Goal: Task Accomplishment & Management: Manage account settings

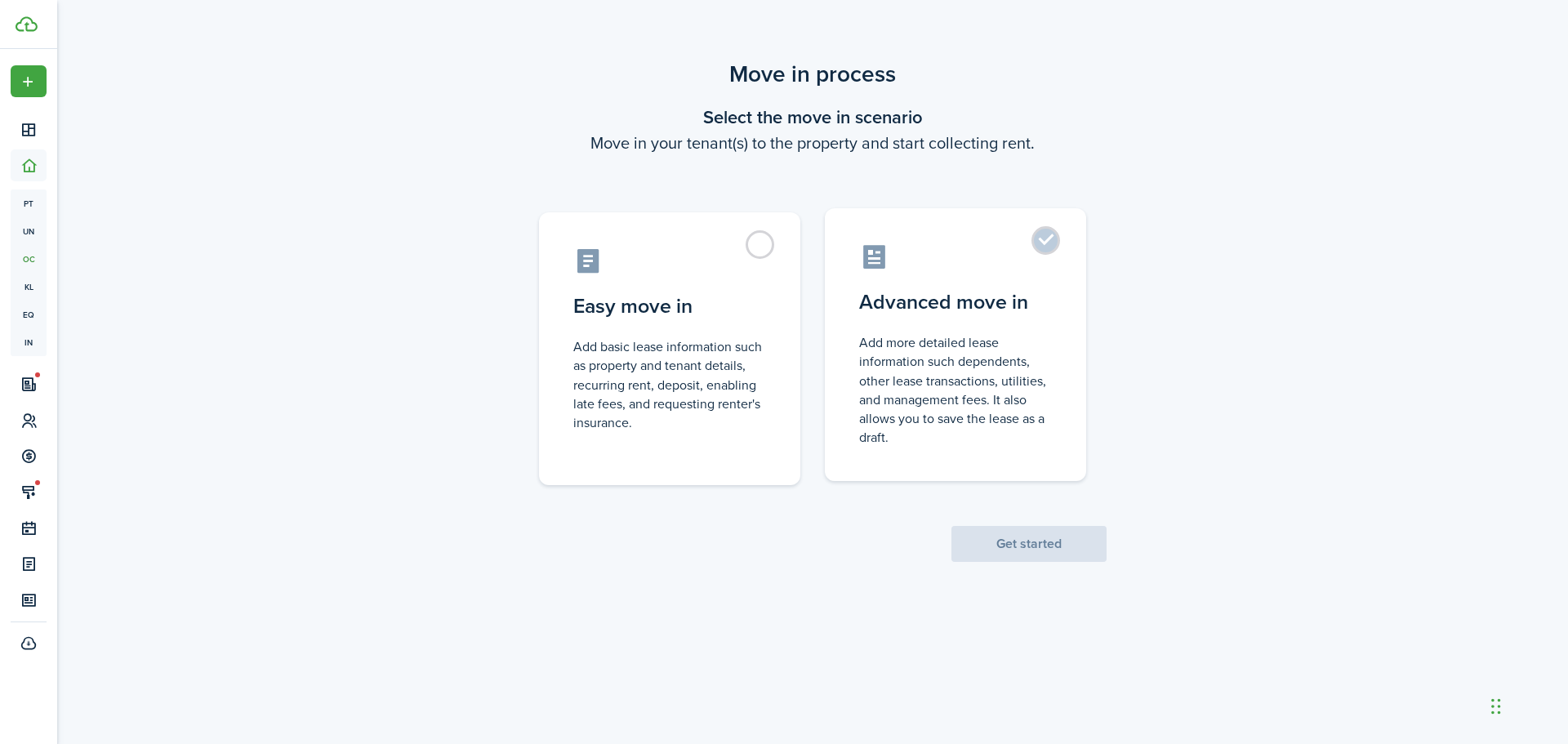
click at [1043, 243] on label "Advanced move in Add more detailed lease information such dependents, other lea…" at bounding box center [955, 344] width 261 height 272
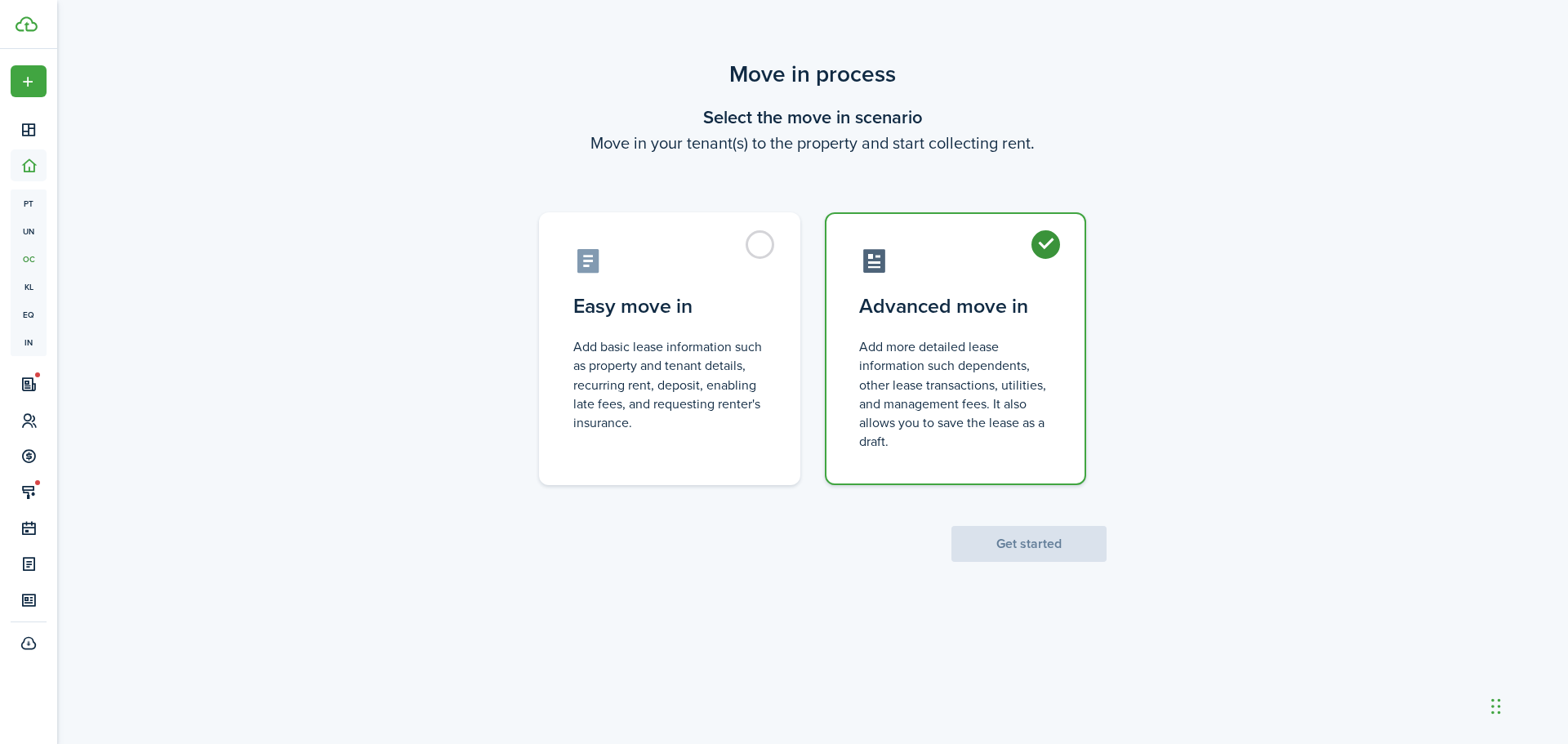
radio input "true"
click at [1019, 540] on button "Get started" at bounding box center [1028, 544] width 155 height 36
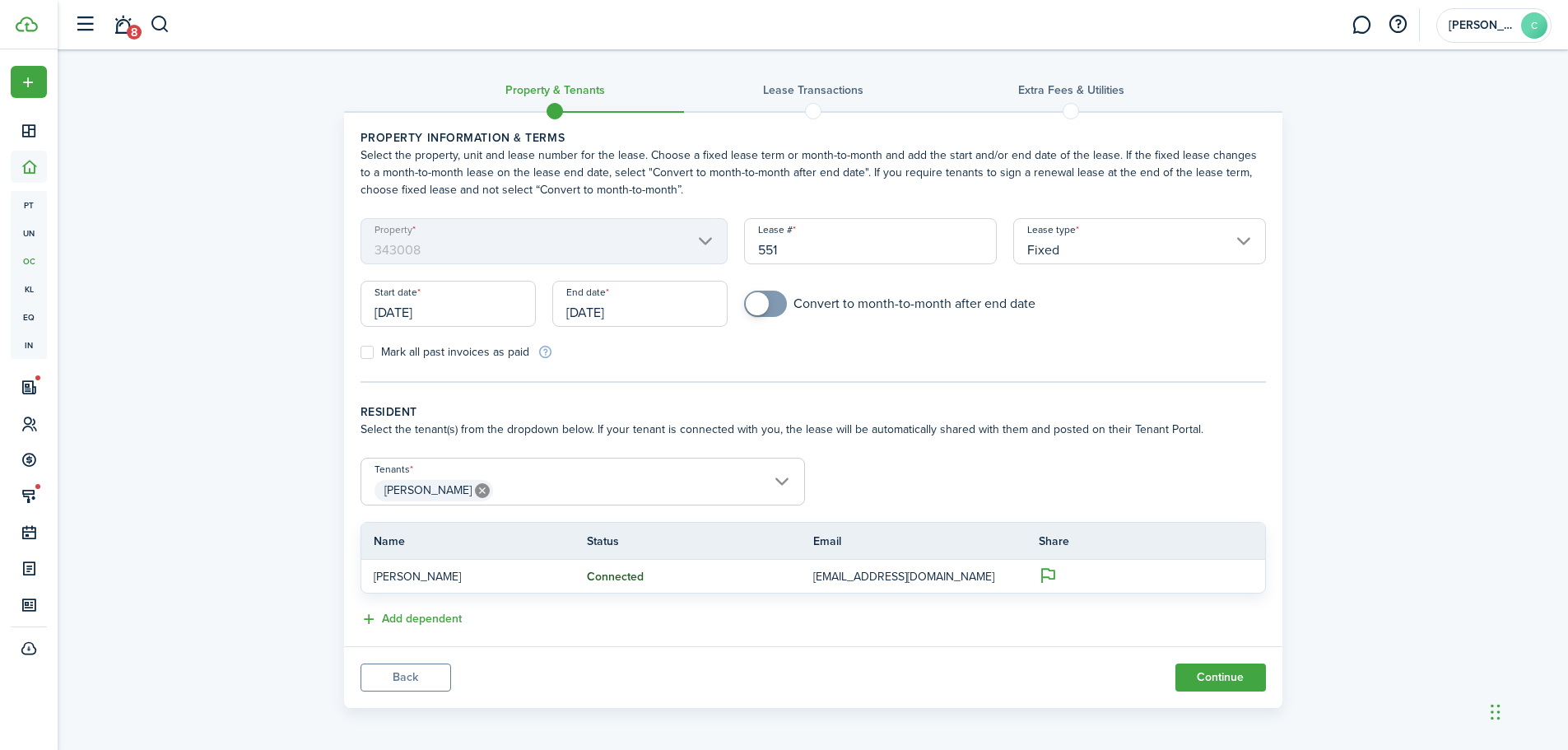
drag, startPoint x: 761, startPoint y: 246, endPoint x: 827, endPoint y: 243, distance: 66.1
click at [827, 243] on input "551" at bounding box center [870, 241] width 253 height 47
click at [493, 309] on input "[DATE]" at bounding box center [448, 304] width 175 height 47
type input "343008 2025"
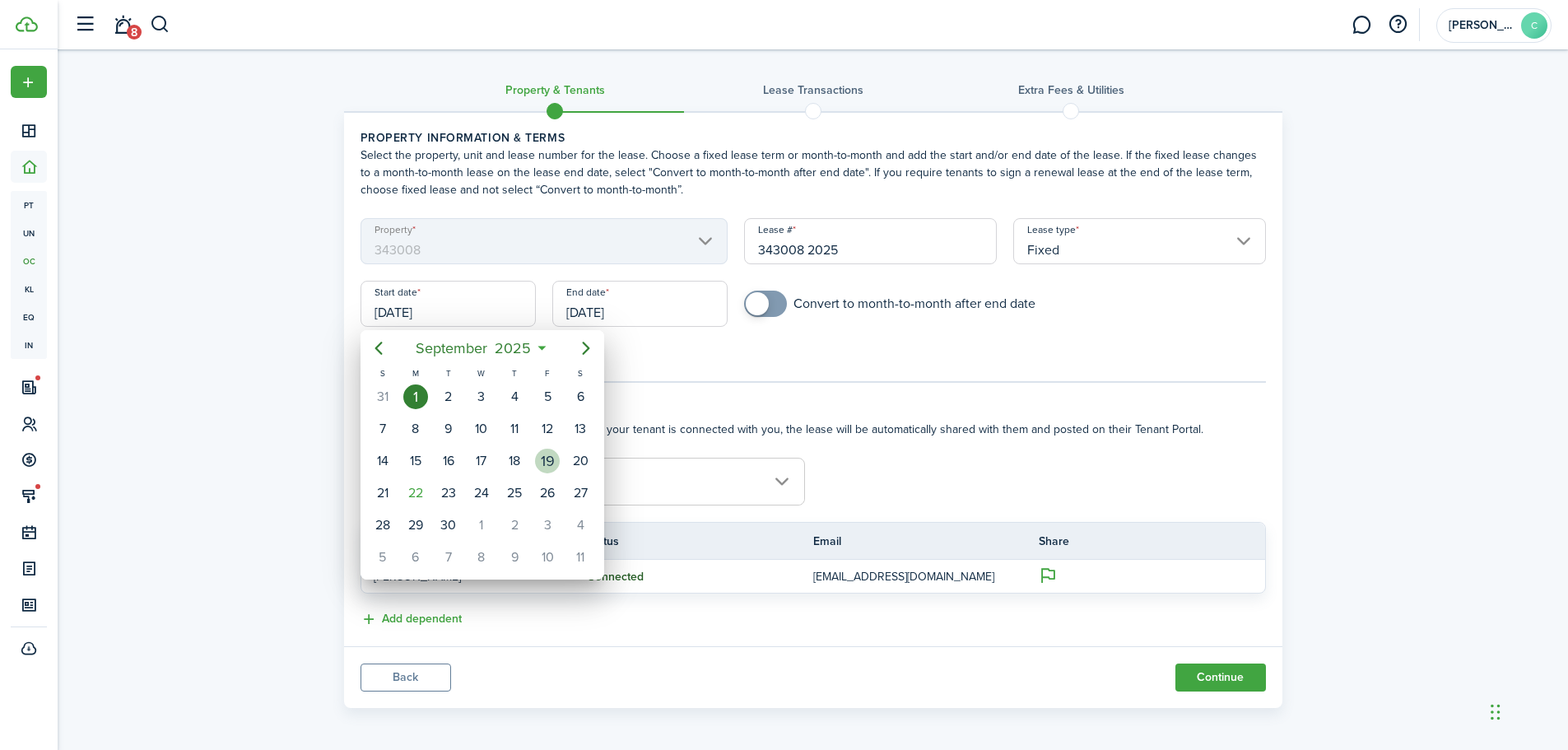
click at [545, 456] on div "19" at bounding box center [547, 461] width 25 height 25
type input "[DATE]"
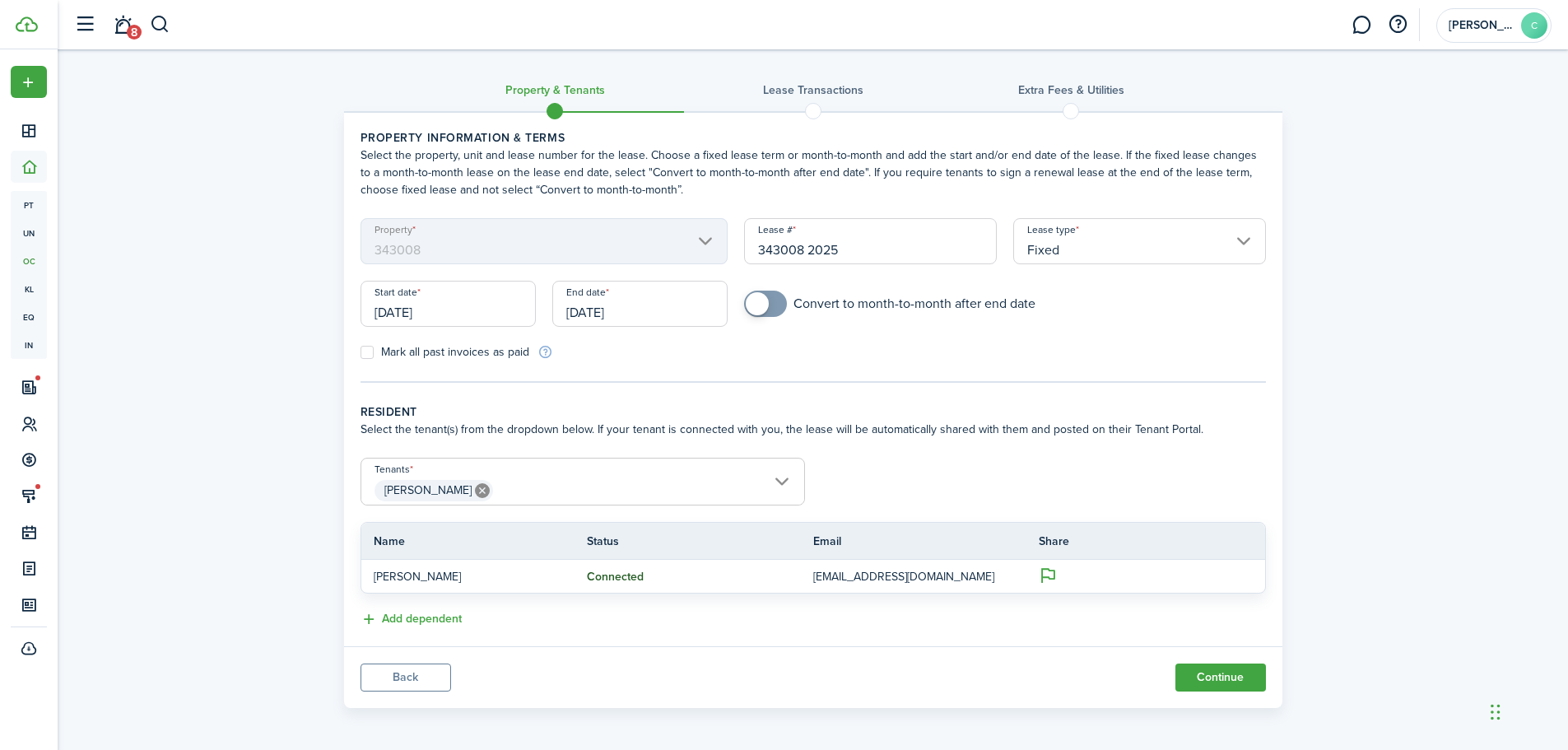
click at [646, 307] on input "[DATE]" at bounding box center [640, 304] width 175 height 47
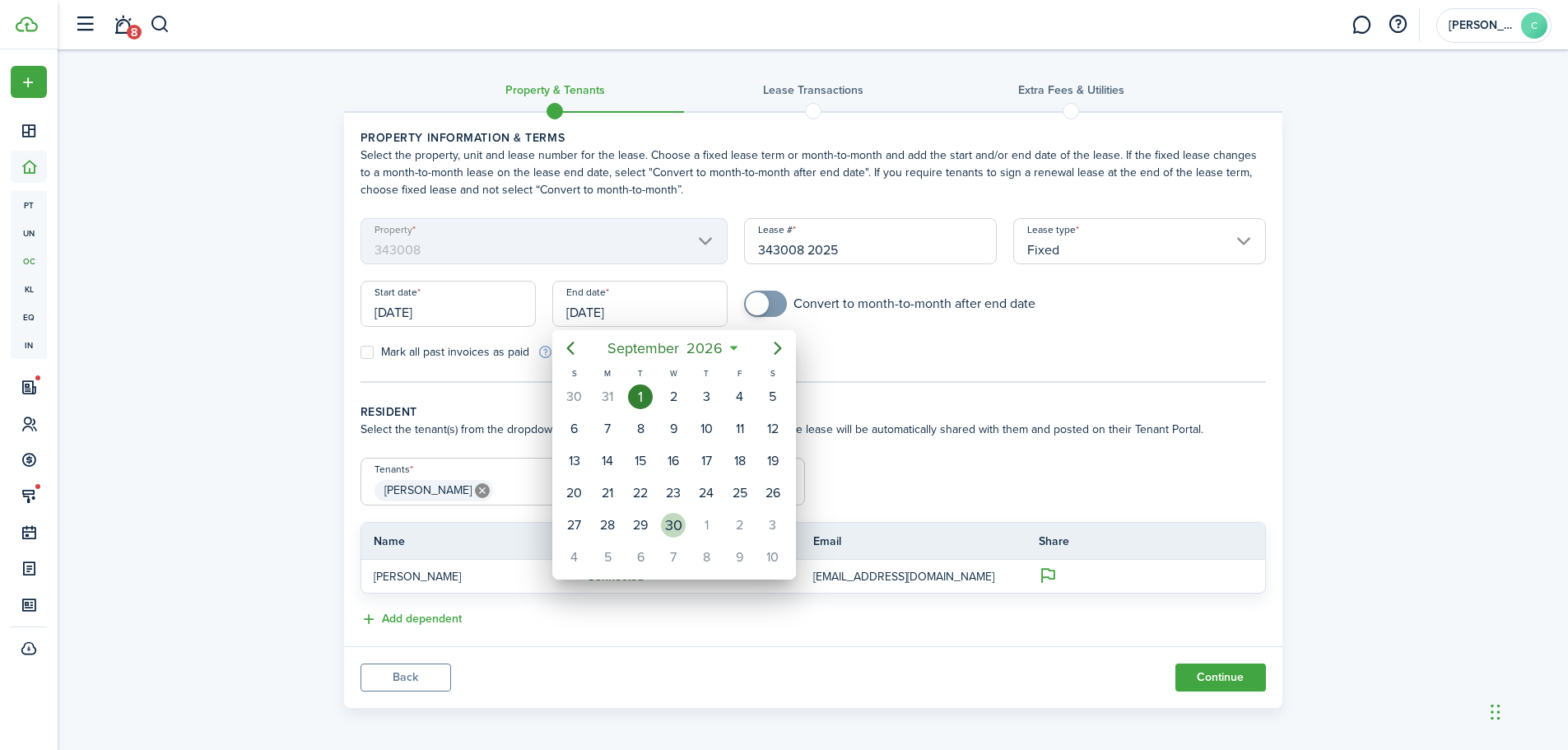
click at [679, 524] on div "30" at bounding box center [673, 525] width 25 height 25
type input "[DATE]"
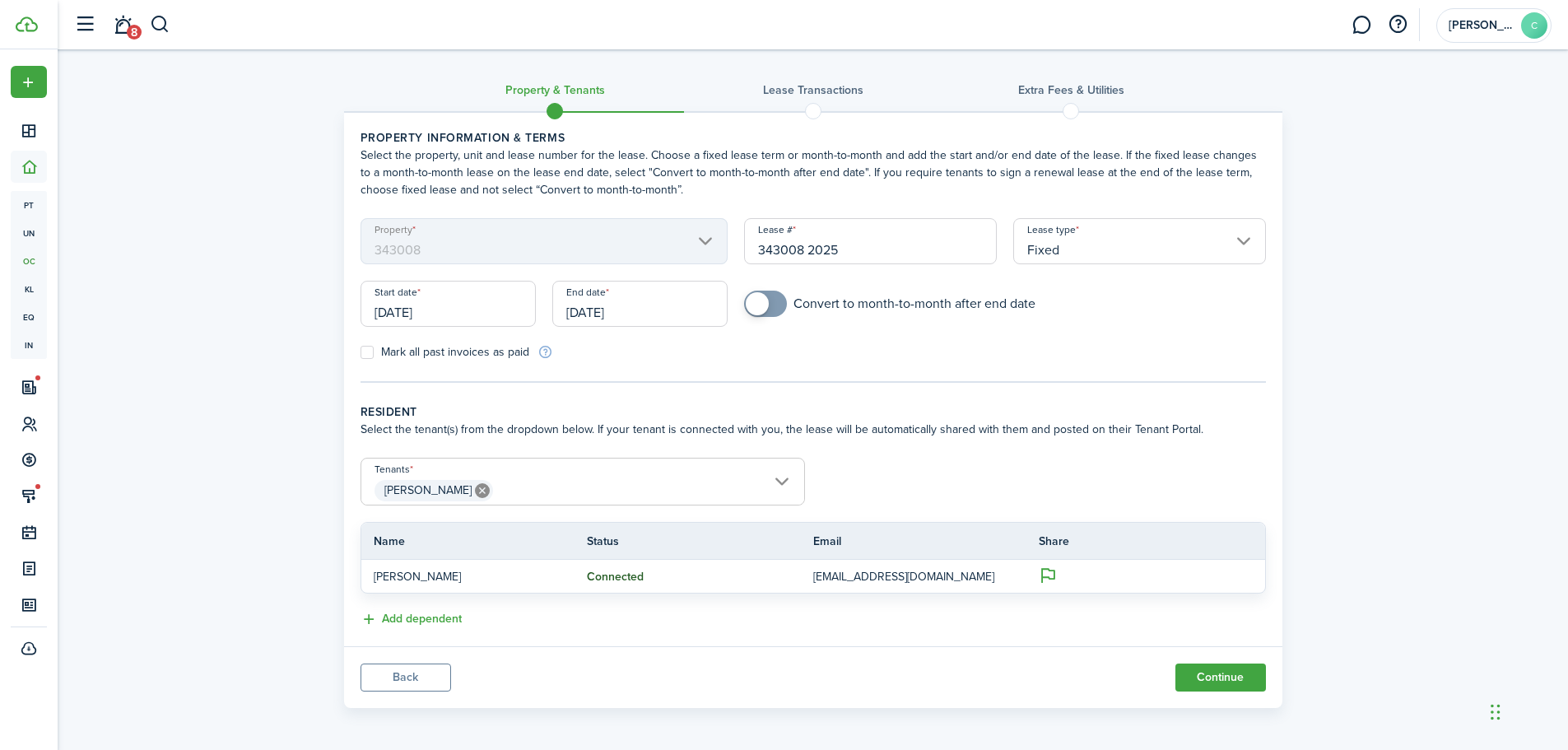
checkbox input "true"
click at [763, 306] on span at bounding box center [757, 303] width 23 height 23
click at [1223, 673] on button "Continue" at bounding box center [1220, 674] width 90 height 28
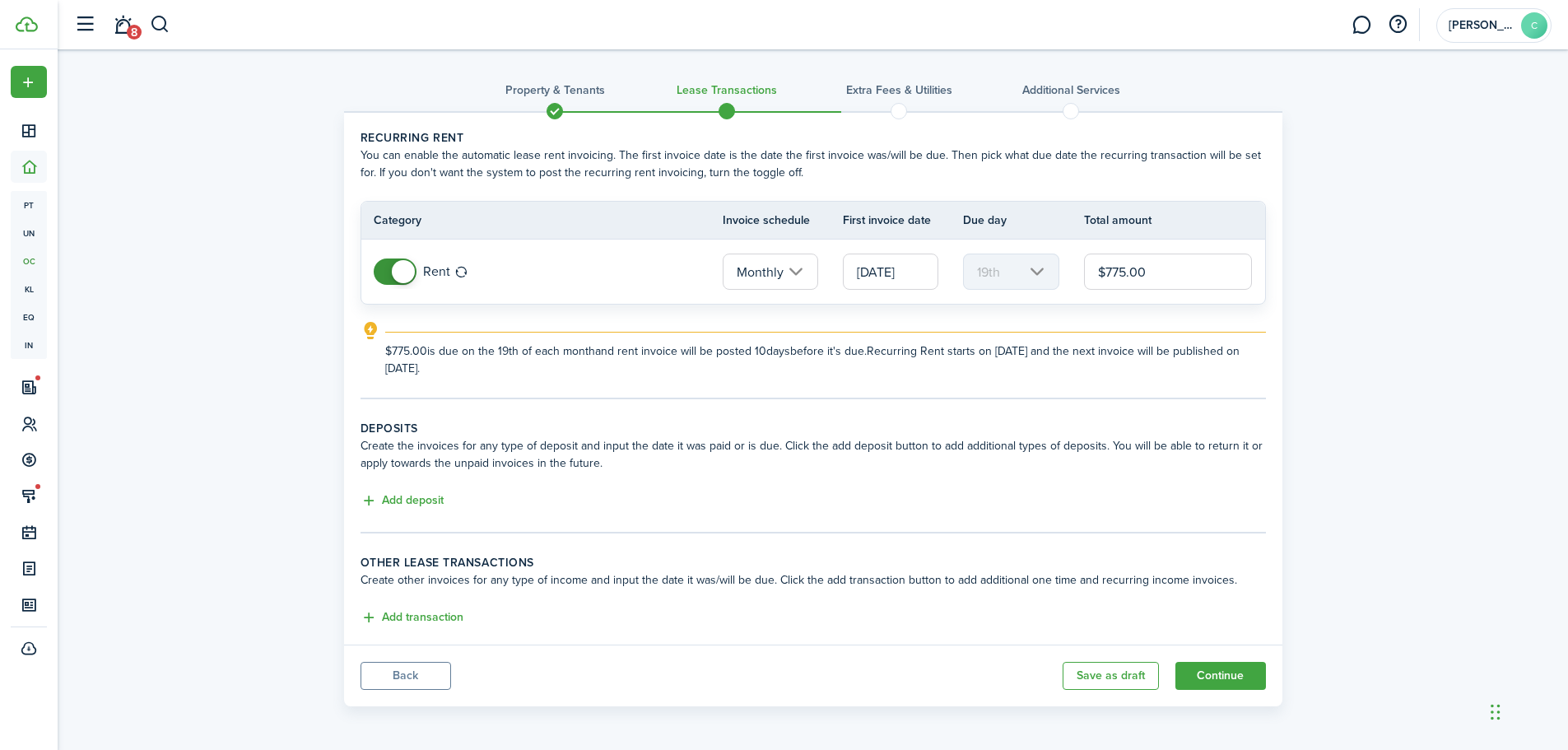
drag, startPoint x: 1107, startPoint y: 272, endPoint x: 1205, endPoint y: 276, distance: 98.1
click at [1205, 276] on input "$775.00" at bounding box center [1168, 272] width 169 height 36
drag, startPoint x: 855, startPoint y: 269, endPoint x: 922, endPoint y: 266, distance: 67.1
click at [922, 266] on input "[DATE]" at bounding box center [890, 272] width 96 height 36
type input "$996.00"
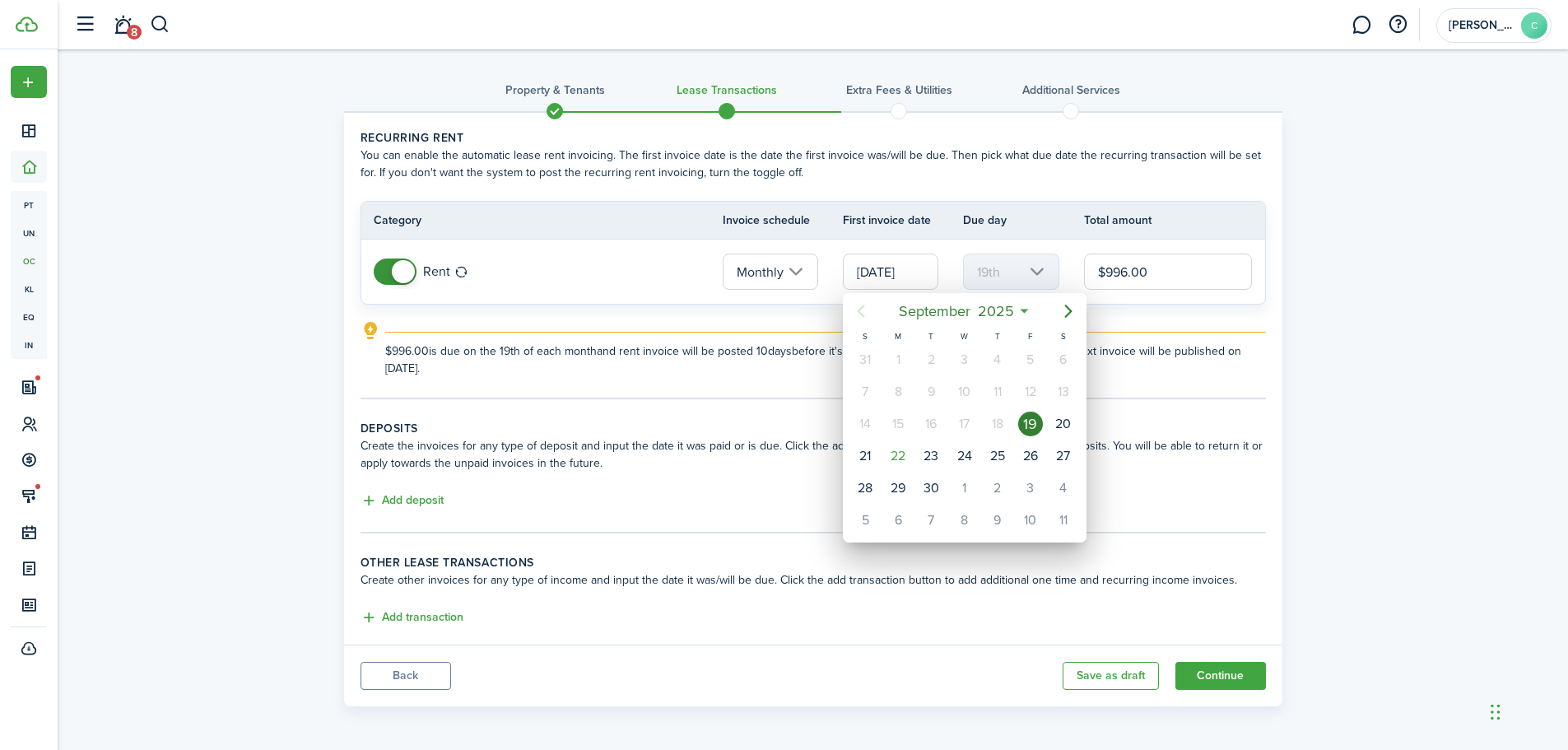
click at [922, 266] on div at bounding box center [784, 375] width 1832 height 1014
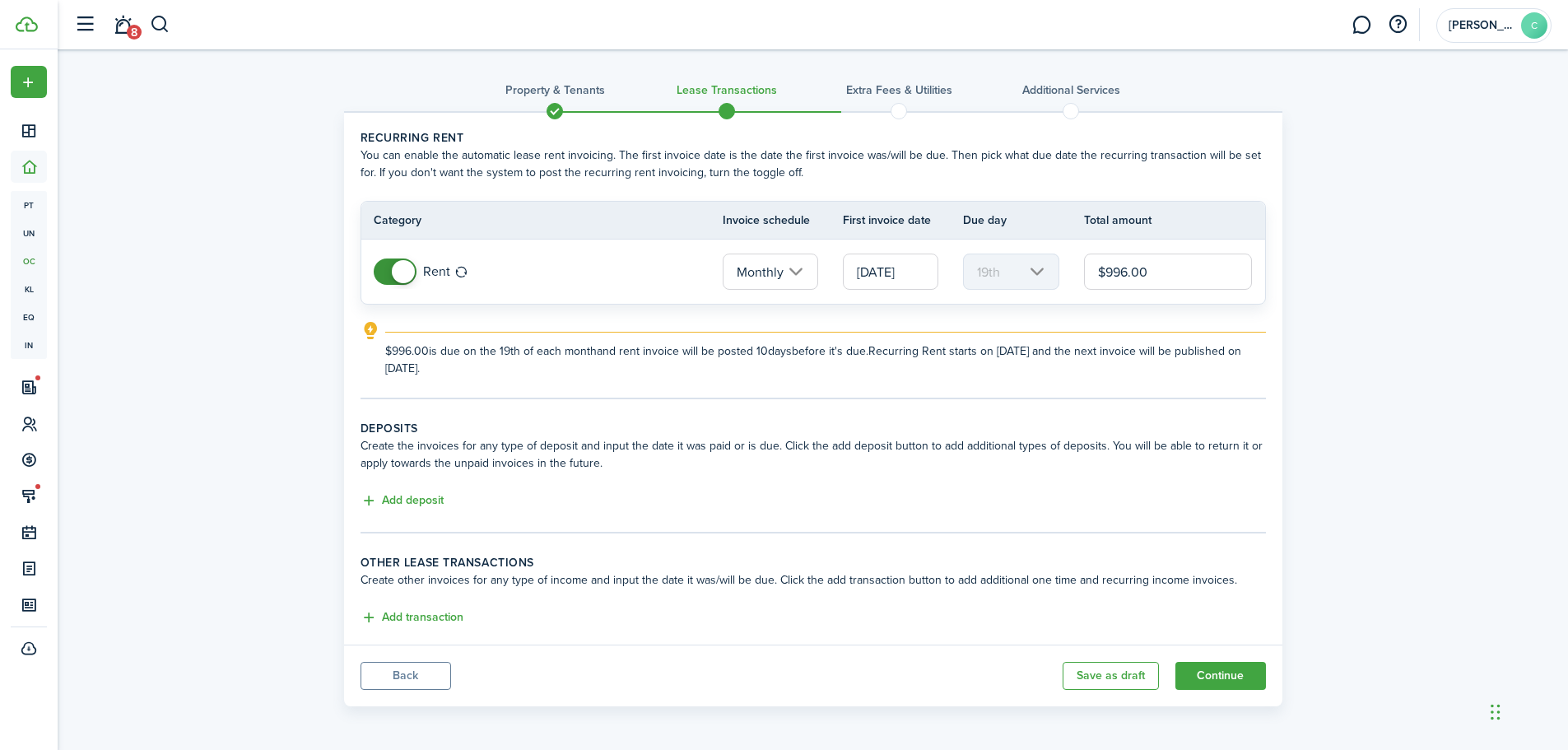
click at [850, 270] on input "[DATE]" at bounding box center [890, 272] width 96 height 36
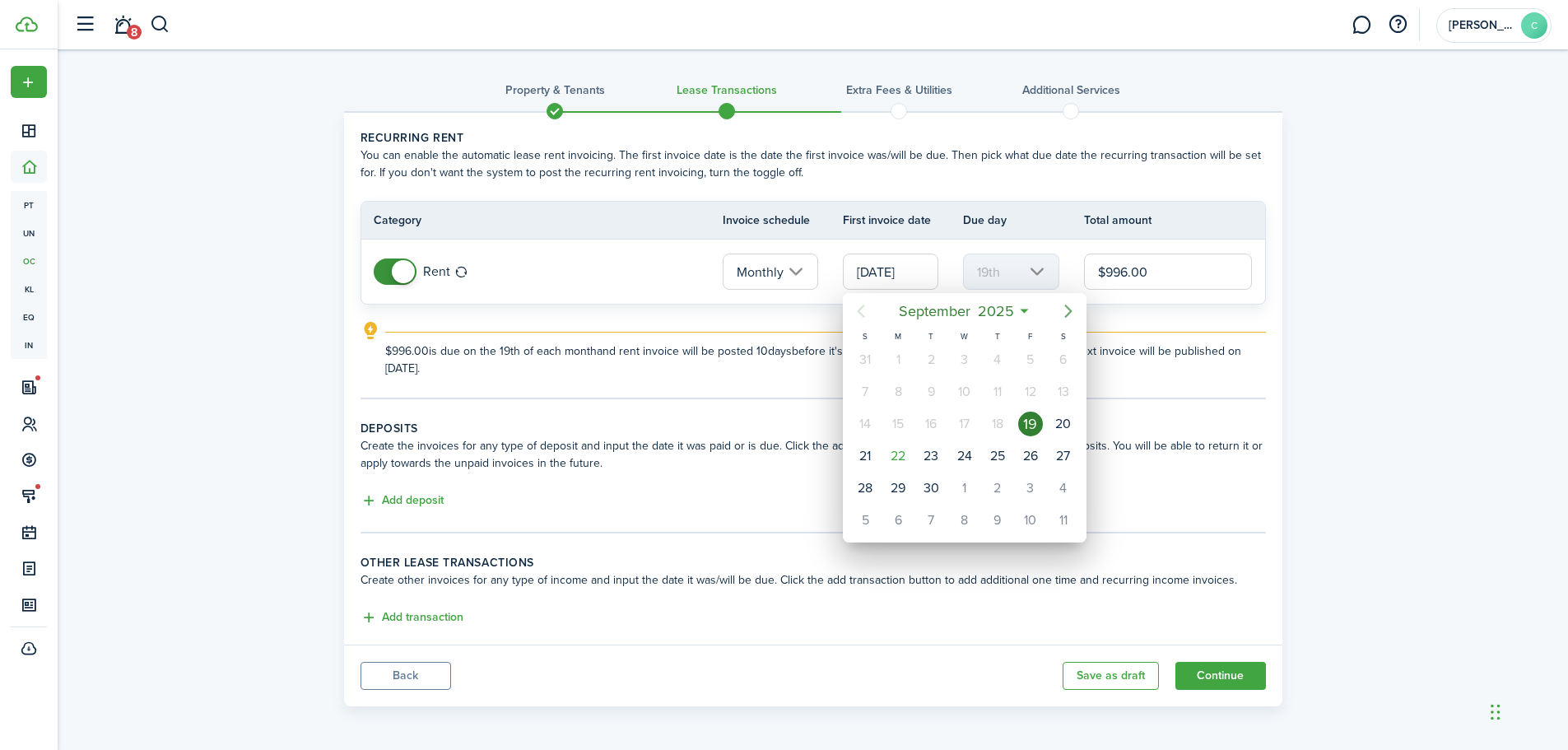
click at [1066, 309] on icon "Next page" at bounding box center [1069, 311] width 20 height 20
click at [961, 359] on div "1" at bounding box center [964, 359] width 25 height 25
type input "[DATE]"
type input "1st"
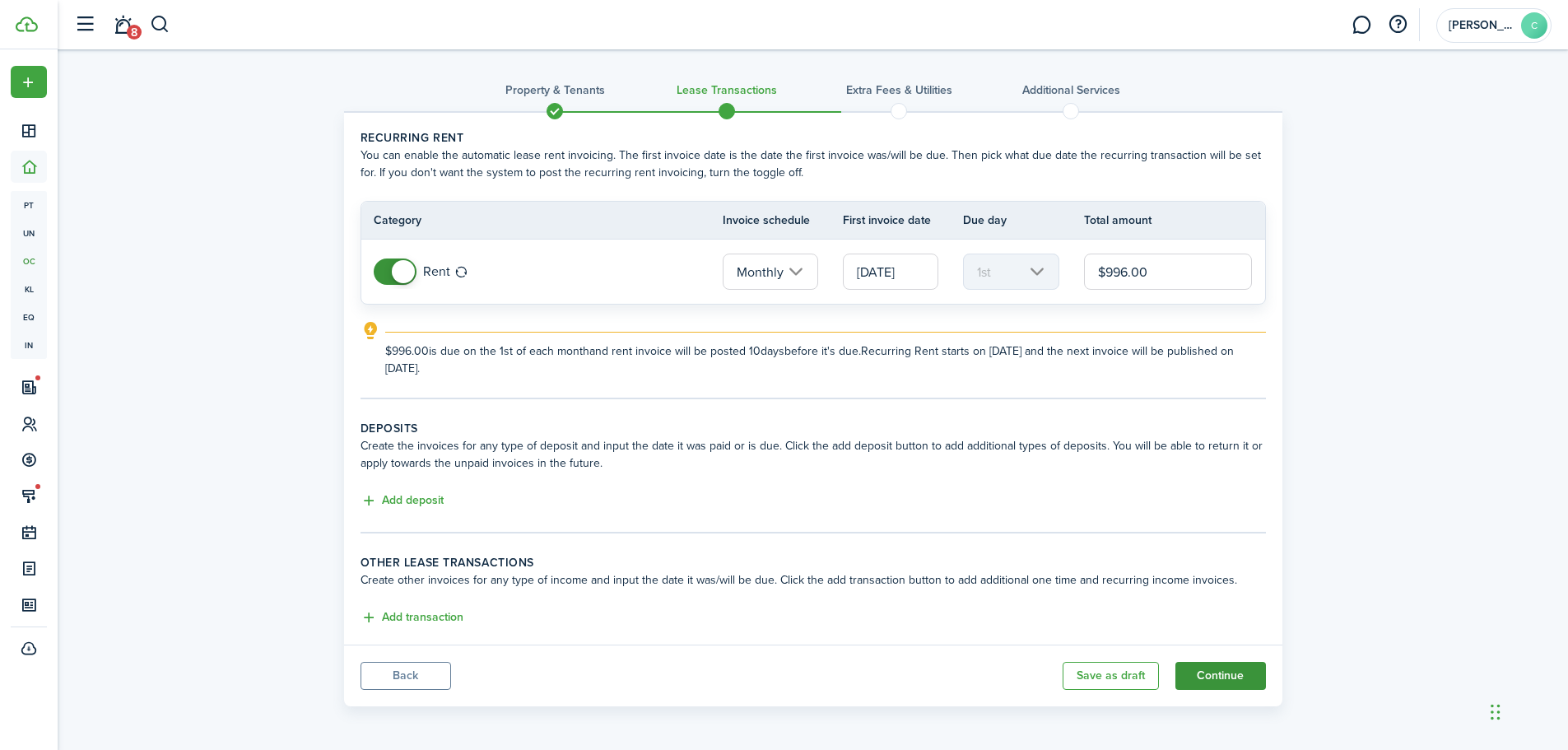
click at [1223, 678] on button "Continue" at bounding box center [1220, 676] width 90 height 28
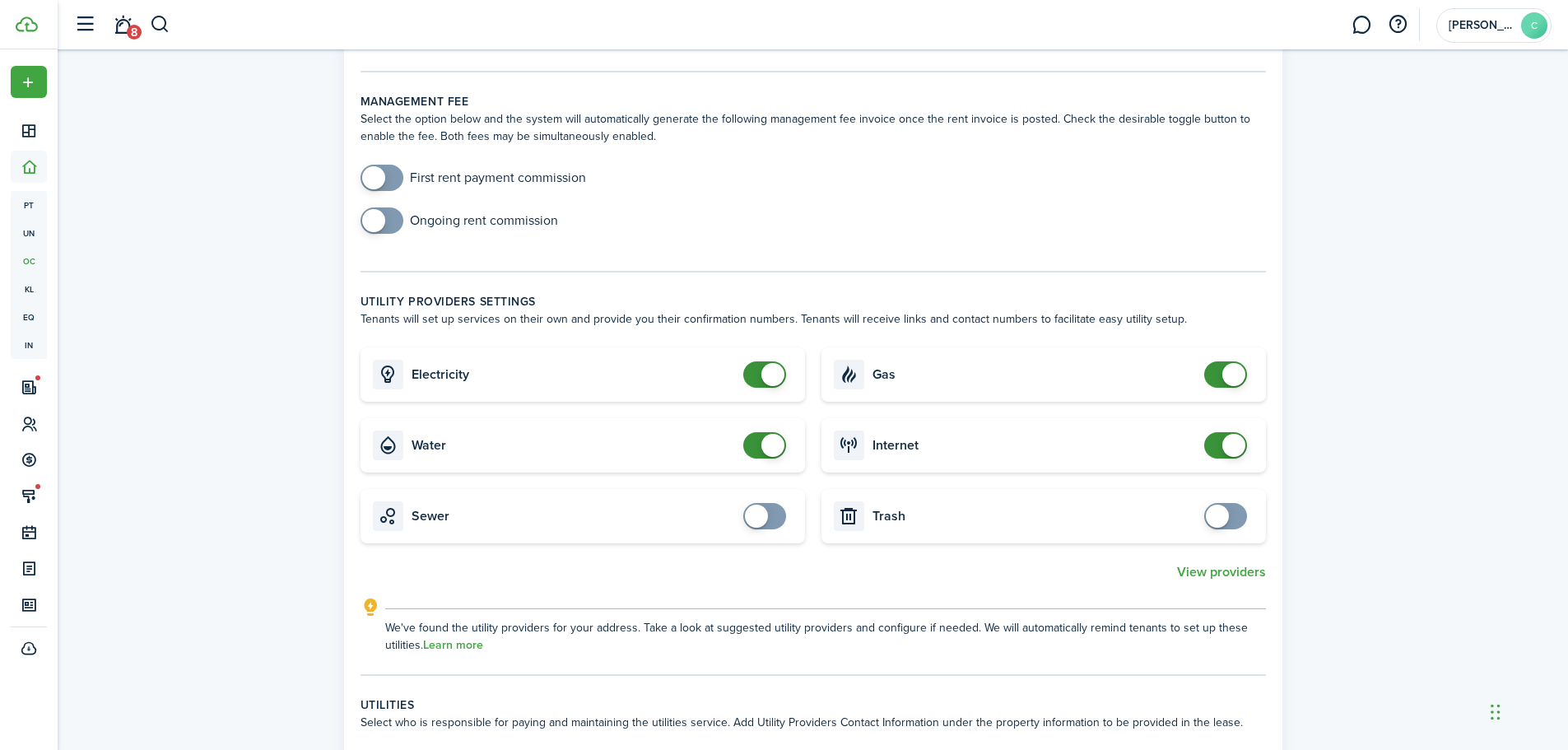
scroll to position [577, 0]
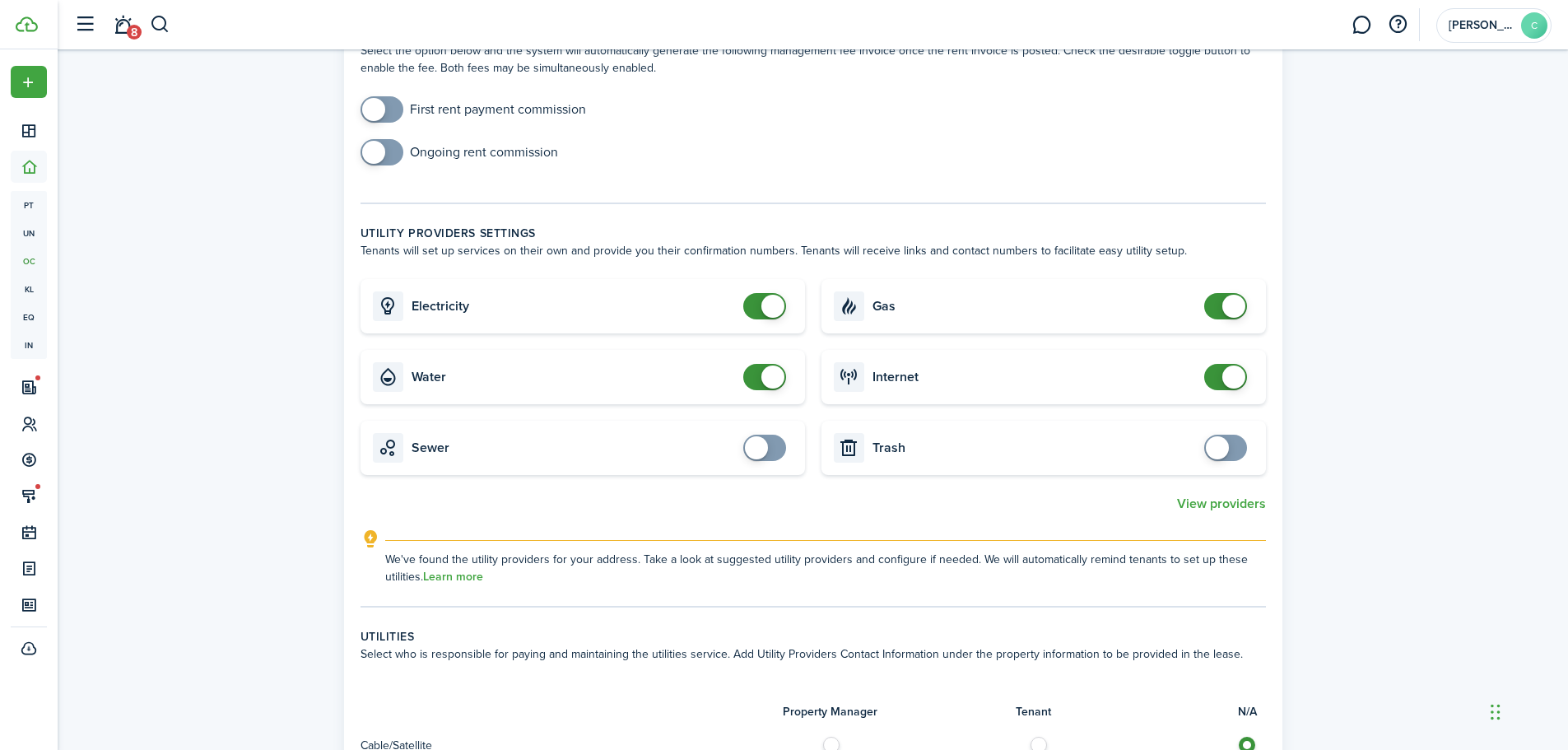
checkbox input "true"
click at [747, 443] on span at bounding box center [756, 447] width 23 height 23
checkbox input "true"
click at [1215, 446] on span at bounding box center [1217, 447] width 23 height 23
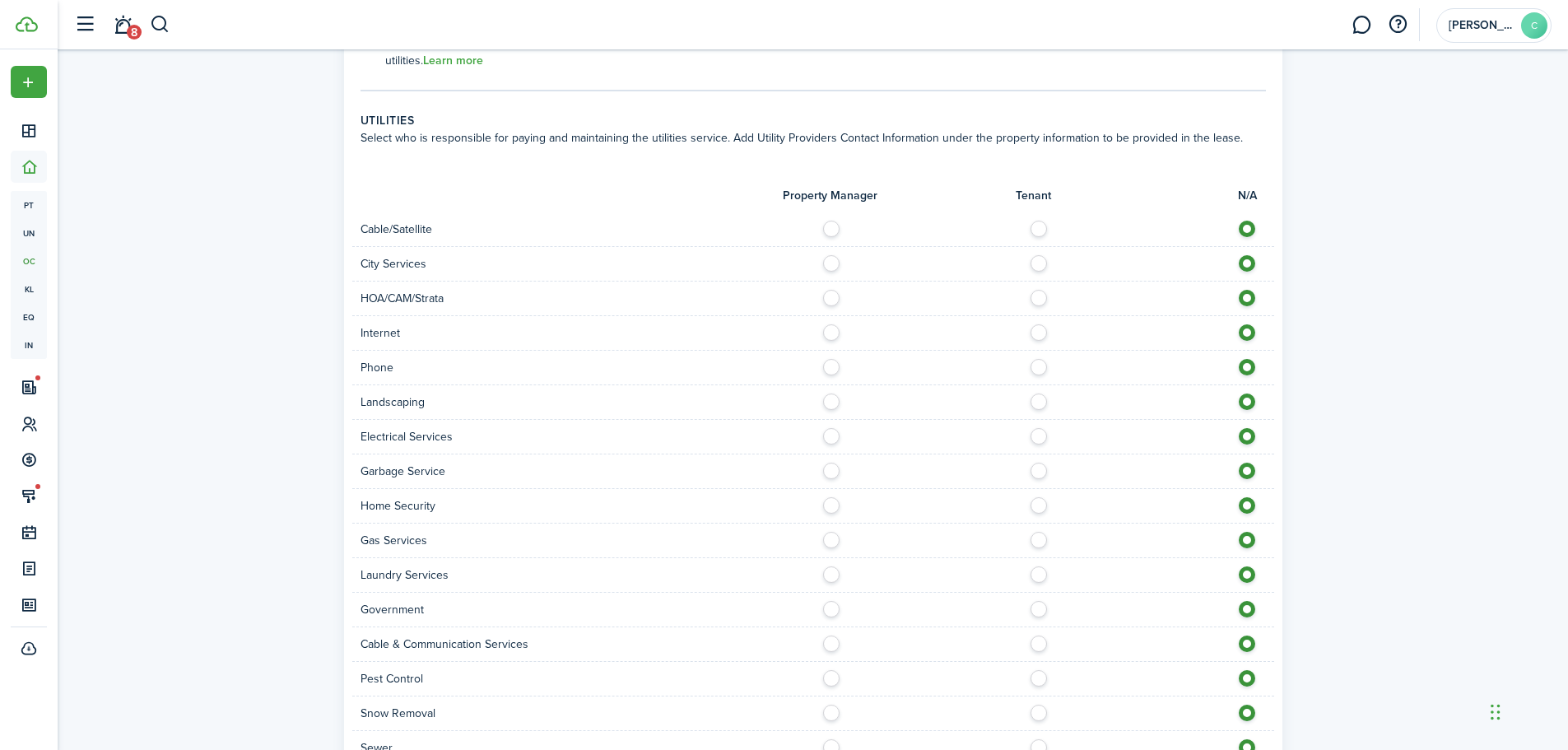
scroll to position [1153, 0]
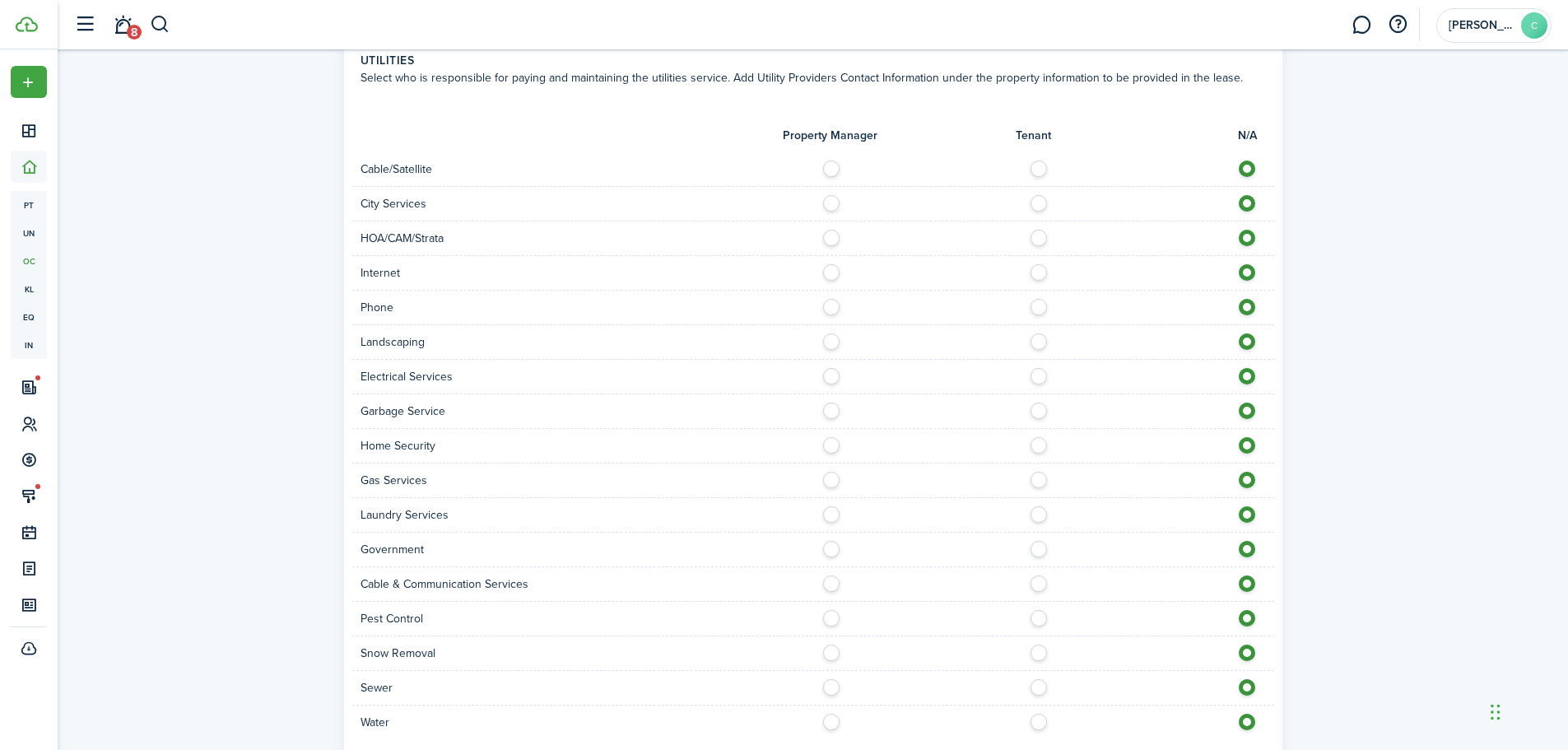
click at [1034, 167] on label at bounding box center [1044, 164] width 29 height 8
radio input "true"
click at [1037, 203] on label at bounding box center [1044, 199] width 29 height 8
radio input "true"
click at [1037, 270] on label at bounding box center [1044, 268] width 29 height 8
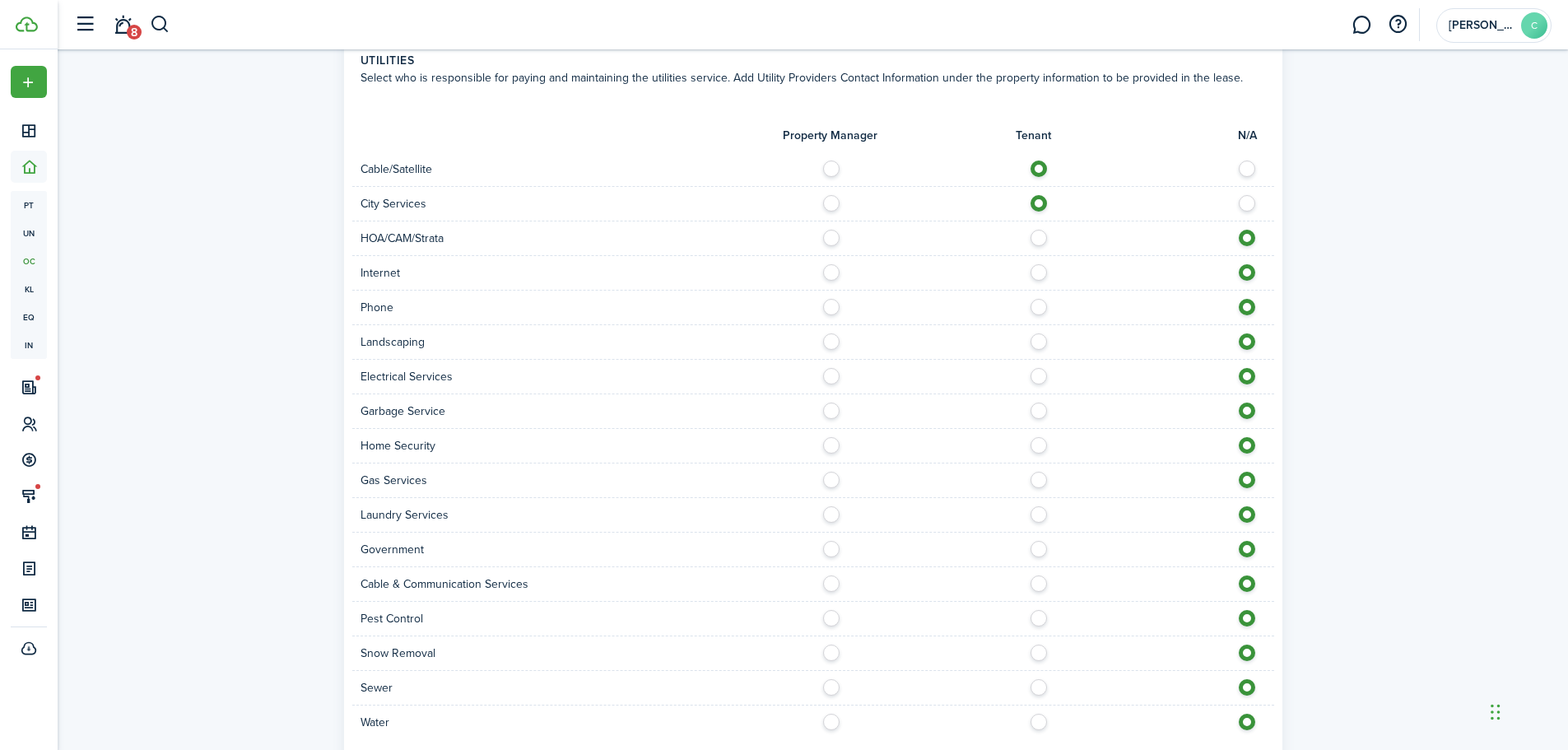
radio input "true"
click at [1041, 307] on label at bounding box center [1044, 303] width 29 height 8
radio input "true"
click at [1038, 342] on label at bounding box center [1044, 338] width 29 height 8
radio input "true"
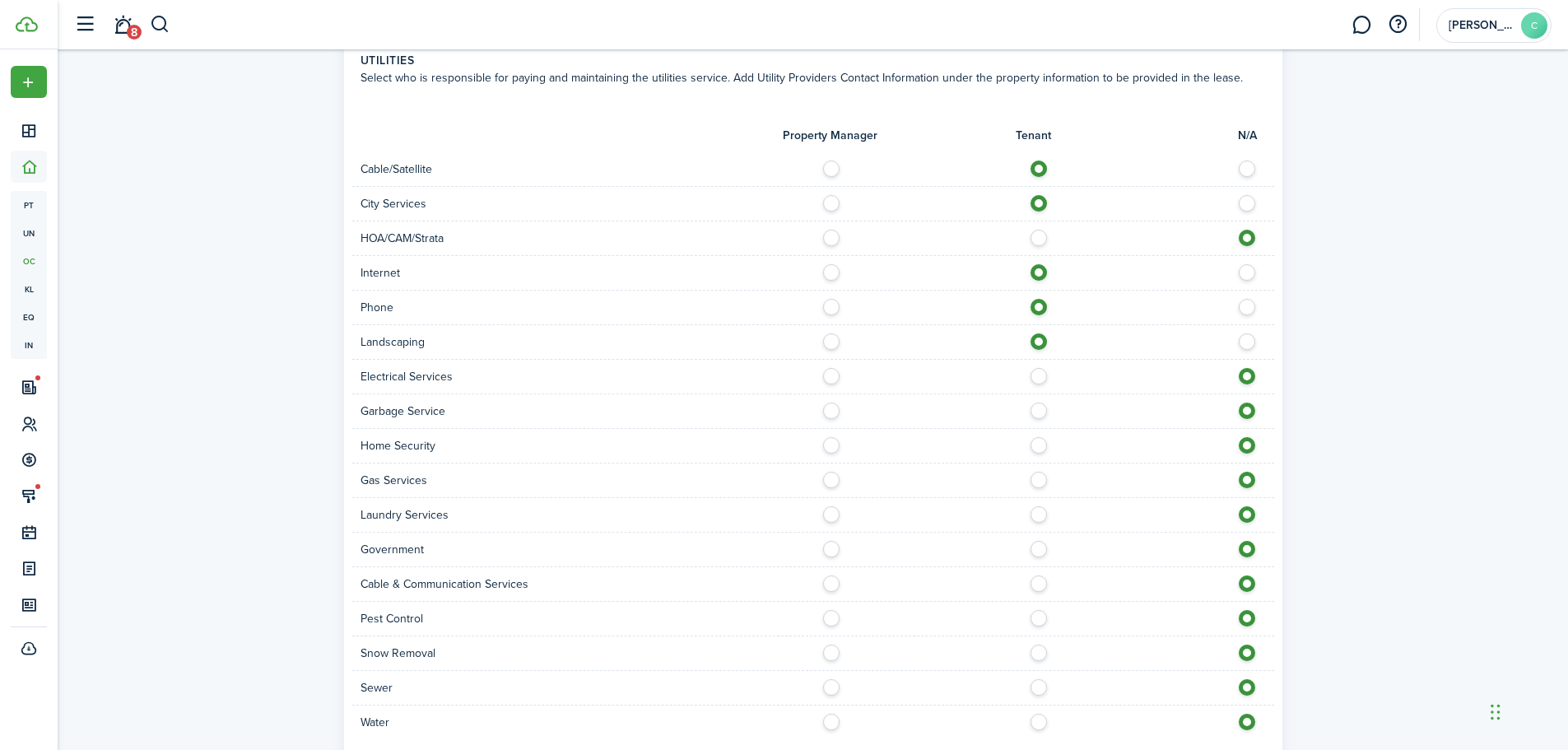
click at [1036, 373] on label at bounding box center [1044, 371] width 29 height 8
radio input "true"
click at [1040, 411] on label at bounding box center [1044, 406] width 29 height 8
radio input "true"
click at [1040, 445] on label at bounding box center [1044, 441] width 29 height 8
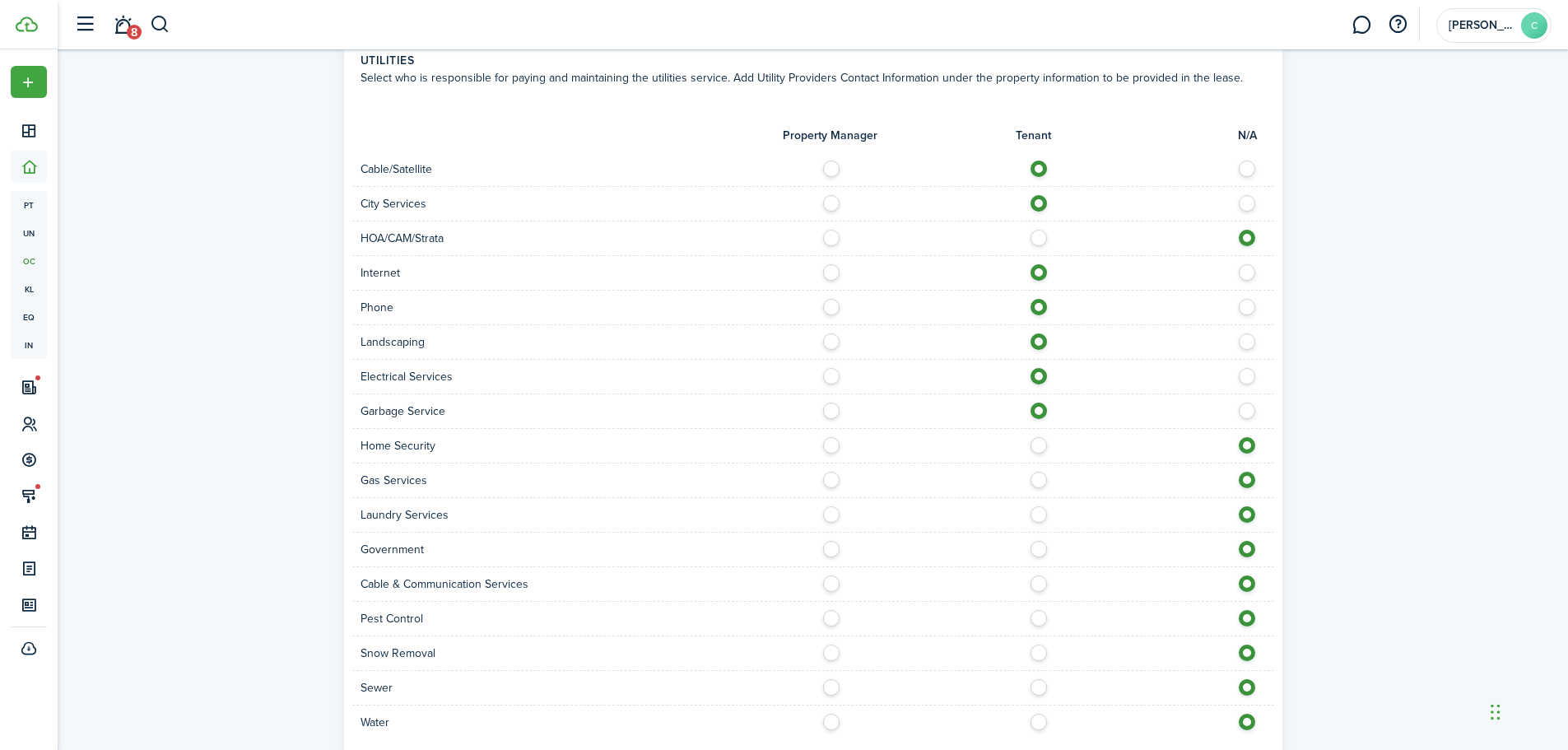
radio input "true"
click at [1035, 479] on label at bounding box center [1044, 475] width 29 height 8
radio input "true"
click at [1040, 515] on label at bounding box center [1044, 510] width 29 height 8
radio input "true"
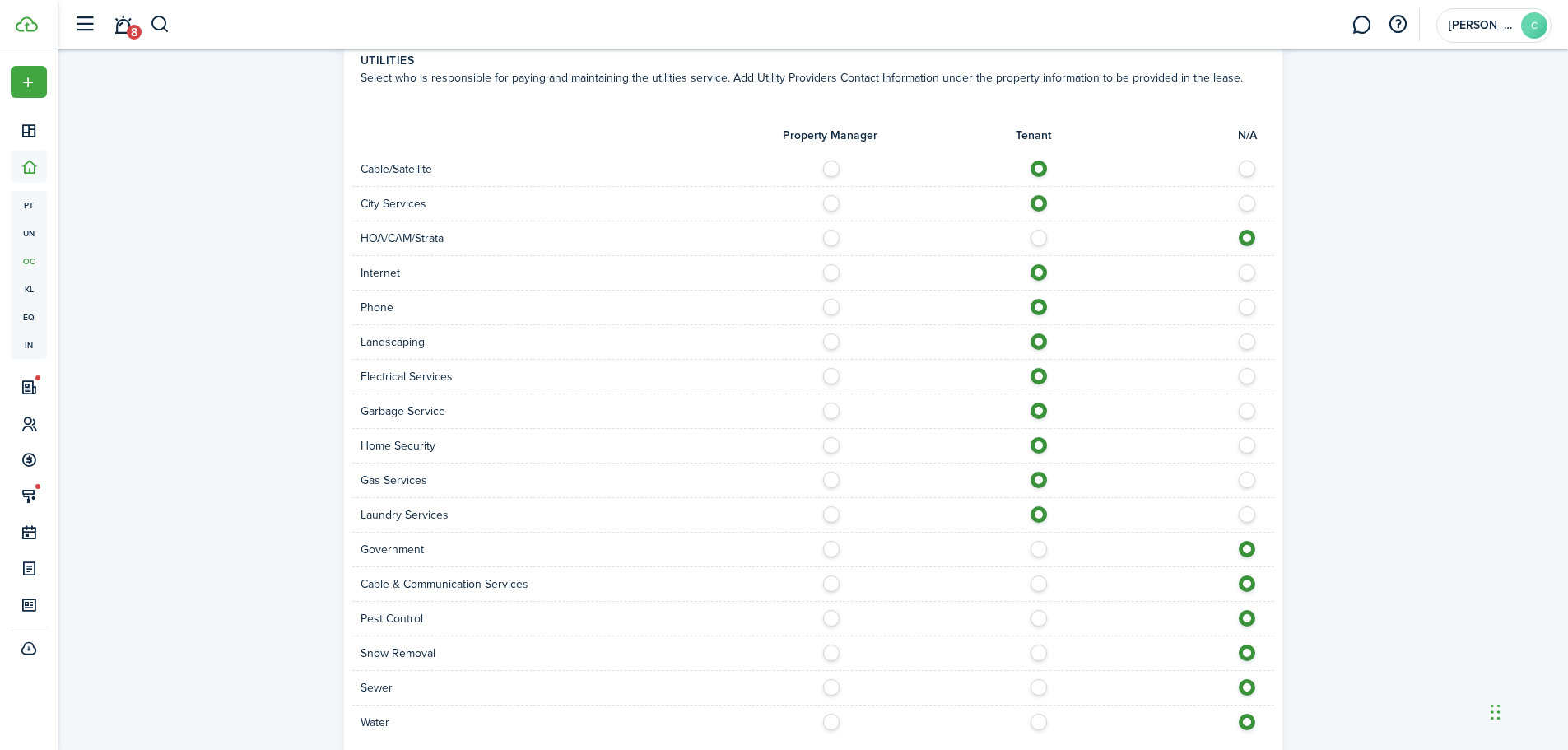
click at [832, 549] on label at bounding box center [836, 545] width 29 height 8
radio input "true"
click at [1038, 584] on label at bounding box center [1044, 579] width 29 height 8
radio input "true"
click at [1044, 619] on label at bounding box center [1044, 614] width 29 height 8
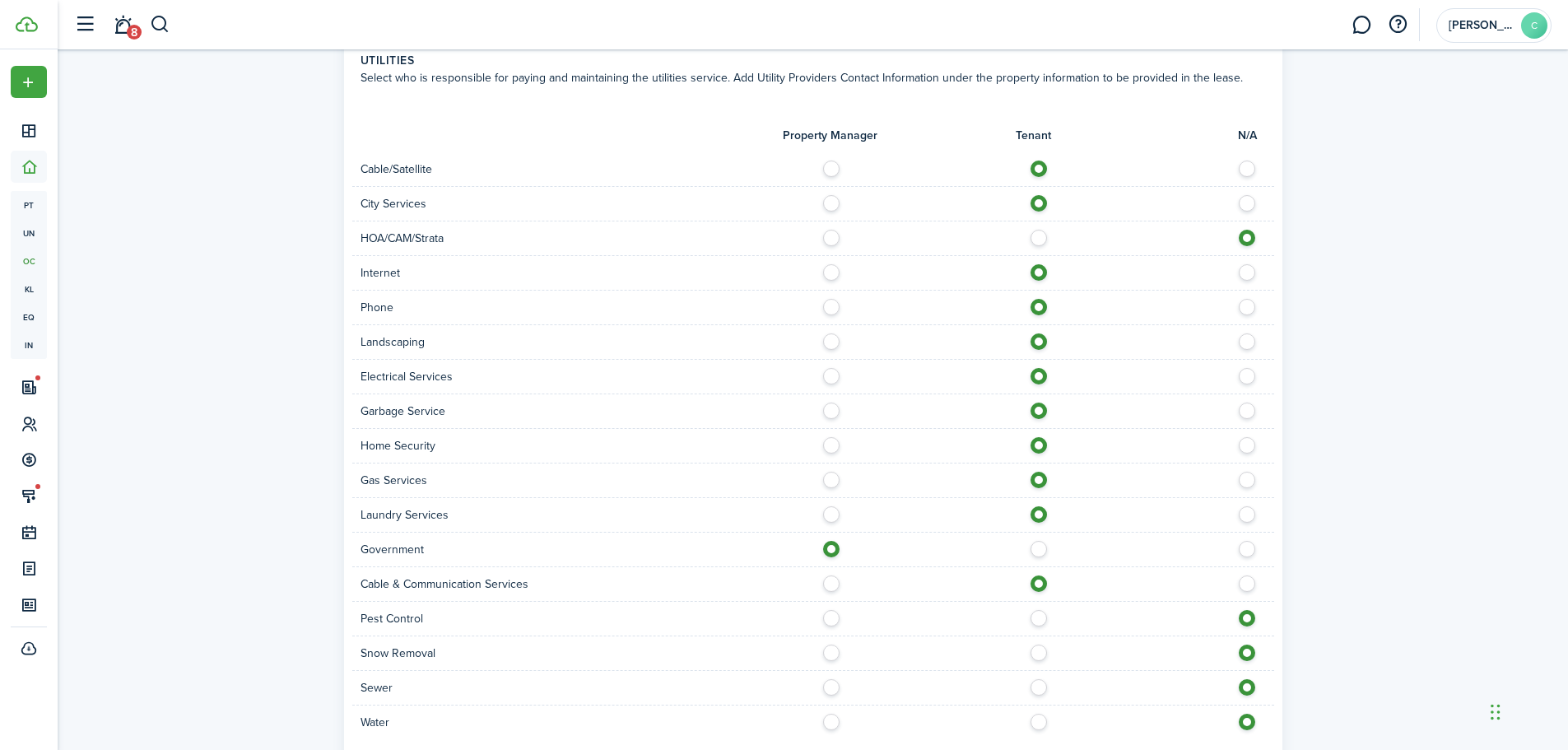
radio input "true"
click at [1042, 653] on label at bounding box center [1044, 649] width 29 height 8
radio input "true"
click at [1040, 688] on label at bounding box center [1044, 683] width 29 height 8
radio input "true"
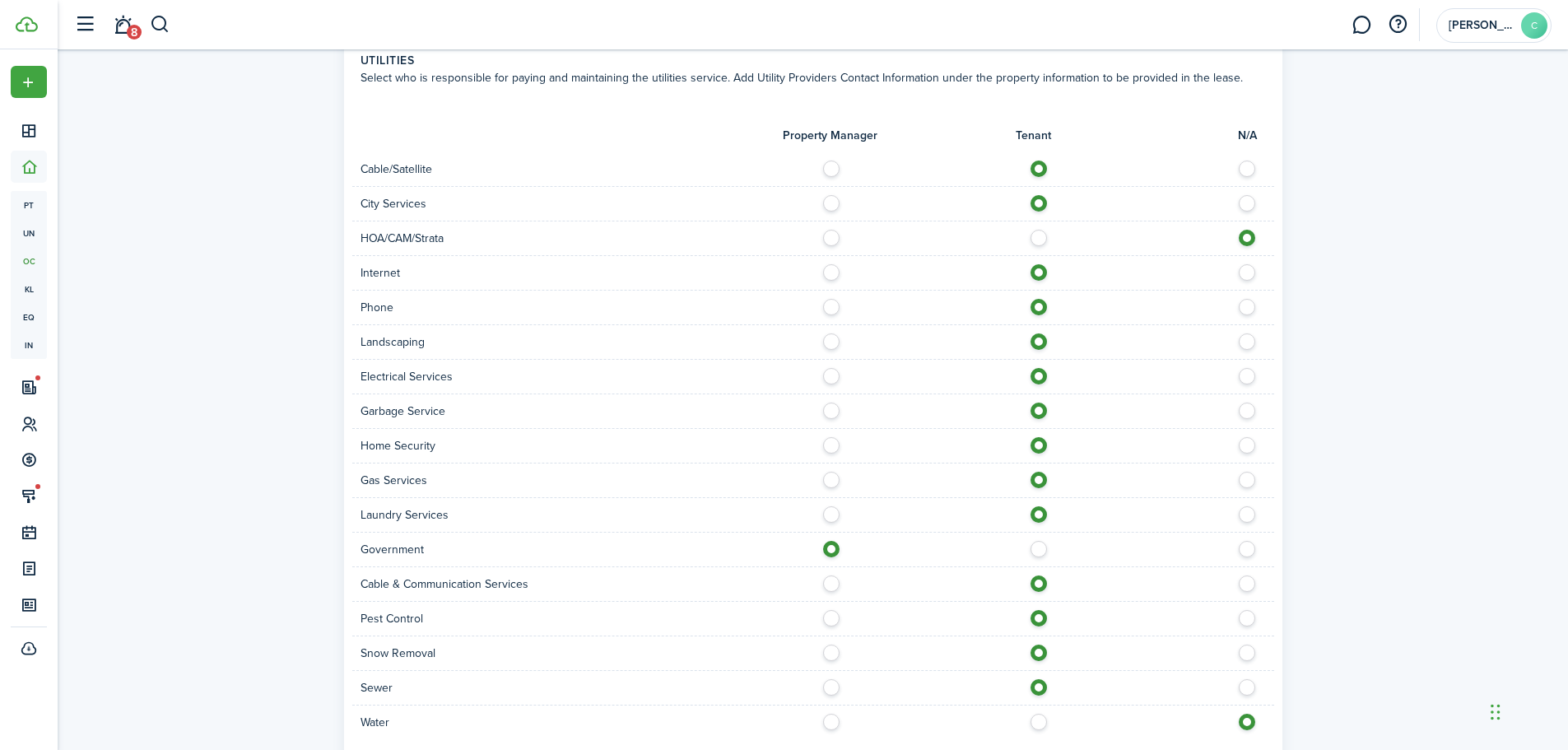
click at [1042, 719] on label at bounding box center [1044, 718] width 29 height 8
radio input "true"
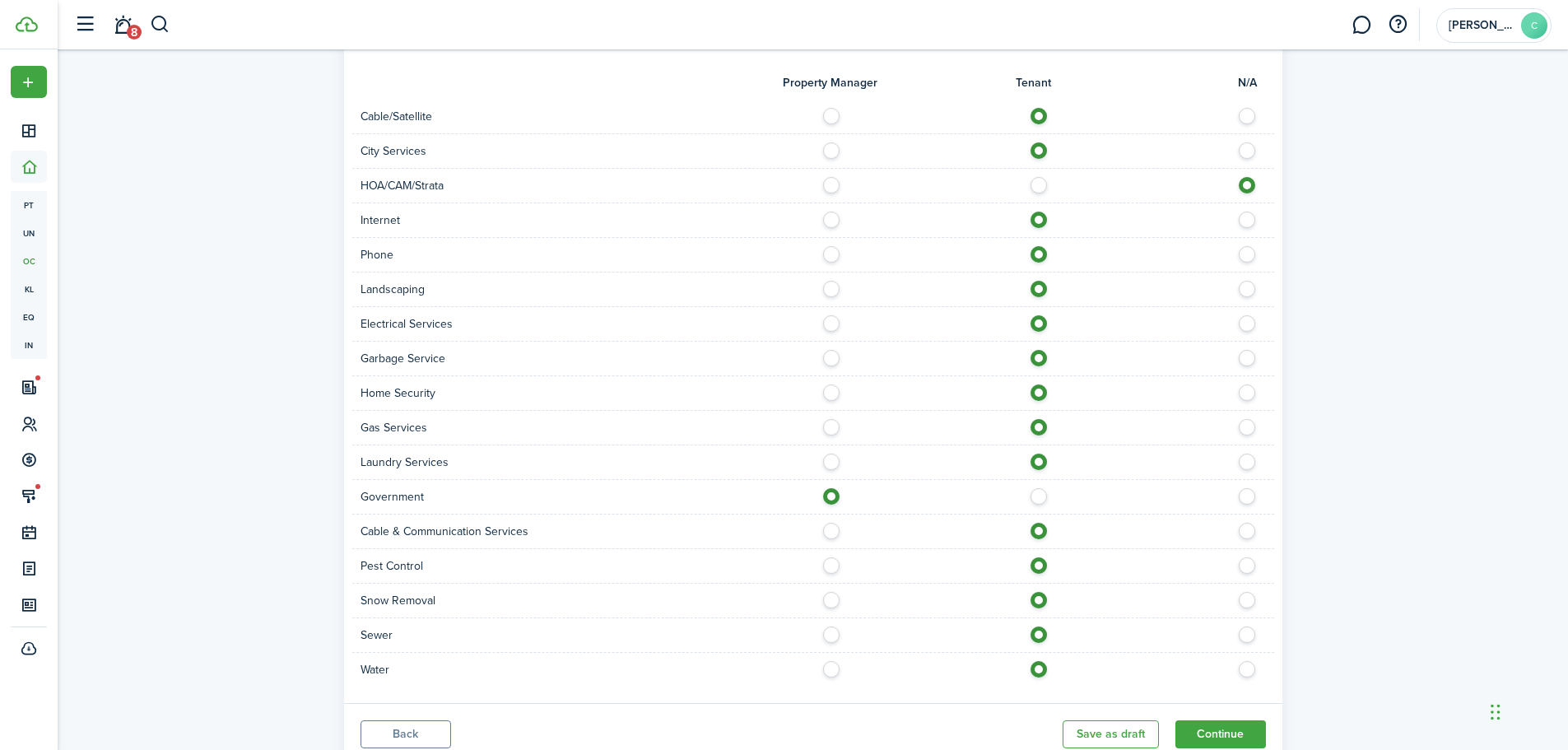
scroll to position [1266, 0]
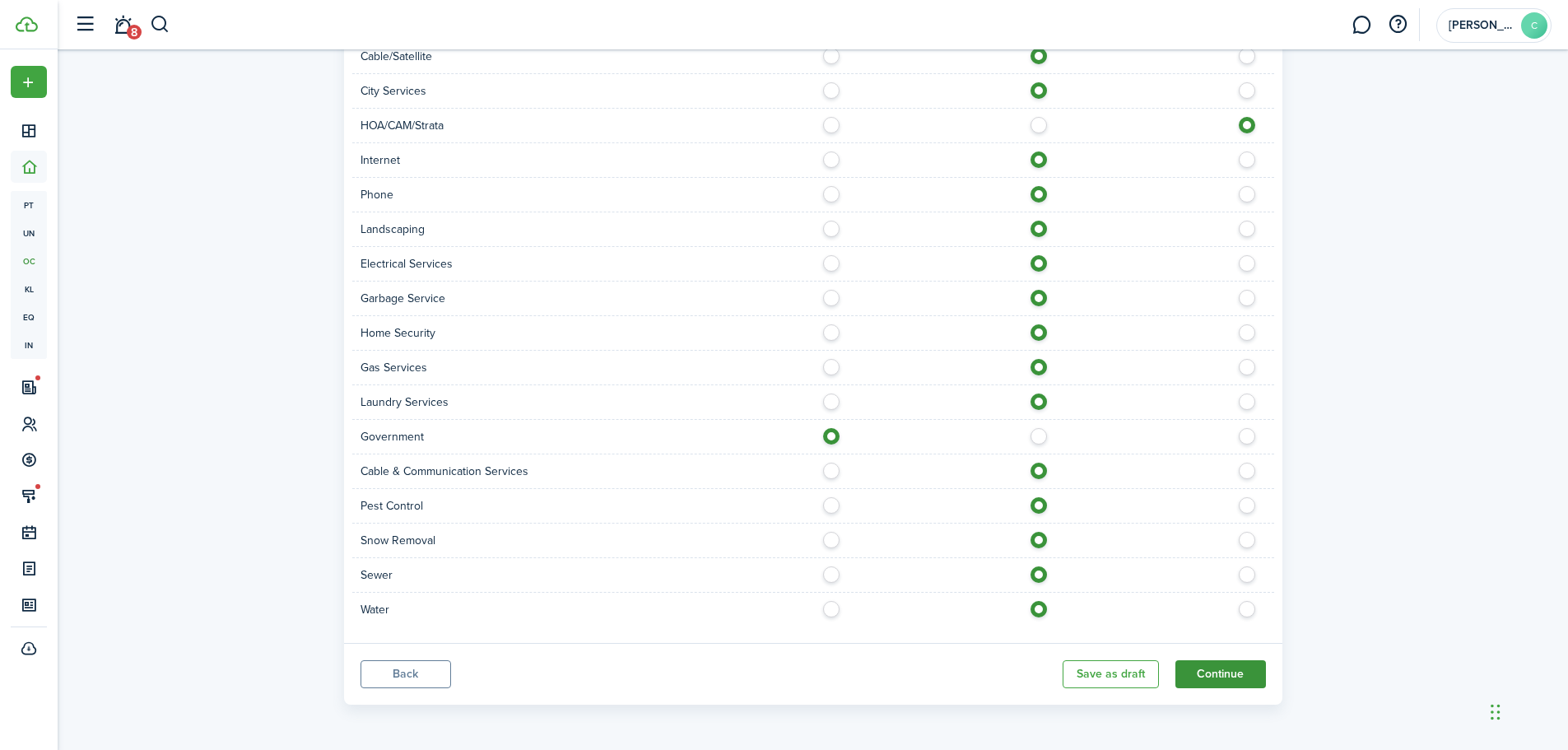
click at [1227, 672] on button "Continue" at bounding box center [1220, 674] width 90 height 28
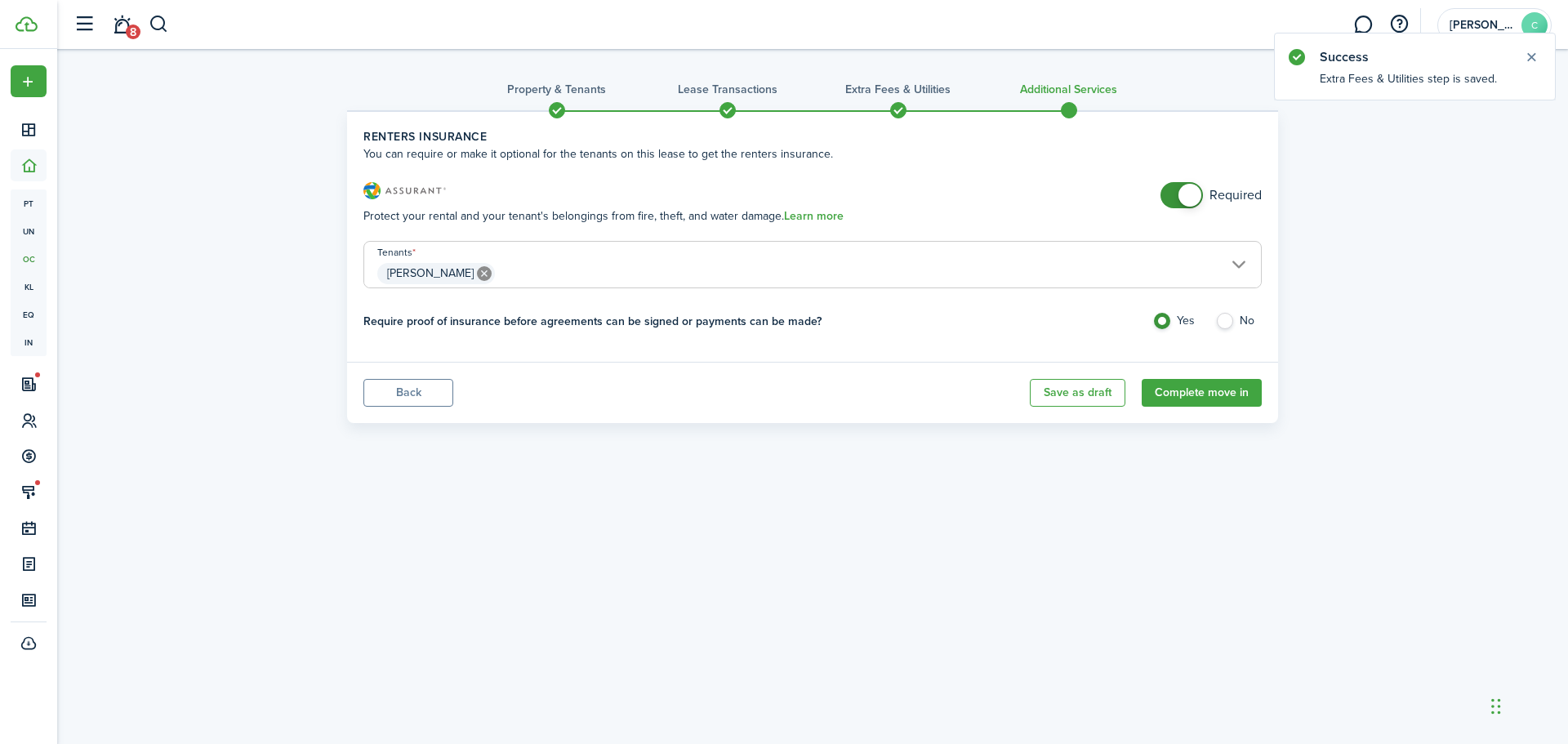
checkbox input "false"
click at [1186, 193] on span at bounding box center [1189, 195] width 23 height 23
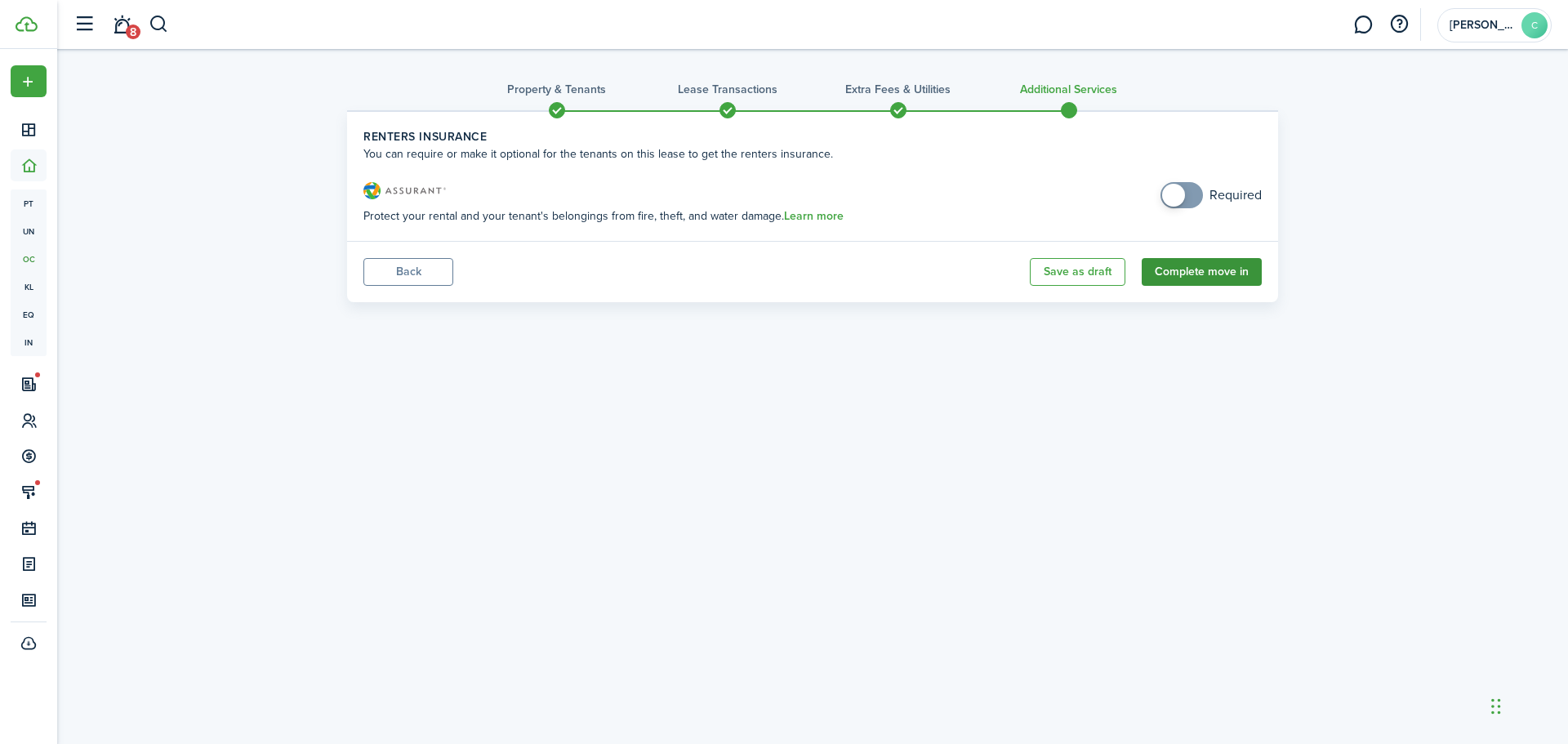
click at [1213, 269] on button "Complete move in" at bounding box center [1202, 272] width 120 height 28
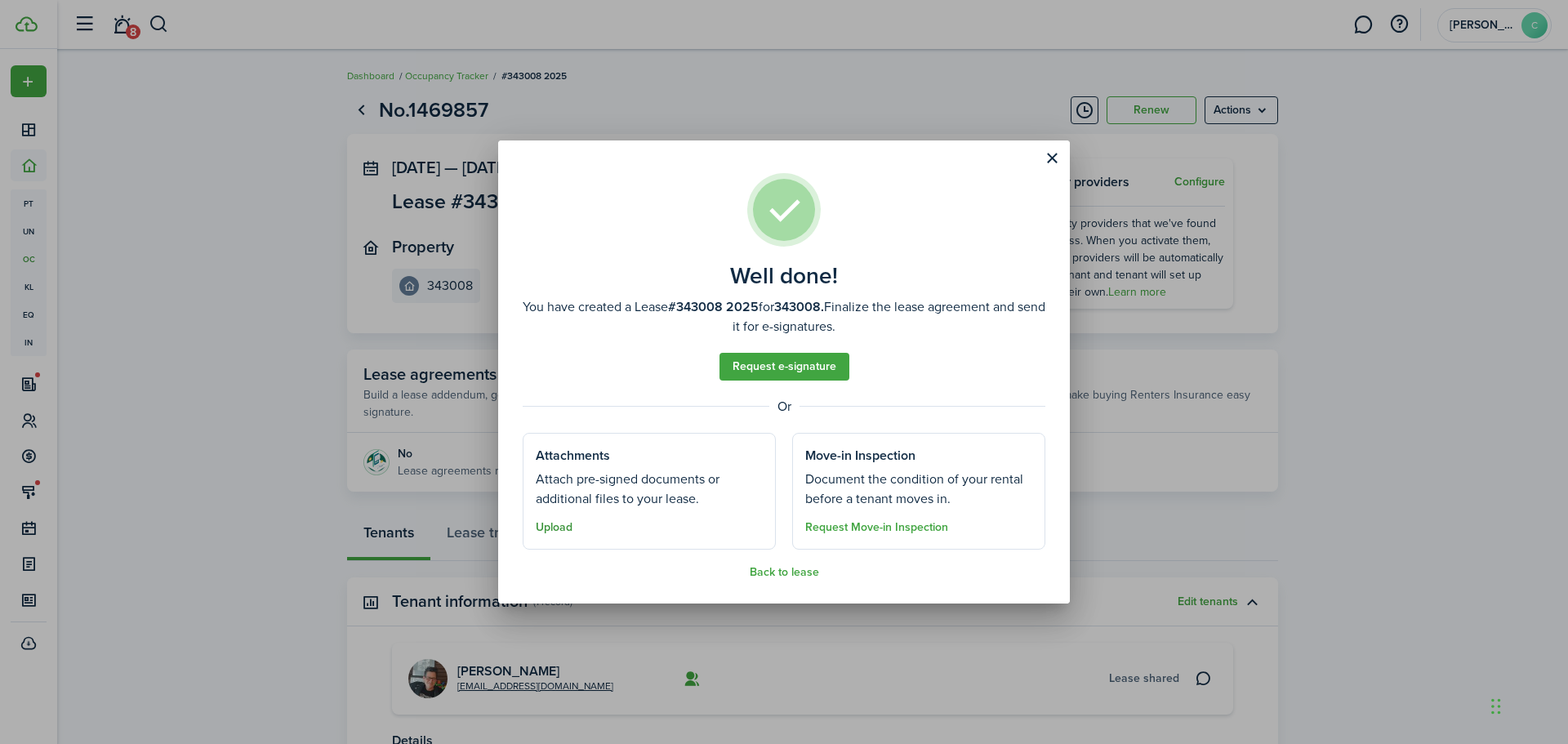
click at [565, 527] on button "Upload" at bounding box center [554, 528] width 37 height 13
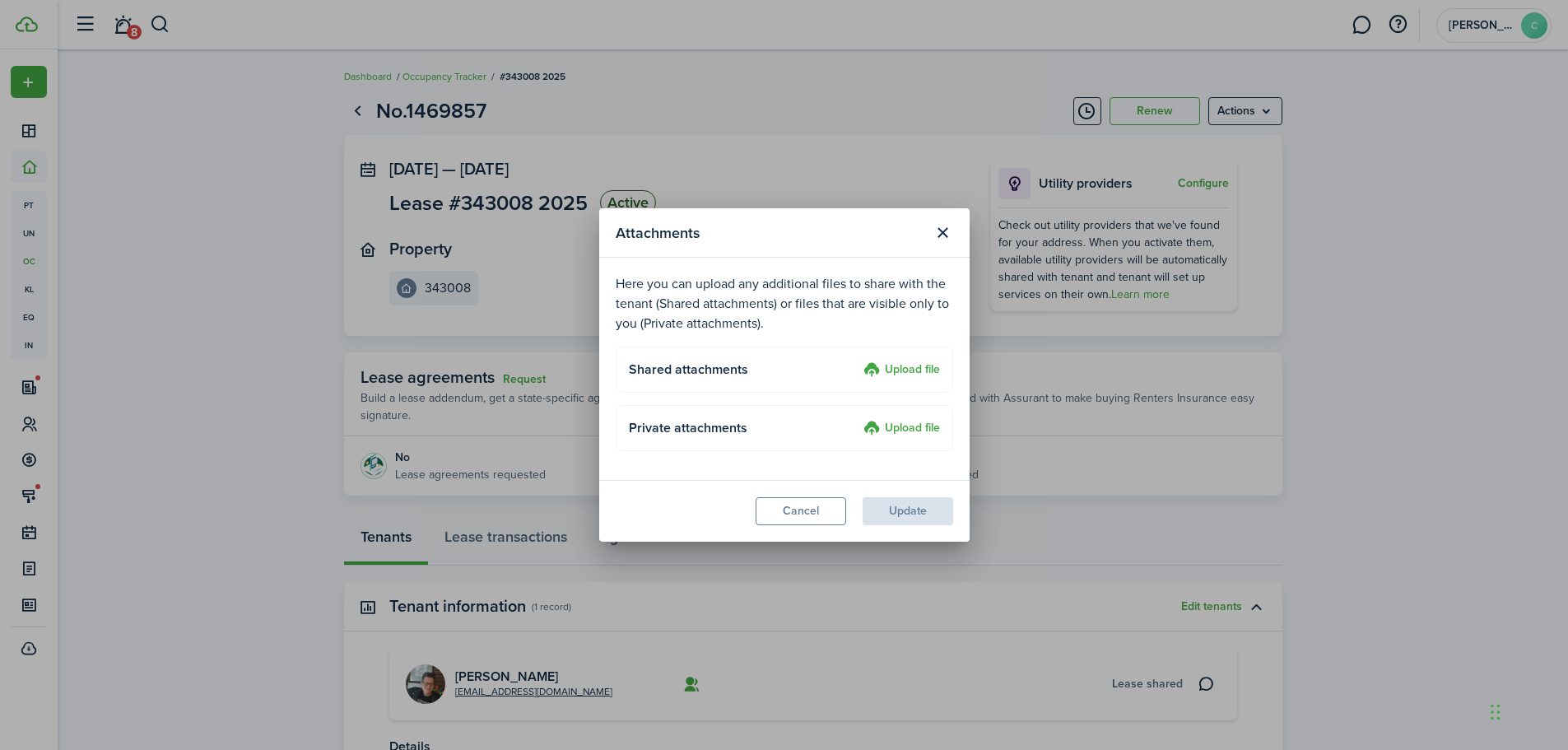
click at [917, 365] on label "Upload file" at bounding box center [902, 370] width 77 height 20
click at [857, 360] on input "Upload file" at bounding box center [857, 360] width 0 height 0
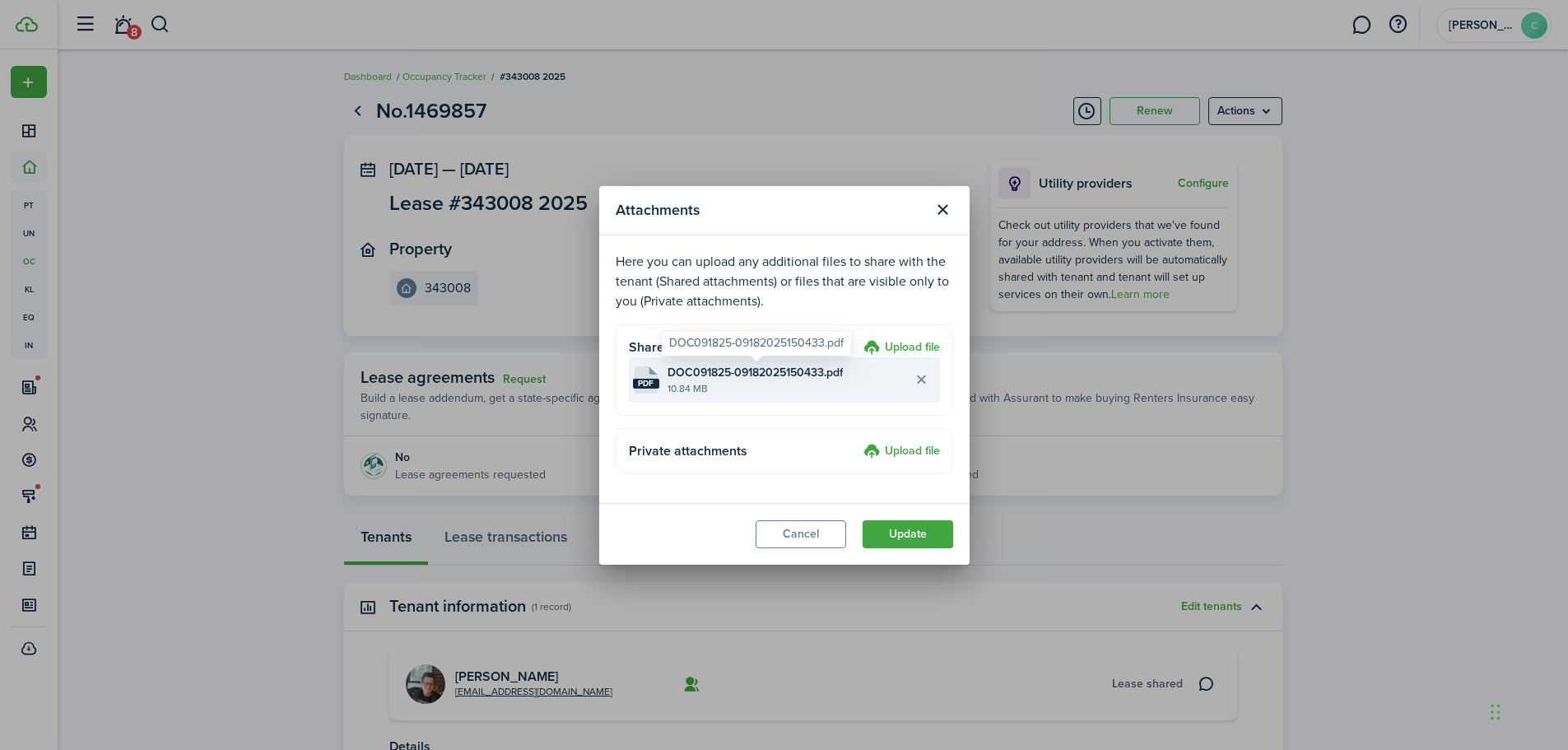
click at [735, 371] on span "DOC091825-09182025150433.pdf" at bounding box center [755, 372] width 175 height 17
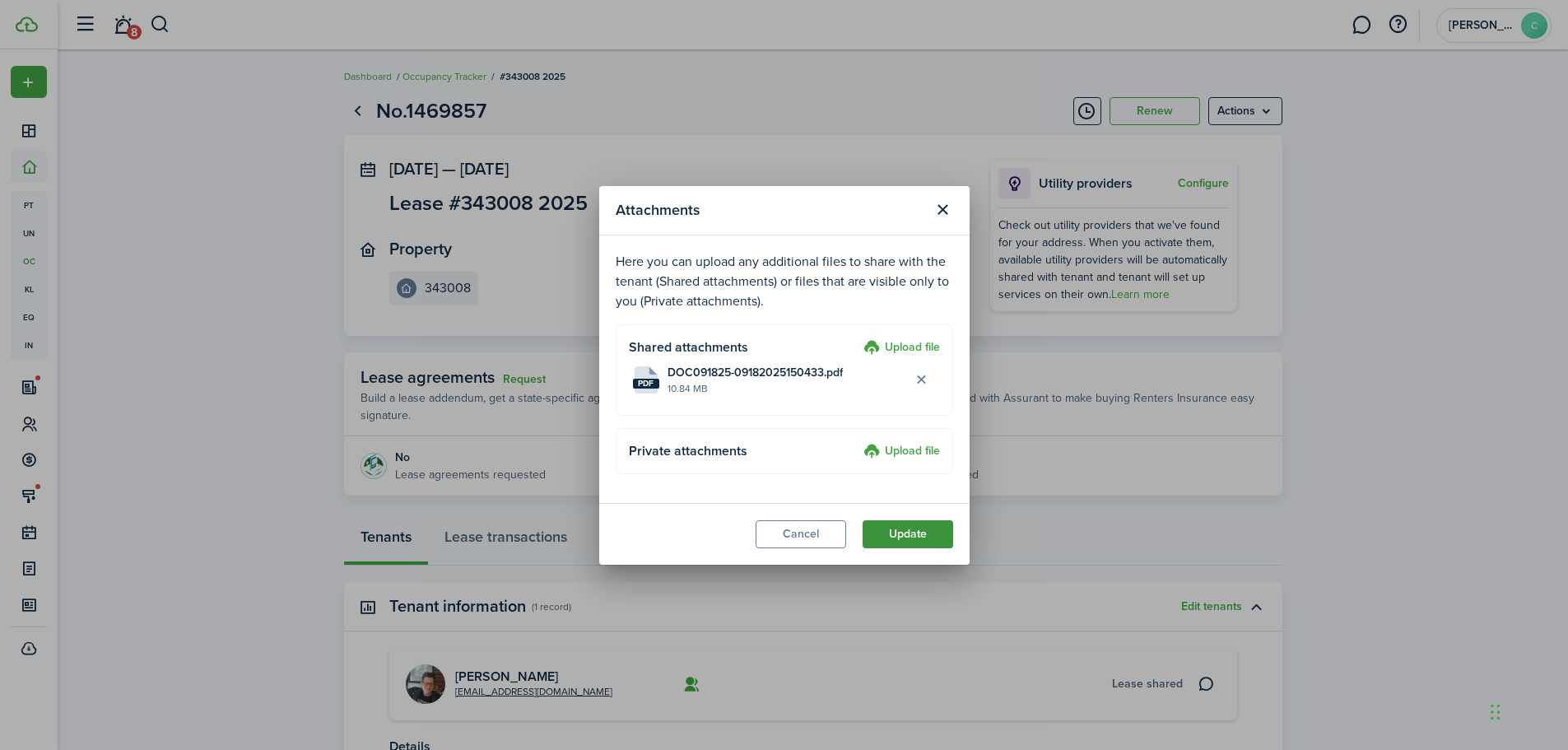
click at [898, 532] on button "Update" at bounding box center [908, 534] width 90 height 28
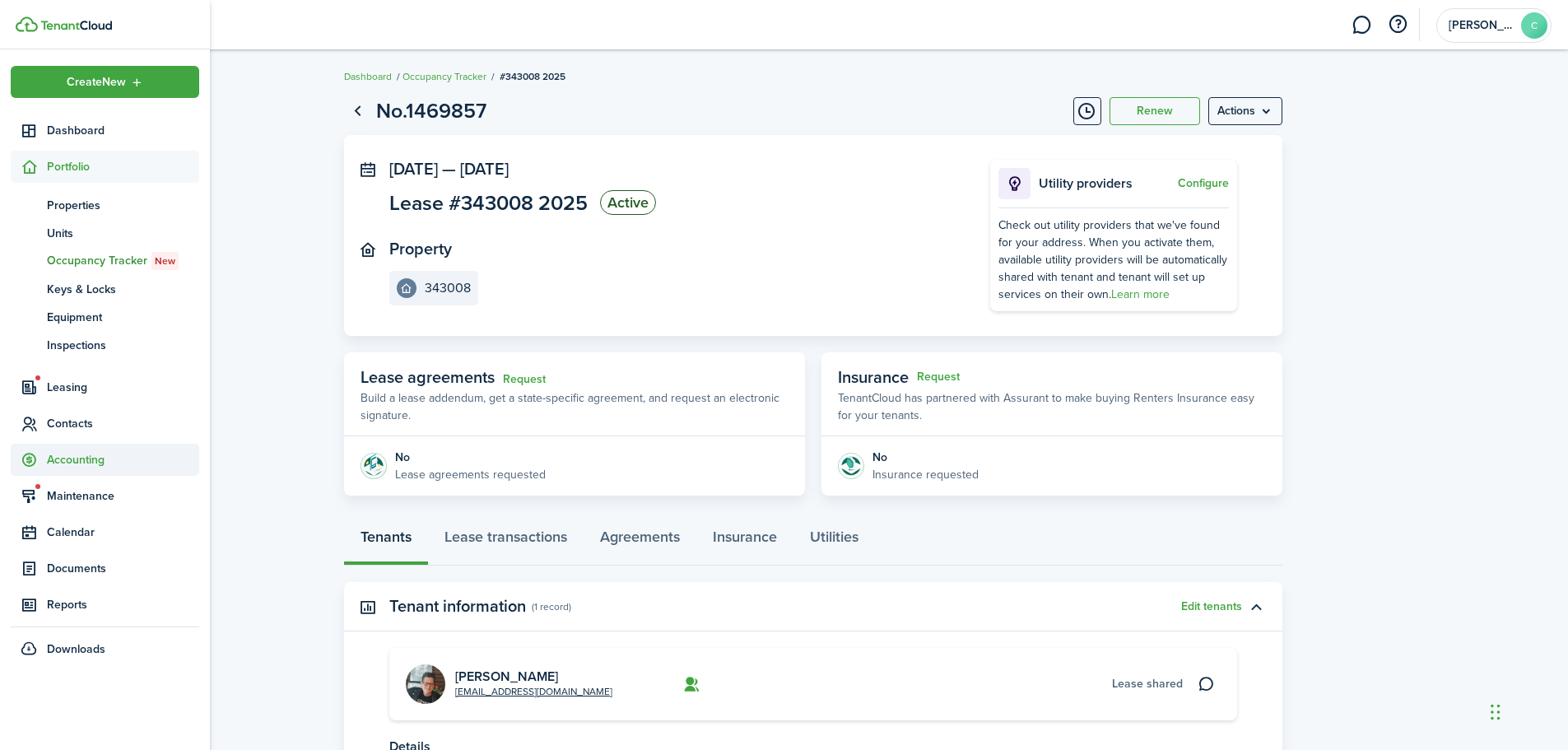
click at [84, 459] on span "Accounting" at bounding box center [122, 460] width 152 height 17
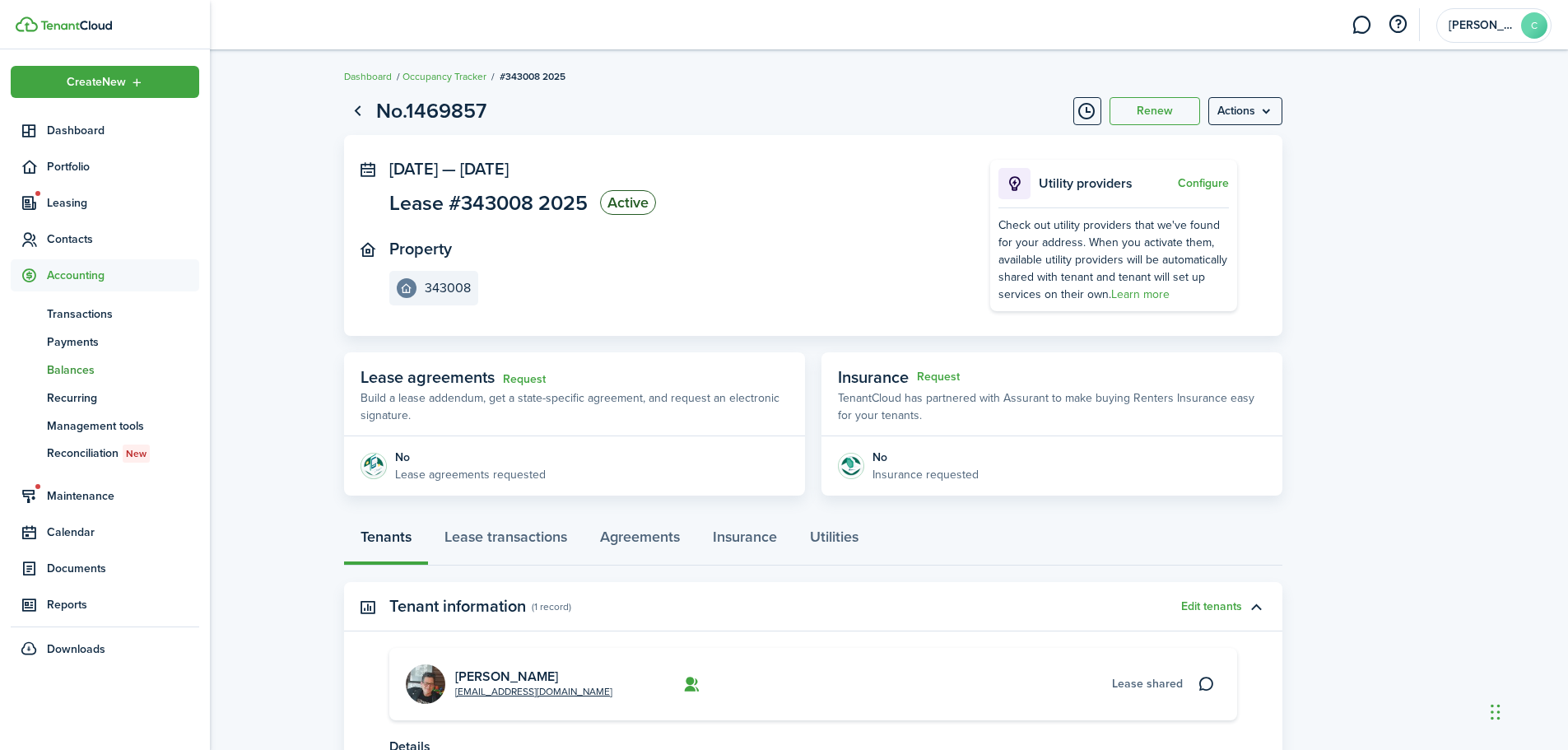
click at [77, 370] on span "Balances" at bounding box center [122, 370] width 152 height 17
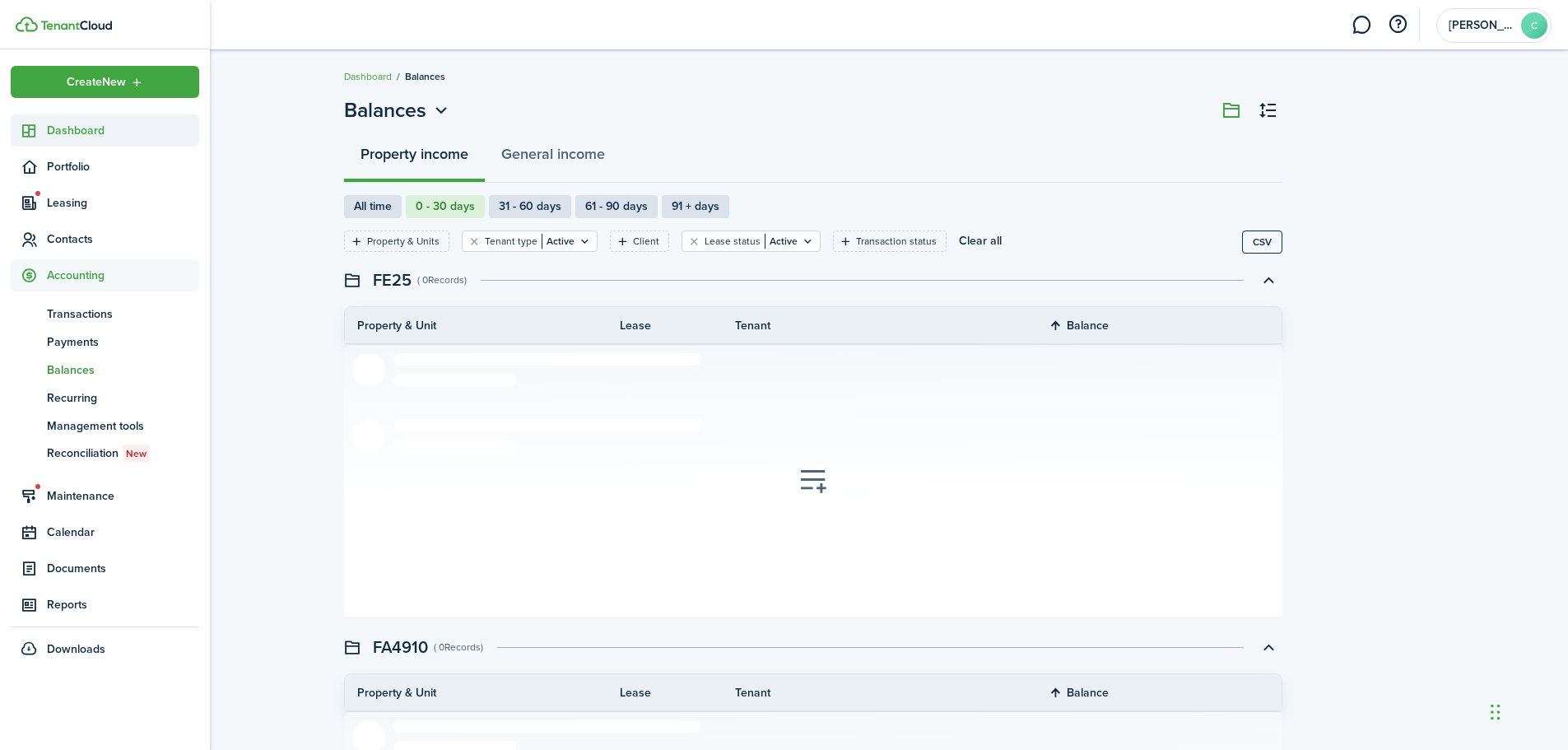
click at [78, 131] on span "Dashboard" at bounding box center [122, 130] width 152 height 17
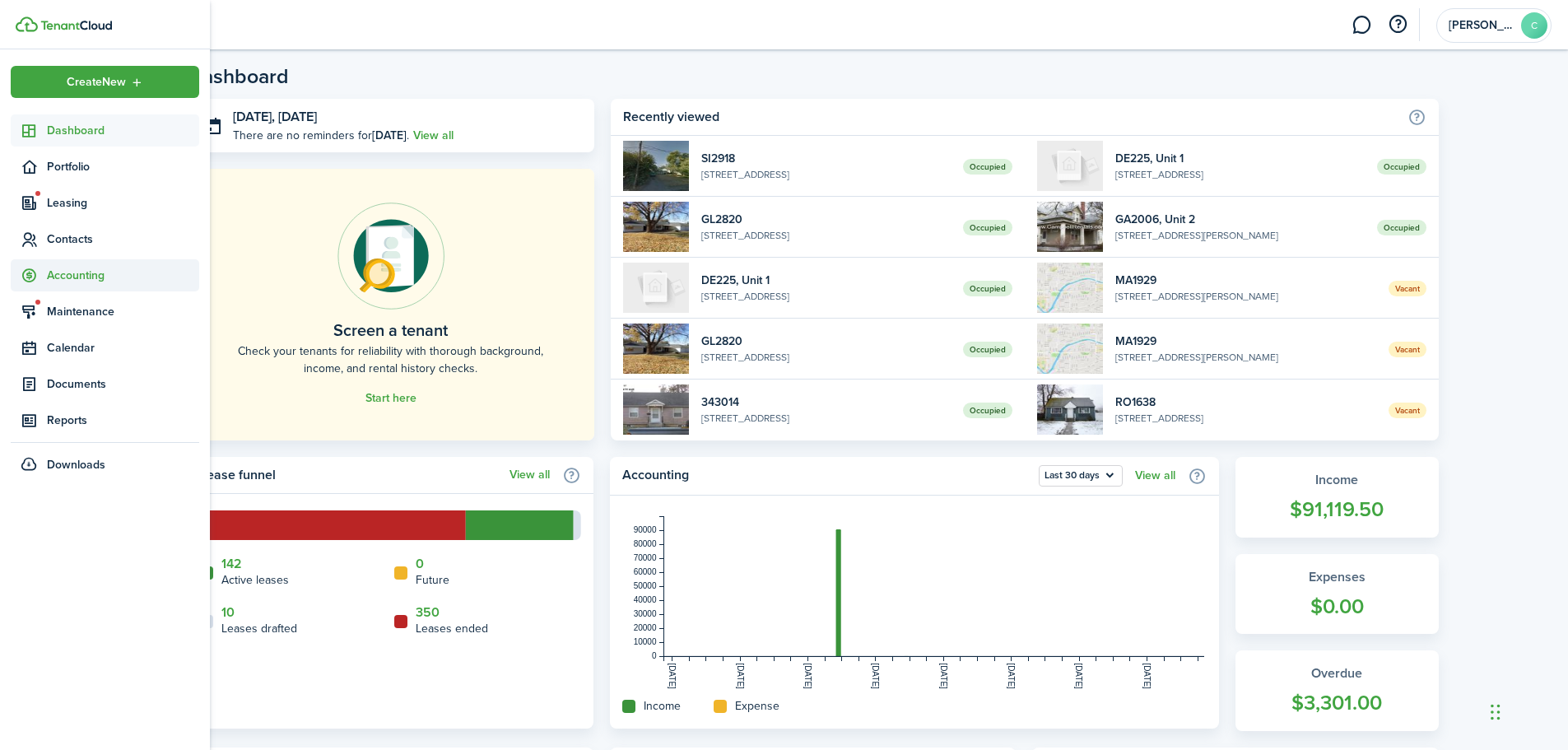
click at [72, 273] on span "Accounting" at bounding box center [122, 275] width 152 height 17
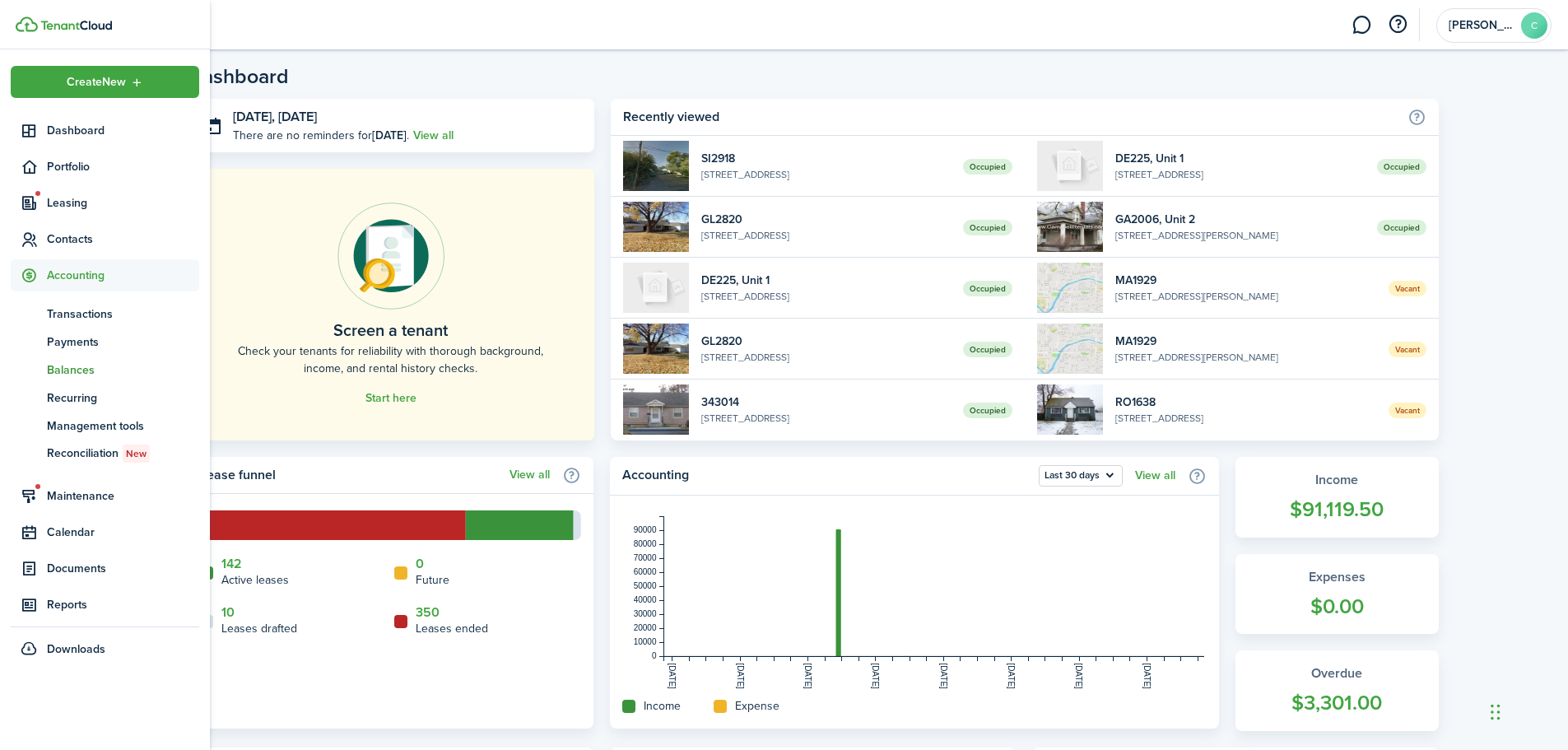
click at [77, 366] on span "Balances" at bounding box center [122, 370] width 152 height 17
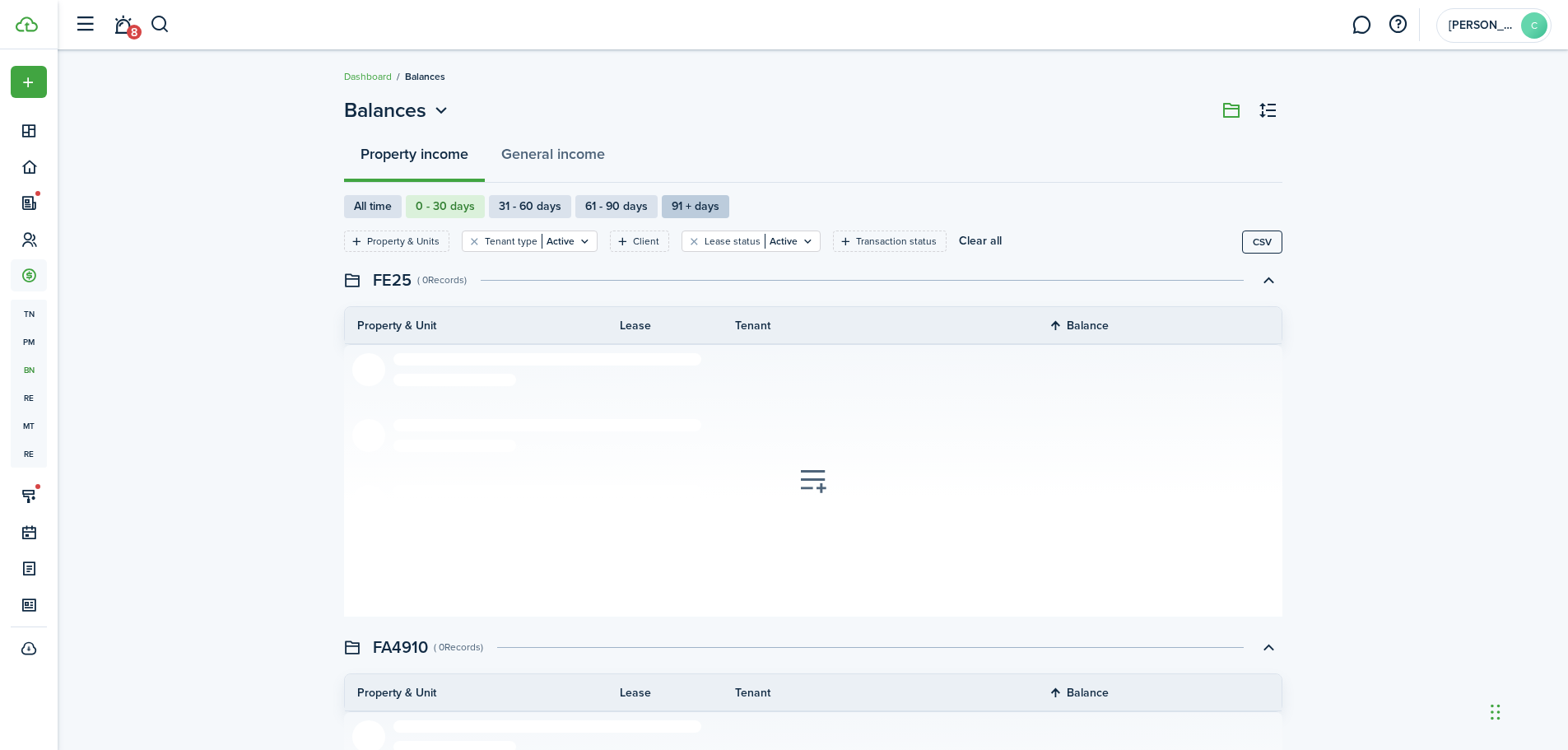
click at [689, 201] on label "91 + days" at bounding box center [696, 206] width 67 height 23
radio input "false"
radio input "true"
click at [554, 157] on button "General income" at bounding box center [554, 158] width 137 height 49
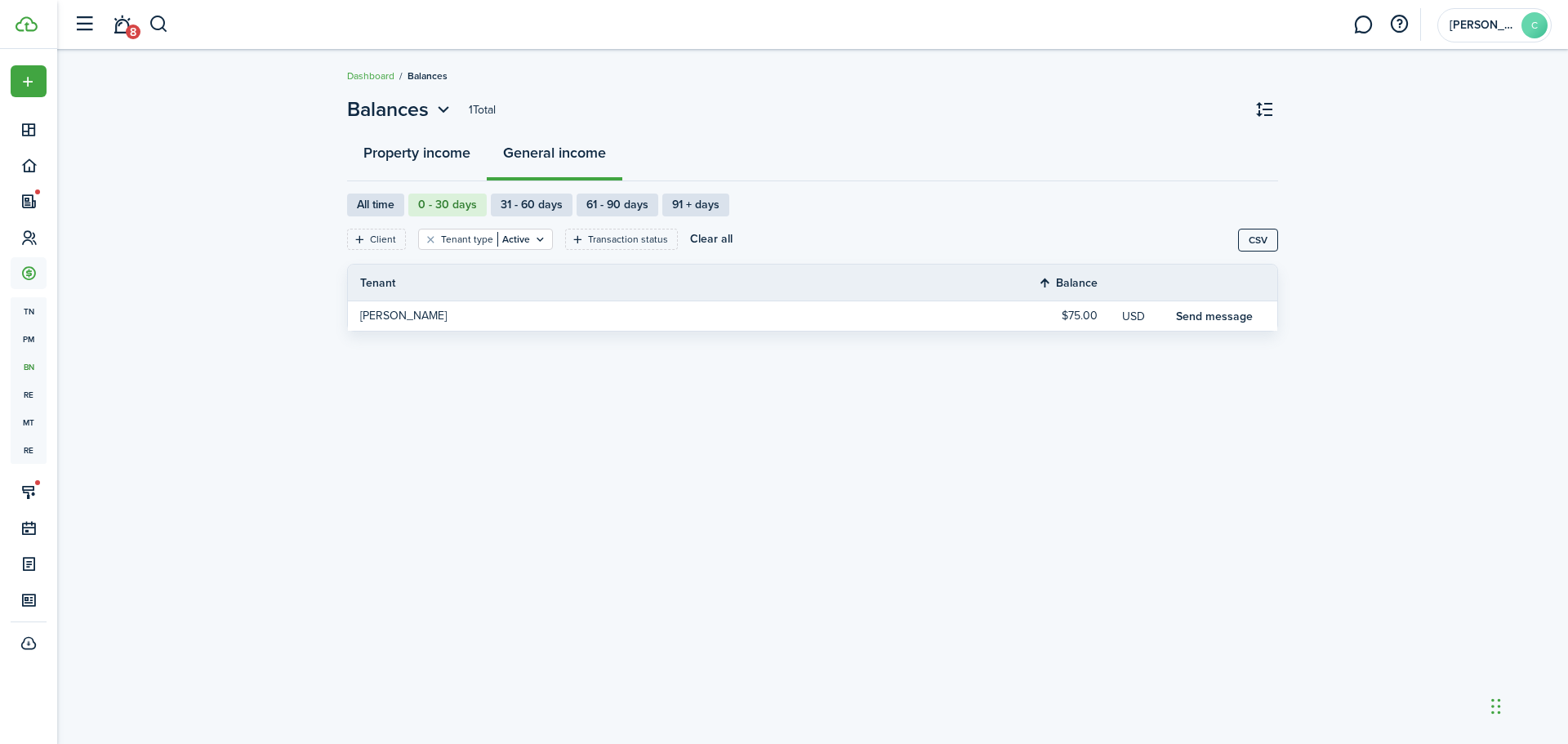
click at [389, 157] on button "Property income" at bounding box center [417, 157] width 139 height 49
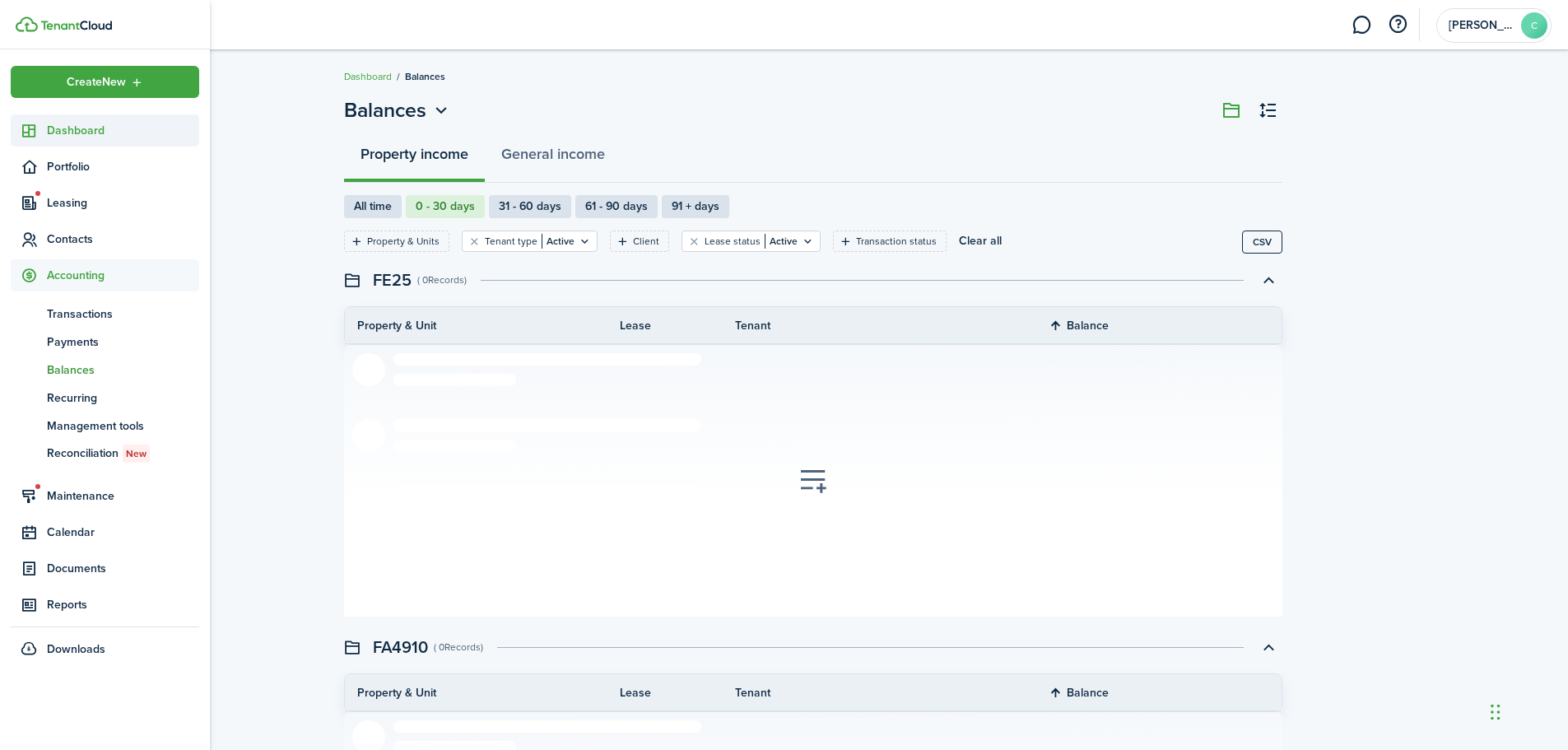
click at [62, 128] on span "Dashboard" at bounding box center [122, 130] width 152 height 17
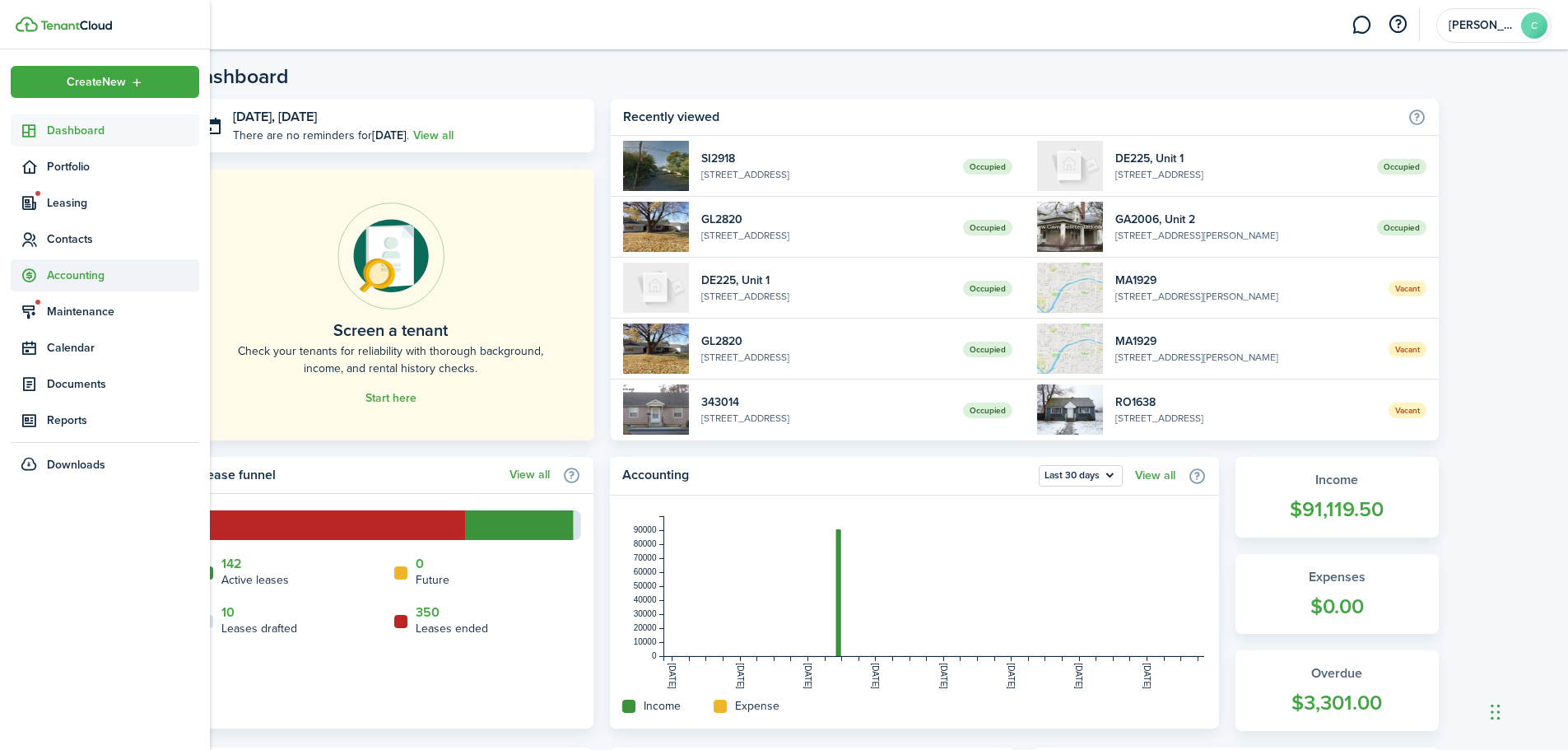
click at [78, 274] on span "Accounting" at bounding box center [122, 275] width 152 height 17
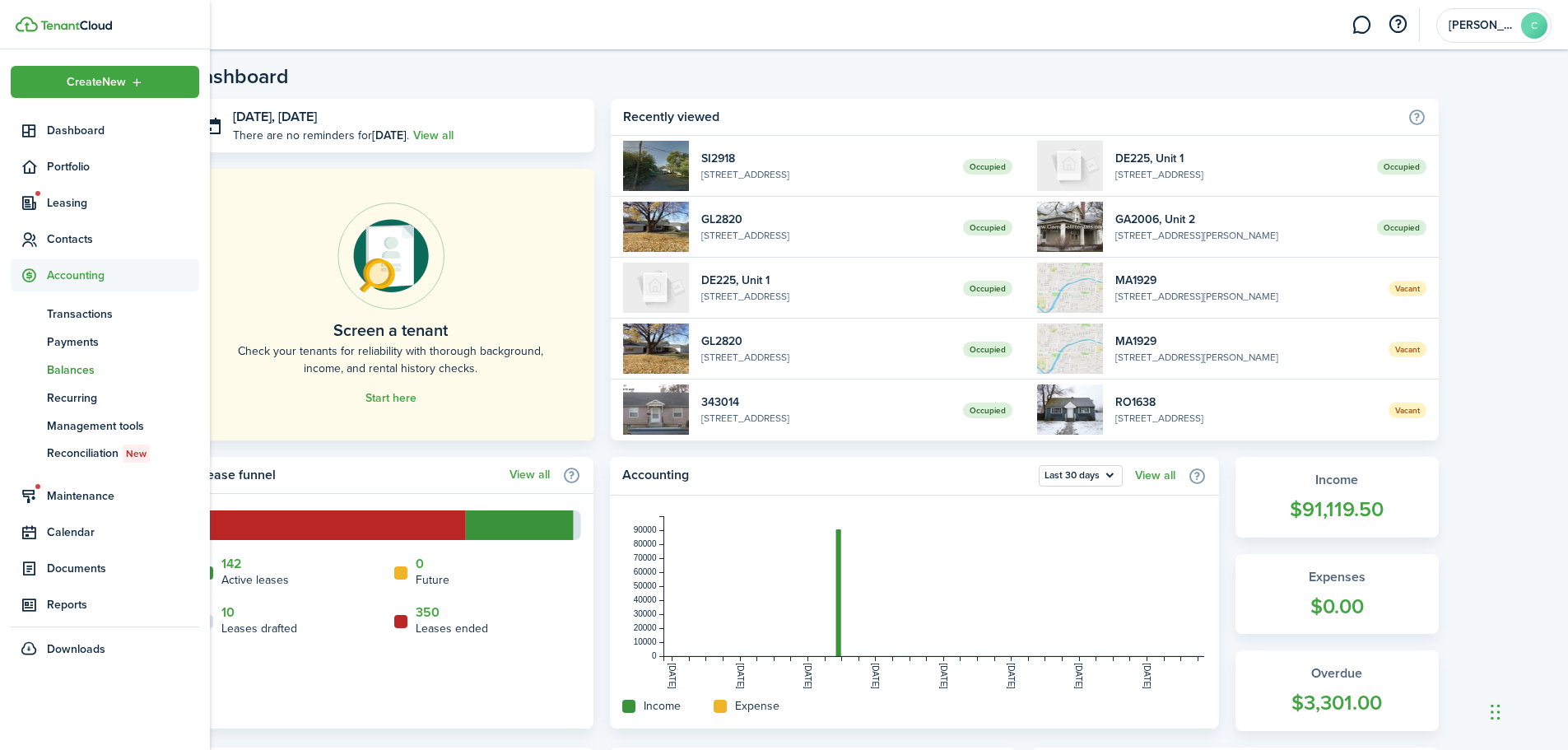
click at [74, 368] on span "Balances" at bounding box center [122, 370] width 152 height 17
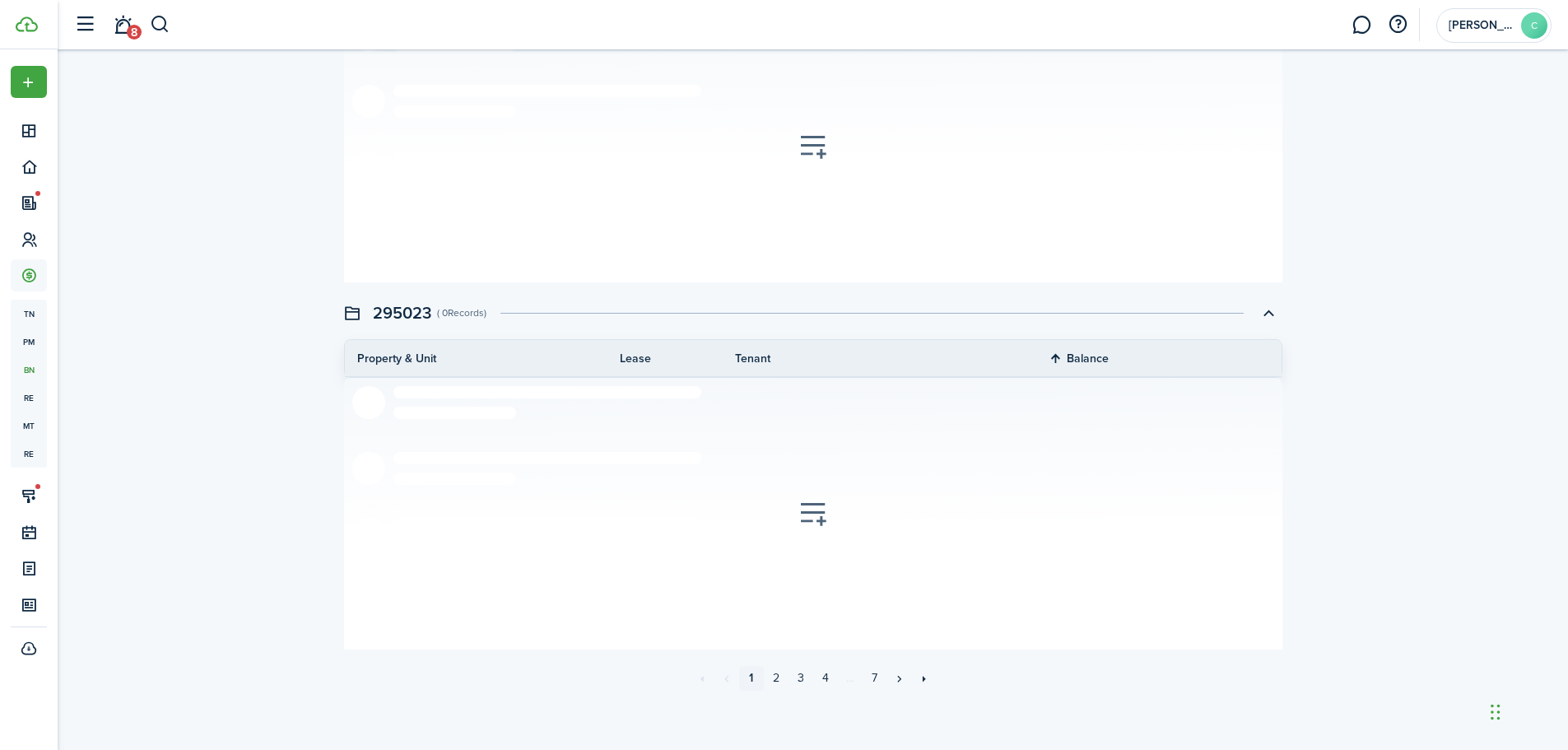
scroll to position [3275, 0]
click at [779, 672] on link "2" at bounding box center [776, 675] width 25 height 25
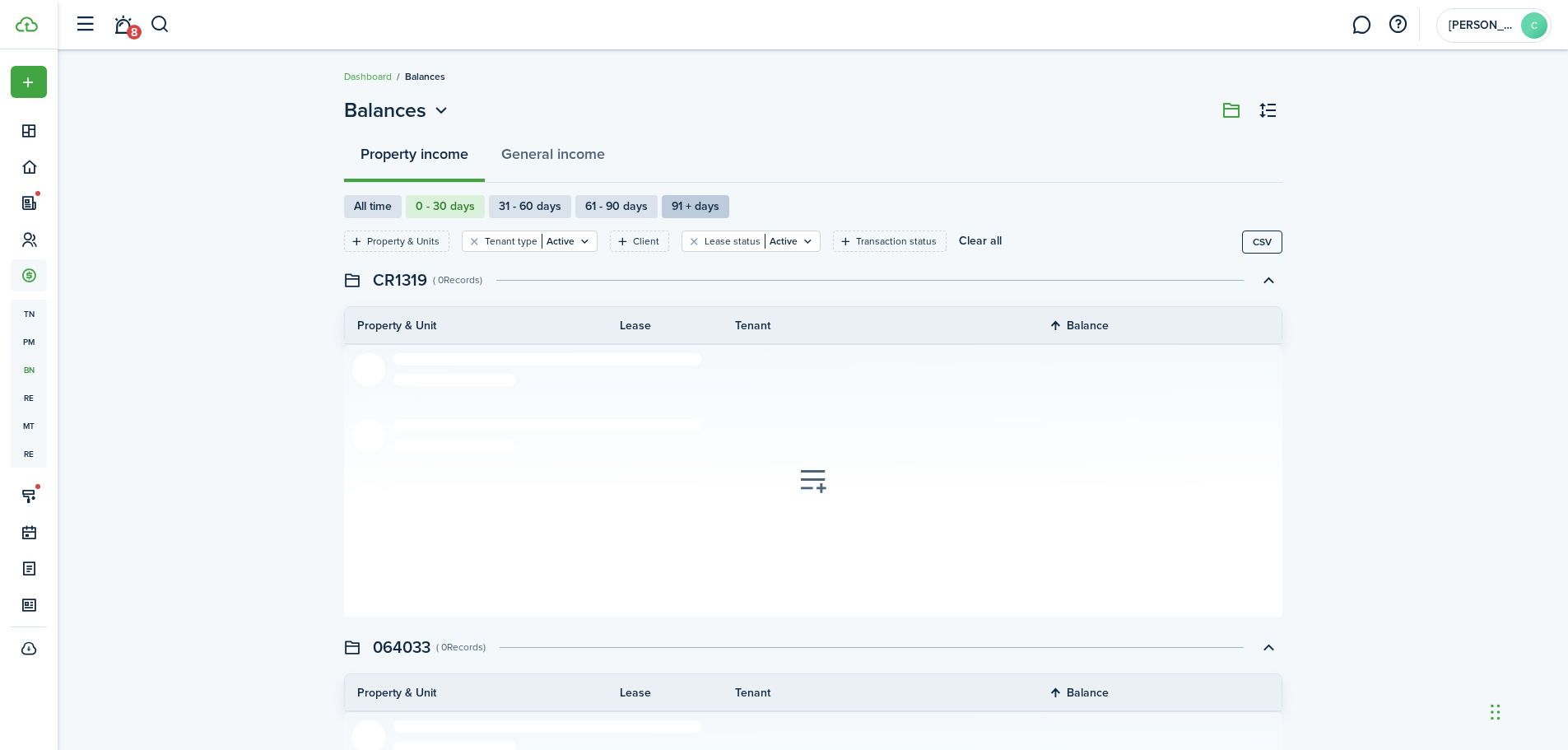
click at [692, 196] on label "91 + days" at bounding box center [696, 206] width 67 height 23
radio input "false"
radio input "true"
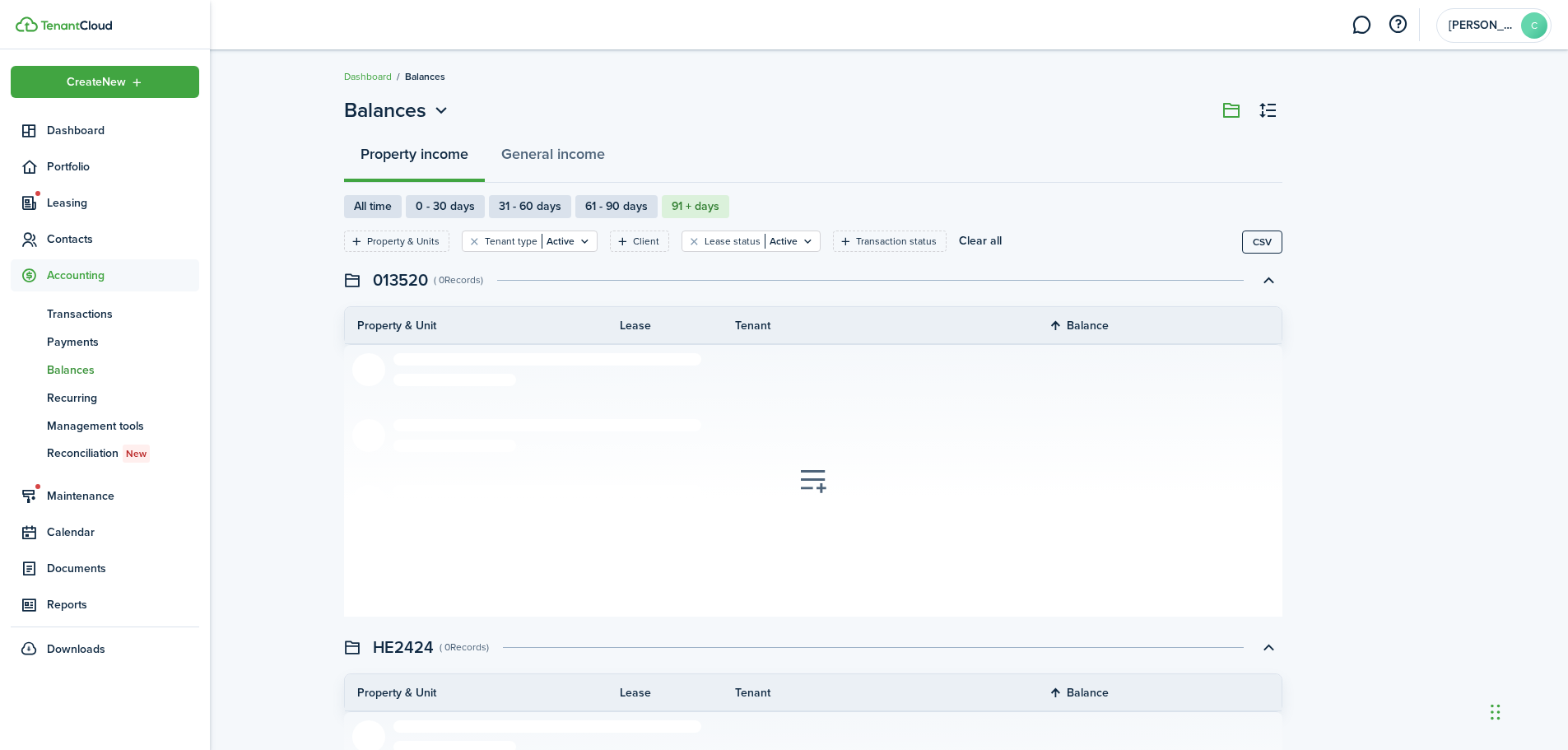
click at [88, 25] on img at bounding box center [76, 26] width 72 height 10
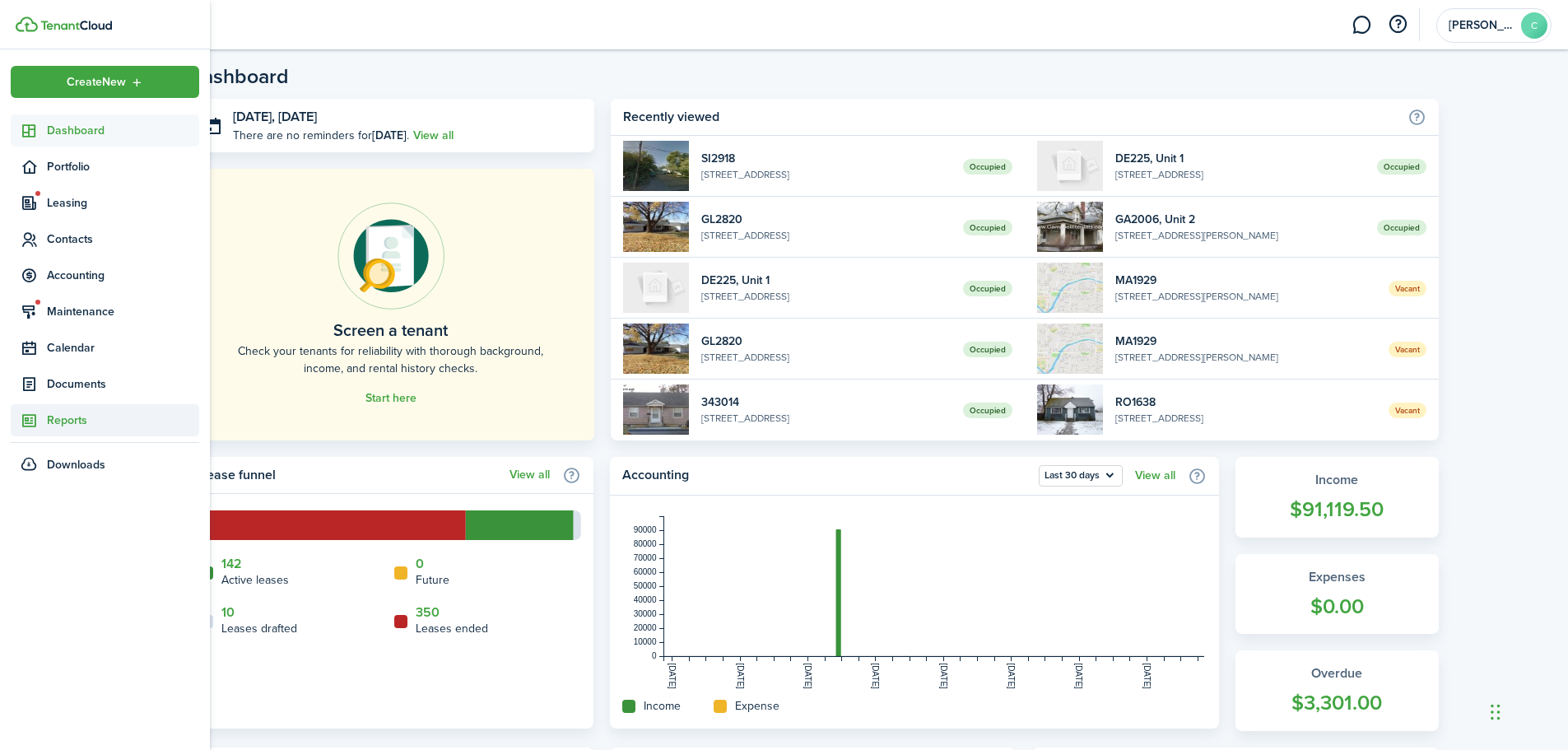
click at [70, 417] on span "Reports" at bounding box center [122, 420] width 152 height 17
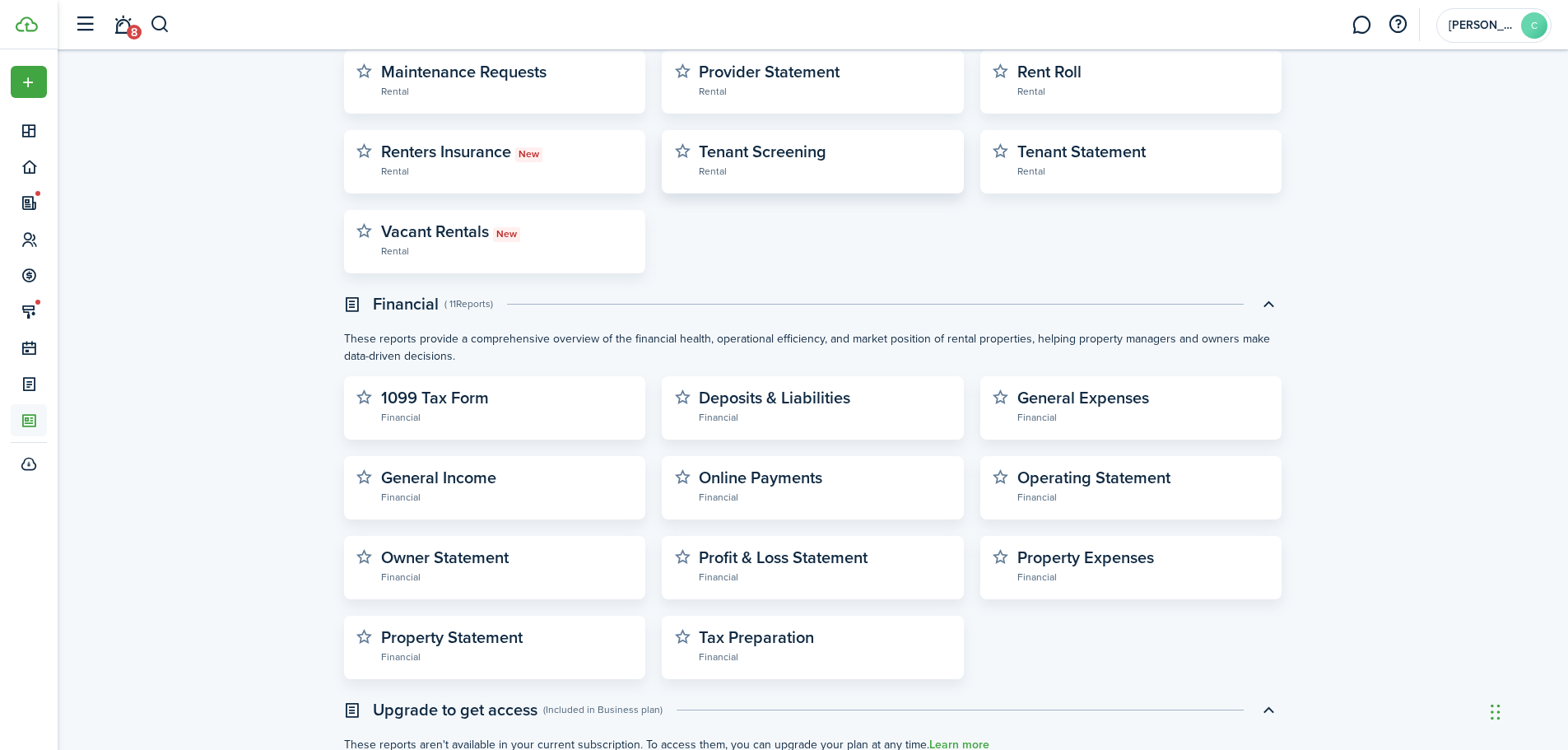
scroll to position [329, 0]
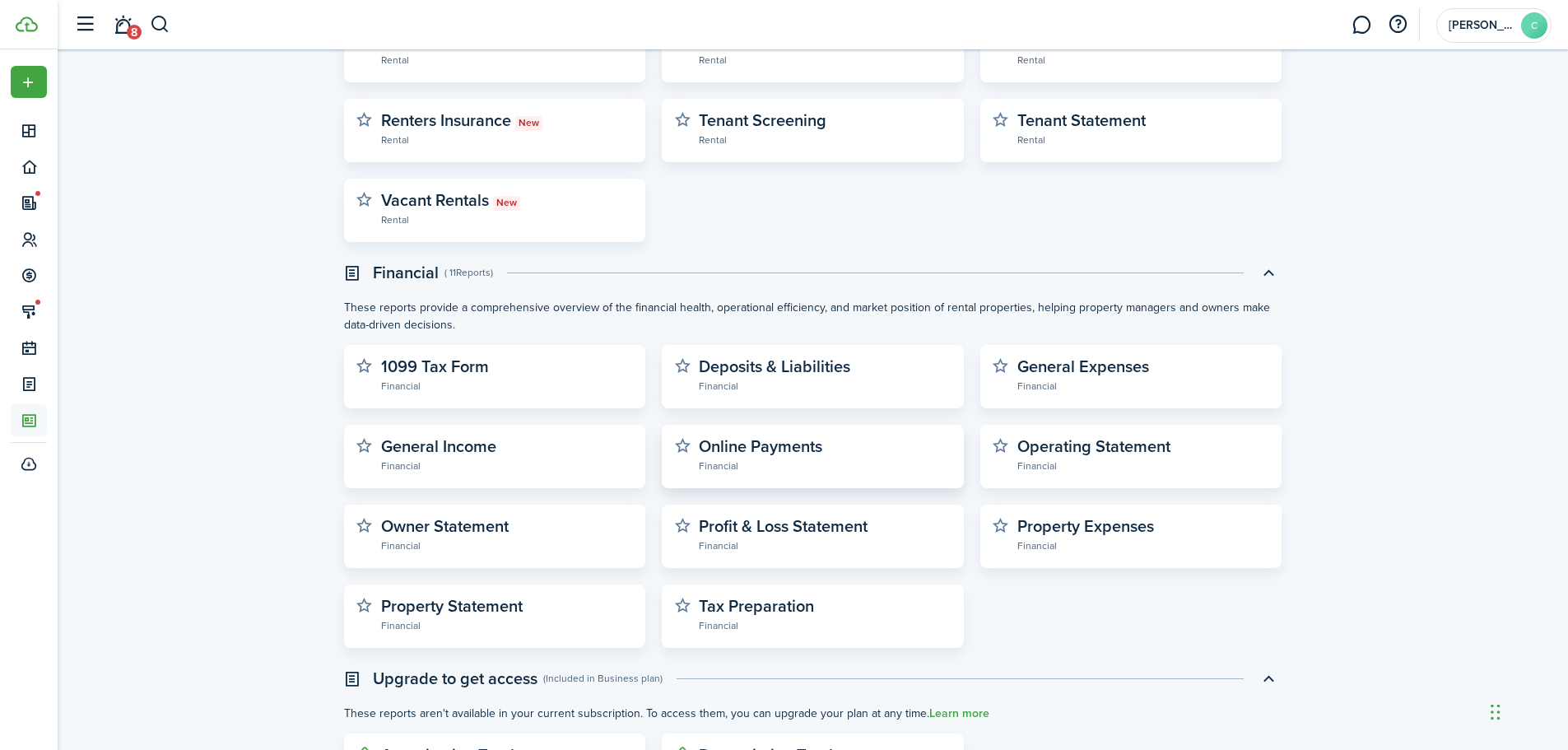
click at [773, 446] on widget-stats-description "Online Payments" at bounding box center [760, 446] width 123 height 25
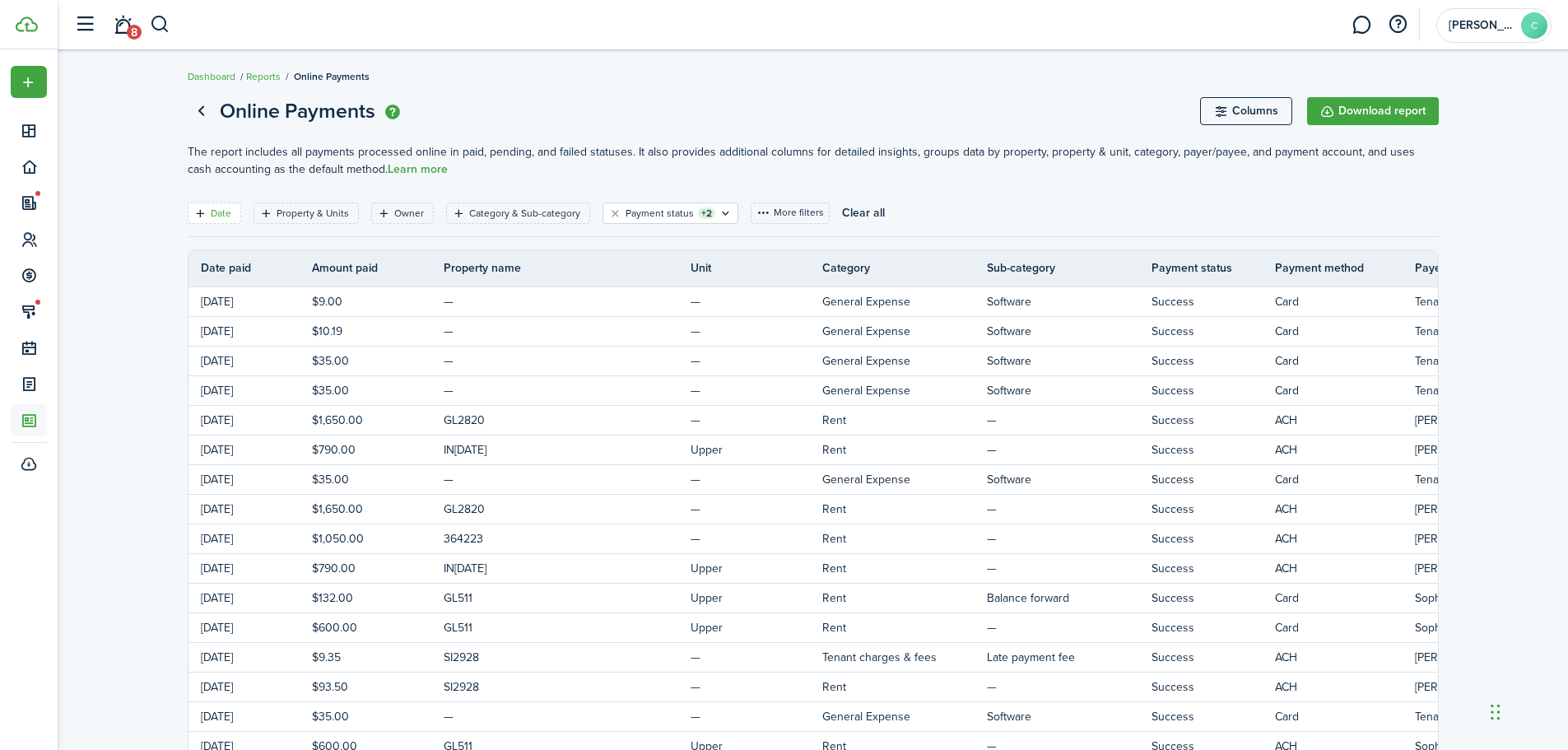
click at [221, 213] on filter-tag-label "Date" at bounding box center [221, 214] width 21 height 15
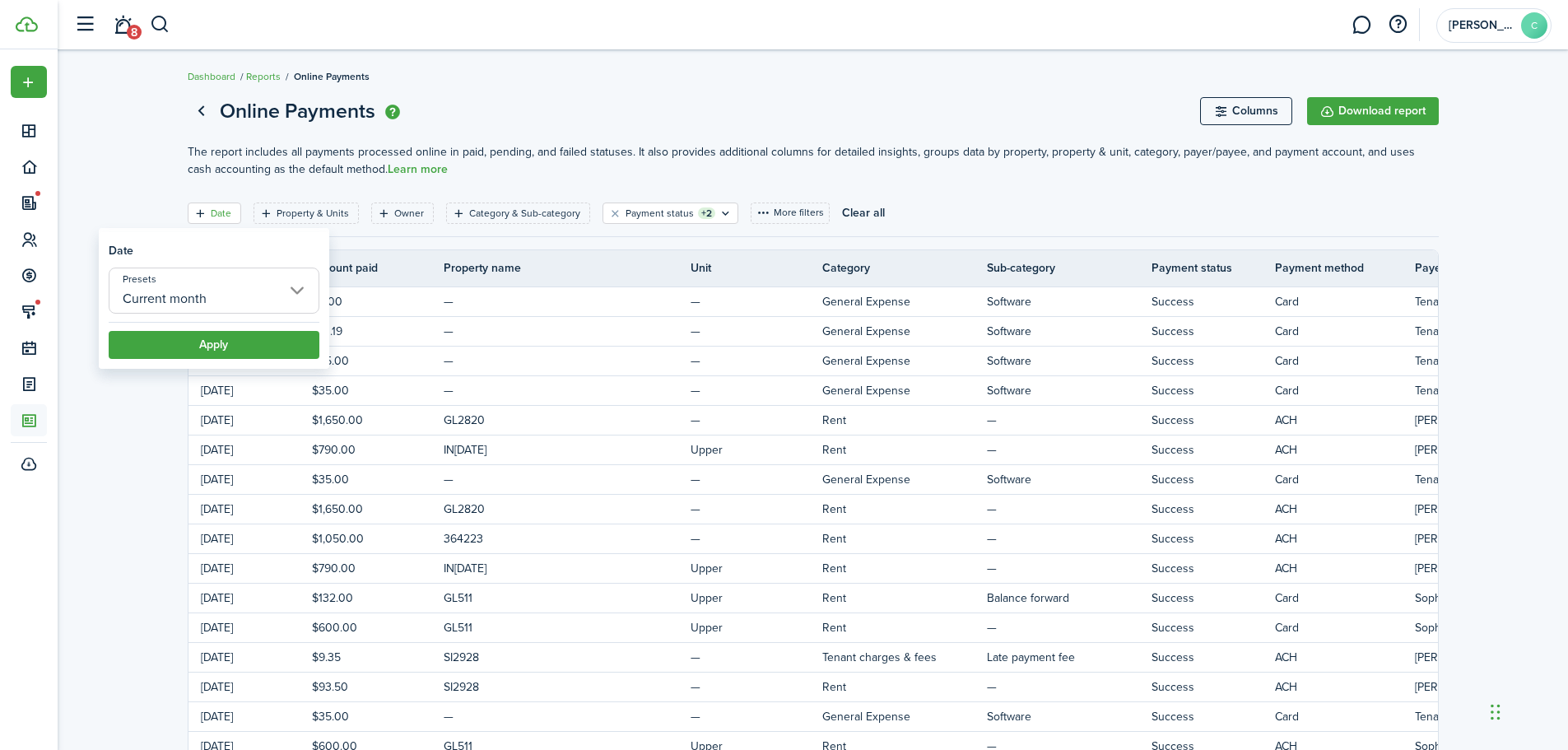
click at [205, 297] on input "Current month" at bounding box center [213, 290] width 211 height 47
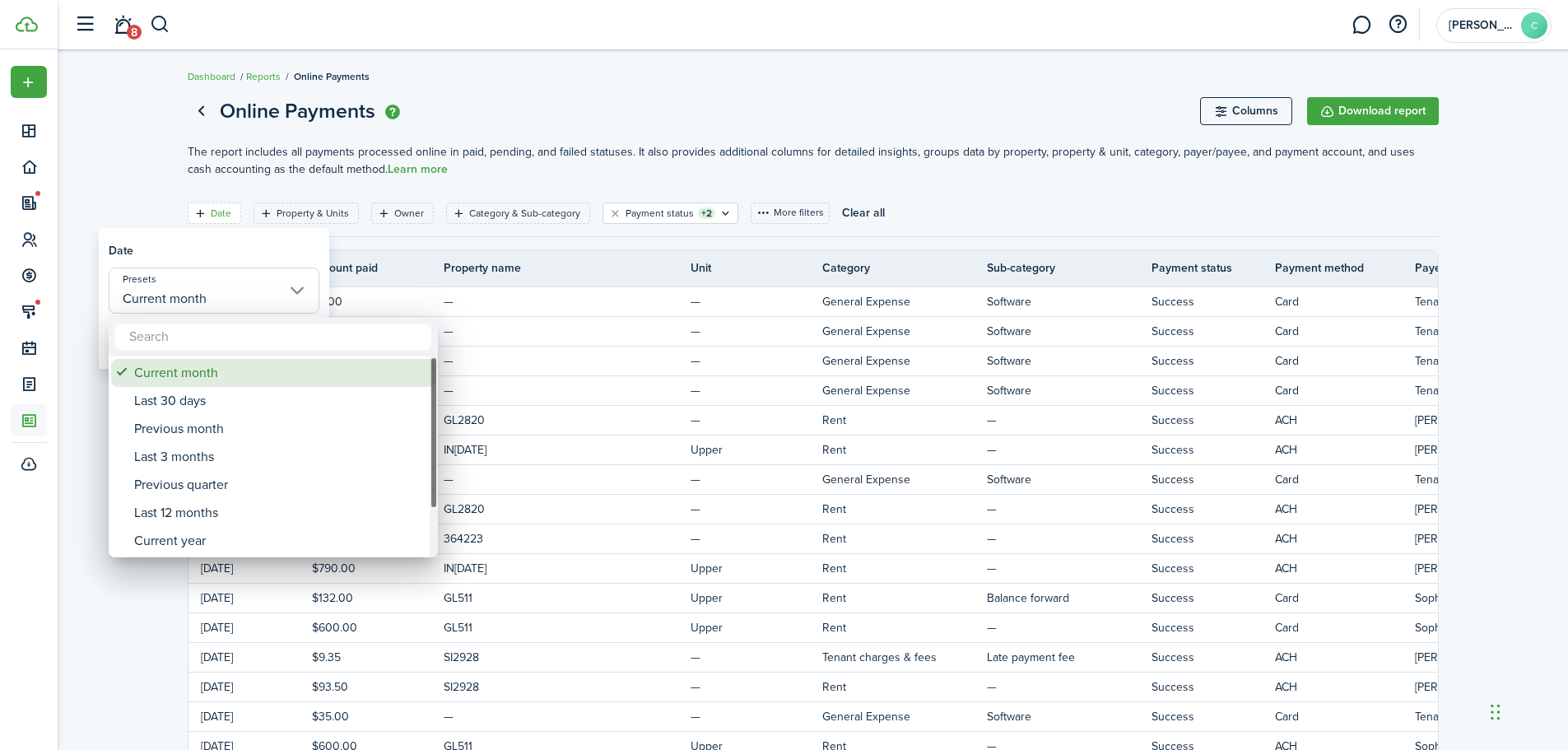
click at [212, 371] on div "Current month" at bounding box center [280, 373] width 292 height 28
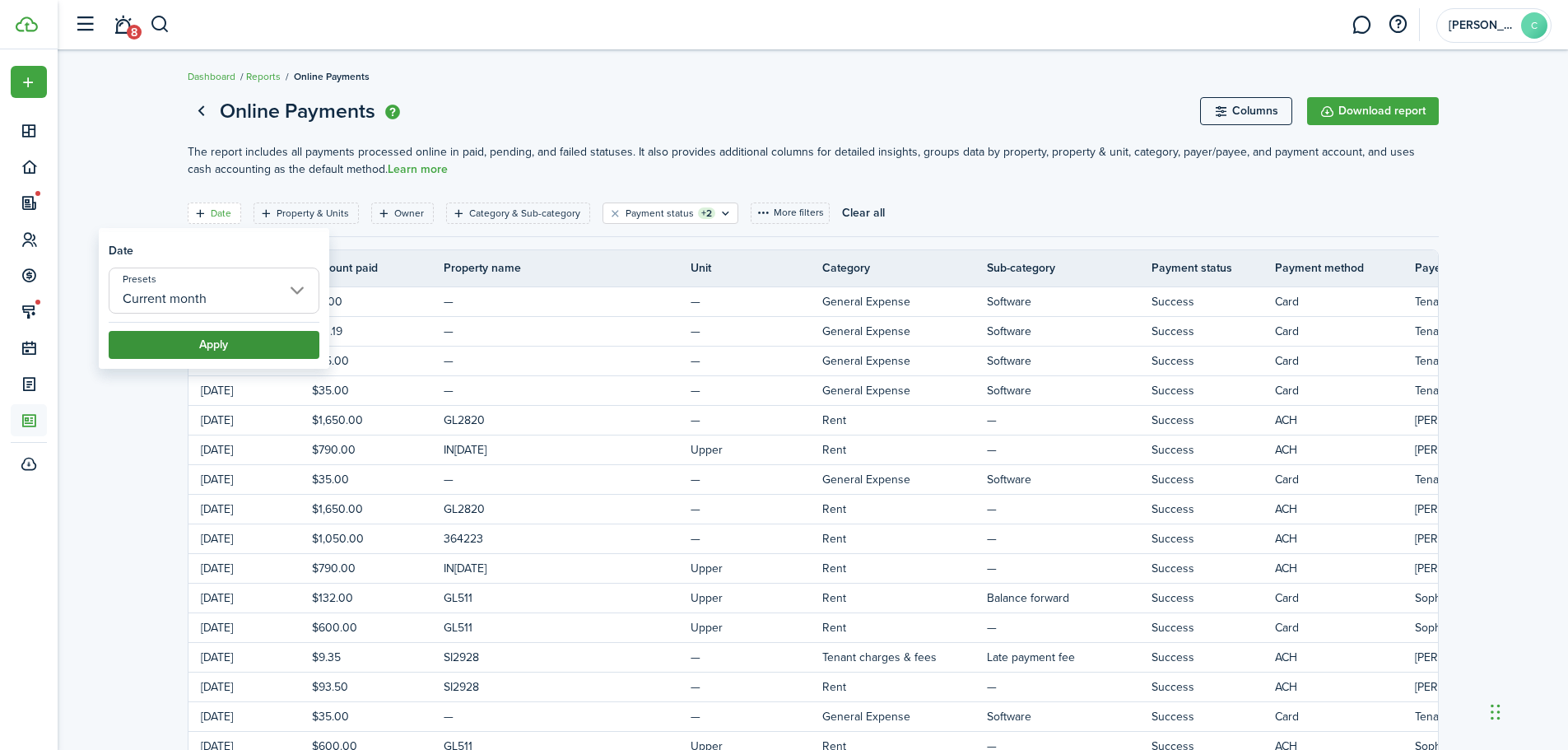
click at [252, 340] on button "Apply" at bounding box center [213, 345] width 211 height 28
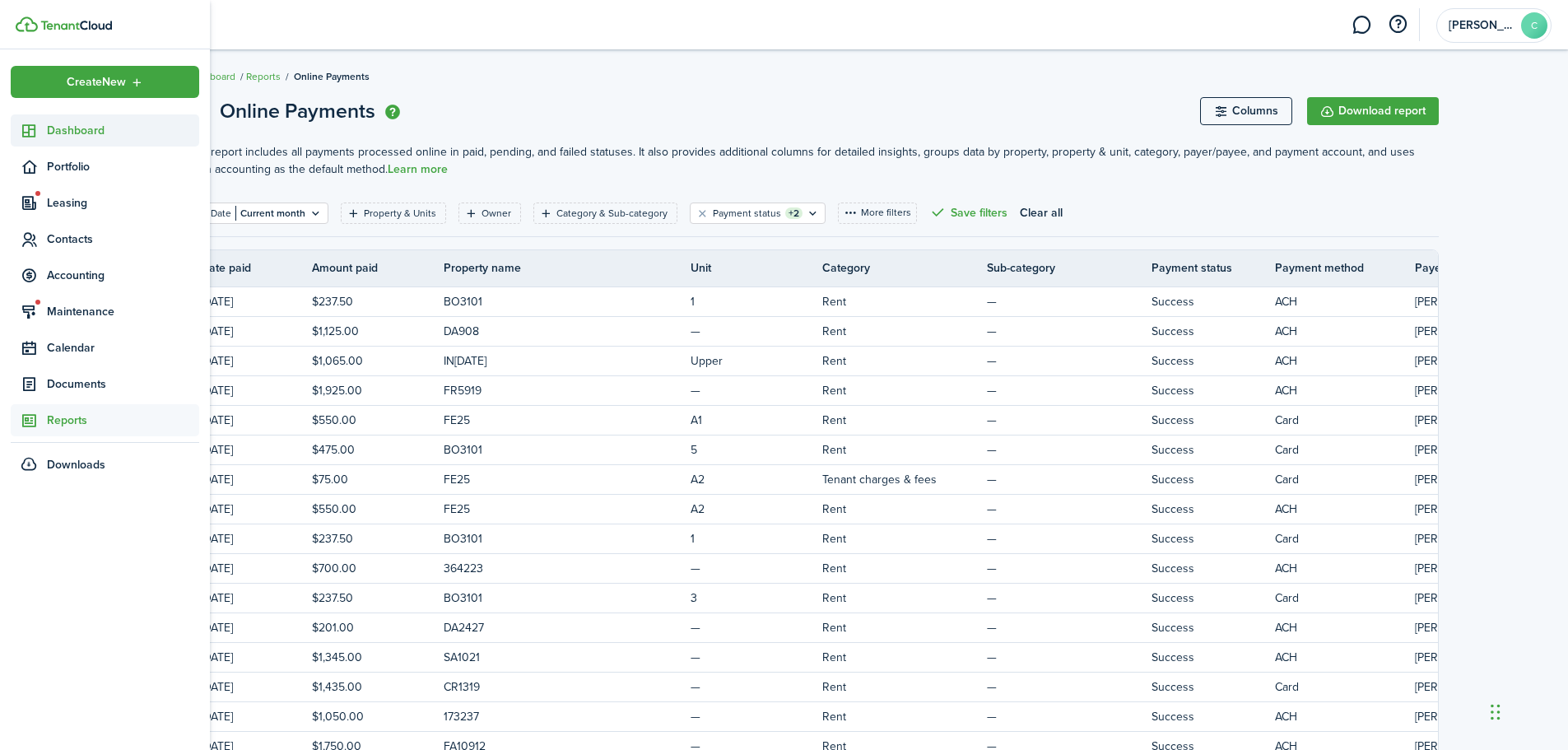
click at [82, 130] on span "Dashboard" at bounding box center [122, 130] width 152 height 17
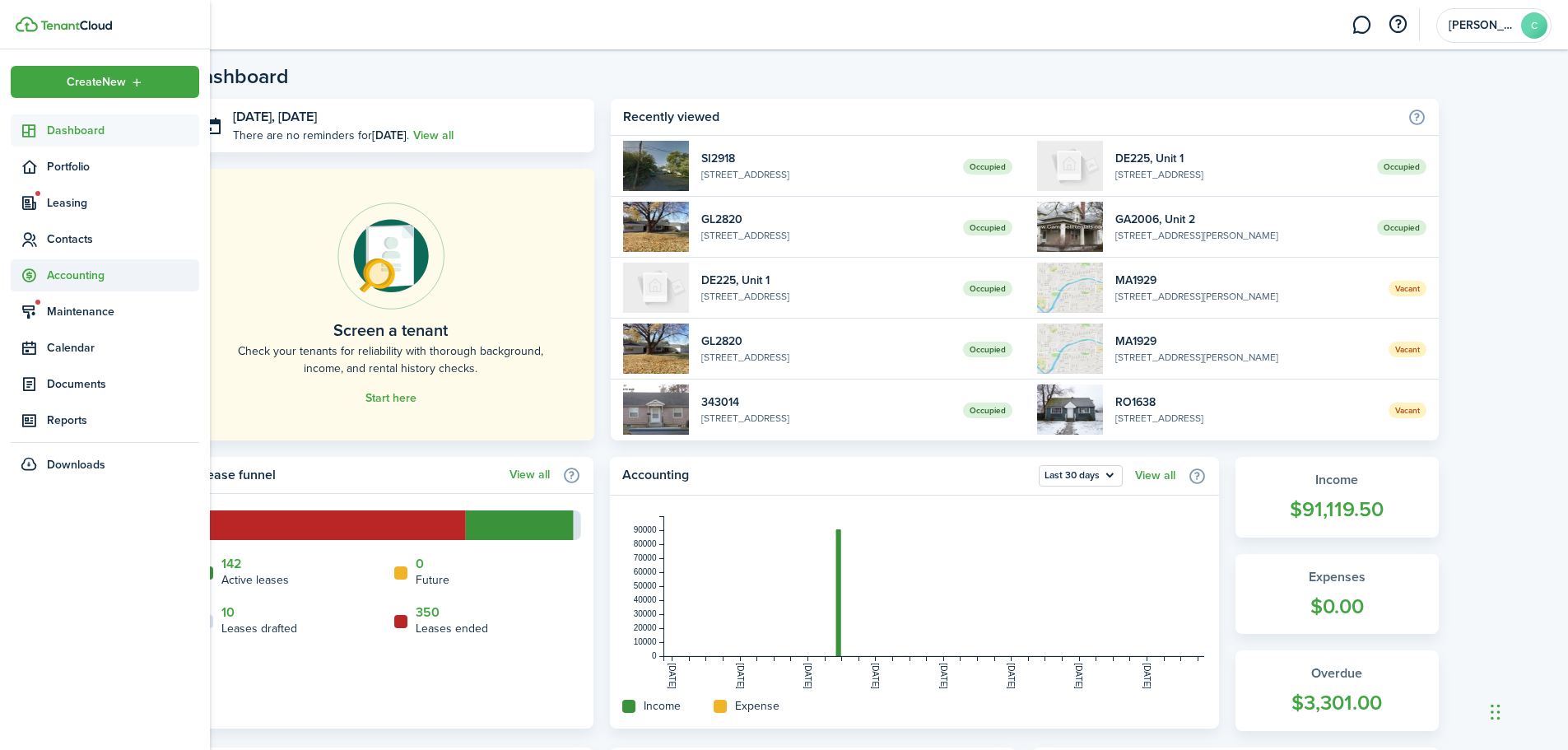
click at [72, 275] on span "Accounting" at bounding box center [122, 275] width 152 height 17
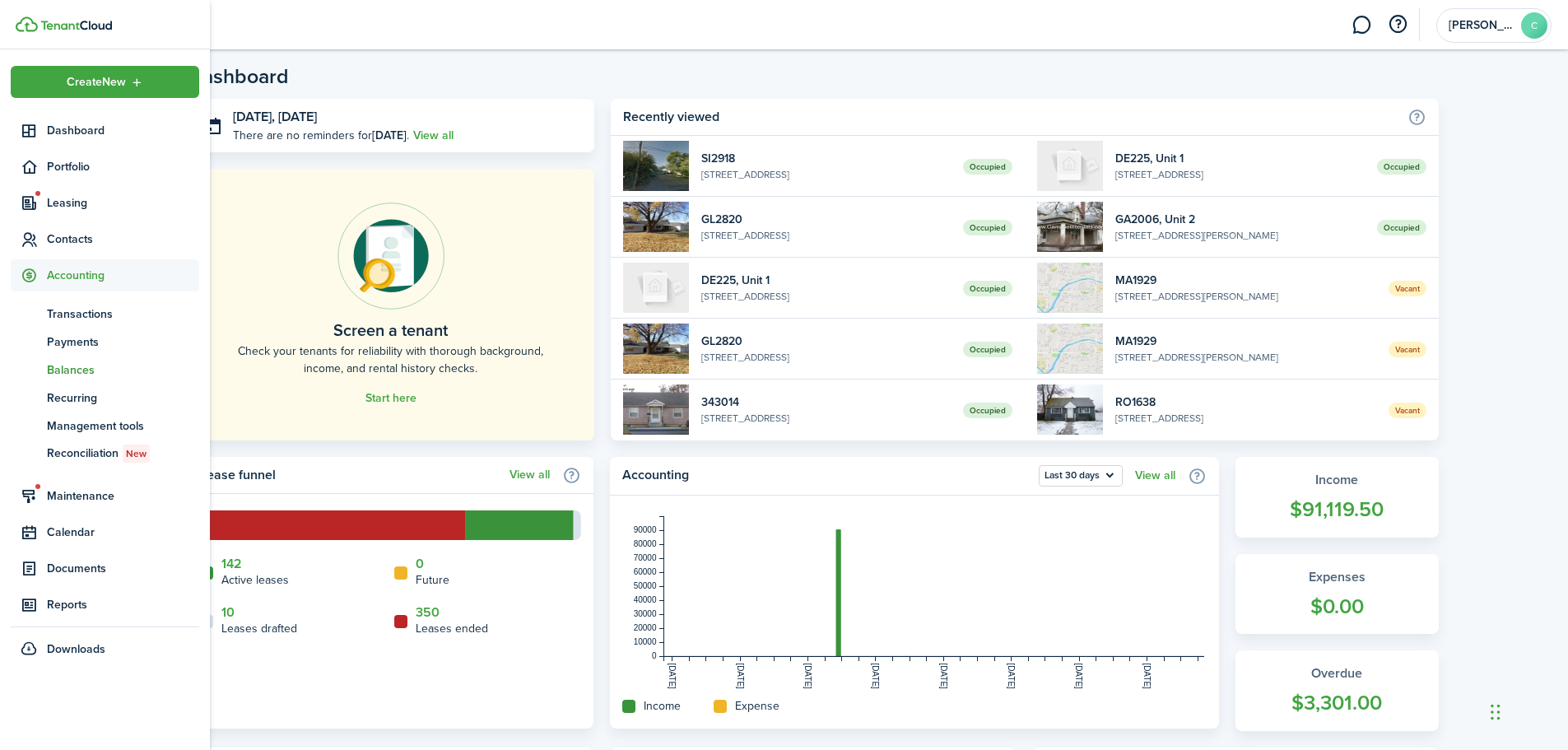
click at [67, 369] on span "Balances" at bounding box center [122, 370] width 152 height 17
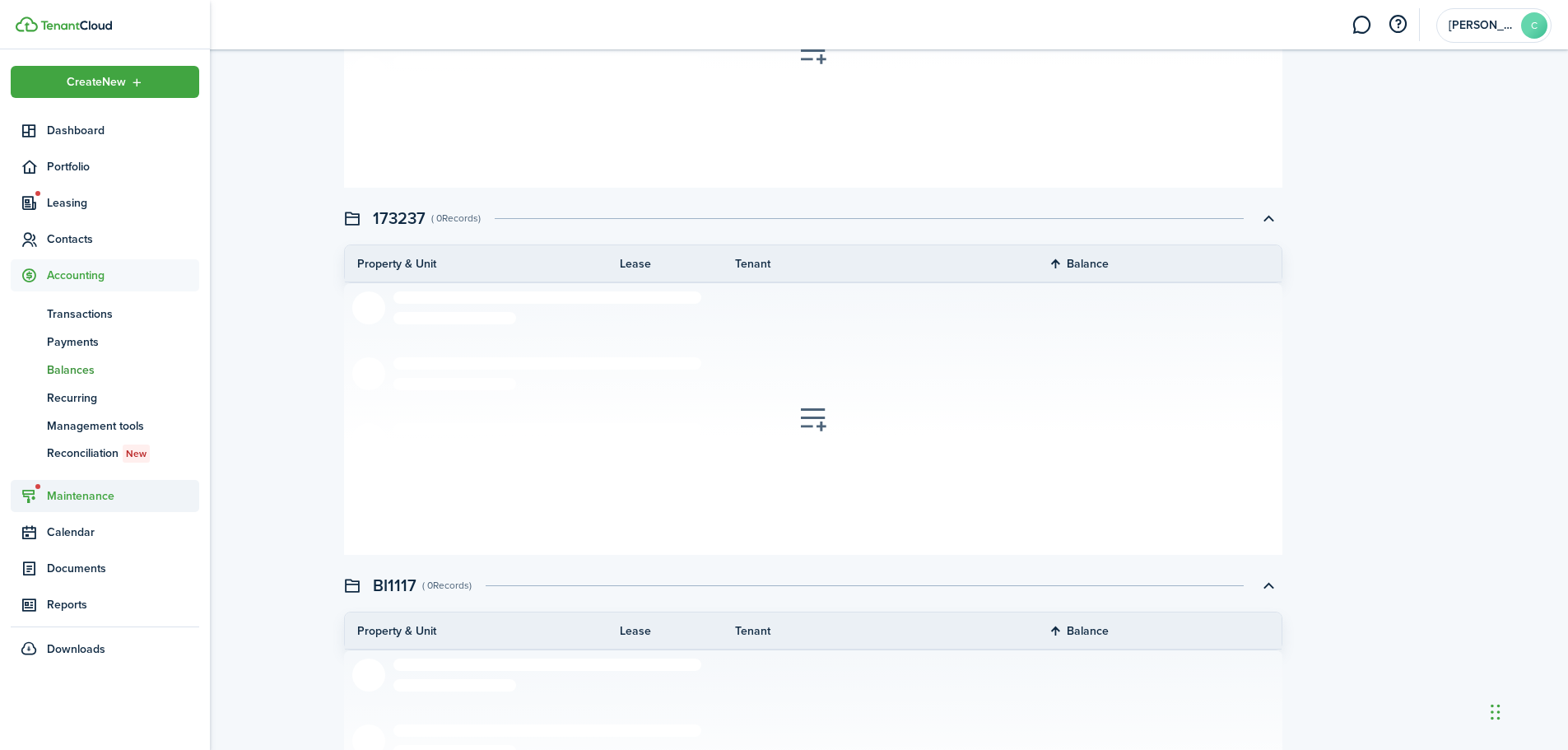
scroll to position [824, 0]
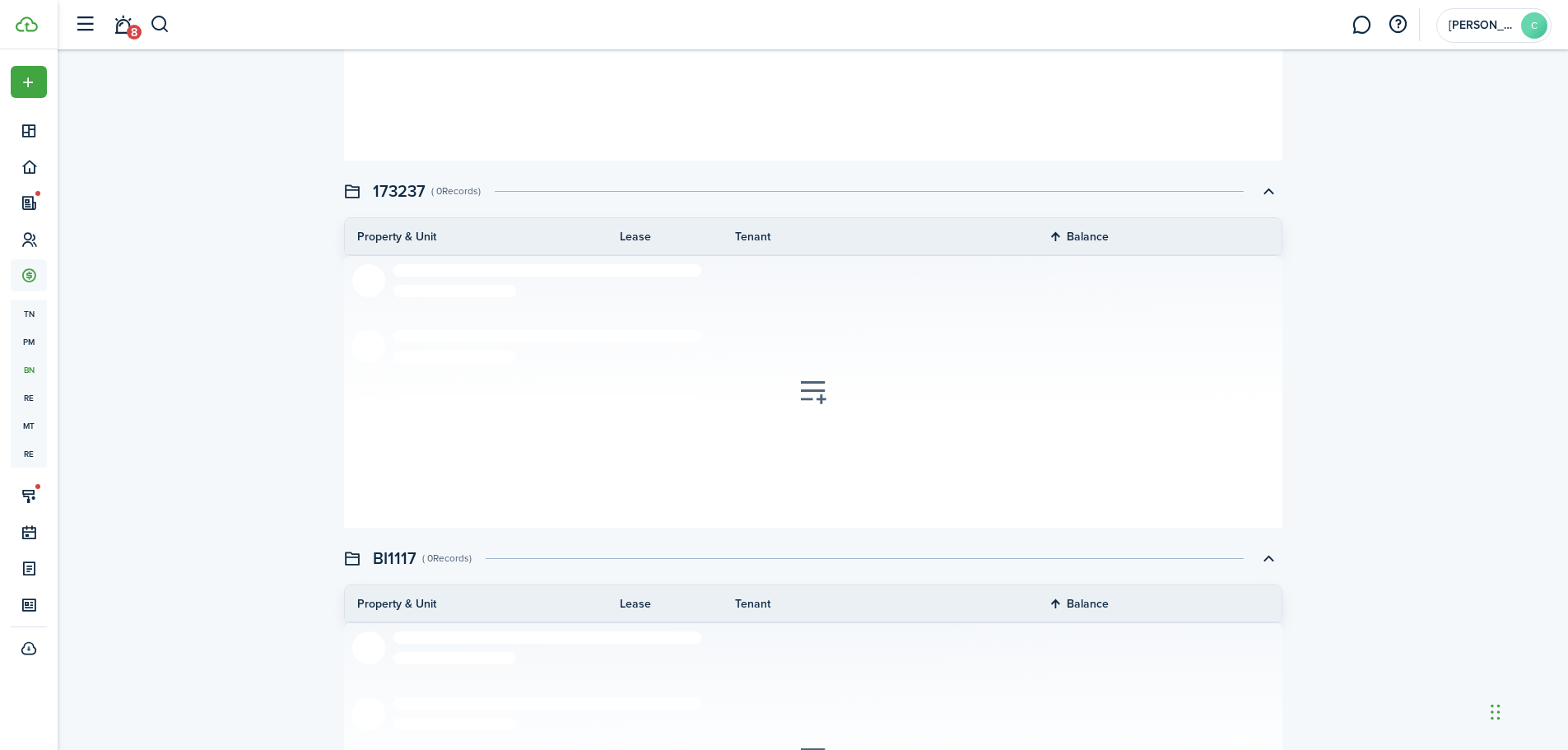
click at [1085, 234] on th "Balance" at bounding box center [1091, 236] width 85 height 20
click at [1267, 192] on button "button" at bounding box center [1268, 191] width 28 height 28
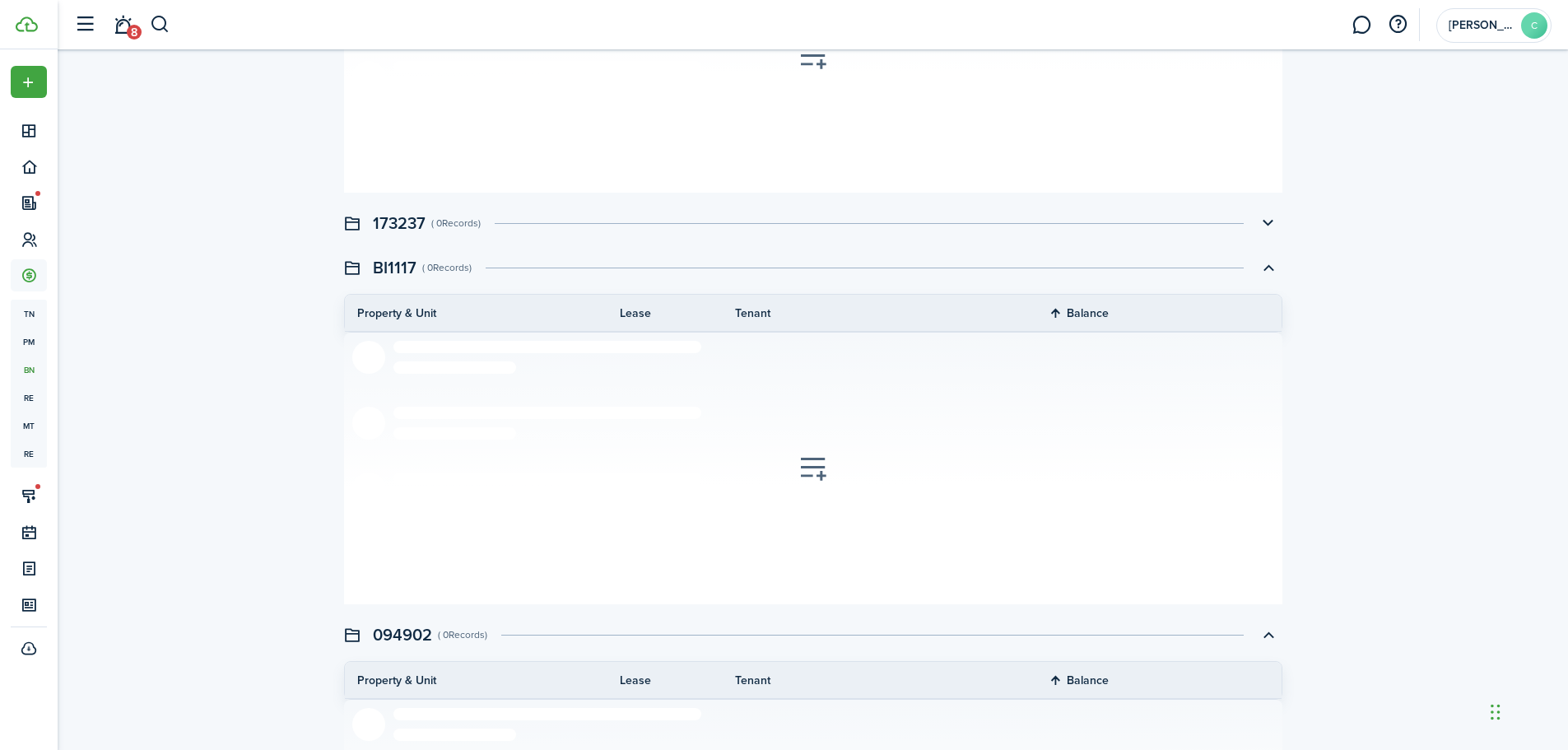
scroll to position [988, 0]
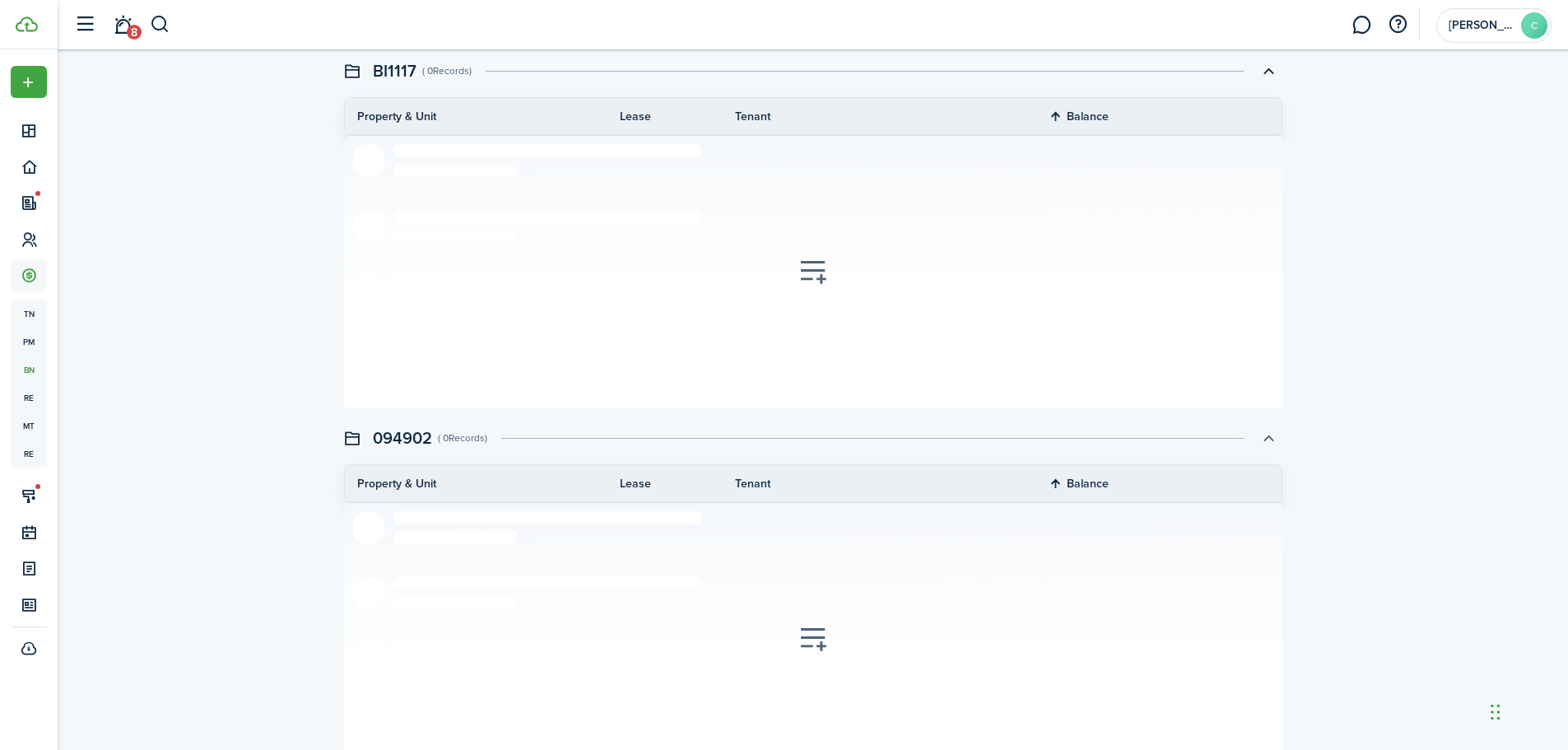
click at [1267, 440] on button "button" at bounding box center [1268, 438] width 28 height 28
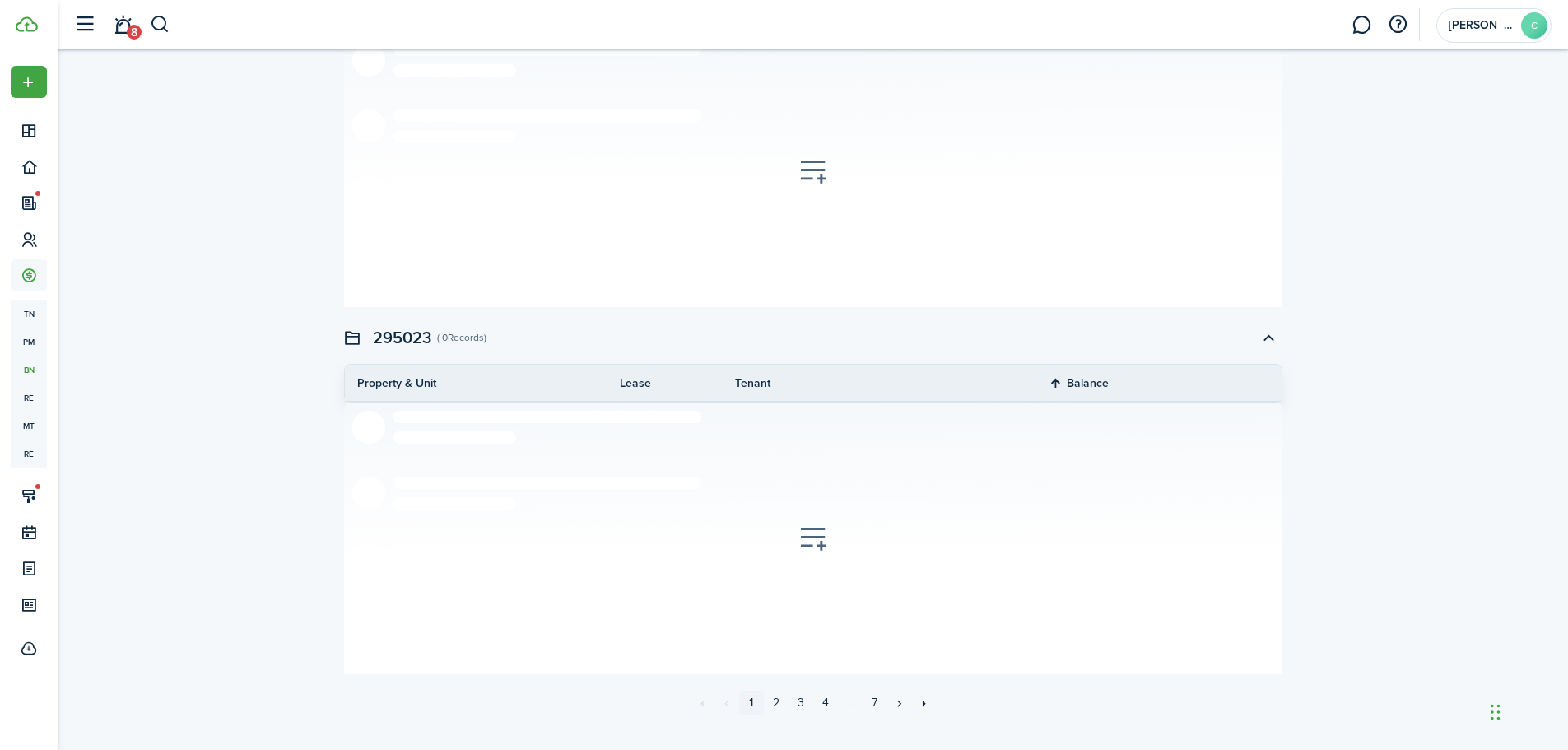
scroll to position [2630, 0]
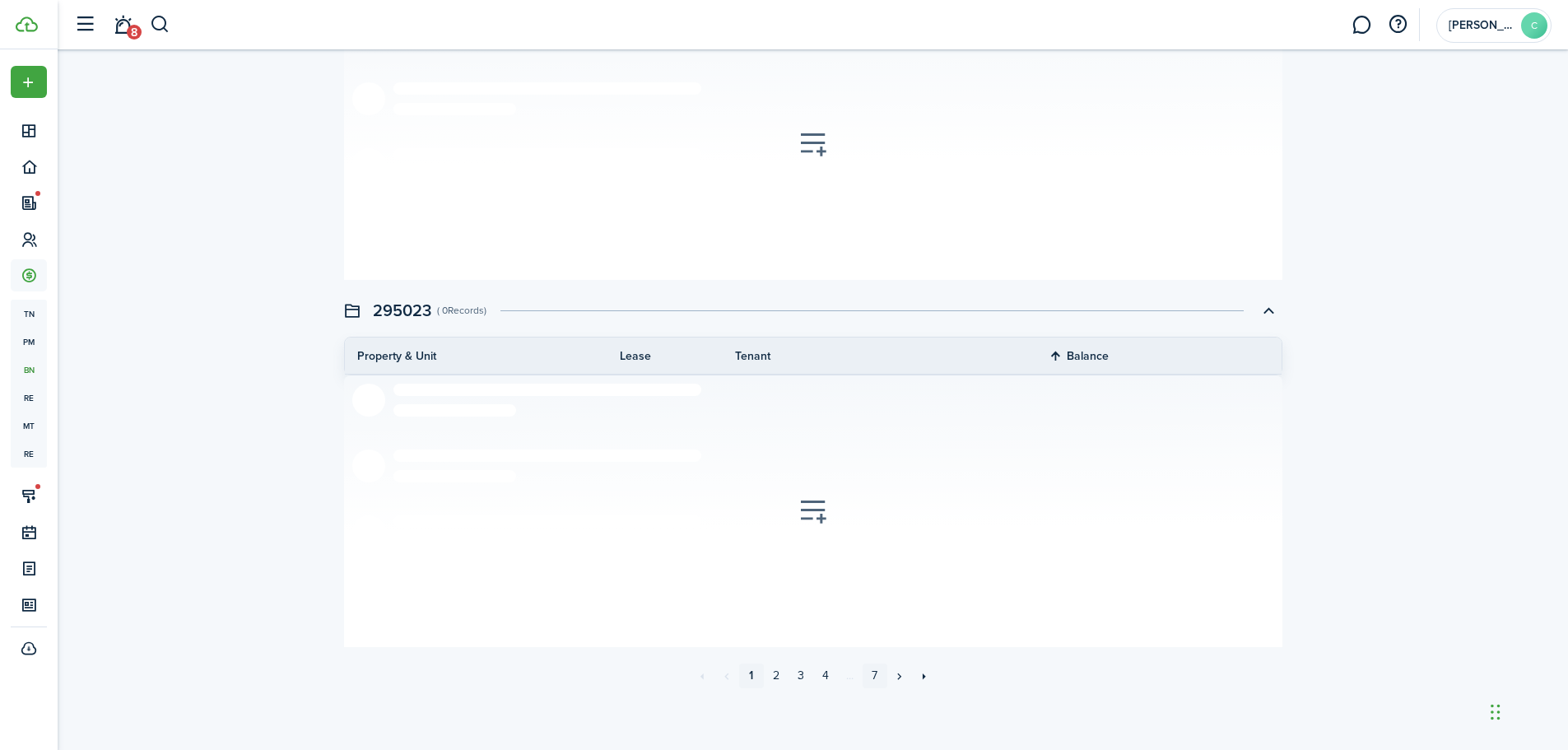
click at [873, 673] on link "7" at bounding box center [875, 675] width 25 height 25
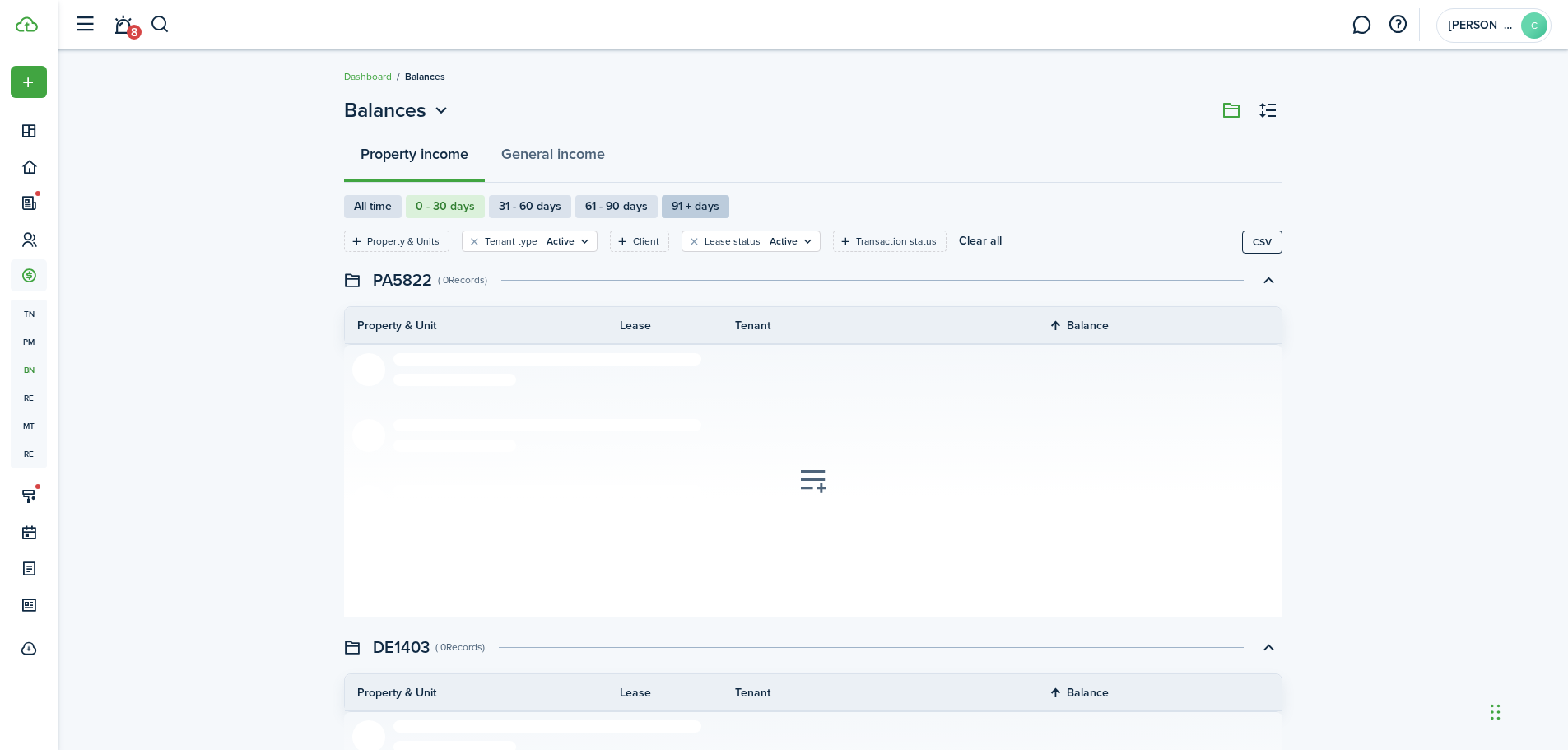
click at [692, 207] on label "91 + days" at bounding box center [696, 206] width 67 height 23
radio input "false"
radio input "true"
click at [387, 234] on filter-tag-label "Property & Units" at bounding box center [403, 241] width 72 height 15
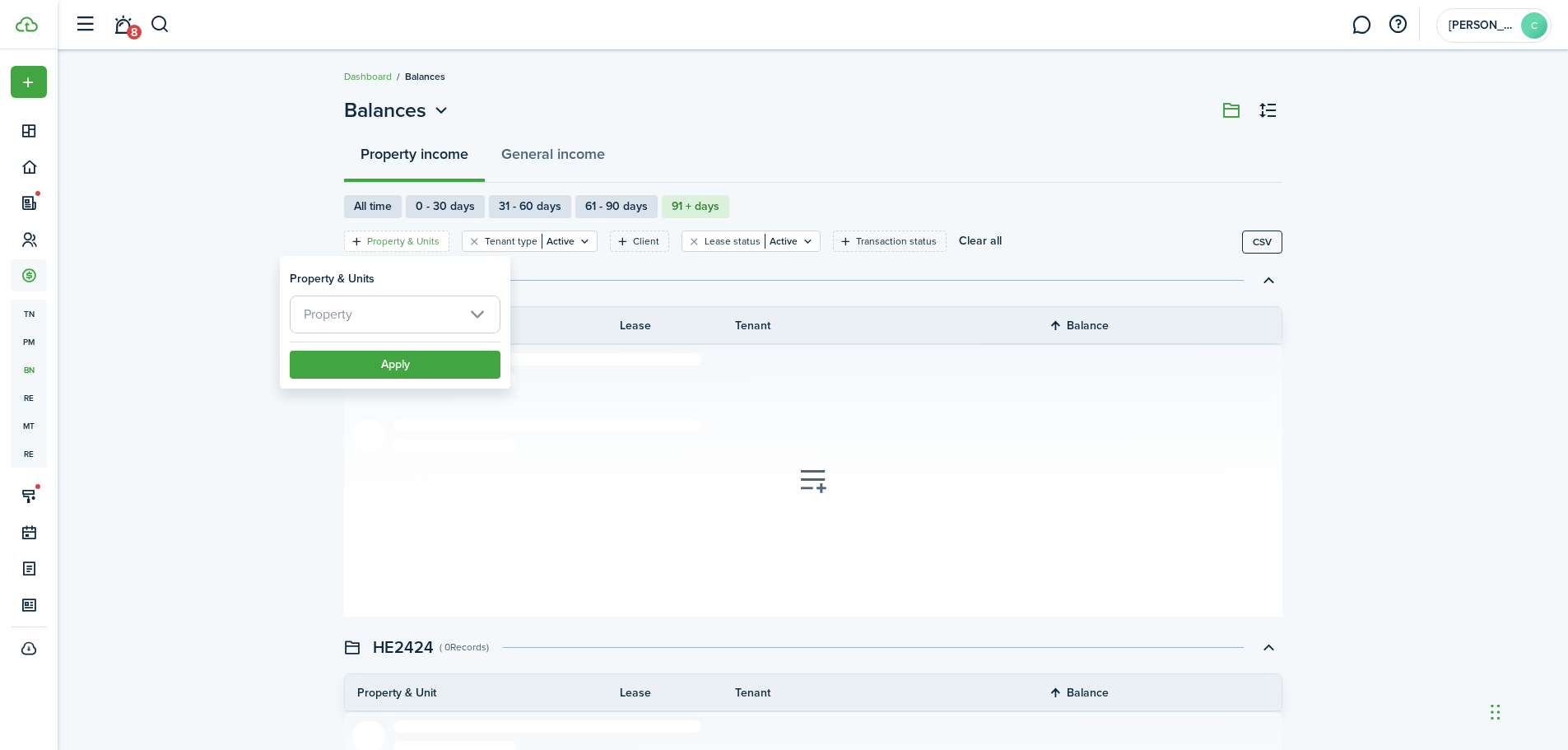
click at [477, 316] on span "Property" at bounding box center [395, 315] width 209 height 36
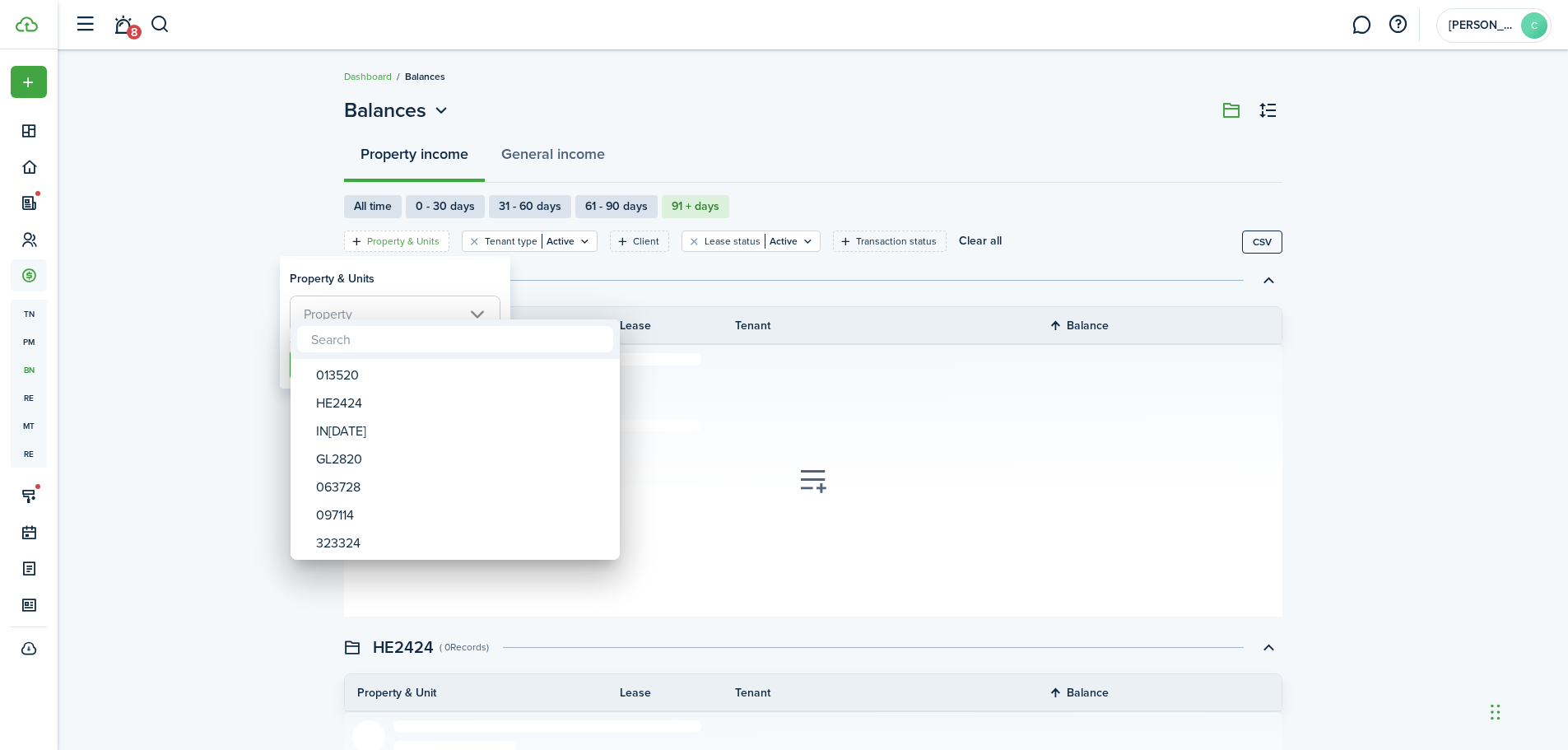
click at [477, 313] on div at bounding box center [784, 375] width 1832 height 1014
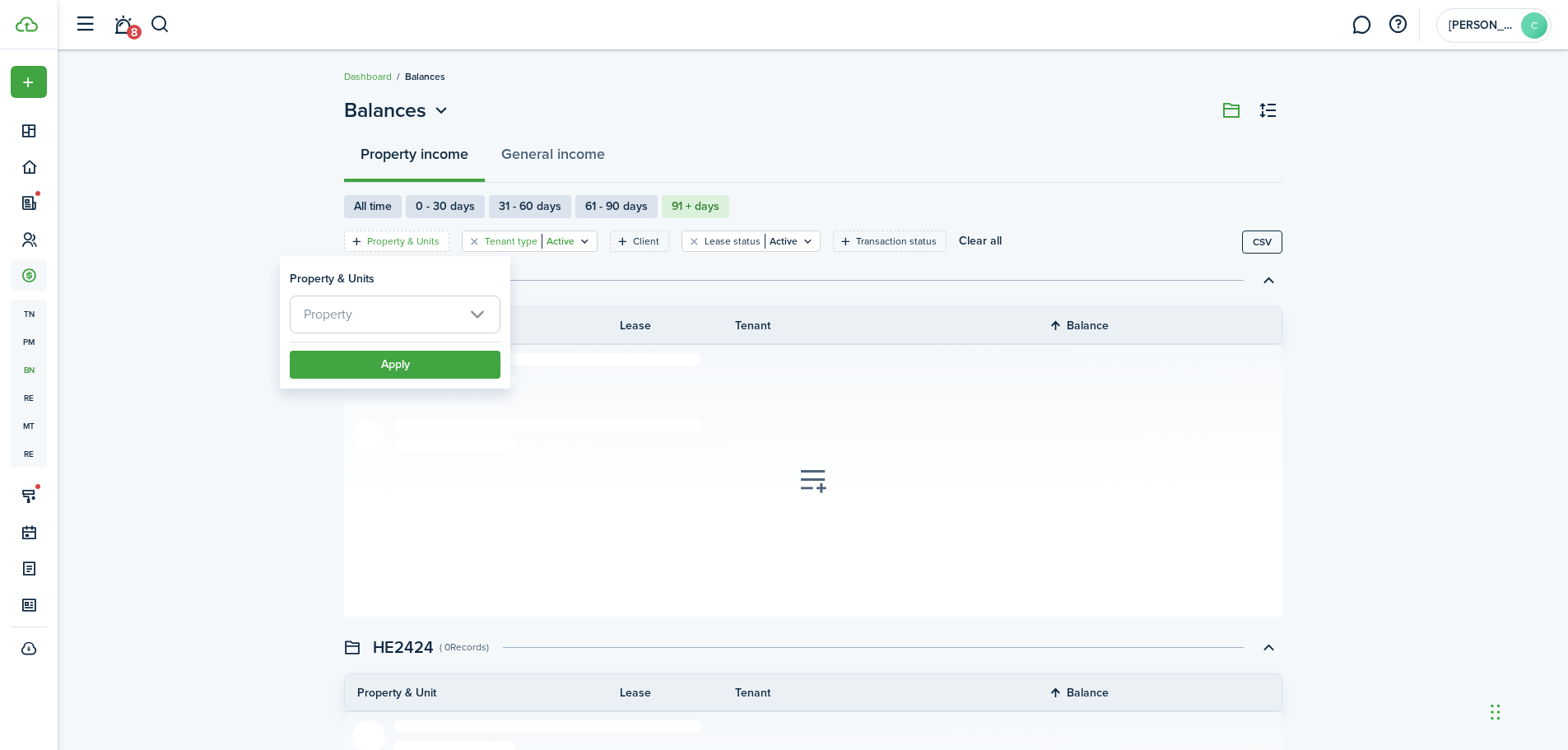
click at [514, 240] on filter-tag-label "Tenant type" at bounding box center [512, 241] width 53 height 15
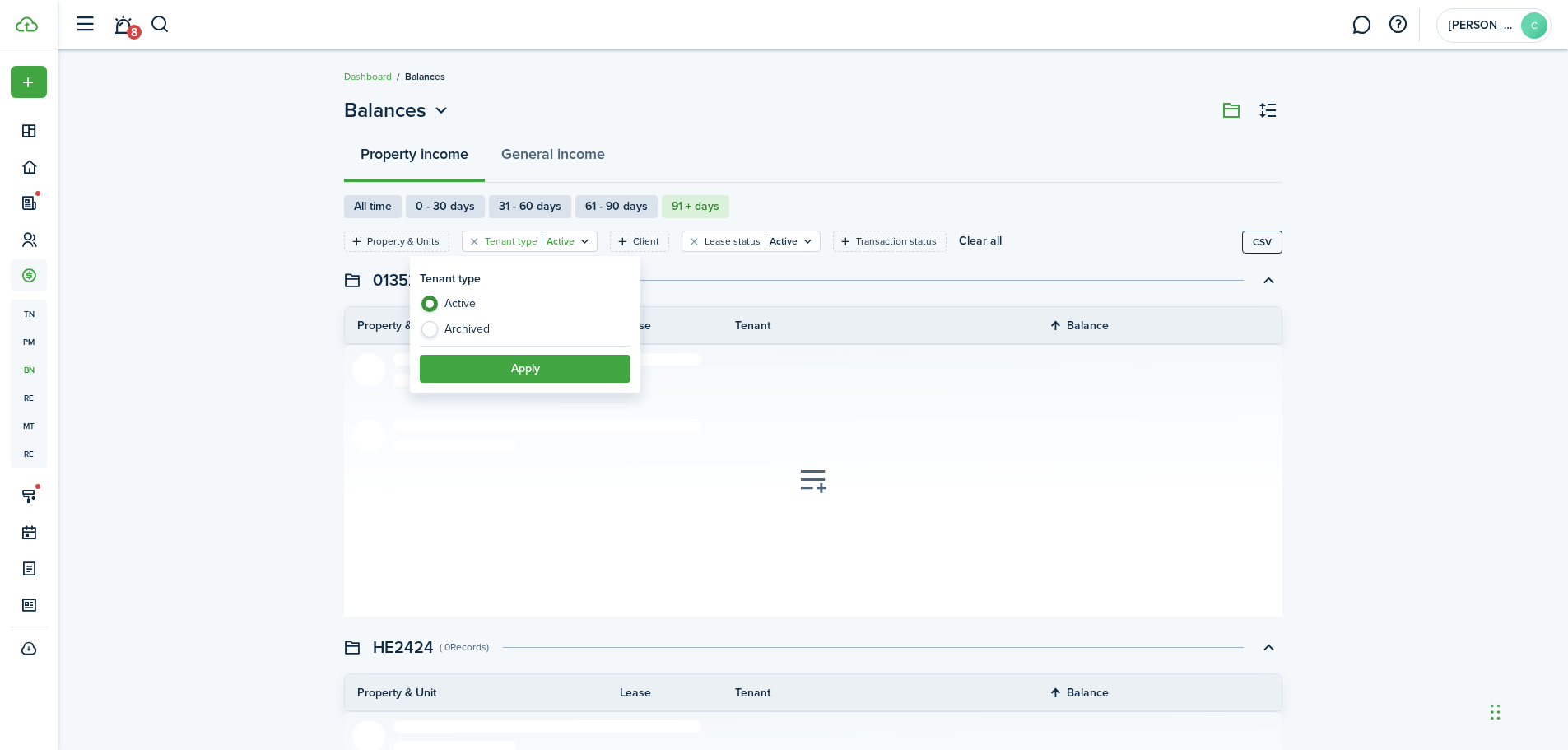
click at [697, 288] on header "013520 ( 0 Records )" at bounding box center [813, 280] width 939 height 28
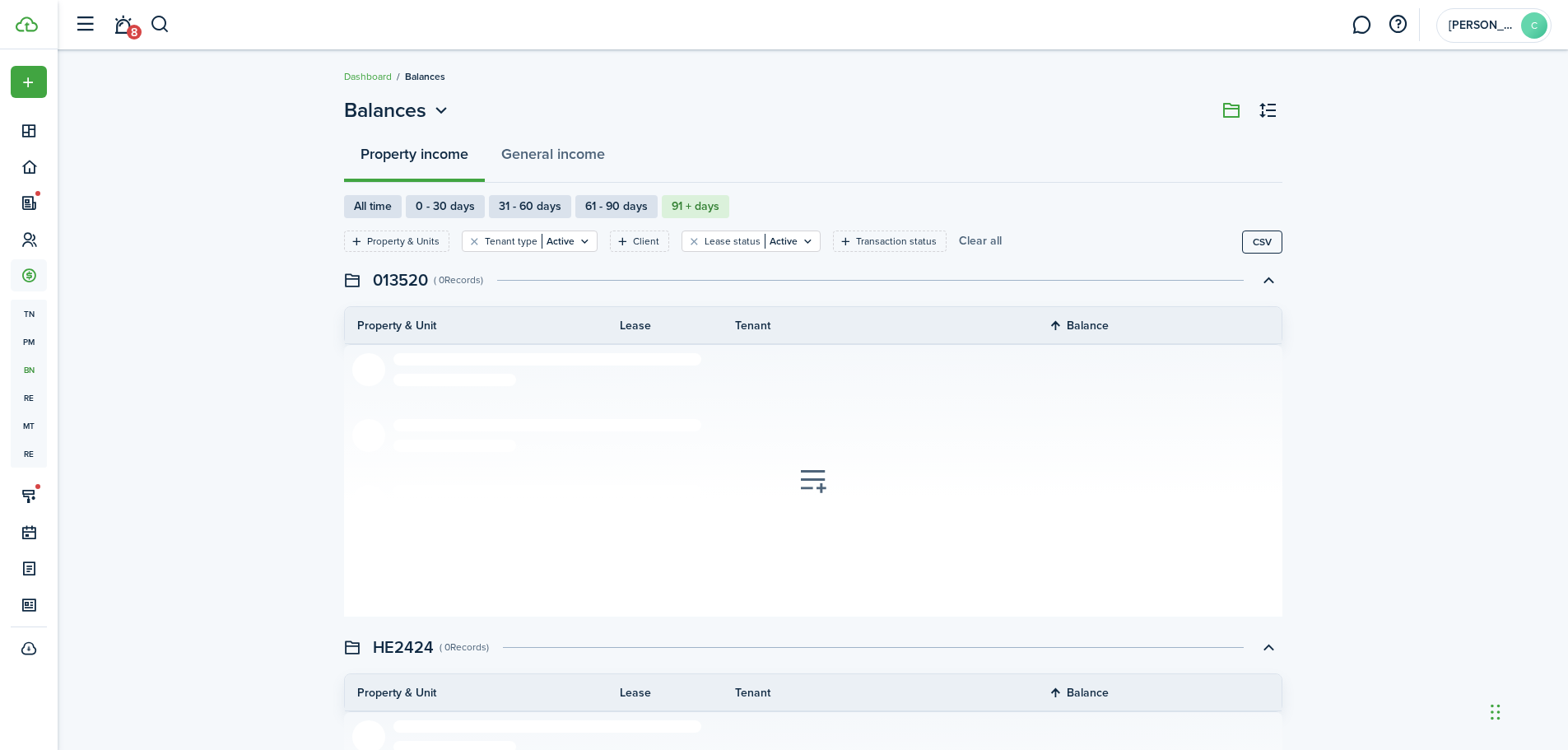
click at [971, 237] on button "Clear all" at bounding box center [980, 241] width 43 height 21
click at [441, 104] on icon "Open menu" at bounding box center [441, 110] width 21 height 21
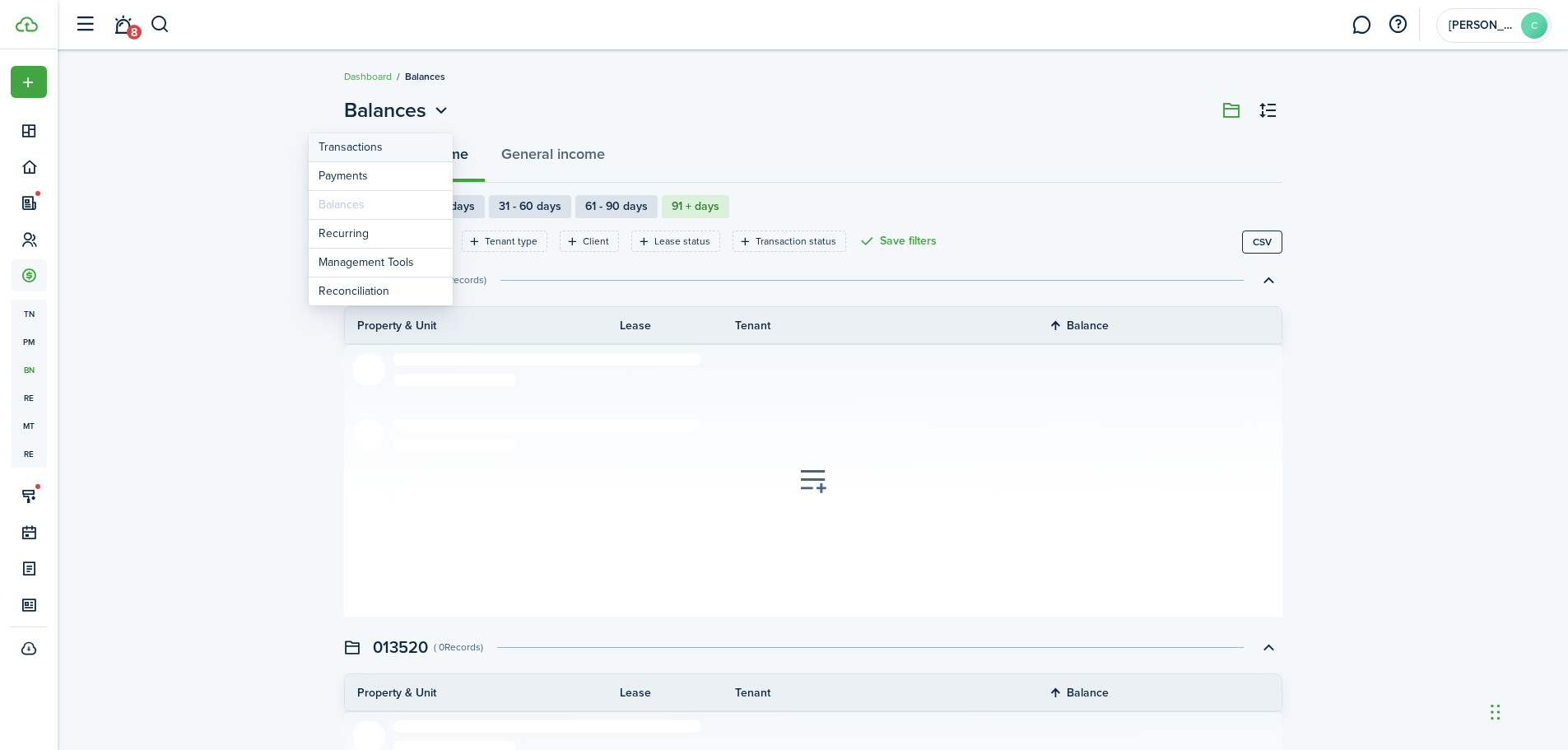
click at [359, 148] on link "Transactions" at bounding box center [380, 148] width 144 height 29
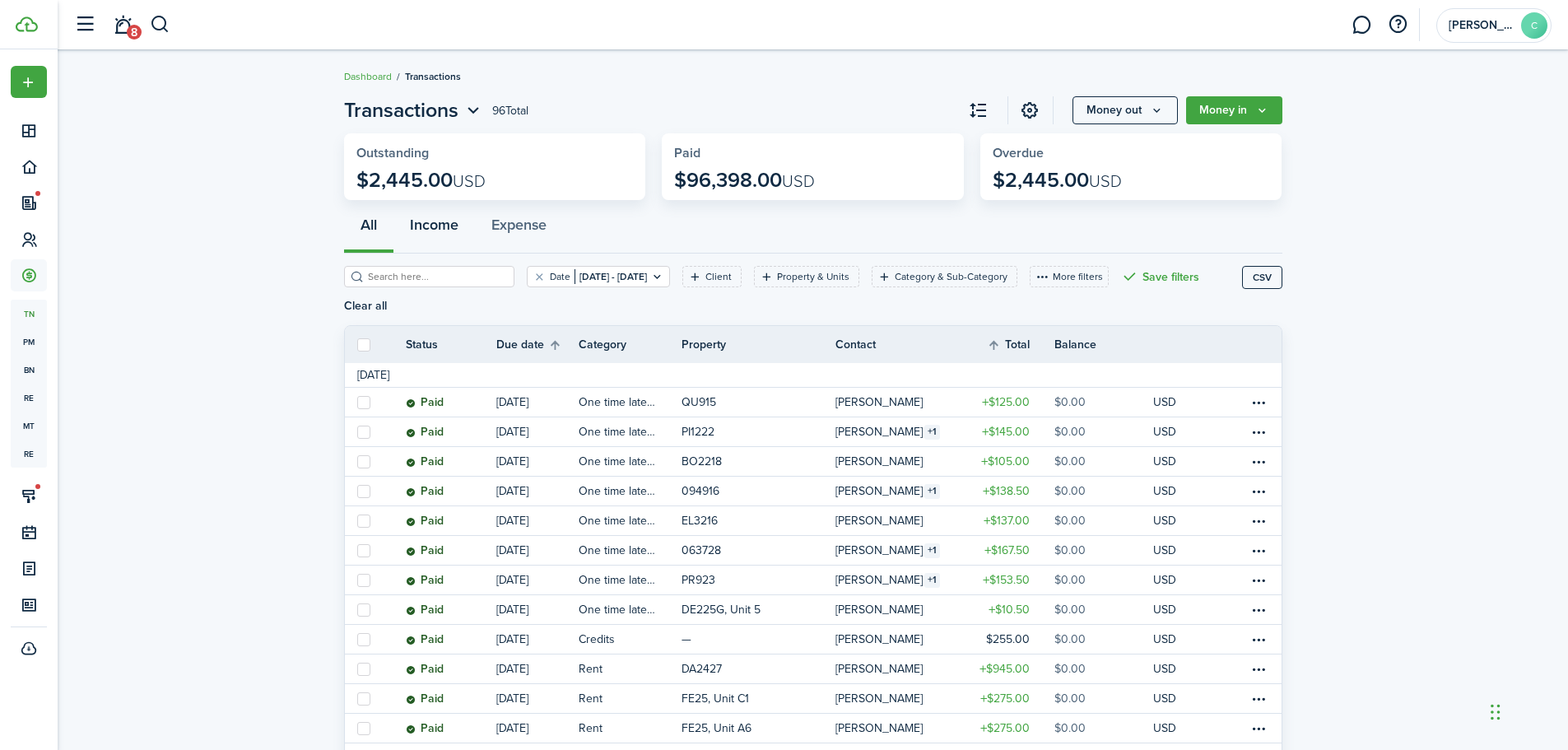
click at [431, 226] on button "Income" at bounding box center [433, 229] width 81 height 49
click at [664, 276] on icon "Open filter" at bounding box center [657, 276] width 14 height 13
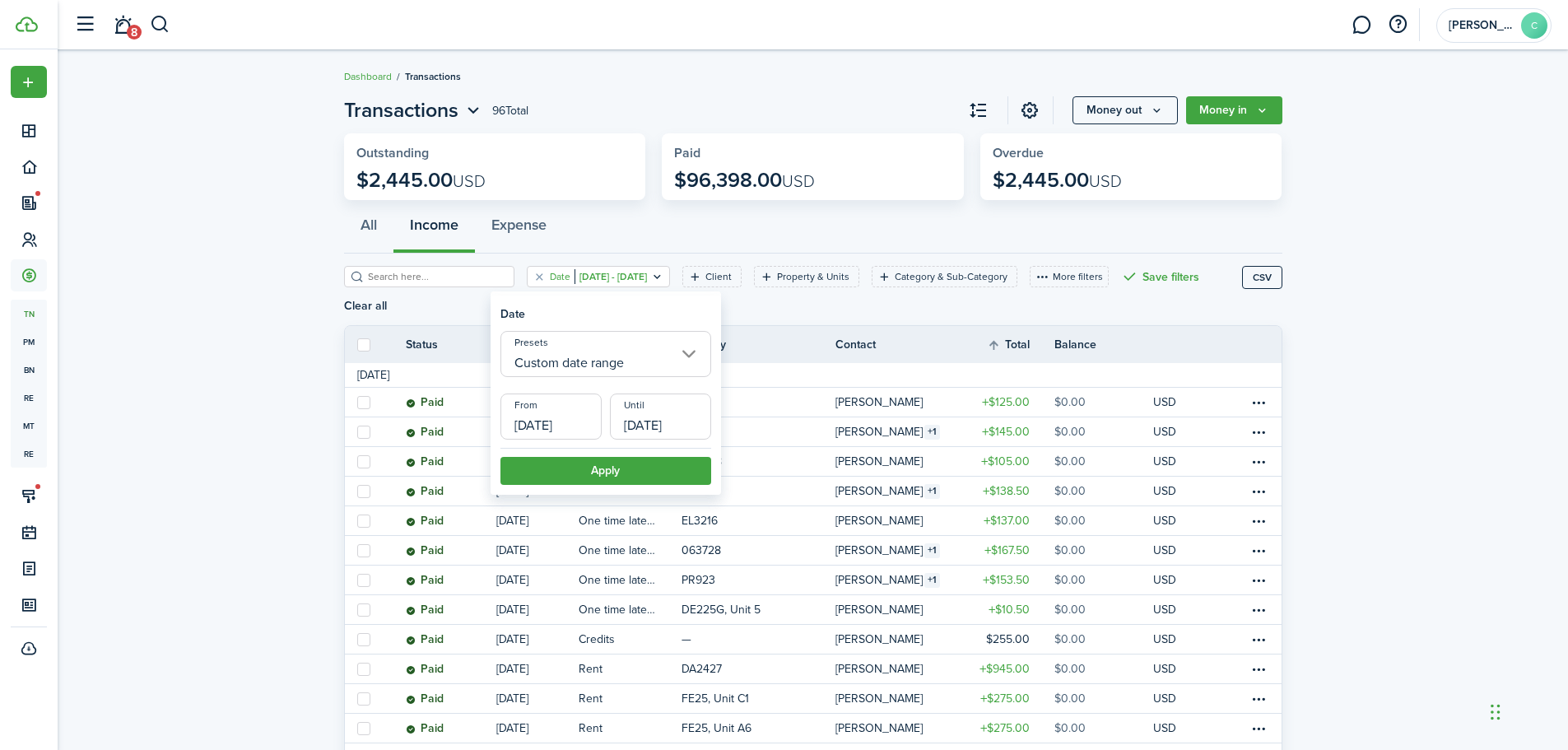
click at [685, 352] on input "Custom date range" at bounding box center [606, 354] width 211 height 47
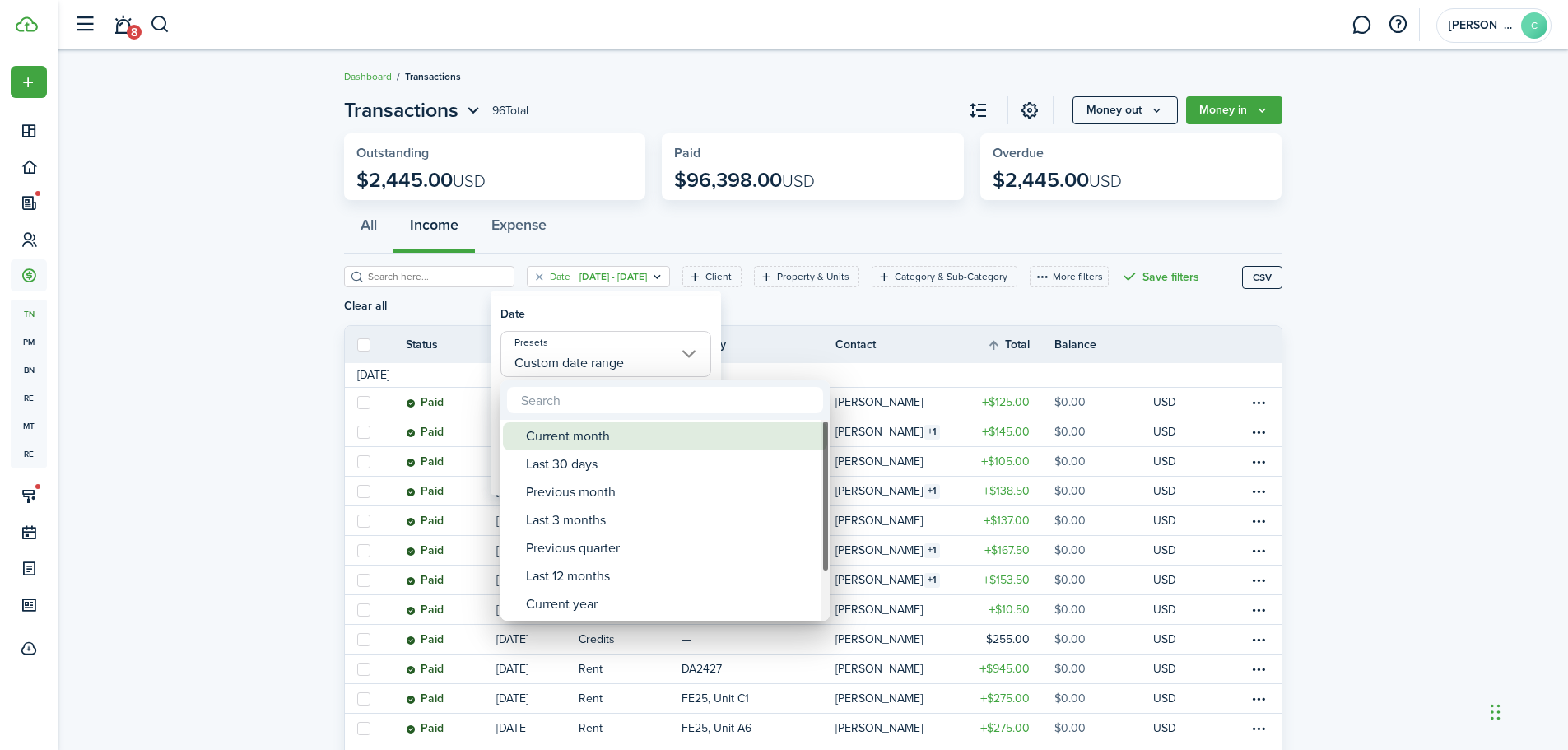
click at [593, 432] on div "Current month" at bounding box center [672, 436] width 292 height 28
type input "Current month"
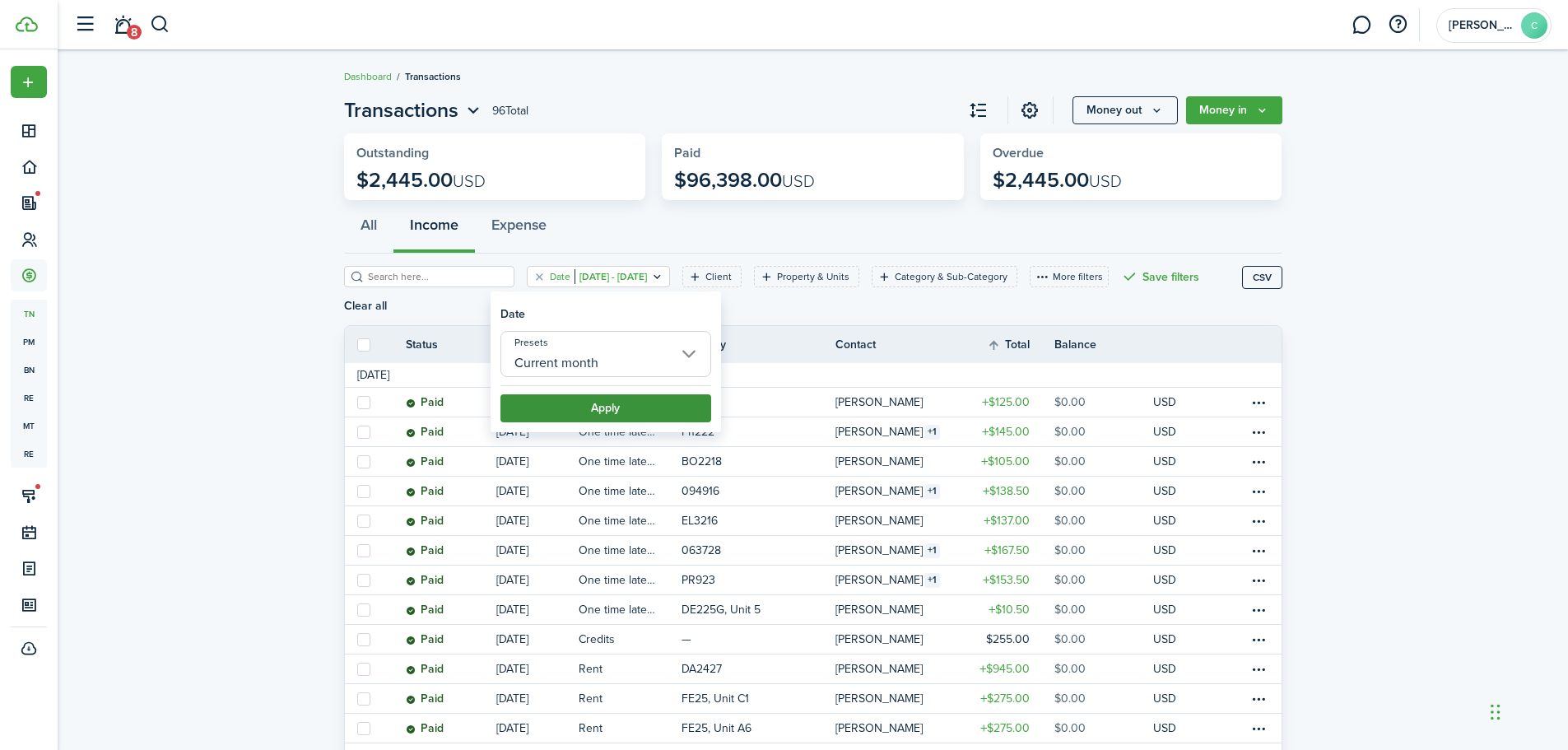
click at [610, 409] on button "Apply" at bounding box center [606, 408] width 211 height 28
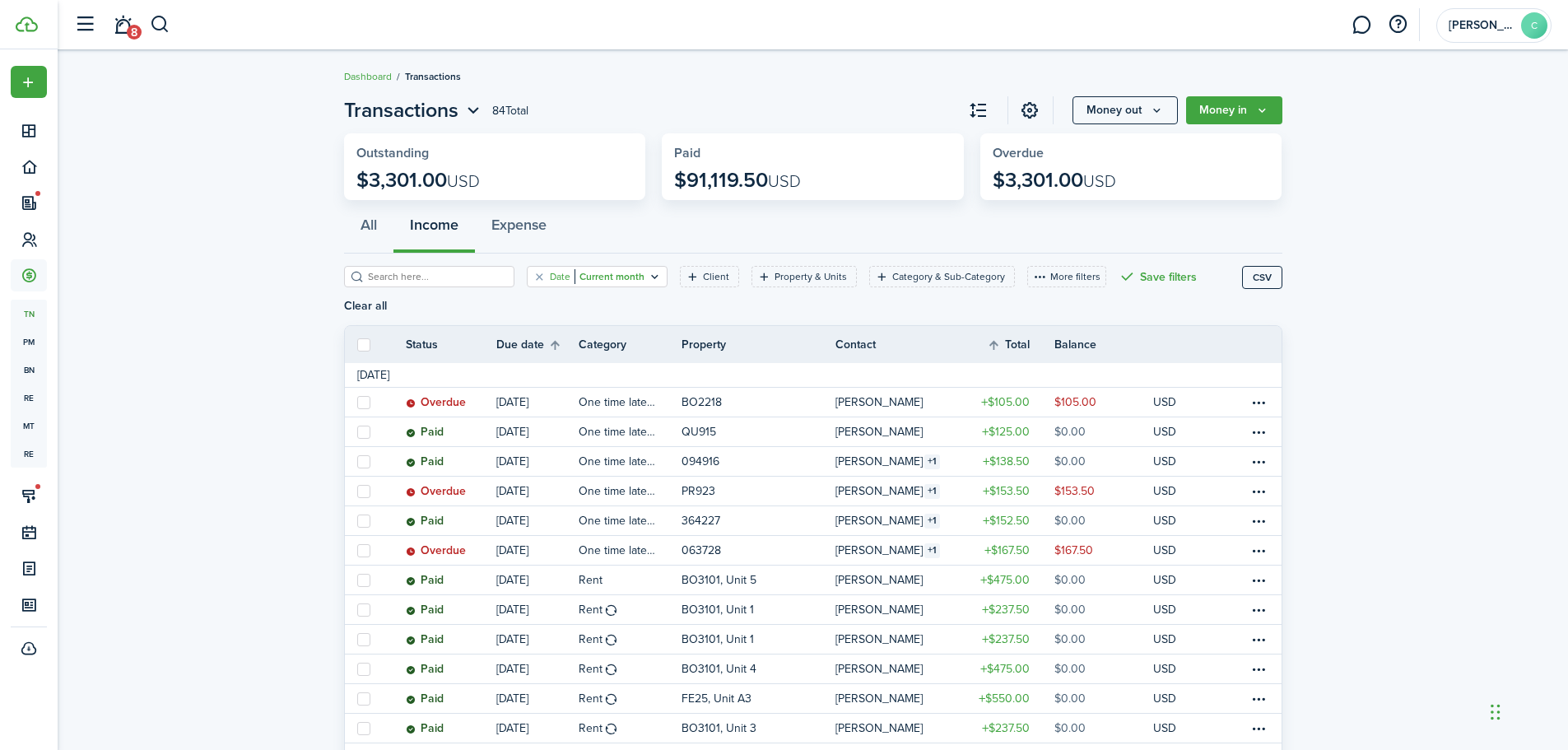
click at [648, 278] on icon "Open filter" at bounding box center [654, 276] width 14 height 13
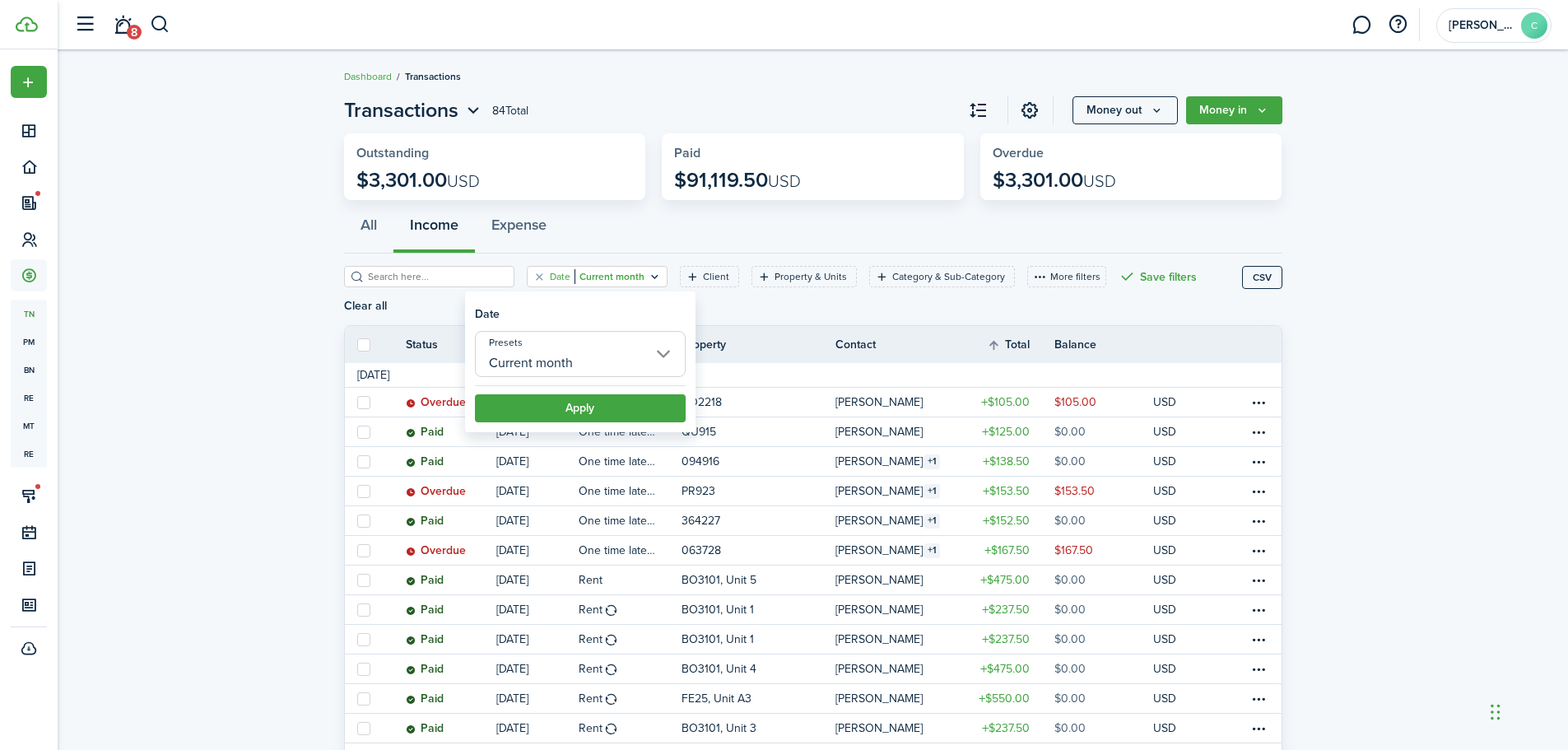
click at [664, 363] on input "Current month" at bounding box center [580, 354] width 211 height 47
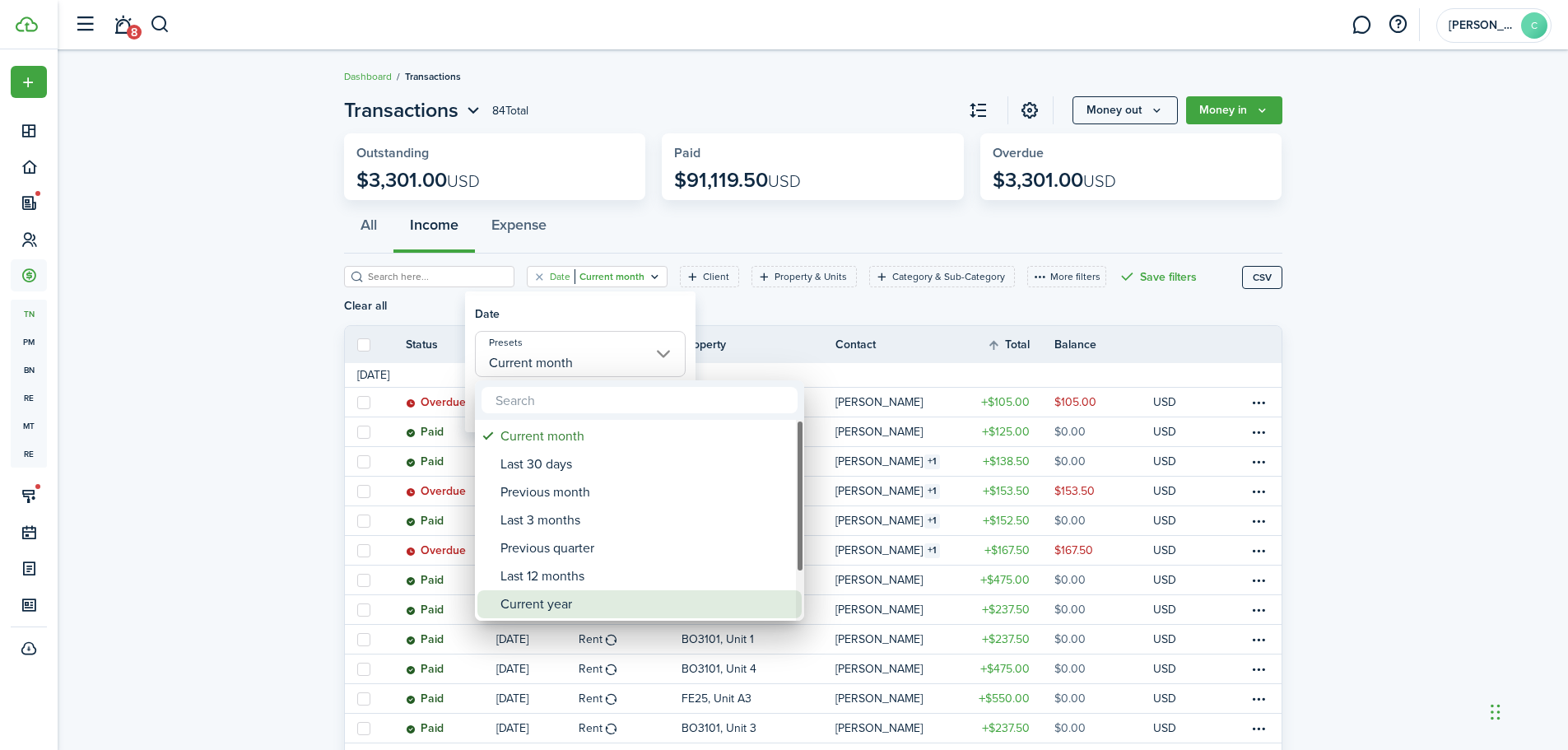
click at [562, 609] on div "Current year" at bounding box center [647, 604] width 292 height 28
type input "Current year"
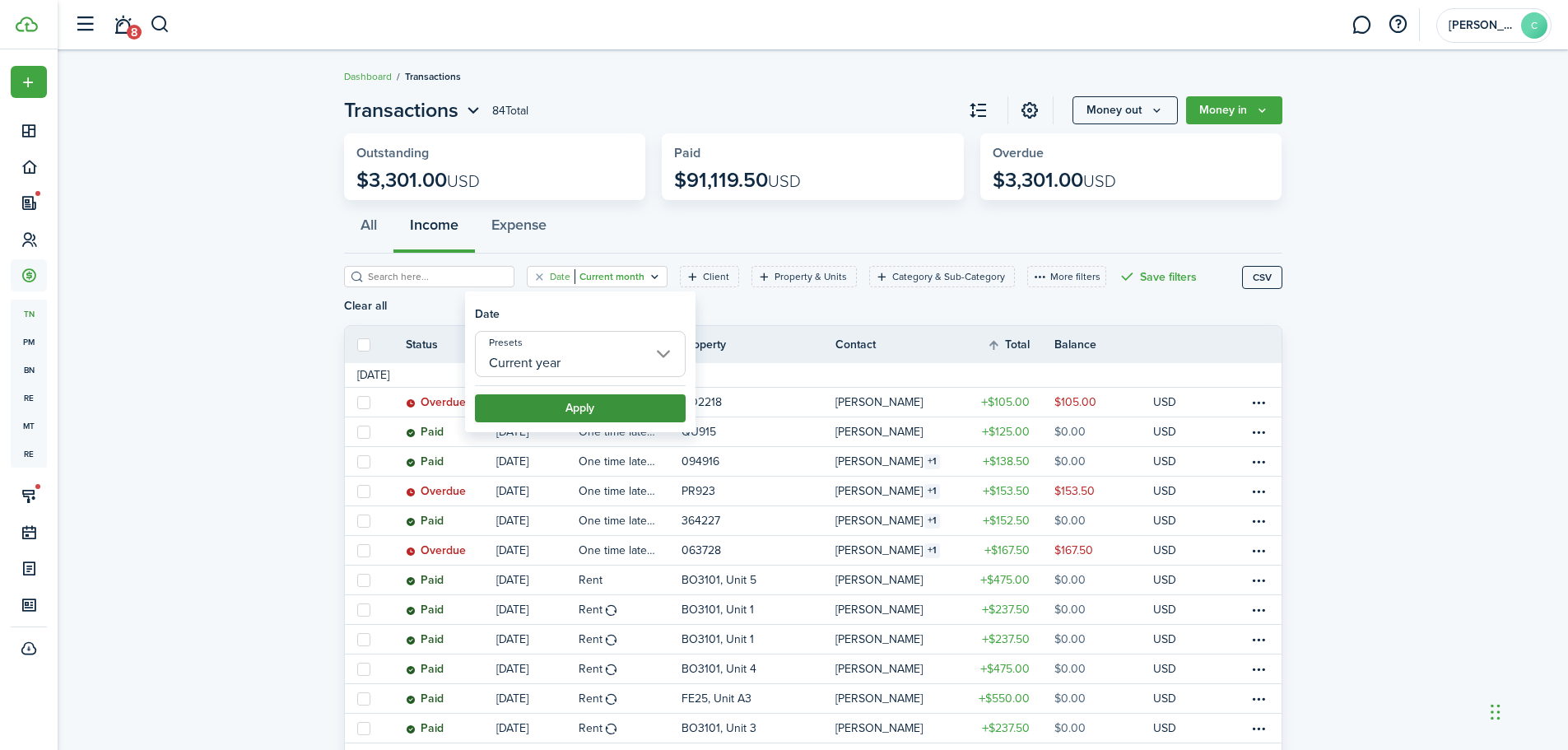
click at [573, 411] on button "Apply" at bounding box center [580, 408] width 211 height 28
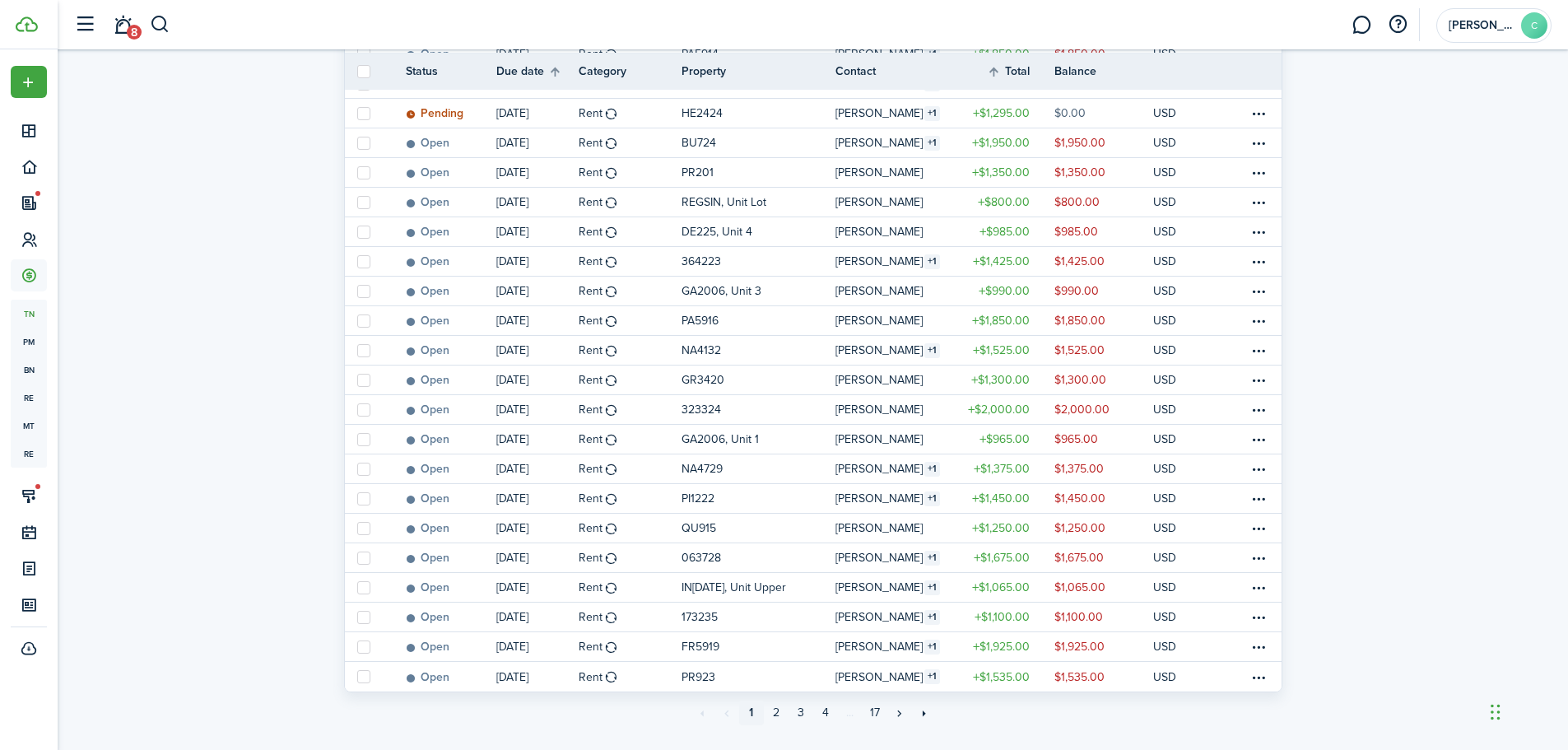
scroll to position [1183, 0]
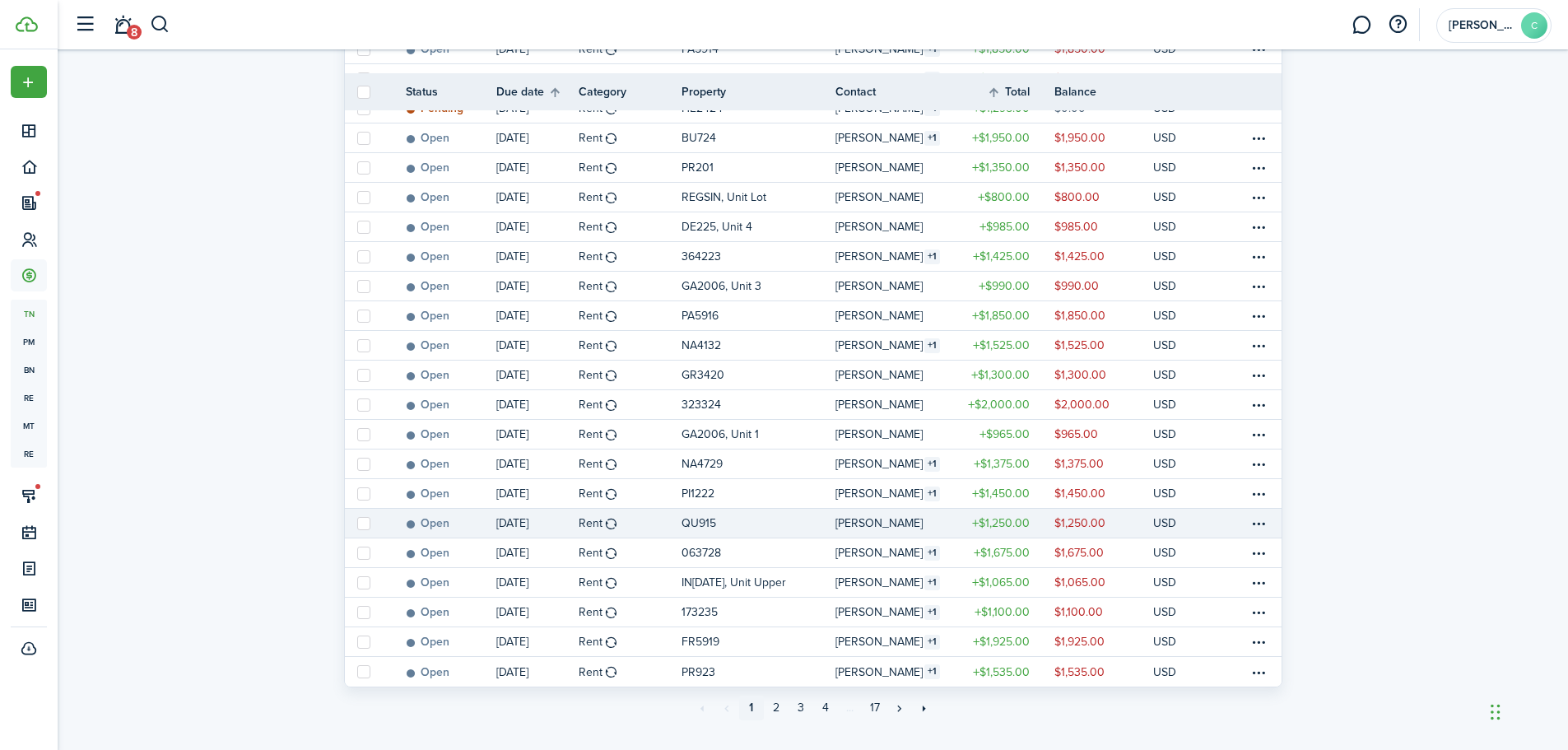
click at [583, 515] on table-info-title "Rent" at bounding box center [590, 523] width 24 height 17
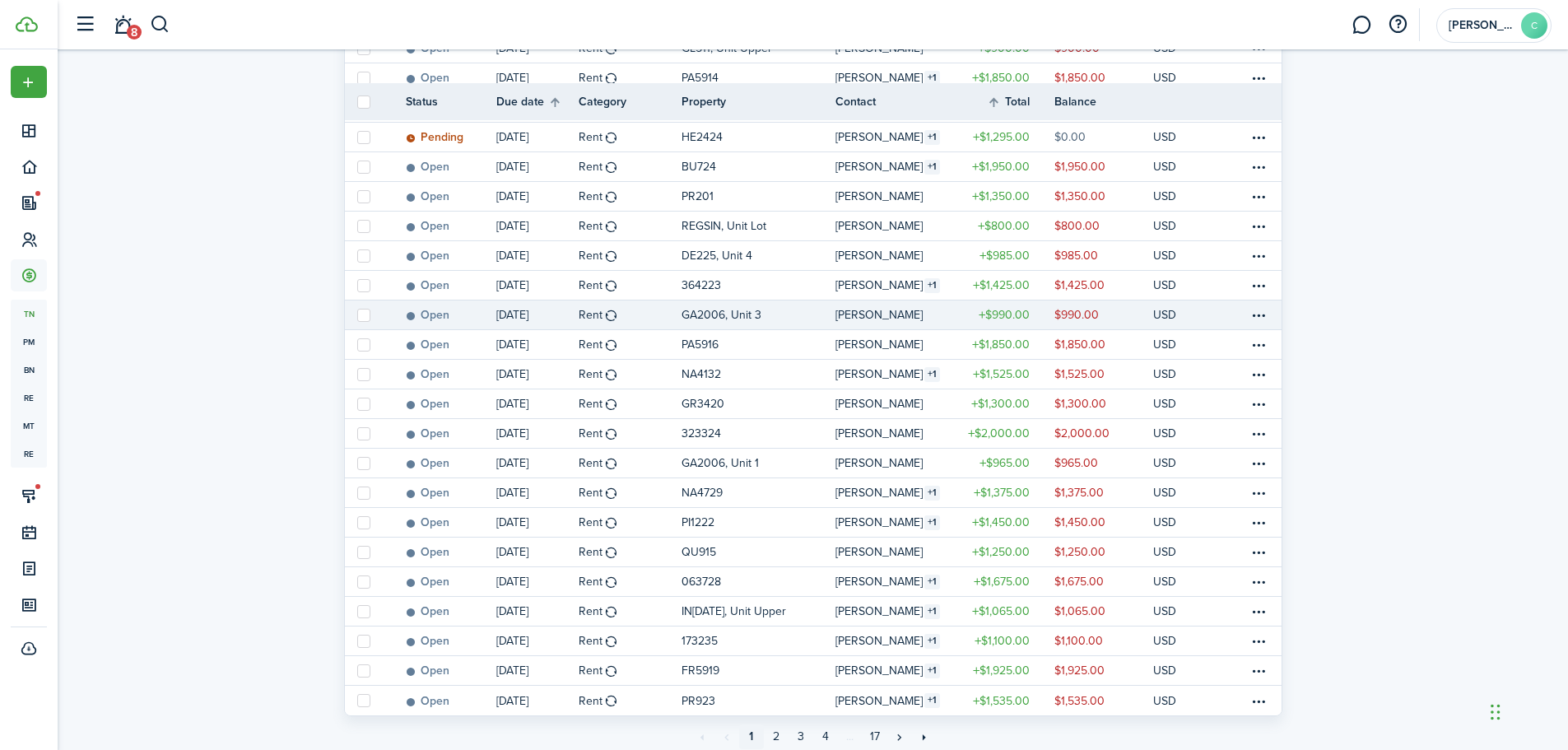
scroll to position [1183, 0]
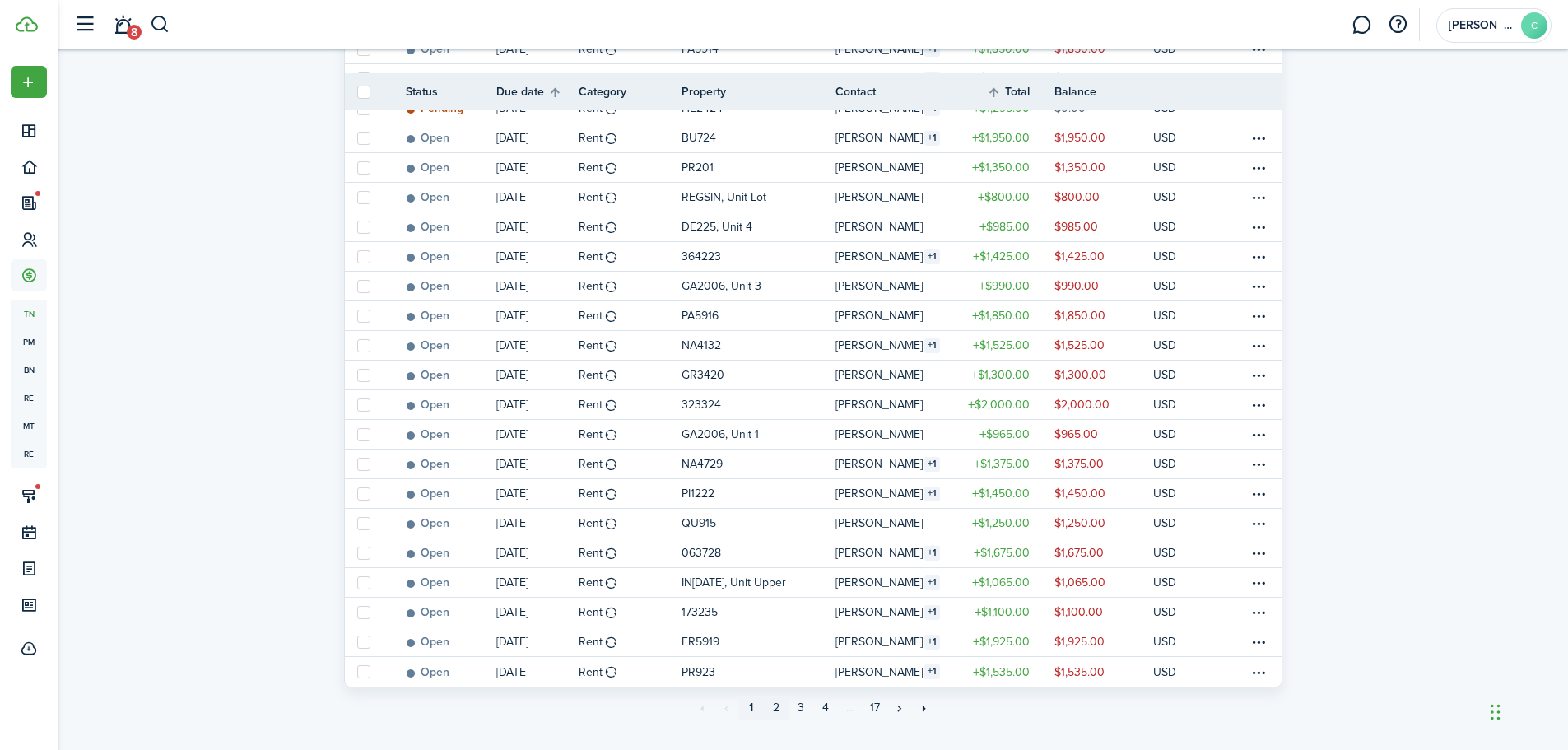
click at [776, 696] on link "2" at bounding box center [776, 708] width 25 height 25
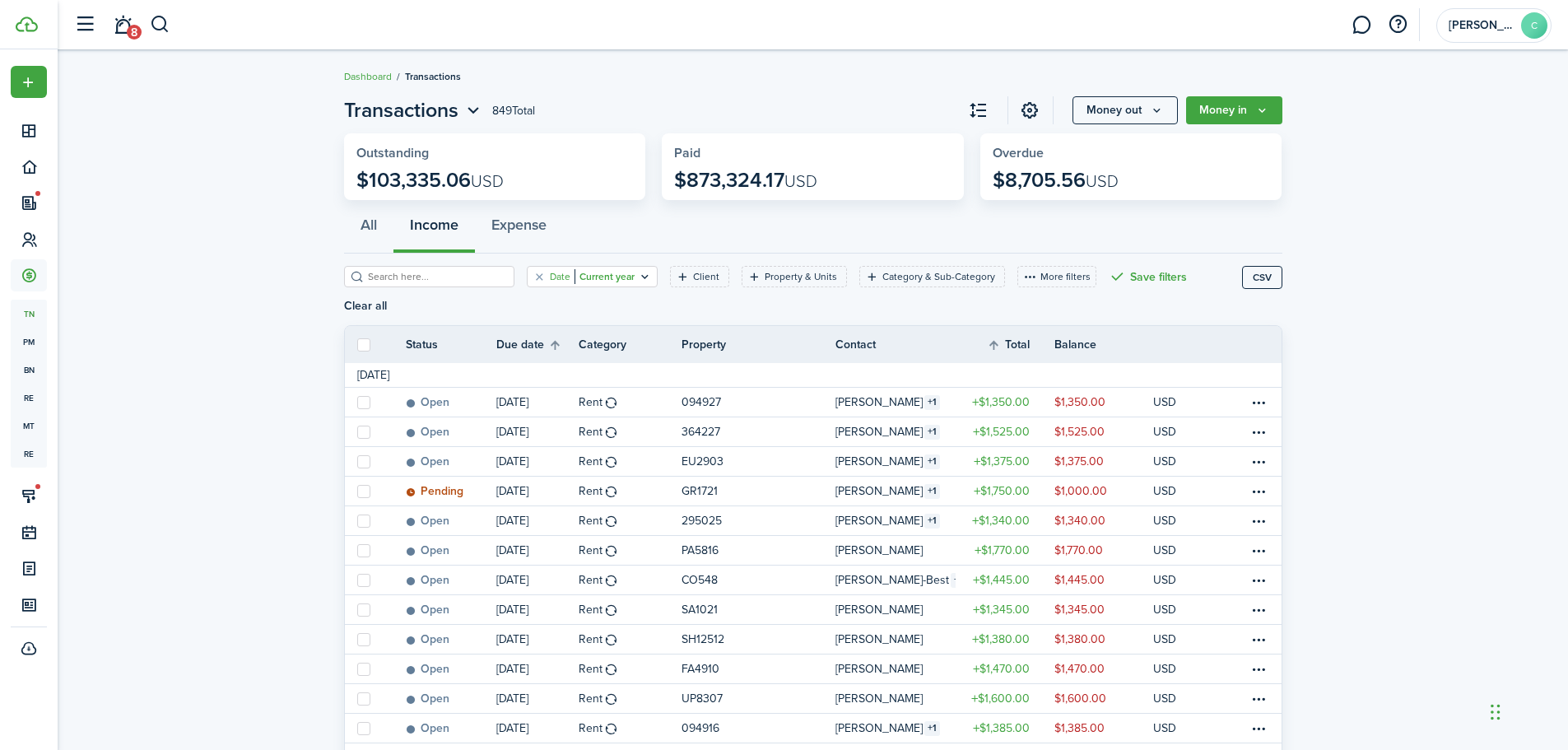
click at [638, 275] on icon "Open filter" at bounding box center [644, 276] width 14 height 13
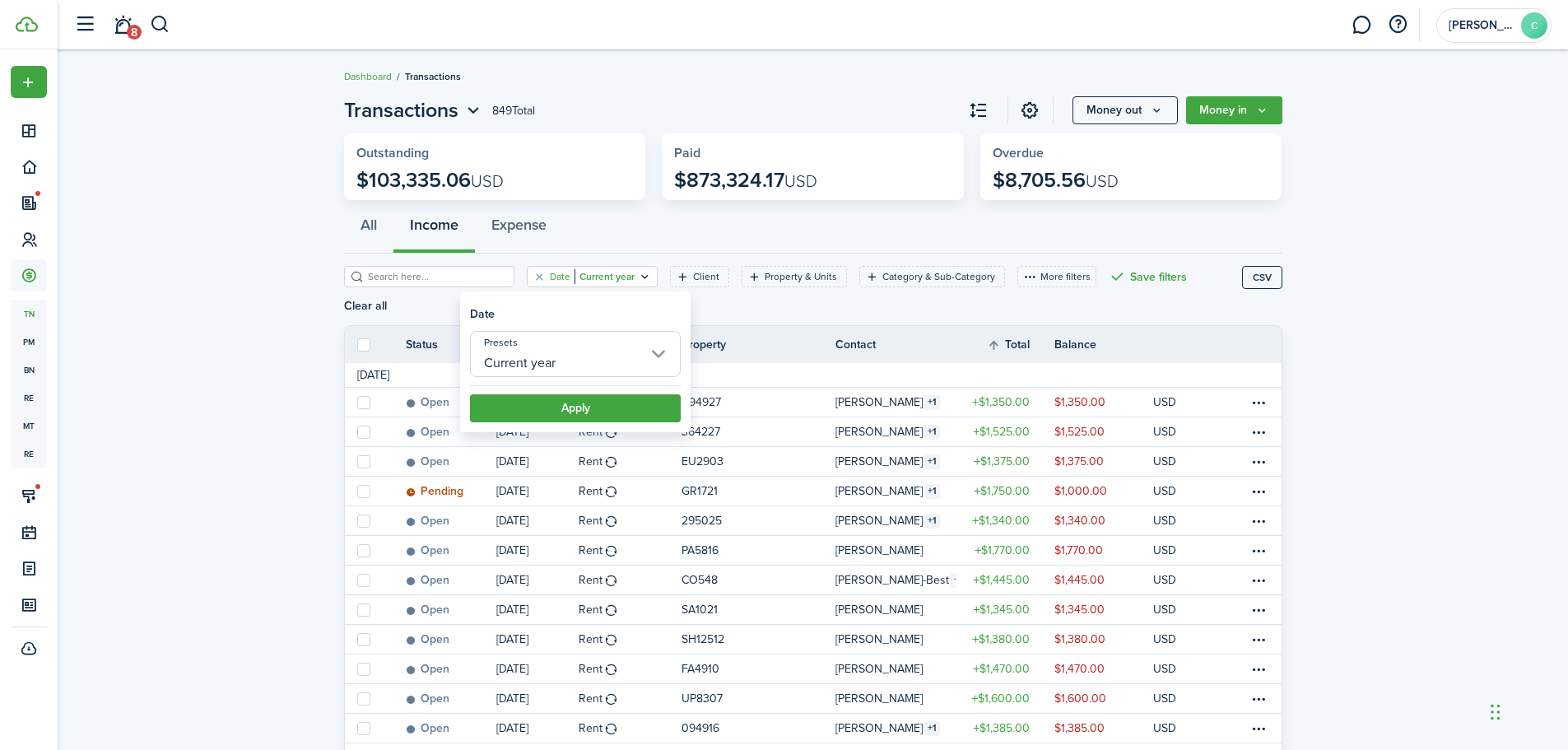
click at [505, 341] on input "Current year" at bounding box center [575, 354] width 211 height 47
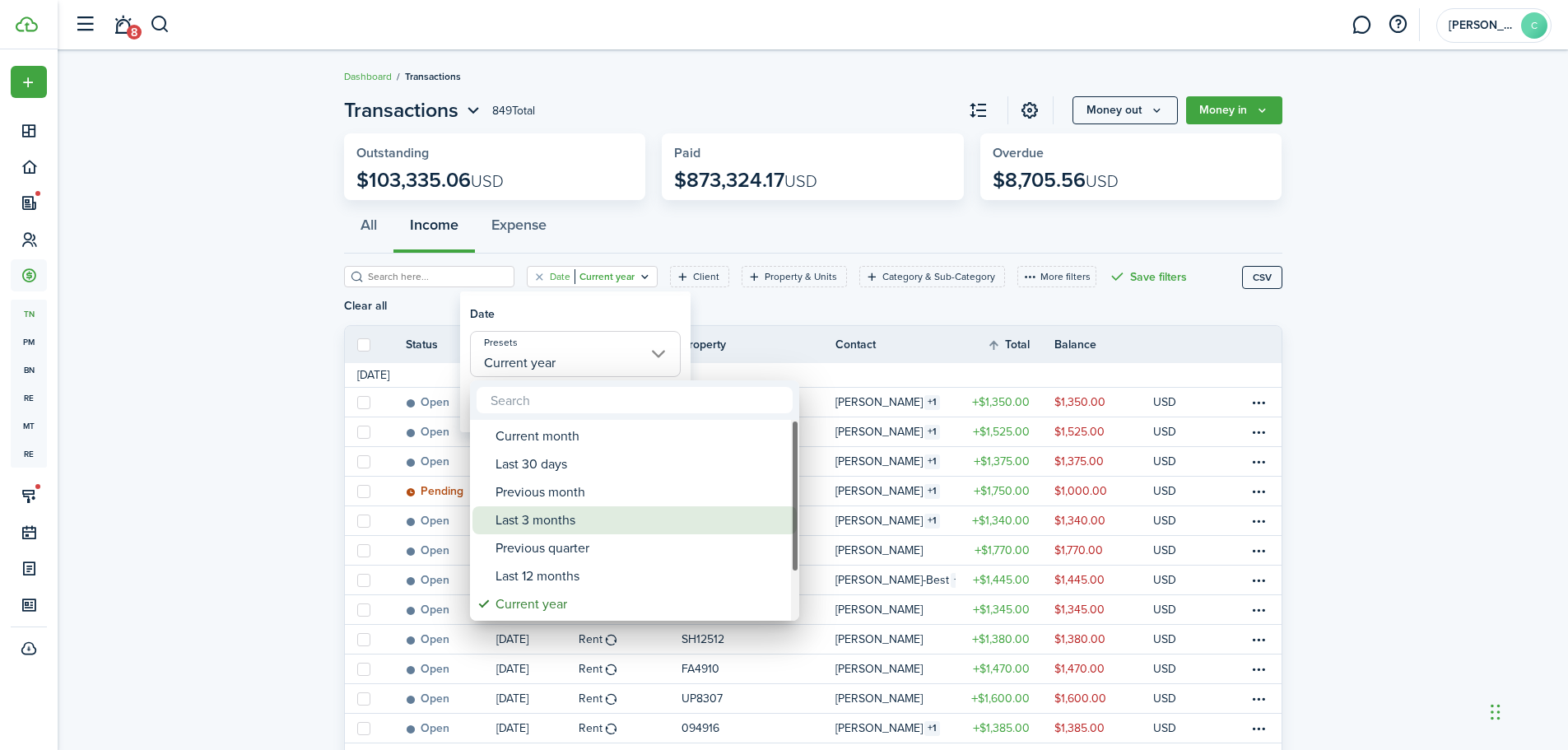
click at [536, 517] on div "Last 3 months" at bounding box center [641, 520] width 292 height 28
type input "Last 3 months"
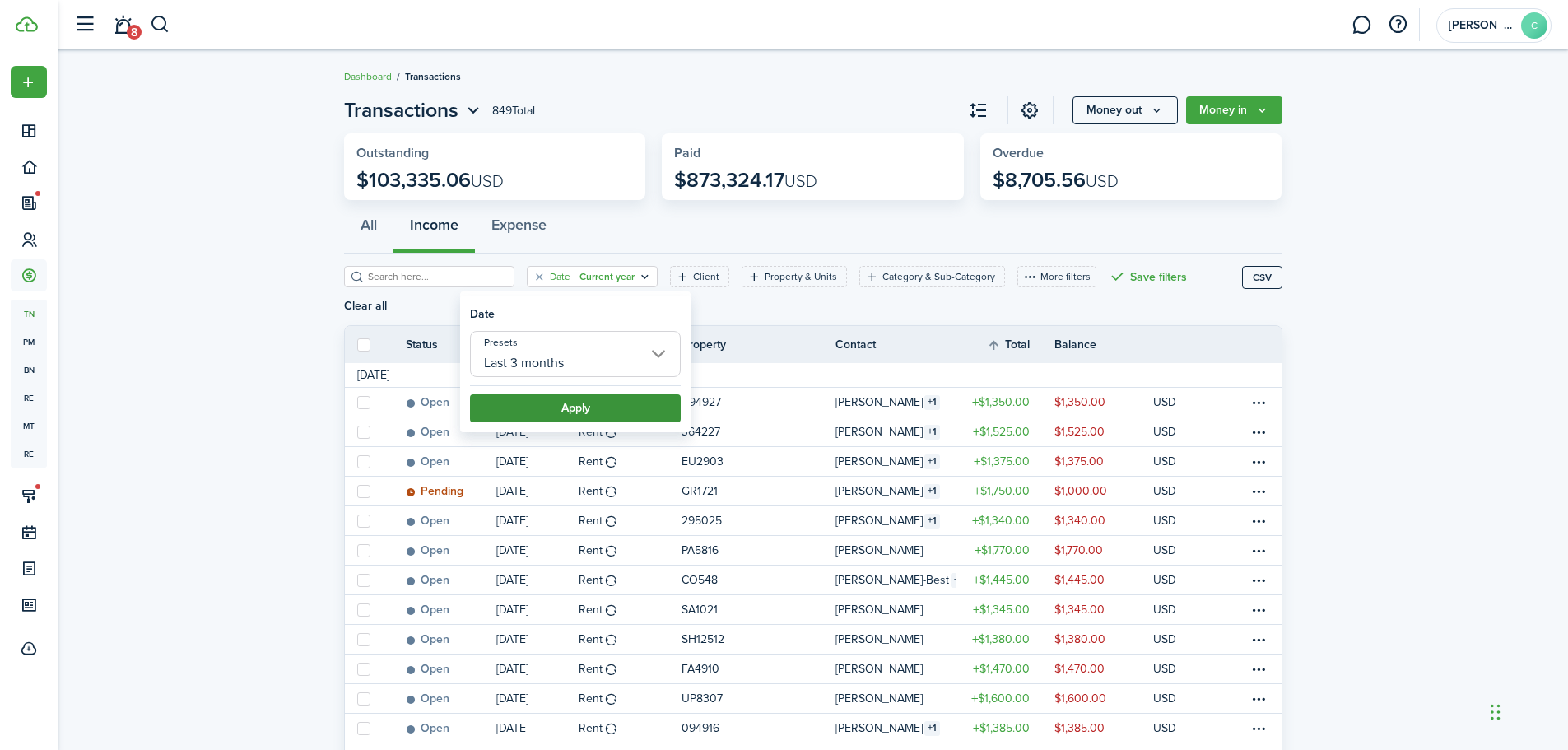
click at [536, 408] on button "Apply" at bounding box center [575, 408] width 211 height 28
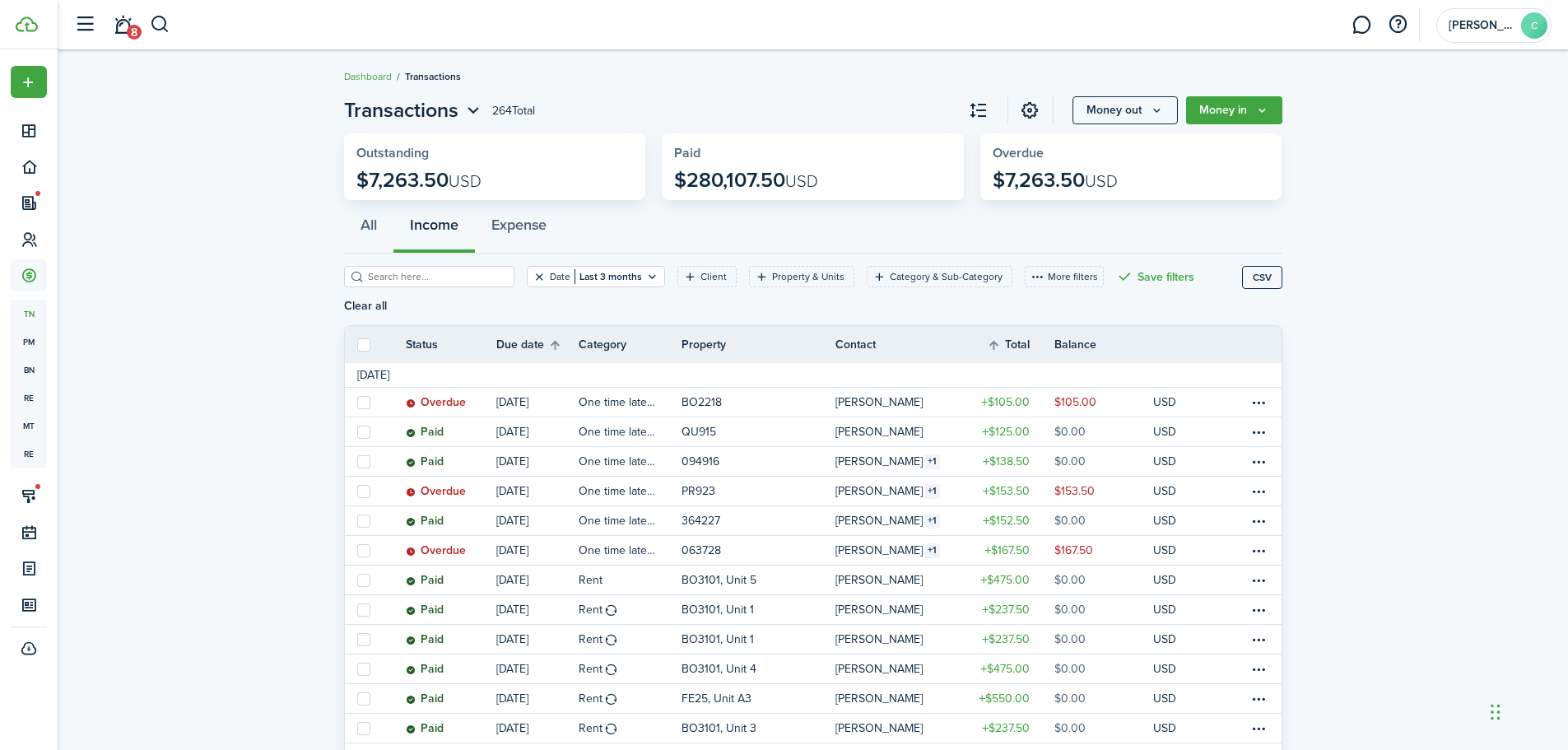
click at [533, 276] on button "Clear filter" at bounding box center [539, 276] width 14 height 13
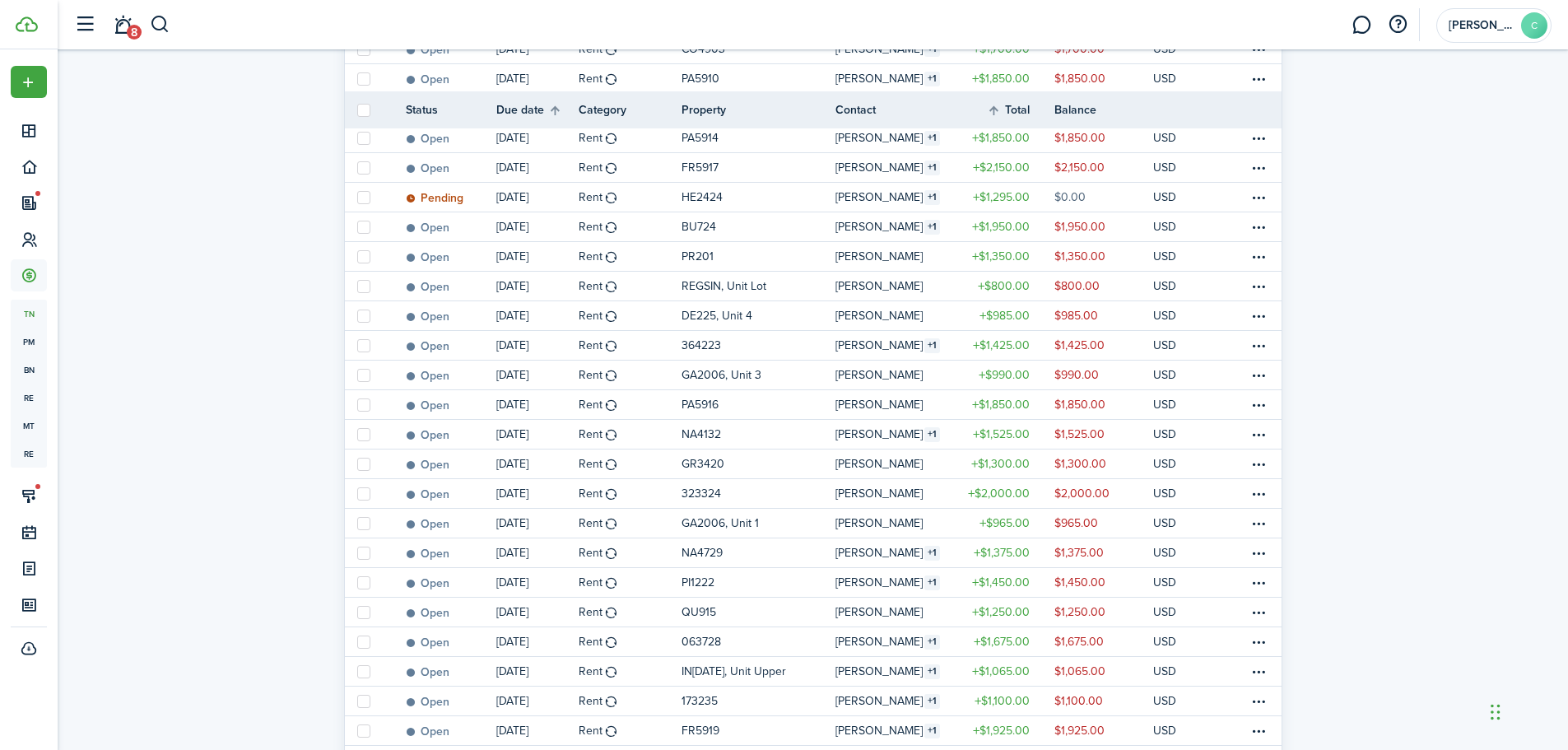
scroll to position [1183, 0]
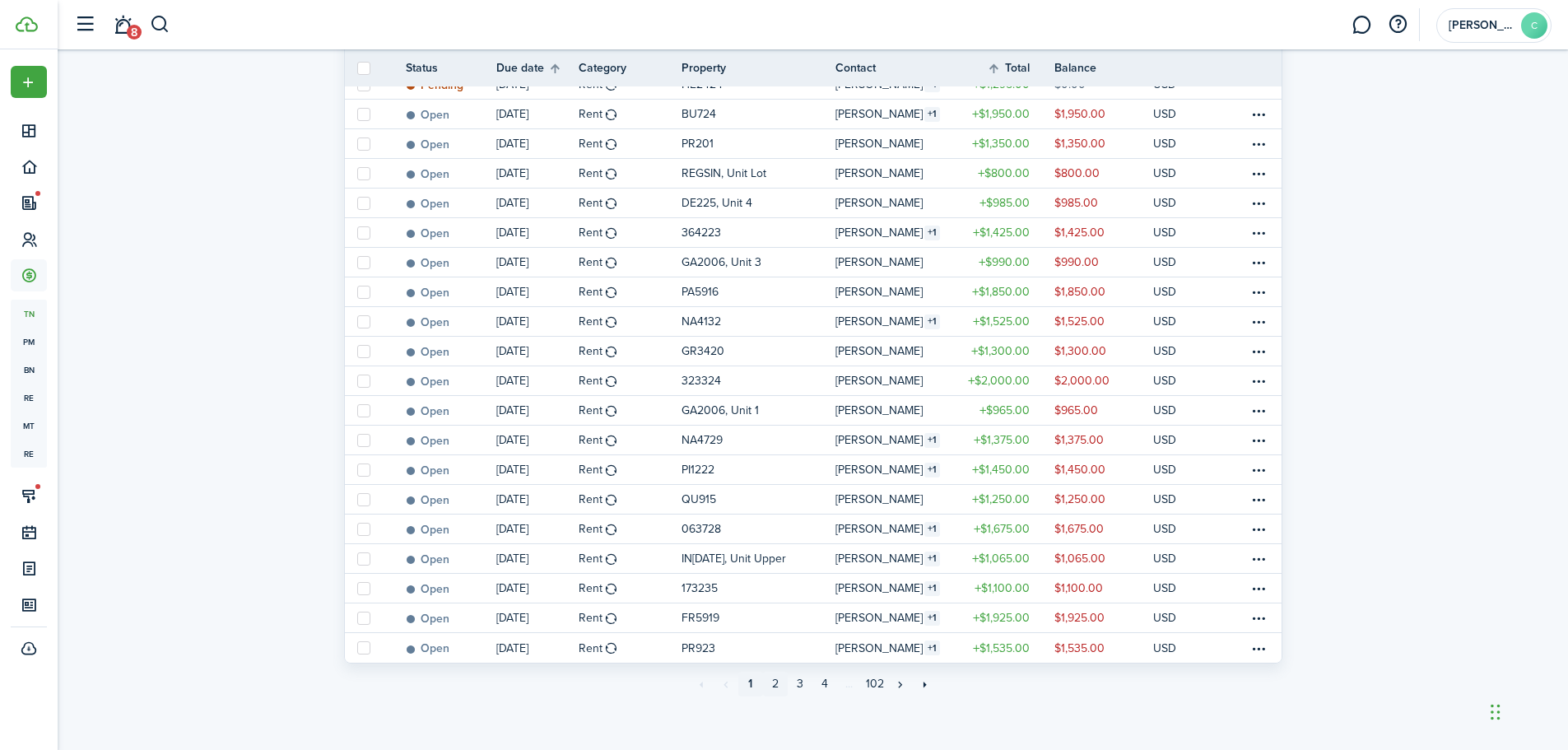
click at [783, 681] on link "2" at bounding box center [775, 683] width 25 height 25
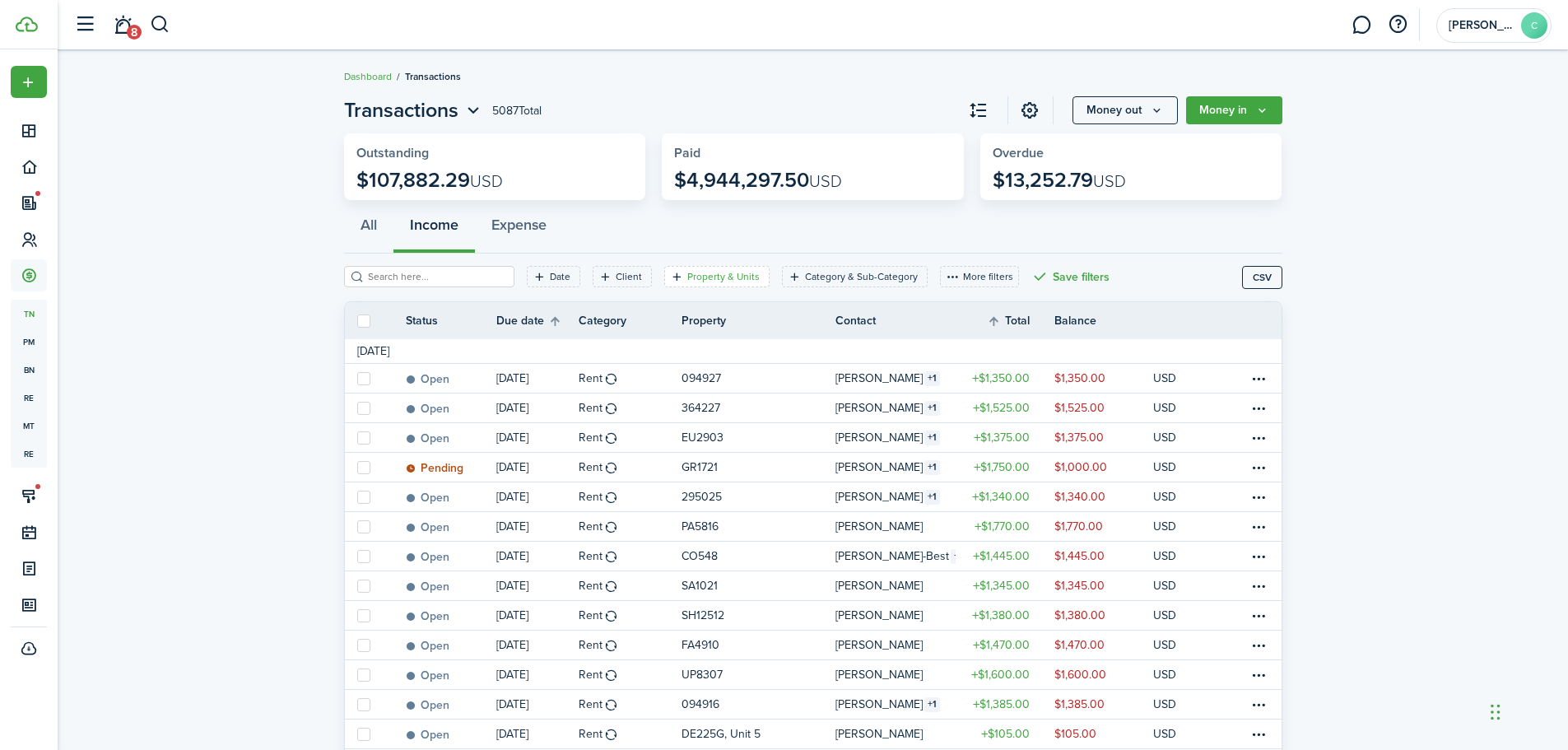
click at [722, 273] on filter-tag-label "Property & Units" at bounding box center [723, 276] width 72 height 15
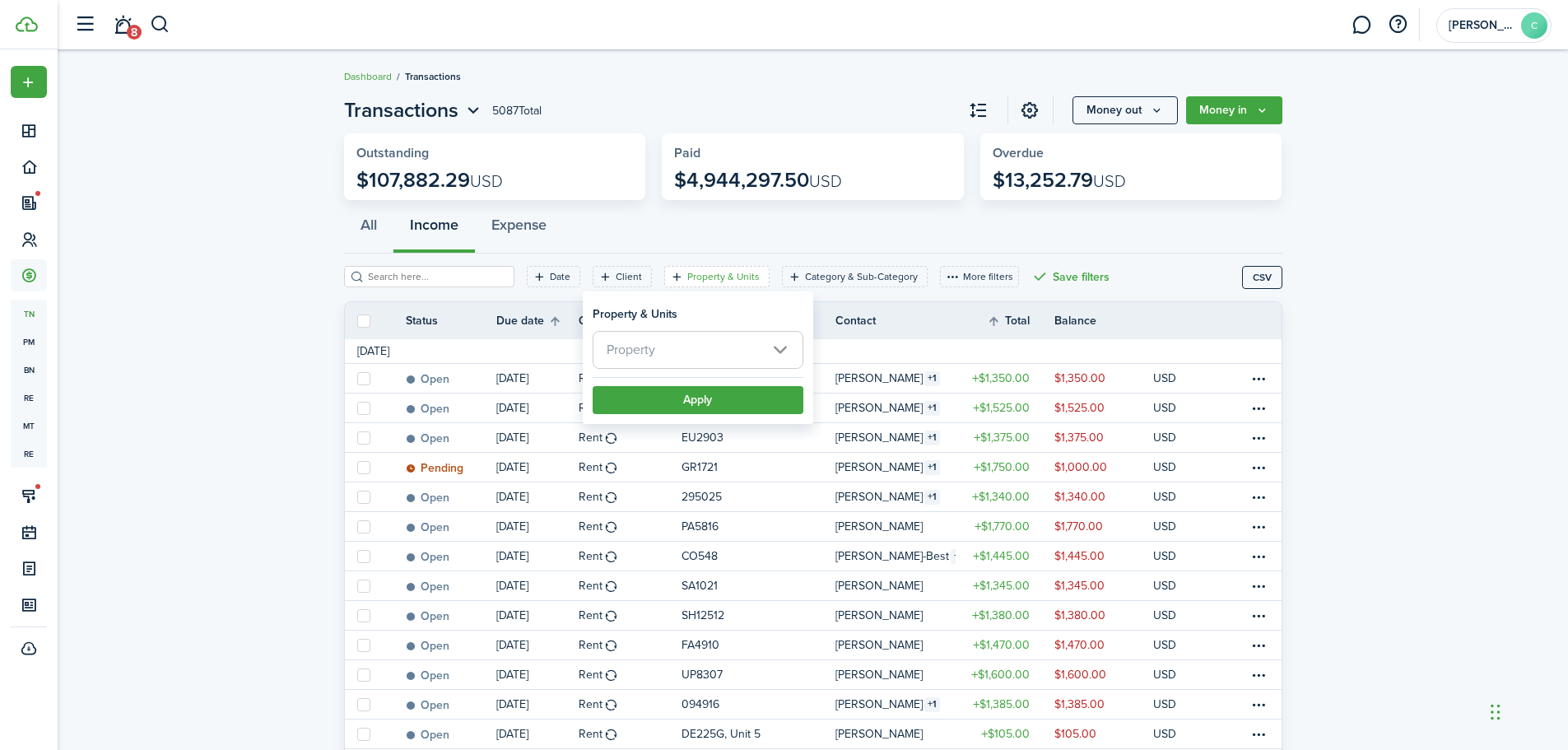
click at [782, 351] on span "Property" at bounding box center [698, 350] width 209 height 36
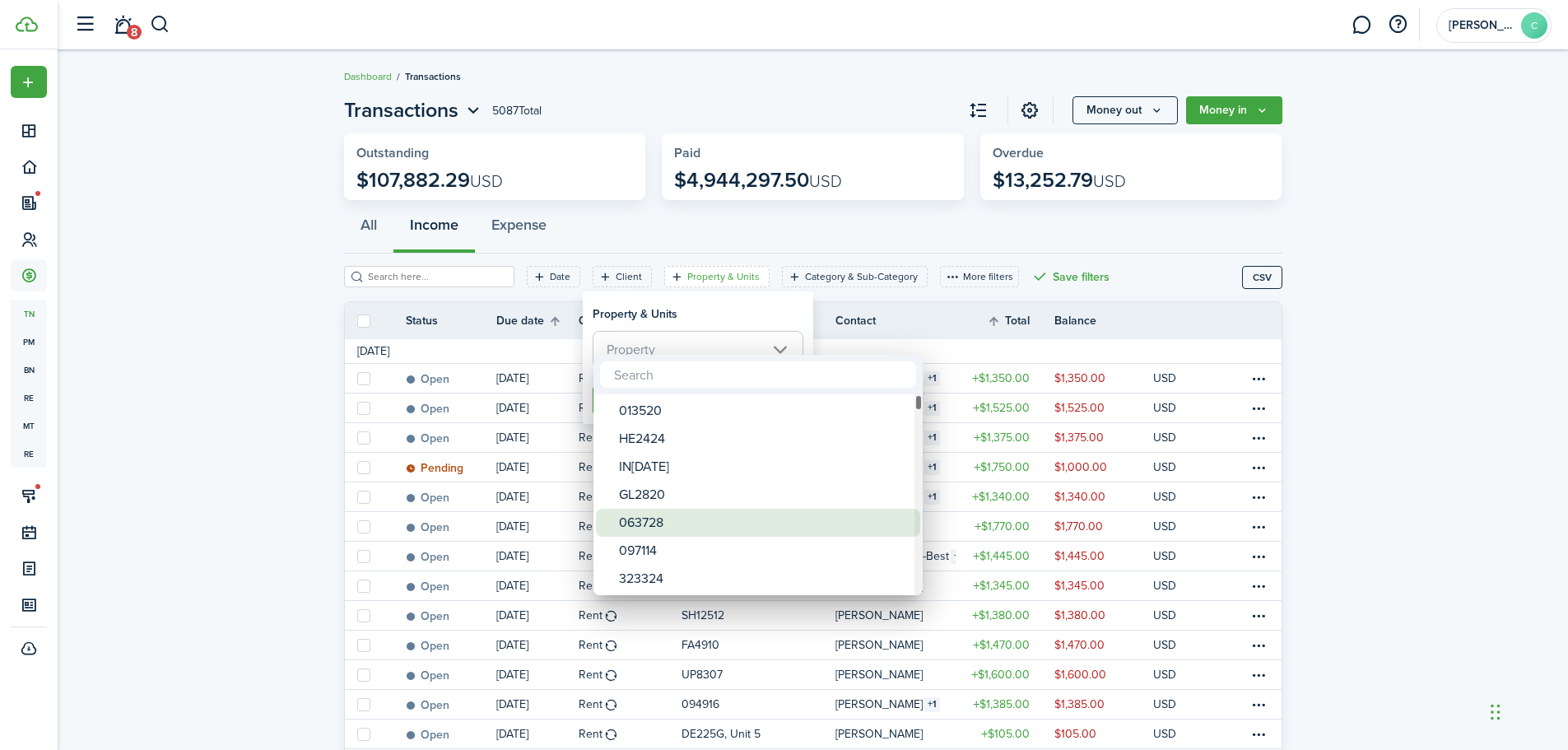
click at [660, 525] on div "063728" at bounding box center [765, 523] width 292 height 28
type input "063728"
click at [1315, 322] on div at bounding box center [784, 375] width 1832 height 1014
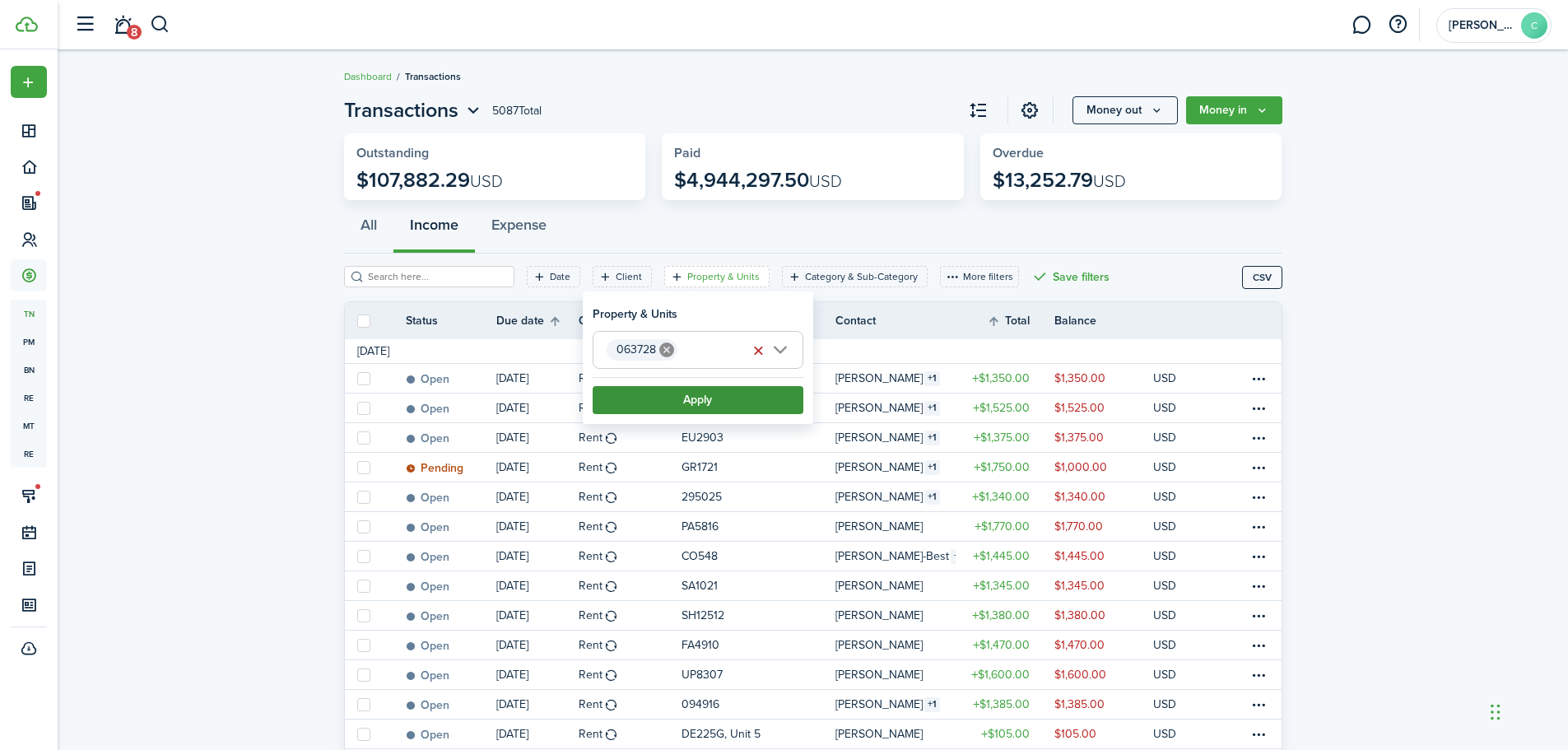
click at [737, 402] on button "Apply" at bounding box center [698, 400] width 211 height 28
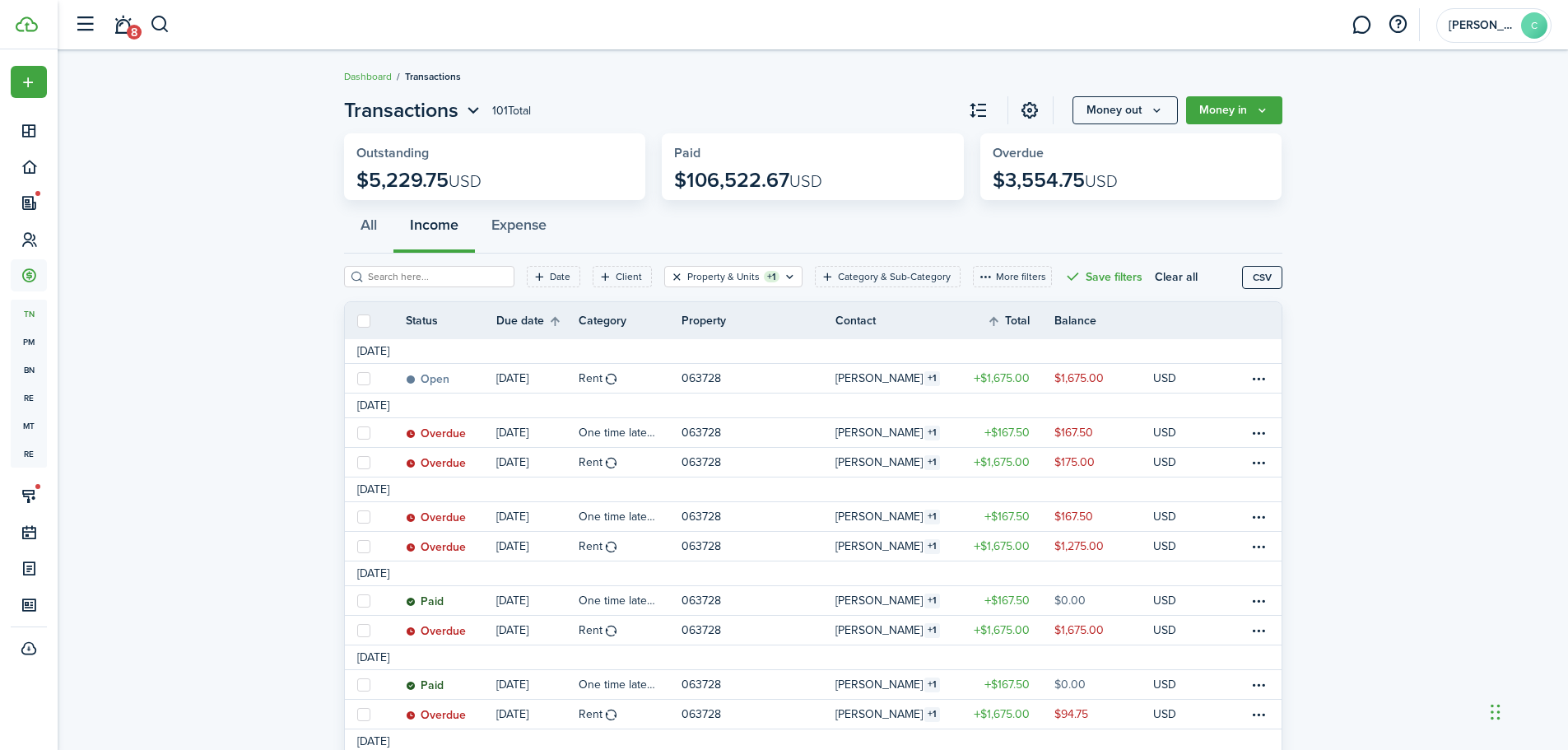
click at [670, 275] on button "Clear filter" at bounding box center [677, 276] width 14 height 13
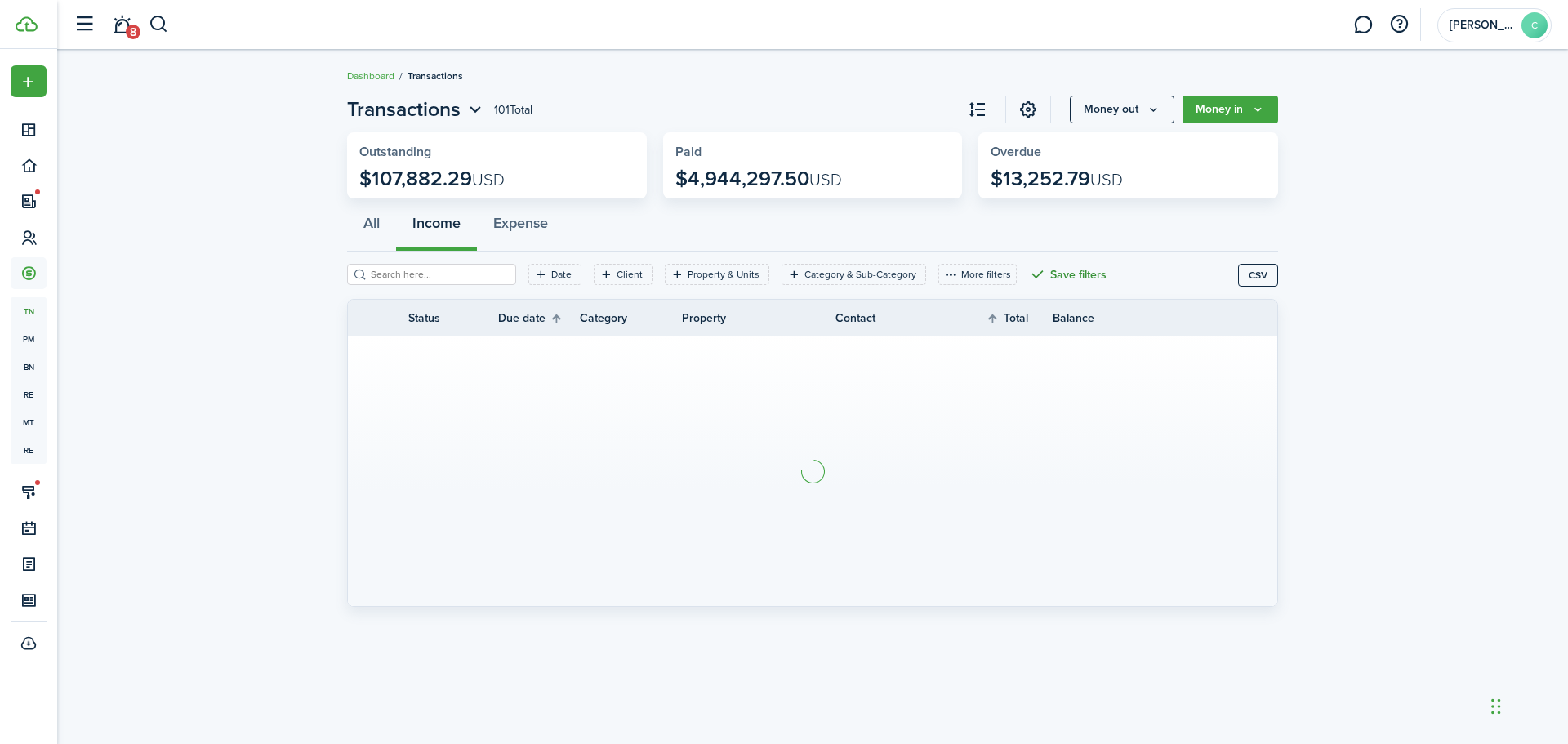
click at [1029, 274] on button "Save filters" at bounding box center [1068, 274] width 78 height 21
click at [958, 276] on button "More filters" at bounding box center [977, 274] width 79 height 21
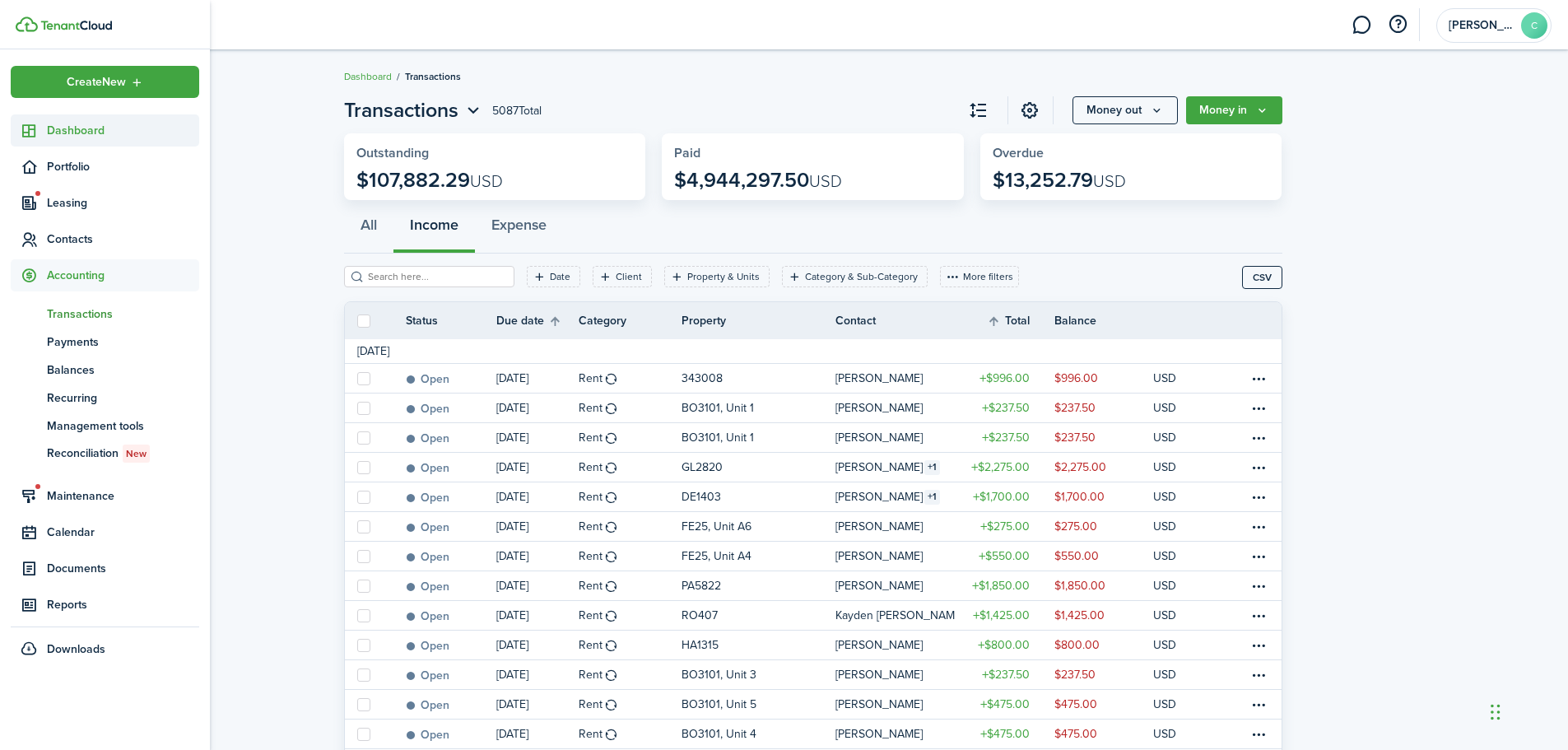
click at [73, 131] on span "Dashboard" at bounding box center [122, 130] width 152 height 17
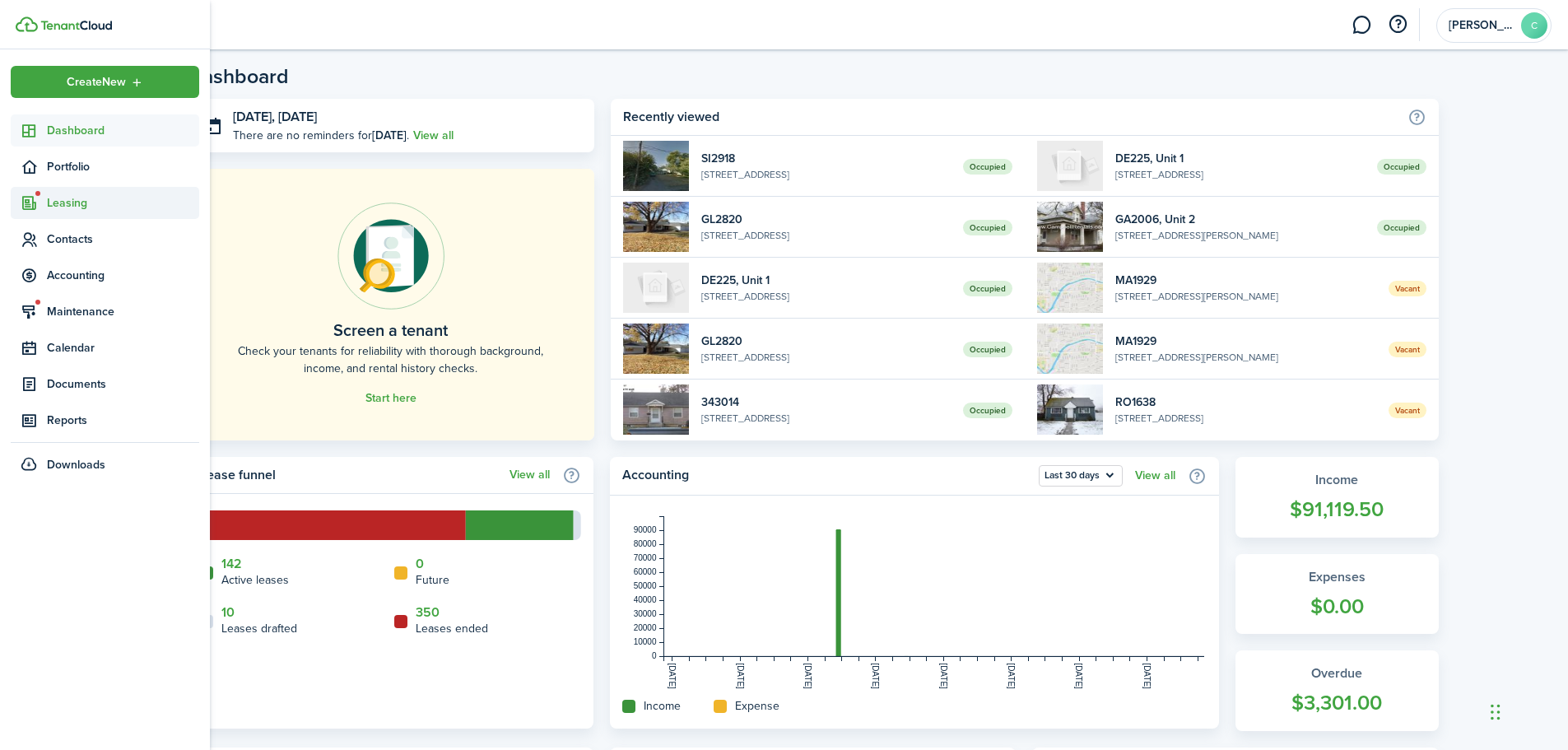
click at [74, 203] on span "Leasing" at bounding box center [122, 203] width 152 height 17
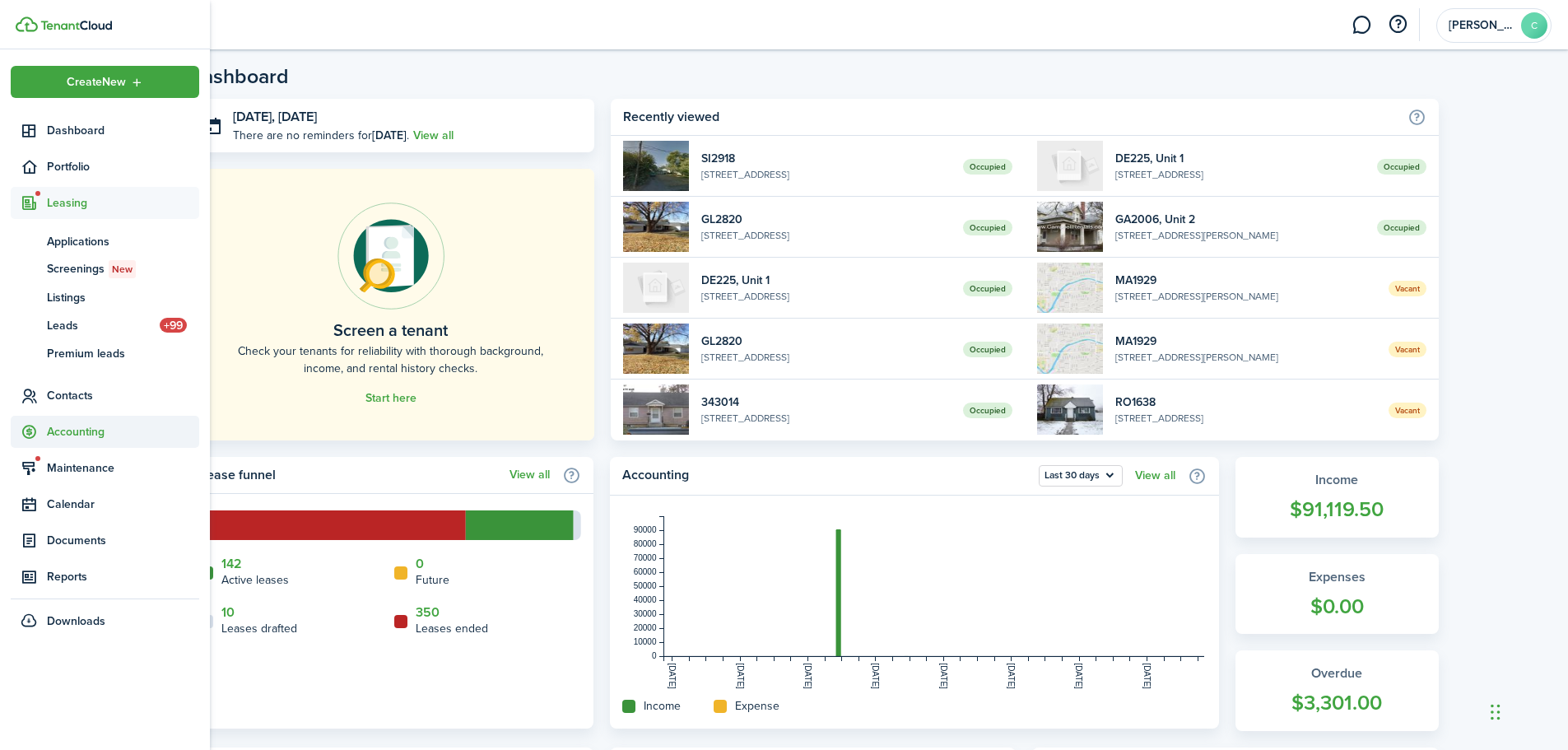
click at [80, 435] on span "Accounting" at bounding box center [122, 432] width 152 height 17
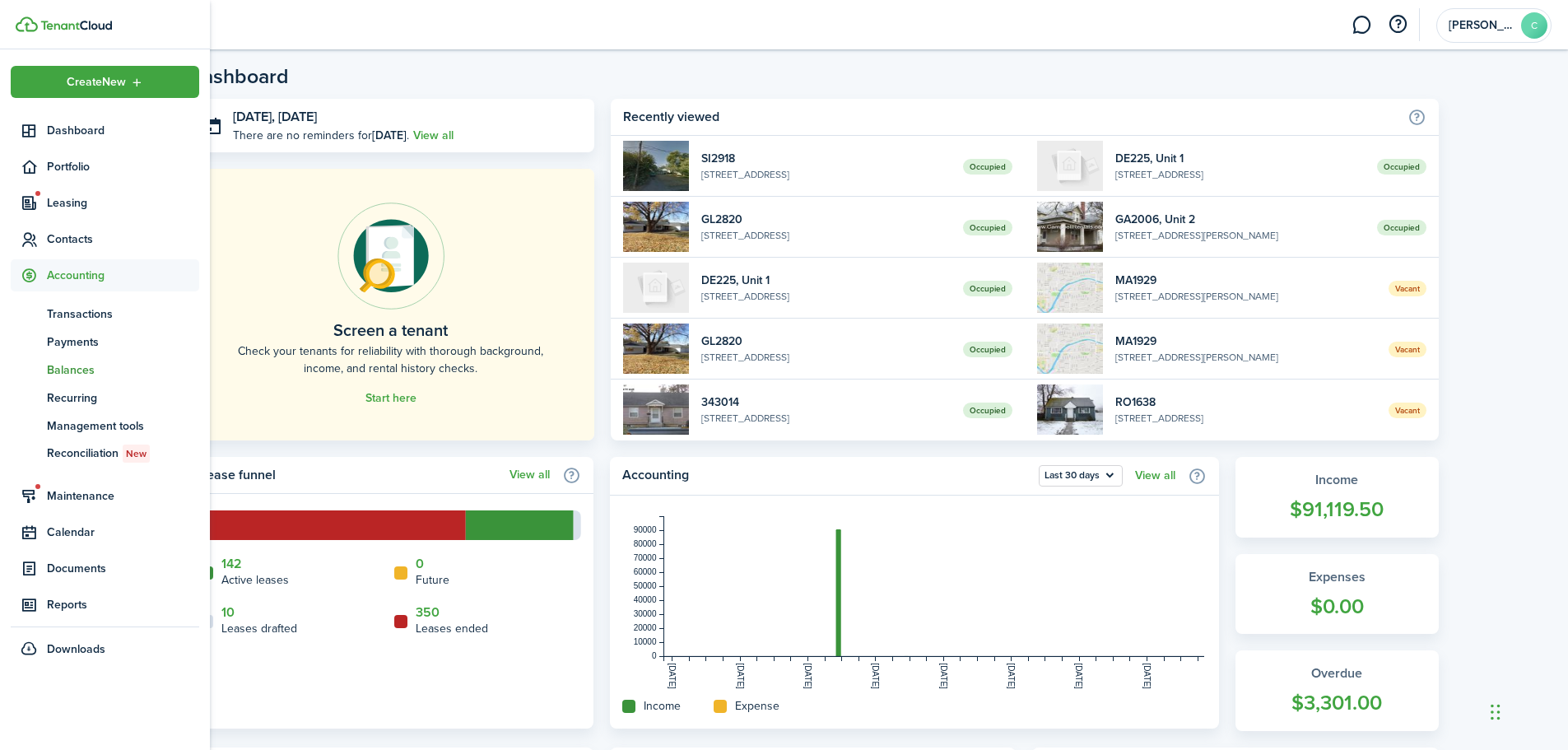
click at [58, 366] on span "Balances" at bounding box center [122, 370] width 152 height 17
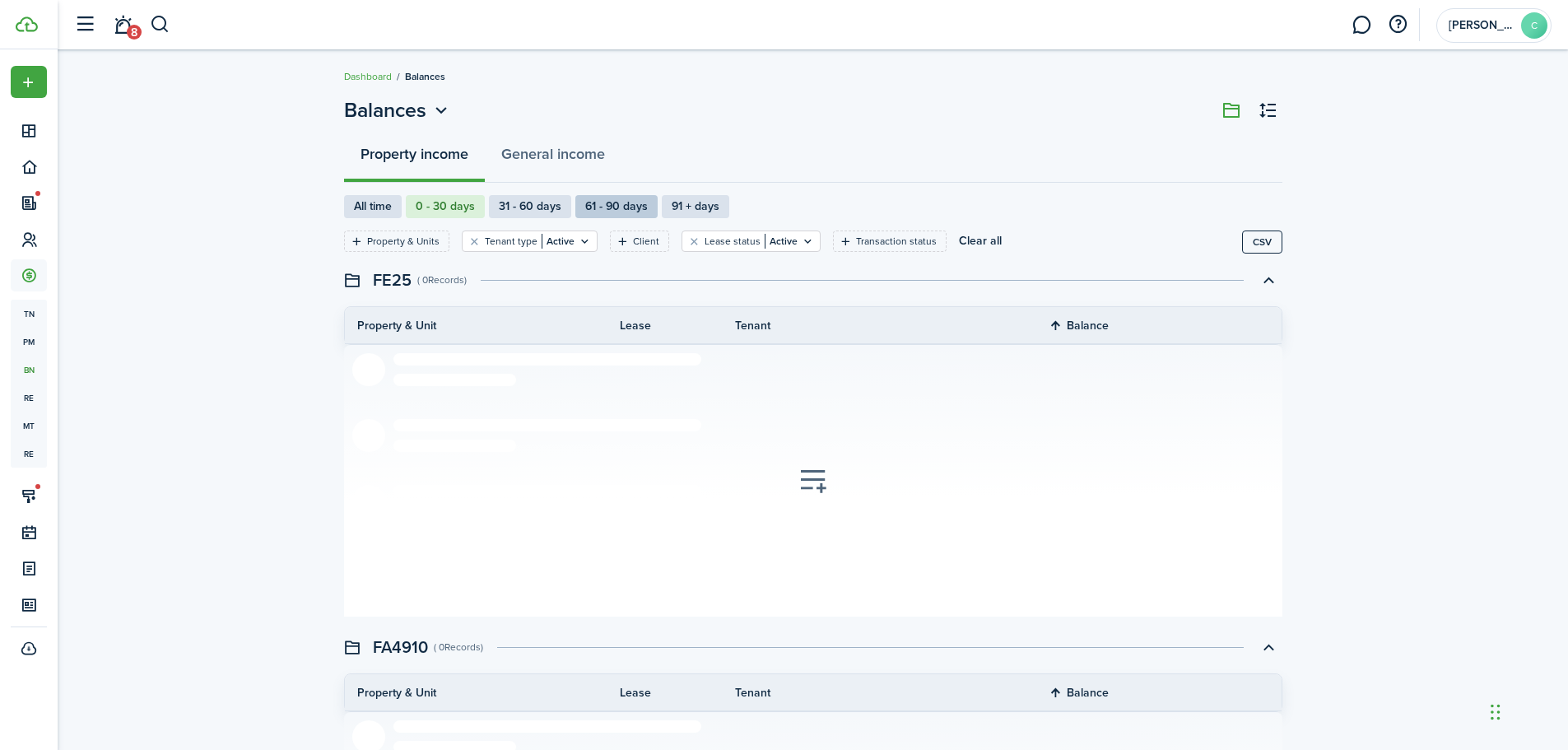
click at [622, 206] on label "61 - 90 days" at bounding box center [617, 206] width 82 height 23
radio input "false"
radio input "true"
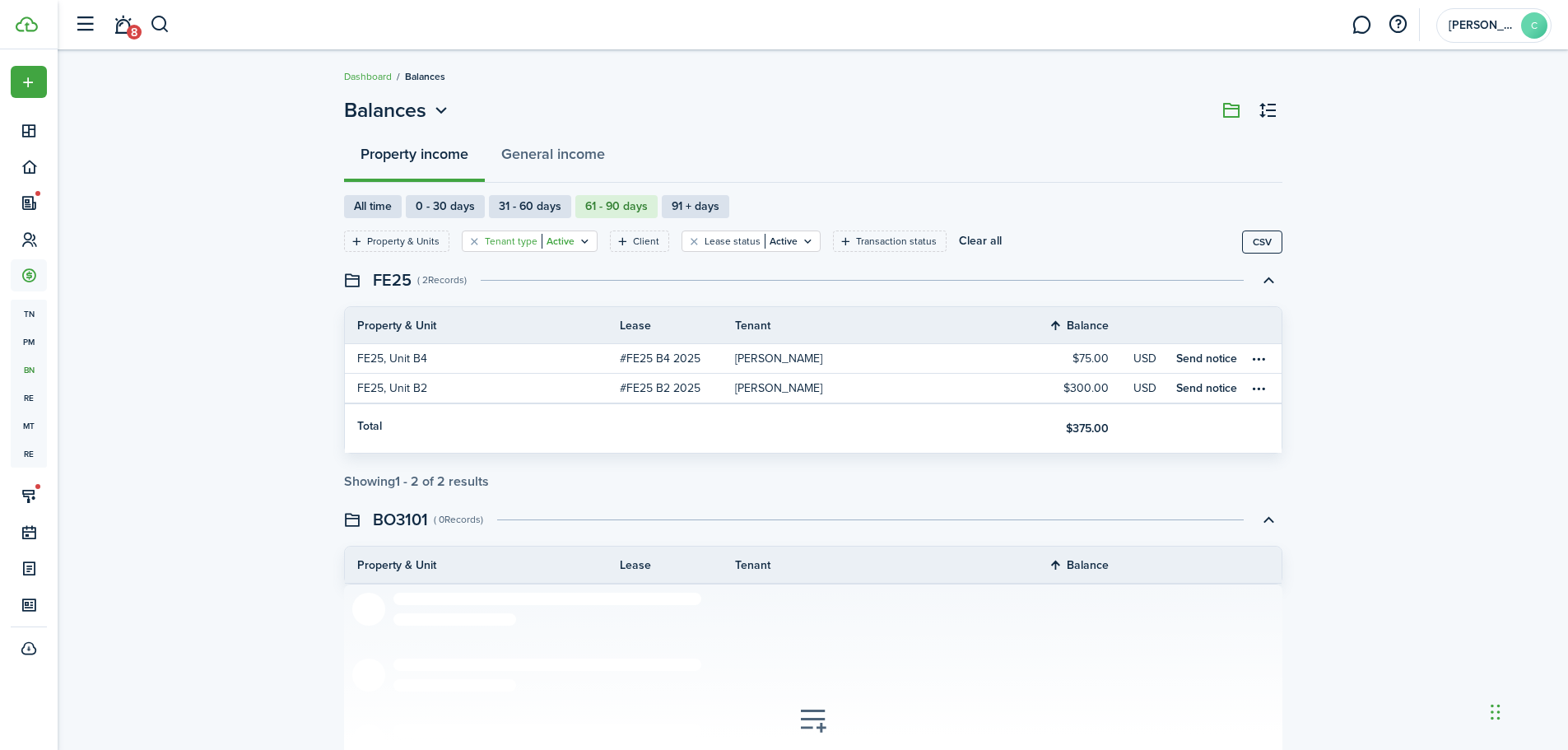
click at [583, 238] on icon "Open filter" at bounding box center [585, 241] width 14 height 13
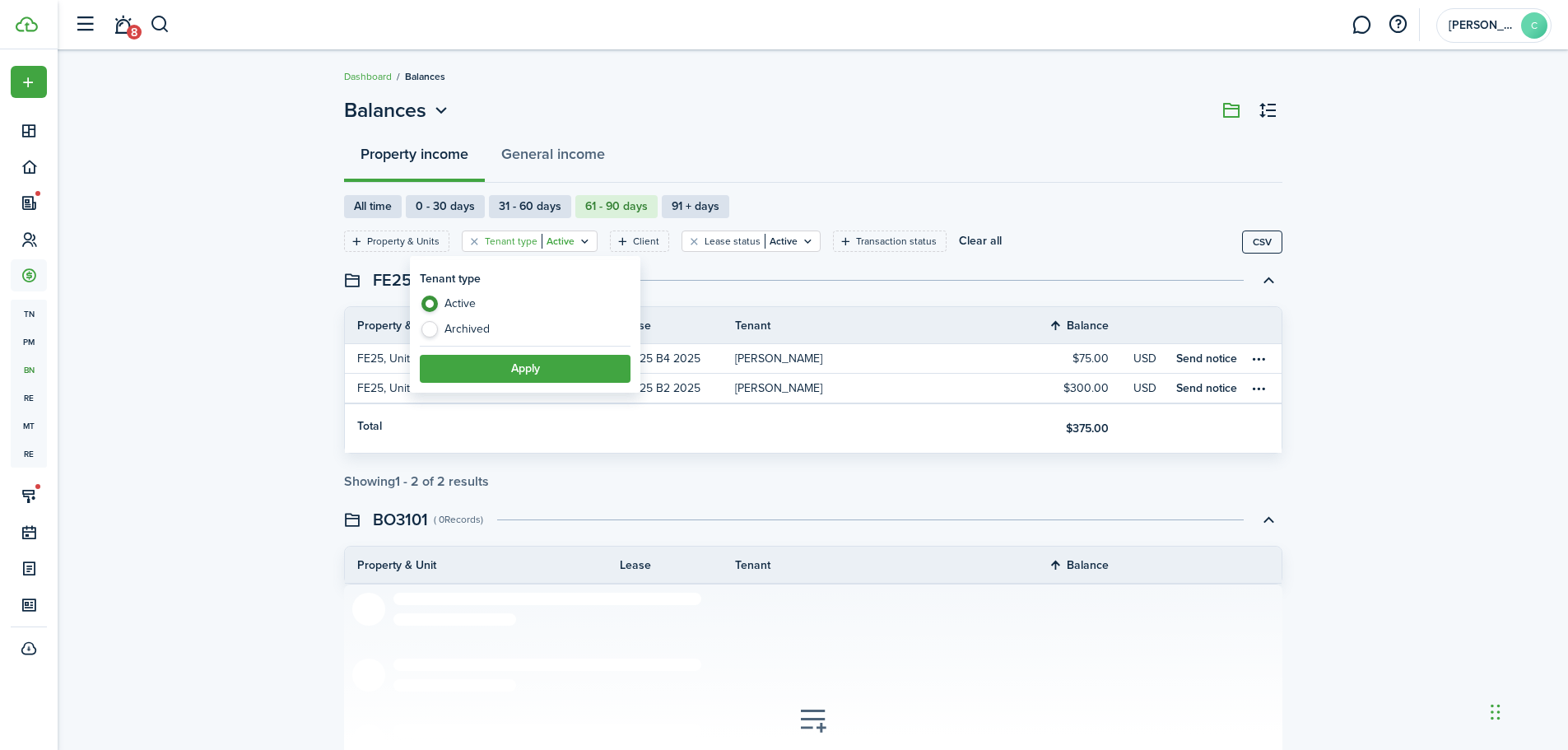
click at [583, 238] on icon "Open filter" at bounding box center [585, 241] width 14 height 13
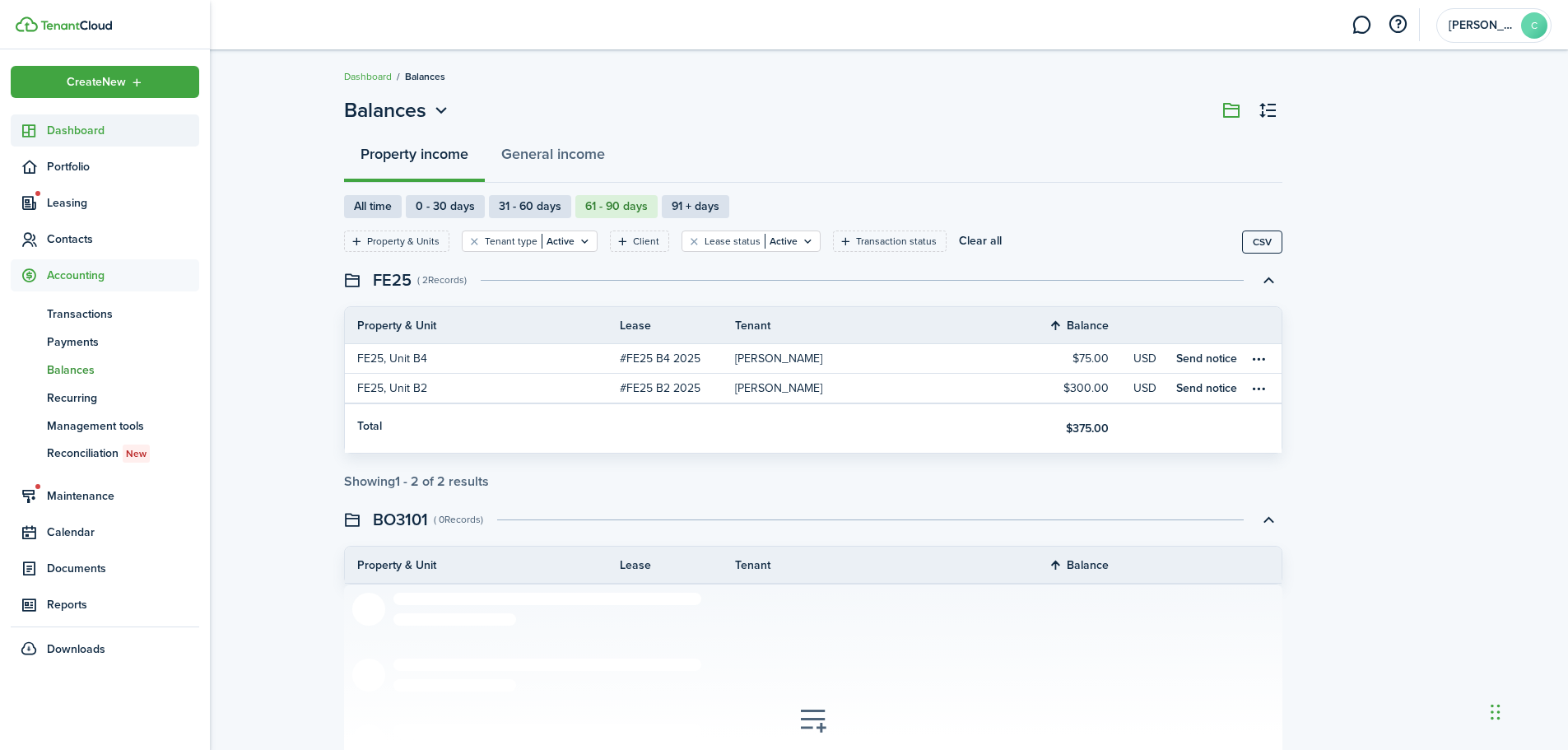
click at [86, 130] on span "Dashboard" at bounding box center [122, 130] width 152 height 17
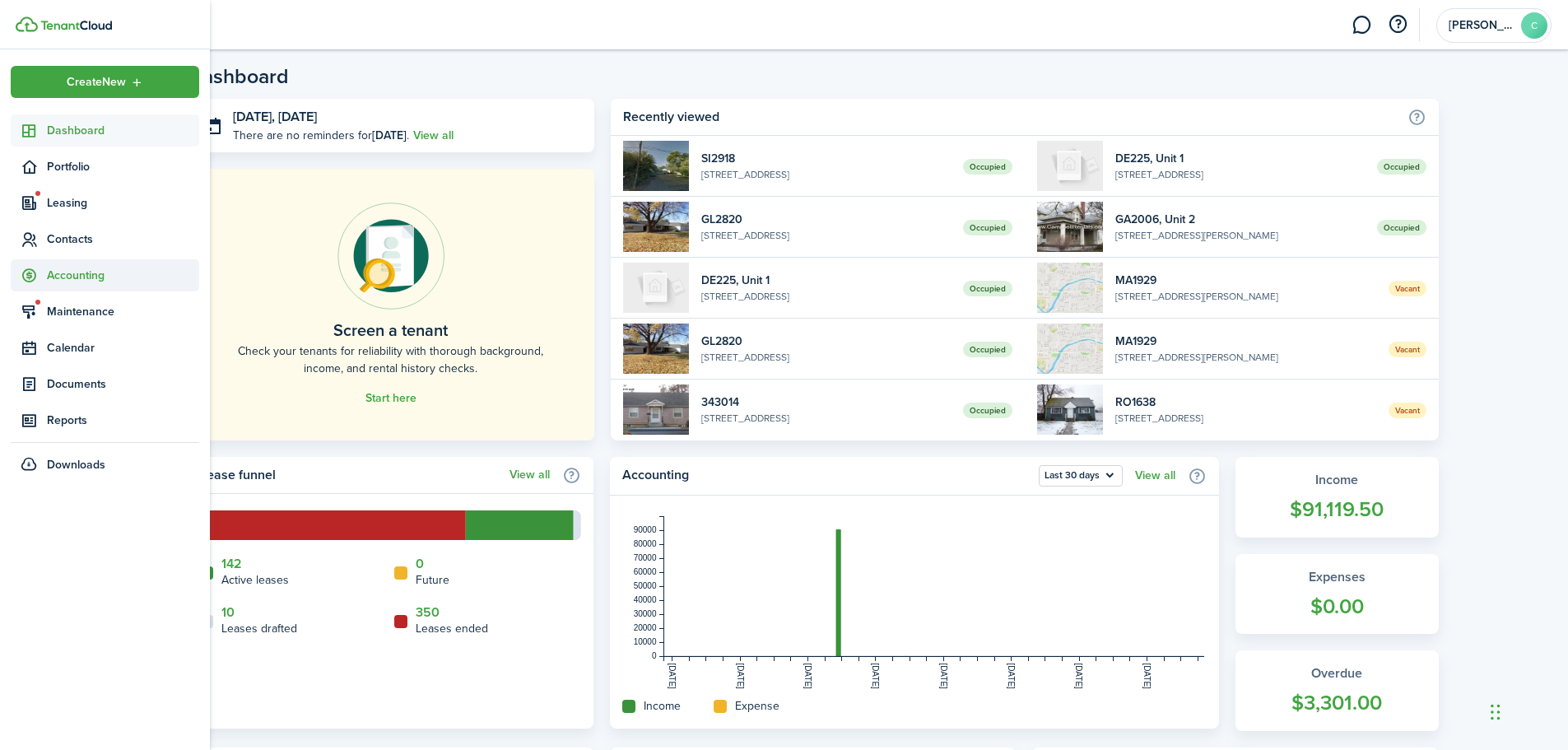
click at [80, 275] on span "Accounting" at bounding box center [122, 275] width 152 height 17
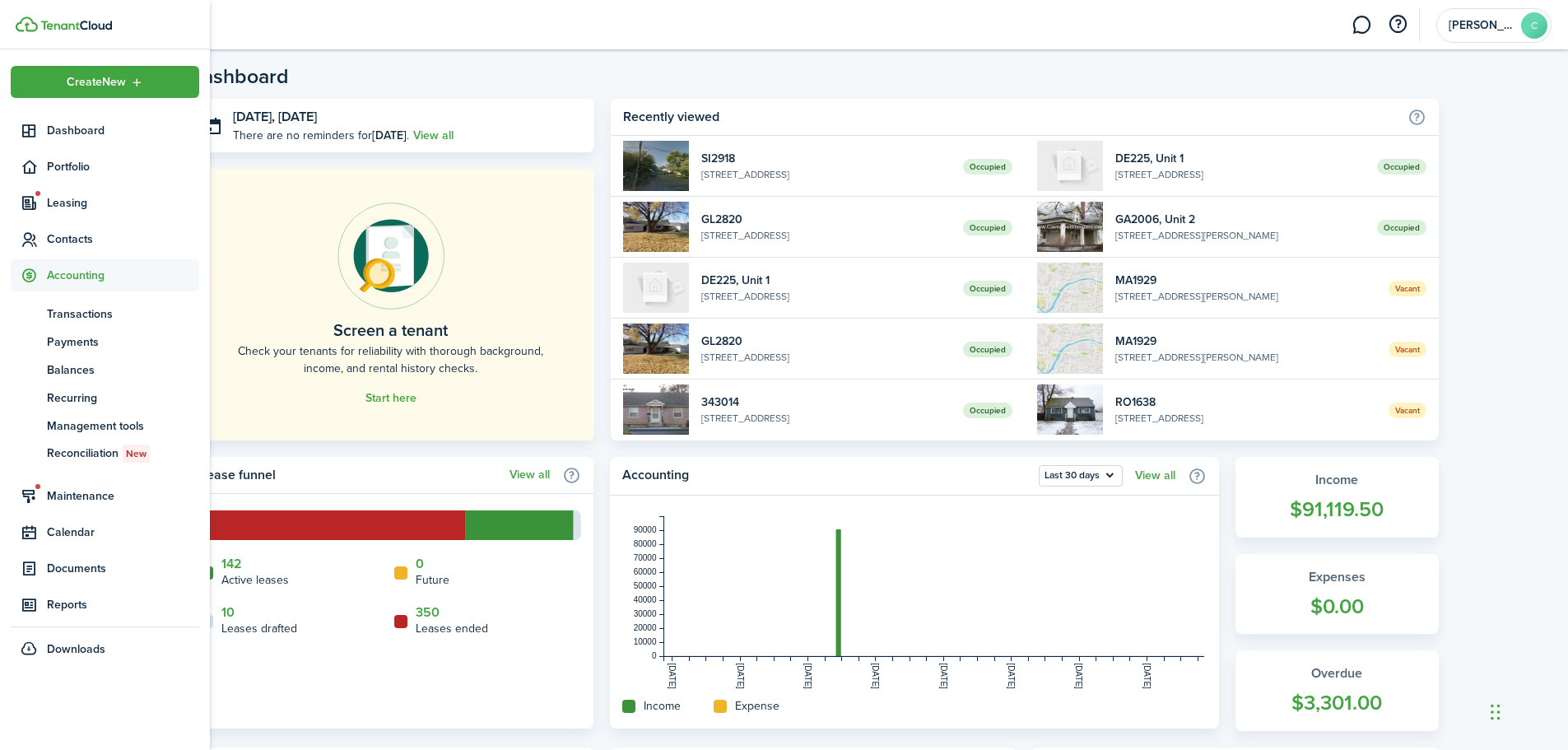
click at [68, 276] on span "Accounting" at bounding box center [122, 275] width 152 height 17
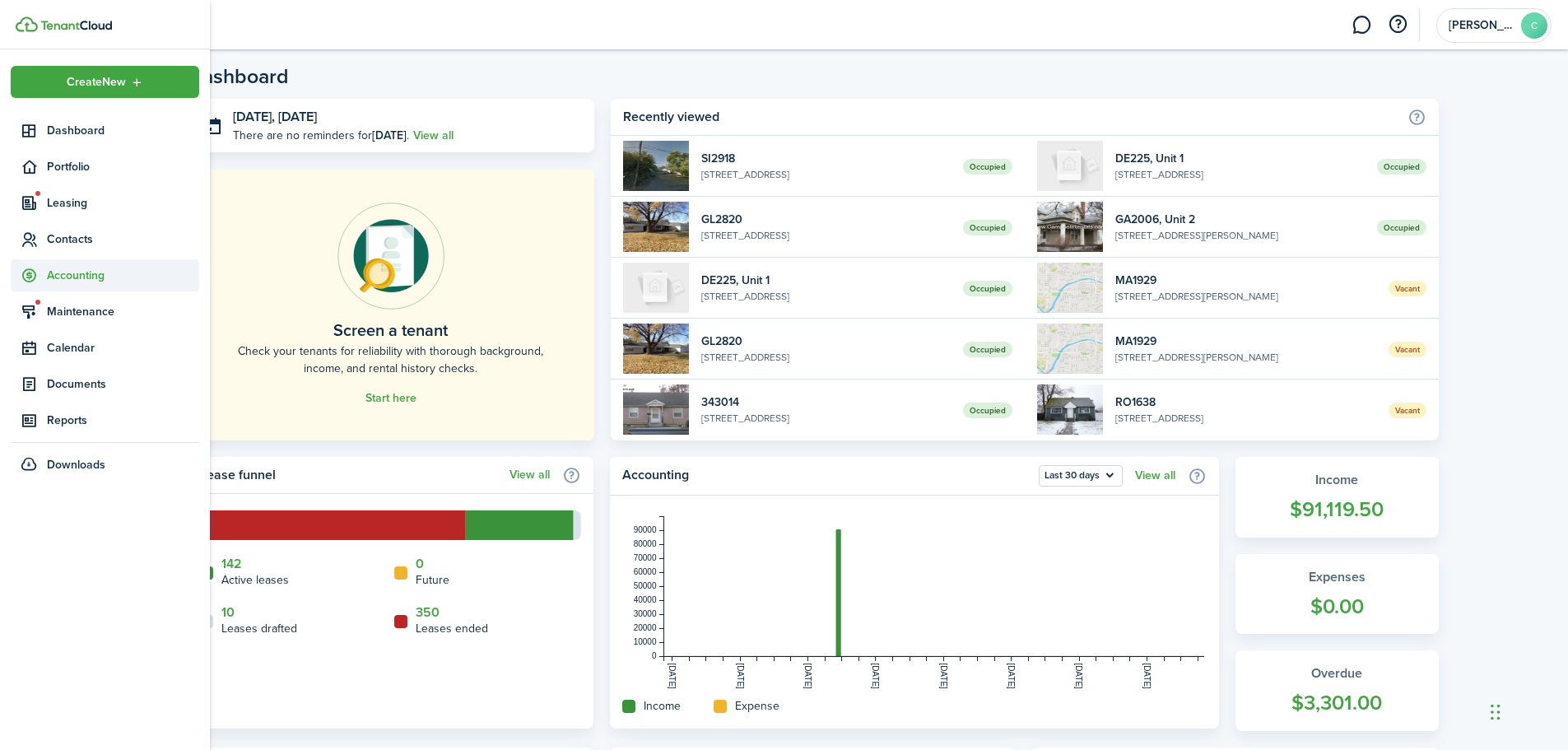
click at [69, 276] on span "Accounting" at bounding box center [122, 275] width 152 height 17
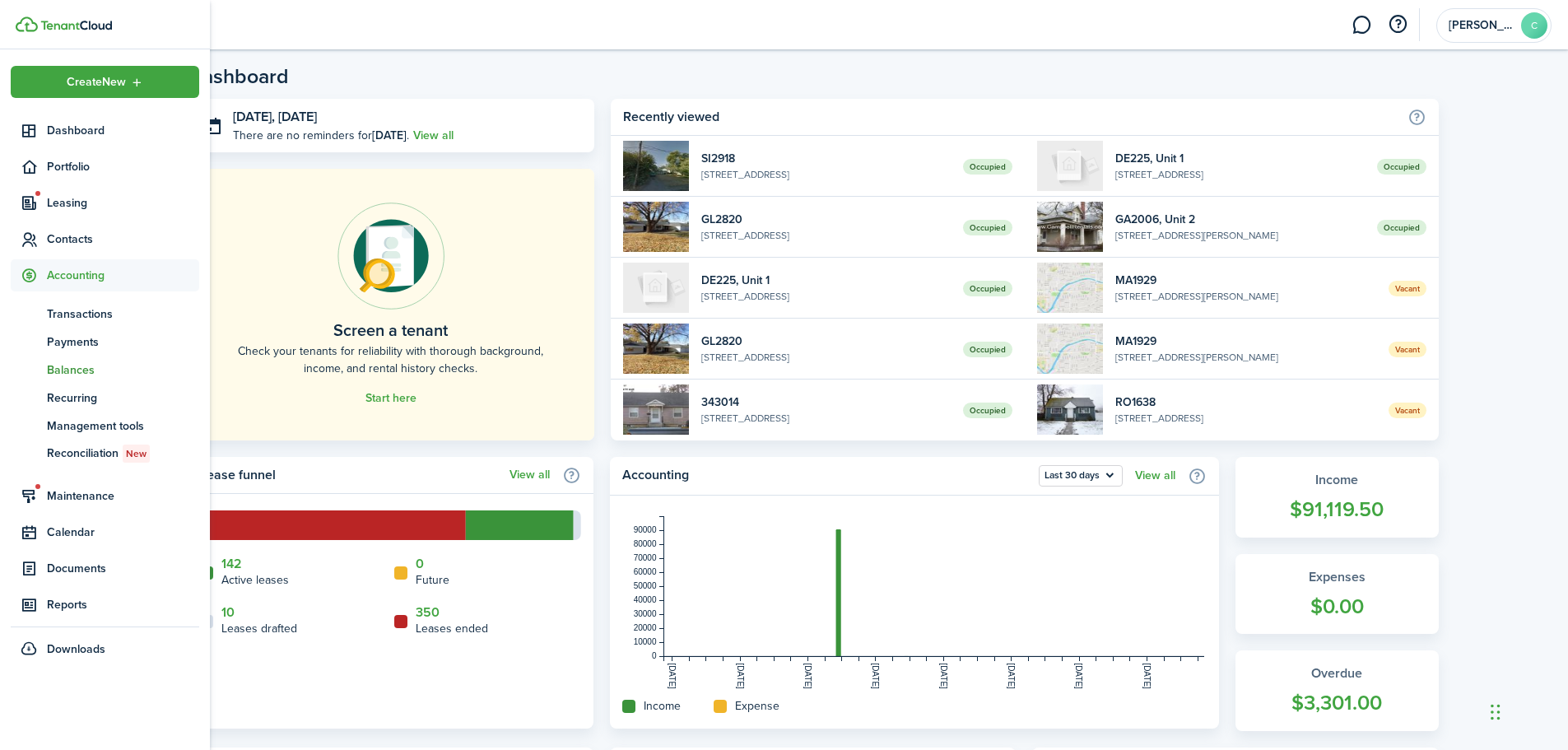
click at [76, 370] on span "Balances" at bounding box center [122, 370] width 152 height 17
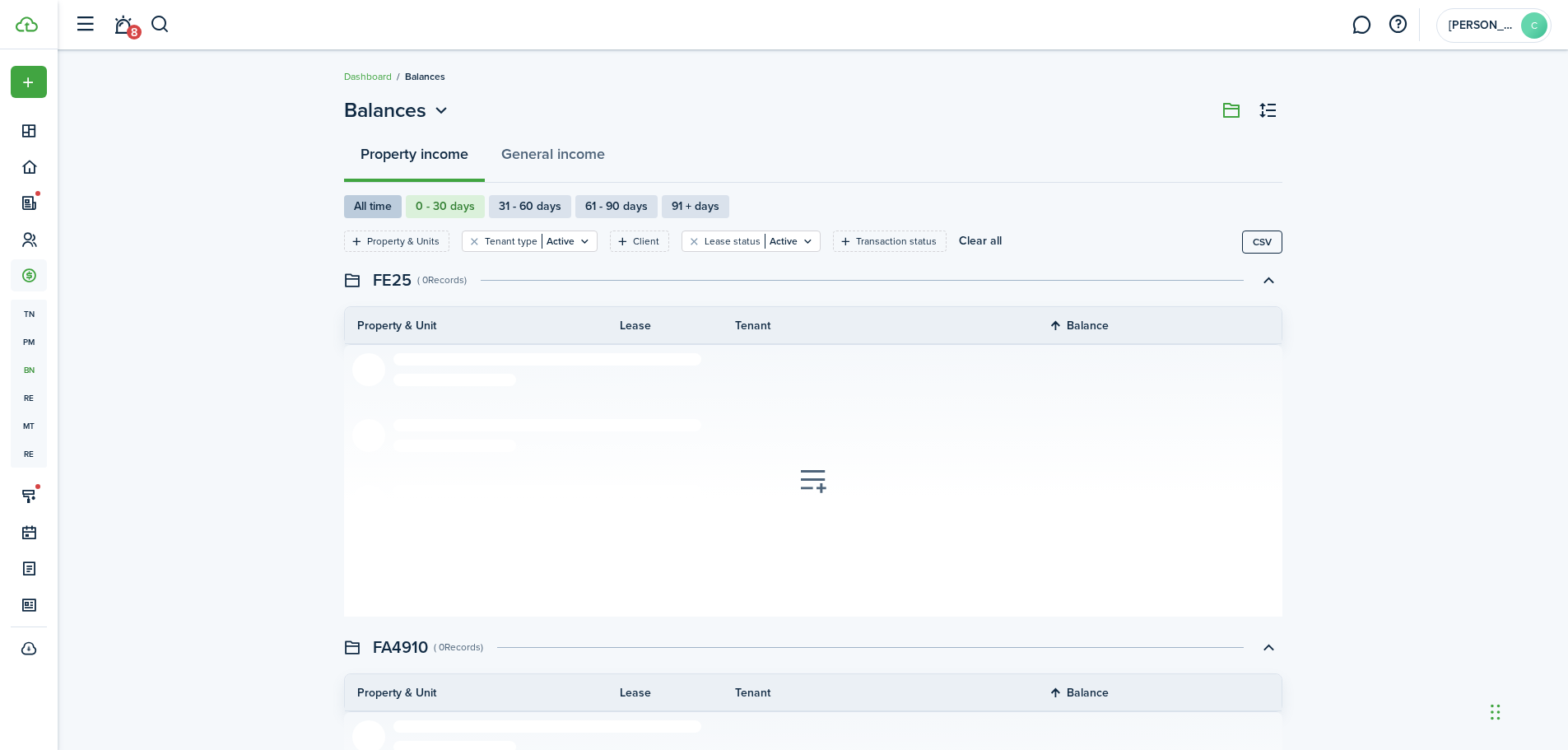
click at [390, 199] on label "All time" at bounding box center [372, 206] width 57 height 23
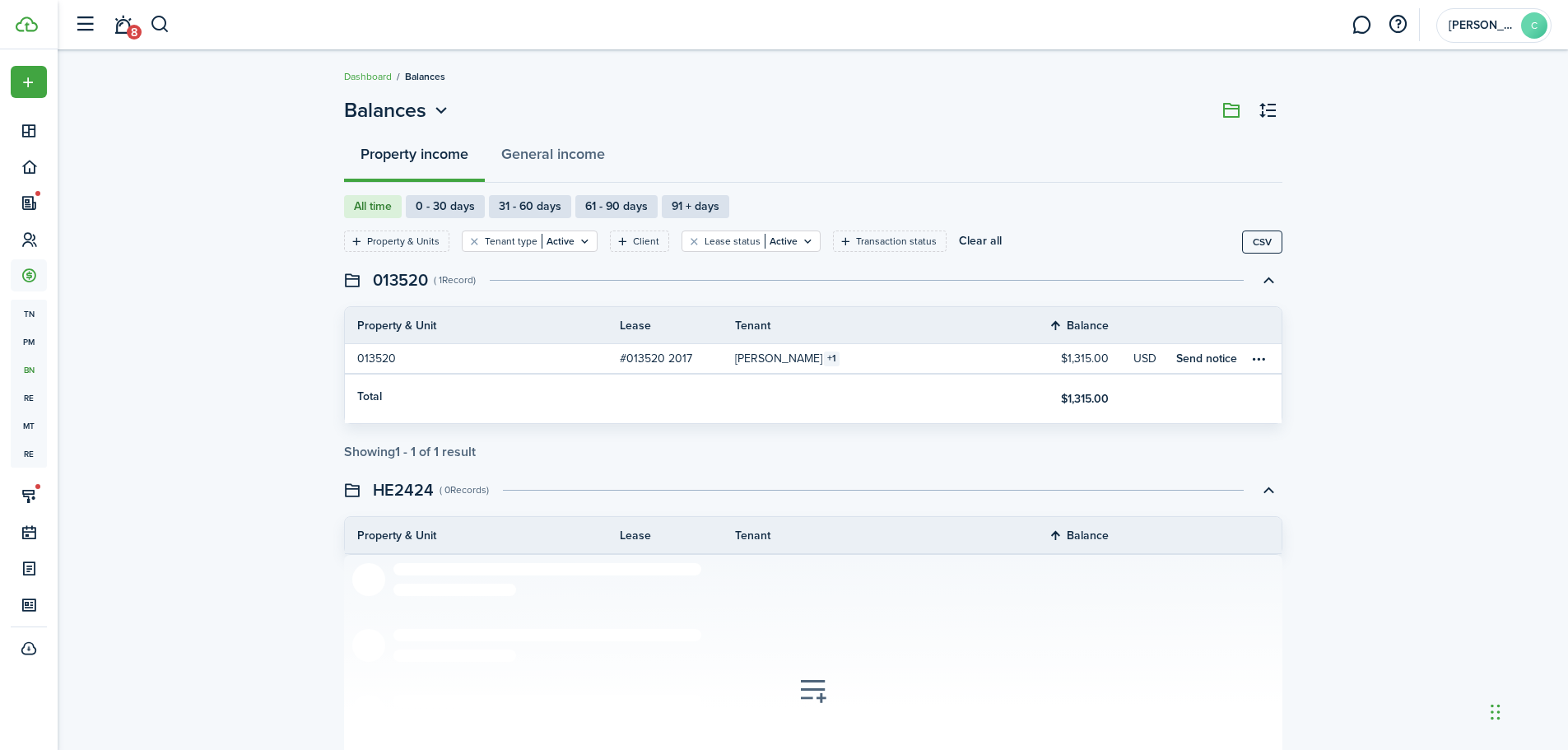
click at [376, 211] on label "All time" at bounding box center [372, 206] width 57 height 23
click at [617, 206] on label "61 - 90 days" at bounding box center [617, 206] width 82 height 23
radio input "false"
radio input "true"
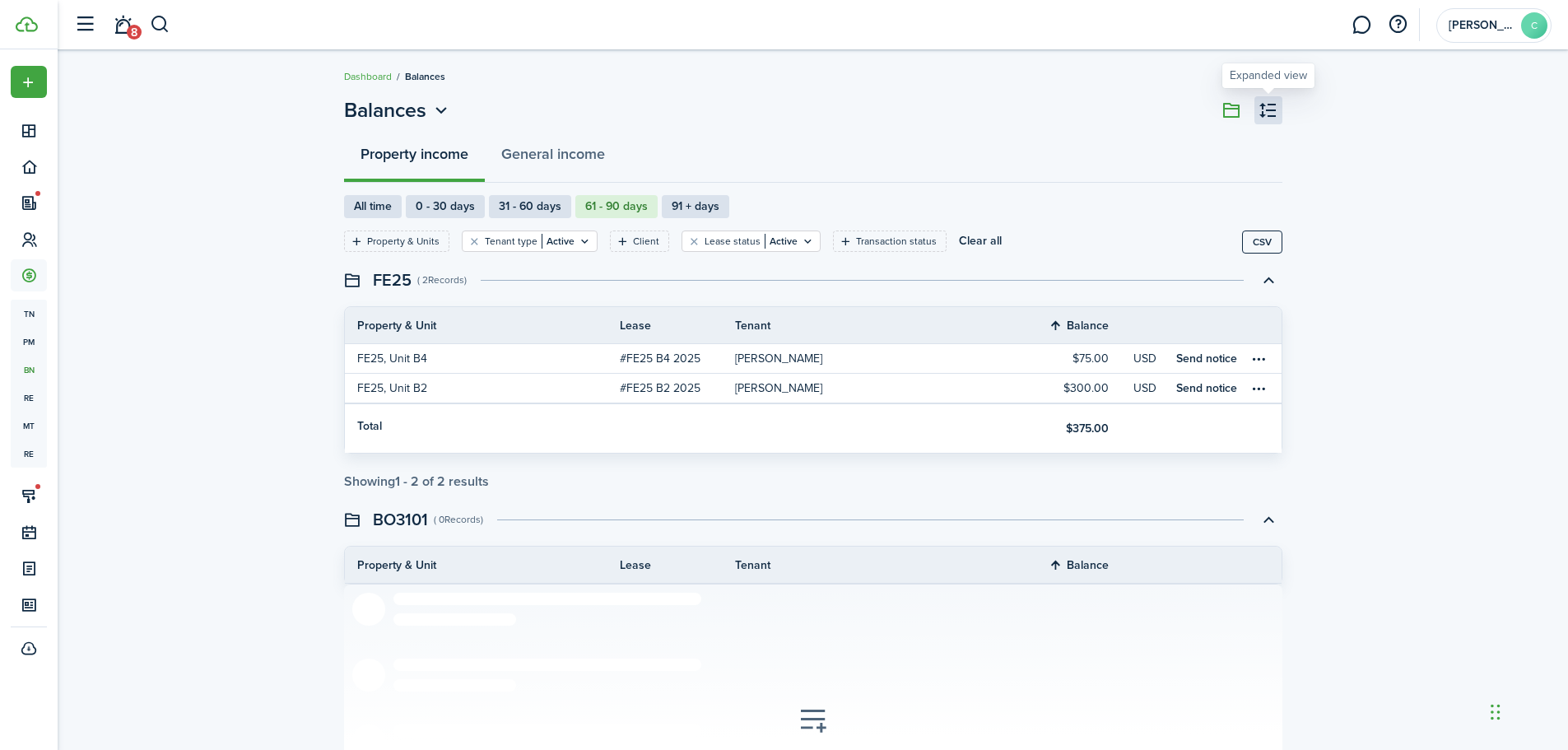
click at [1268, 112] on button "button" at bounding box center [1268, 110] width 28 height 28
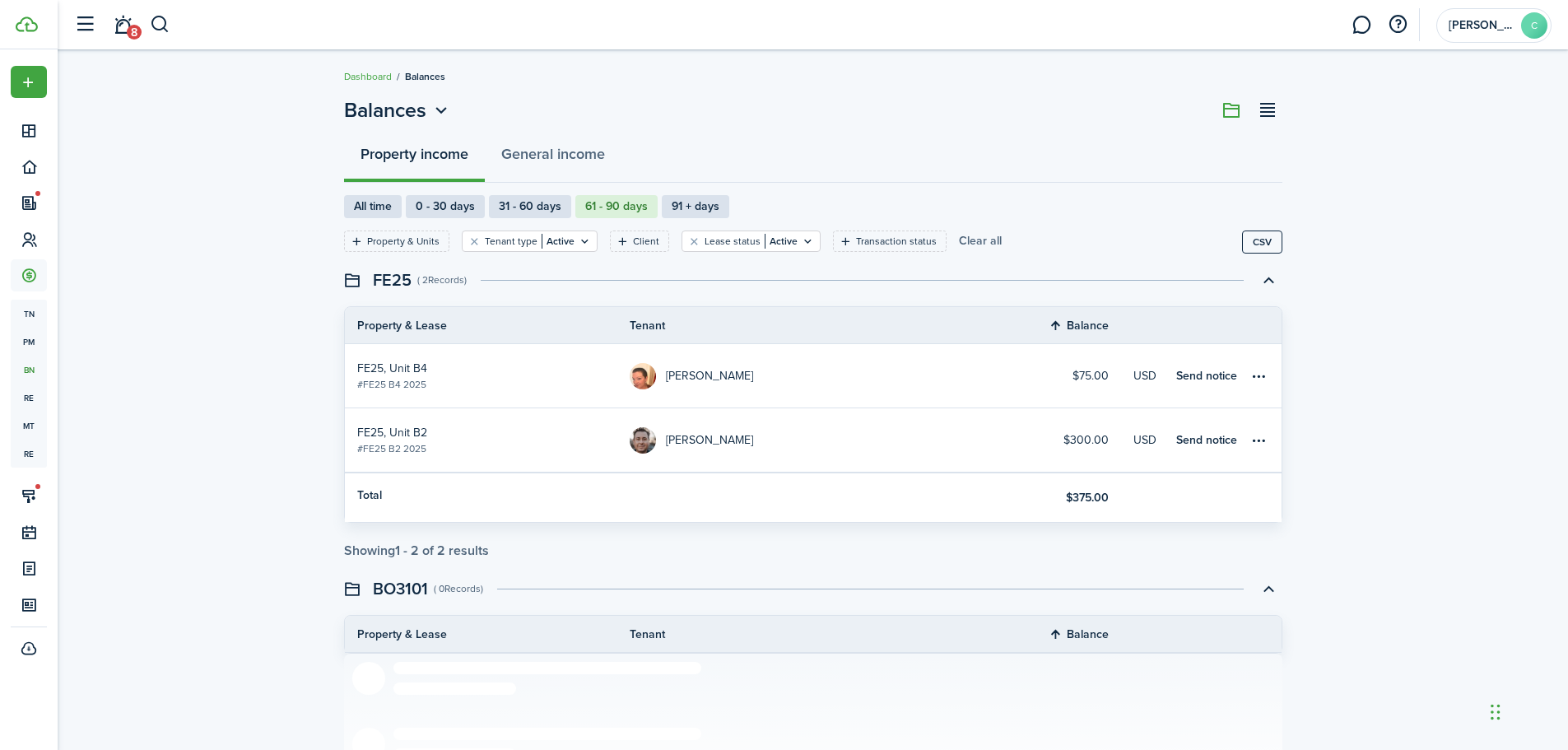
click at [965, 240] on button "Clear all" at bounding box center [980, 241] width 43 height 21
click at [357, 240] on icon "Open filter" at bounding box center [357, 241] width 14 height 13
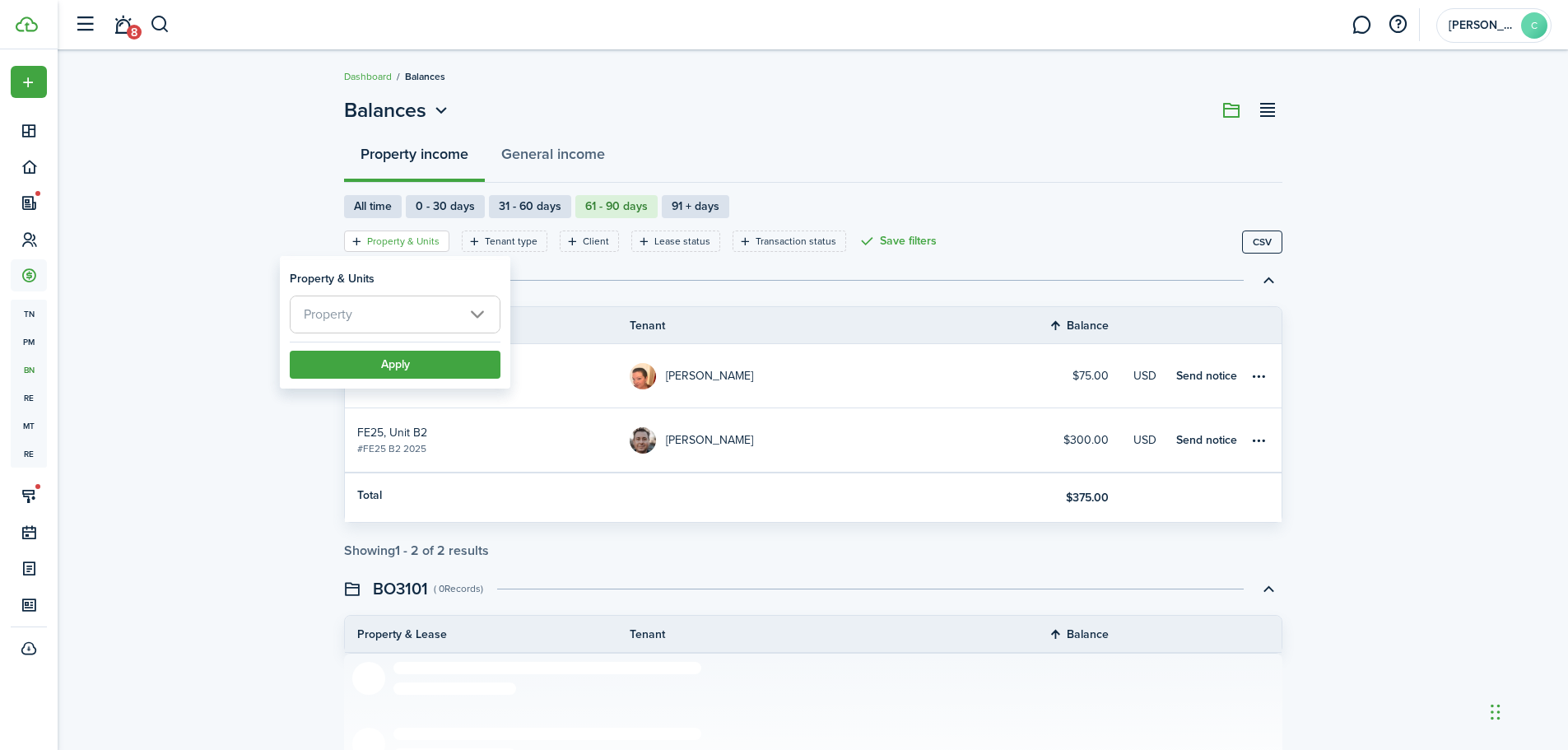
click at [357, 239] on icon "Open filter" at bounding box center [357, 241] width 14 height 13
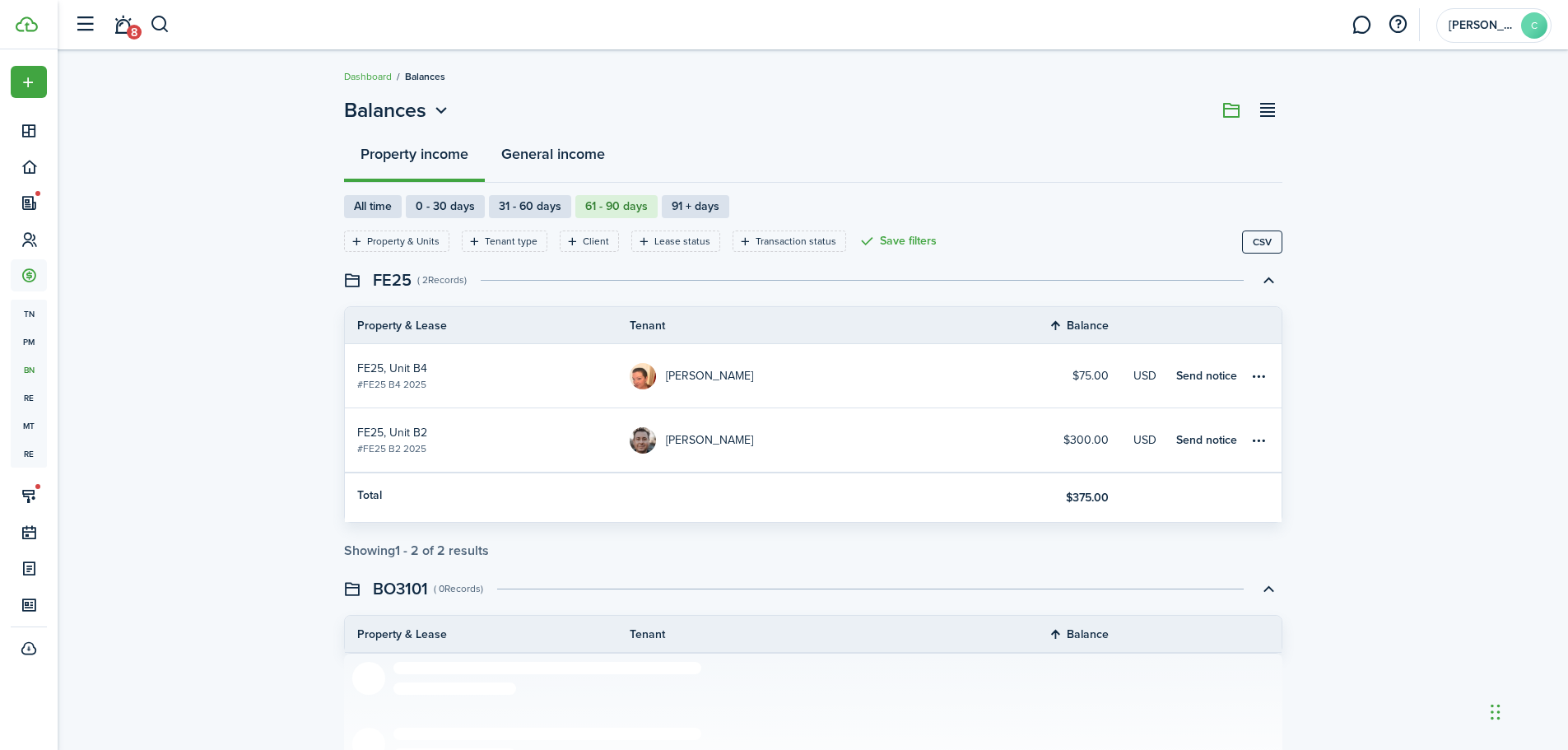
click at [576, 153] on button "General income" at bounding box center [554, 158] width 137 height 49
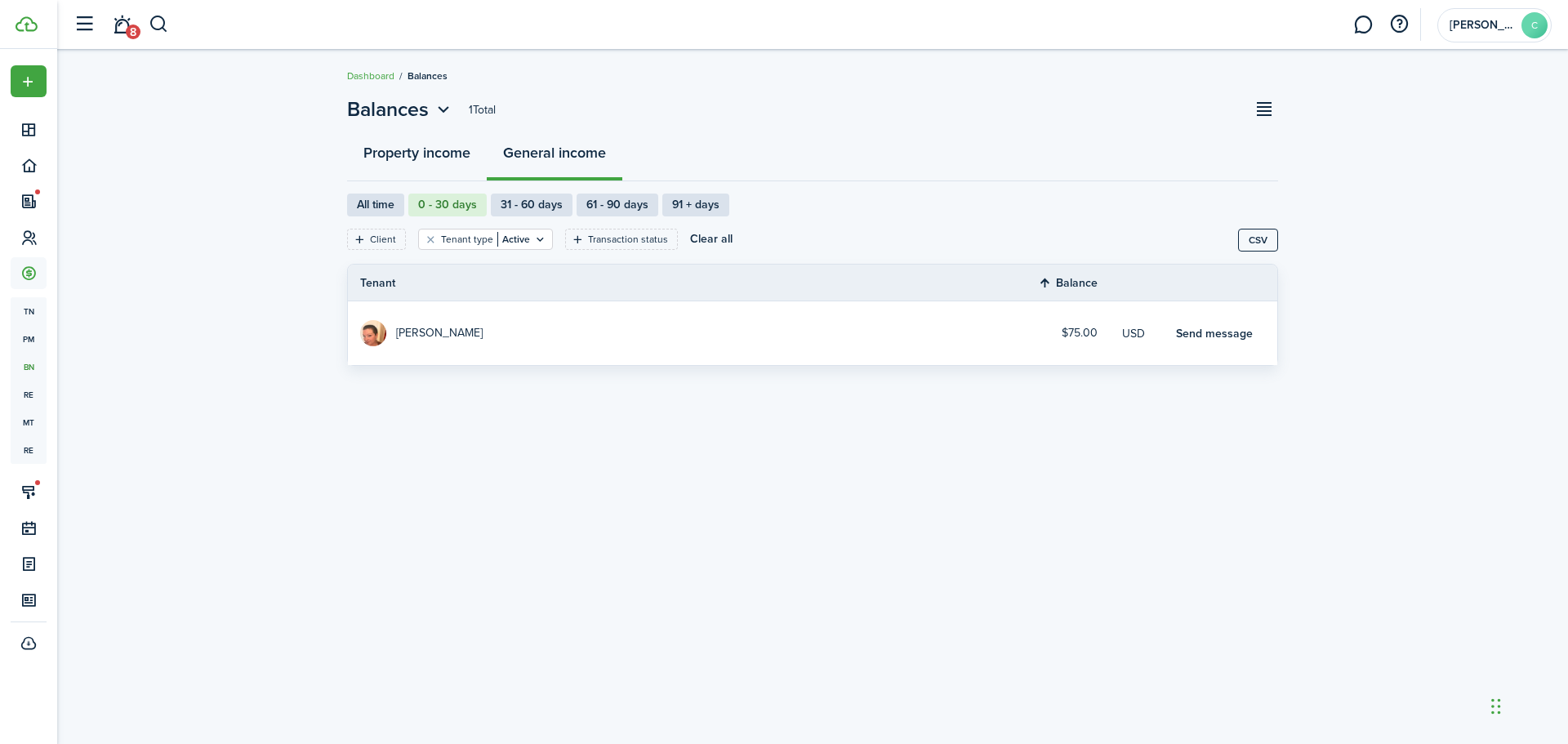
click at [442, 157] on button "Property income" at bounding box center [417, 157] width 139 height 49
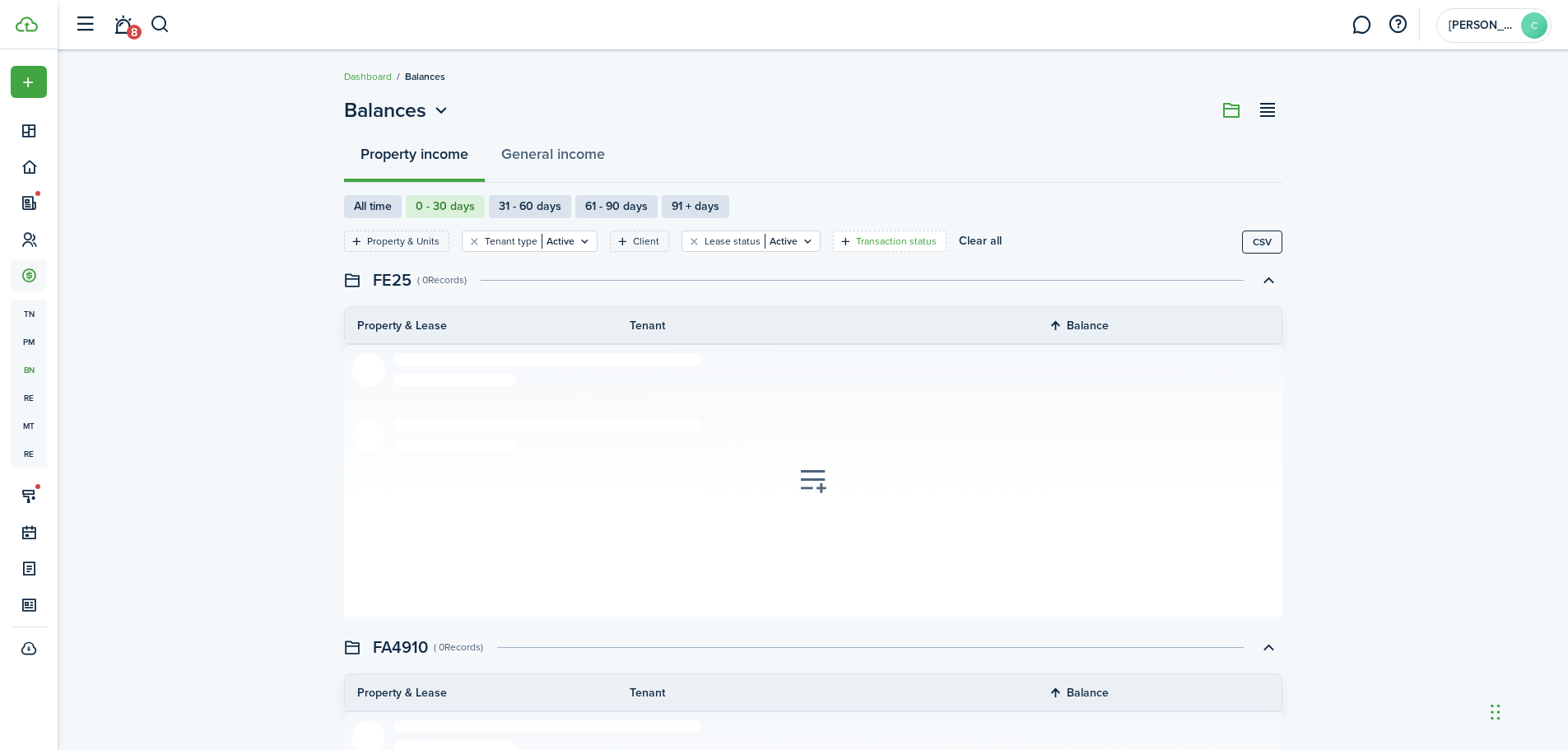
click at [839, 242] on icon "Open filter" at bounding box center [846, 241] width 14 height 13
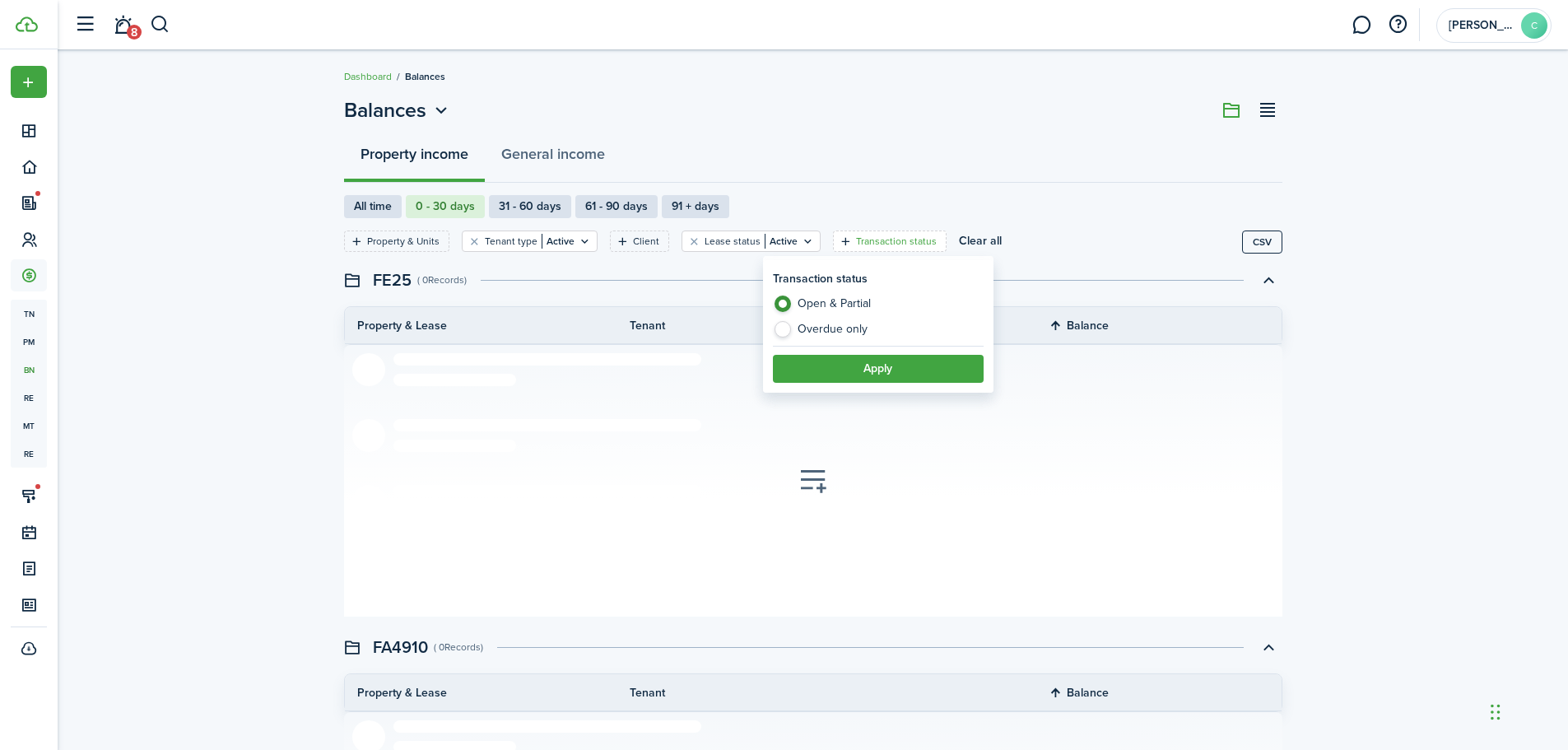
click at [782, 334] on label "Overdue only" at bounding box center [877, 329] width 211 height 16
radio input "false"
radio input "true"
click at [782, 305] on label "Open & Partial" at bounding box center [877, 307] width 211 height 25
click at [789, 328] on label "Overdue only" at bounding box center [877, 329] width 211 height 16
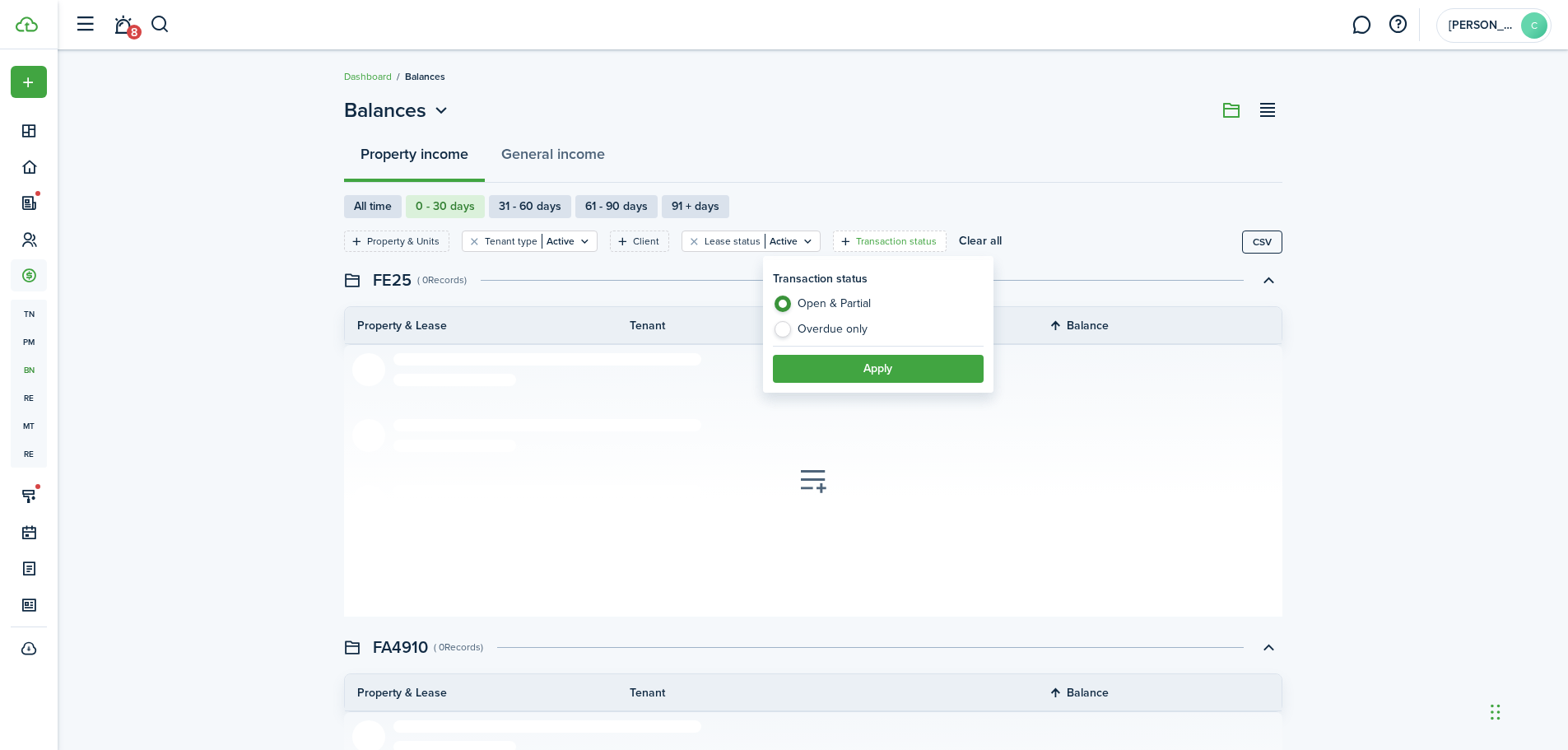
radio input "false"
radio input "true"
click at [819, 365] on button "Apply" at bounding box center [877, 369] width 211 height 28
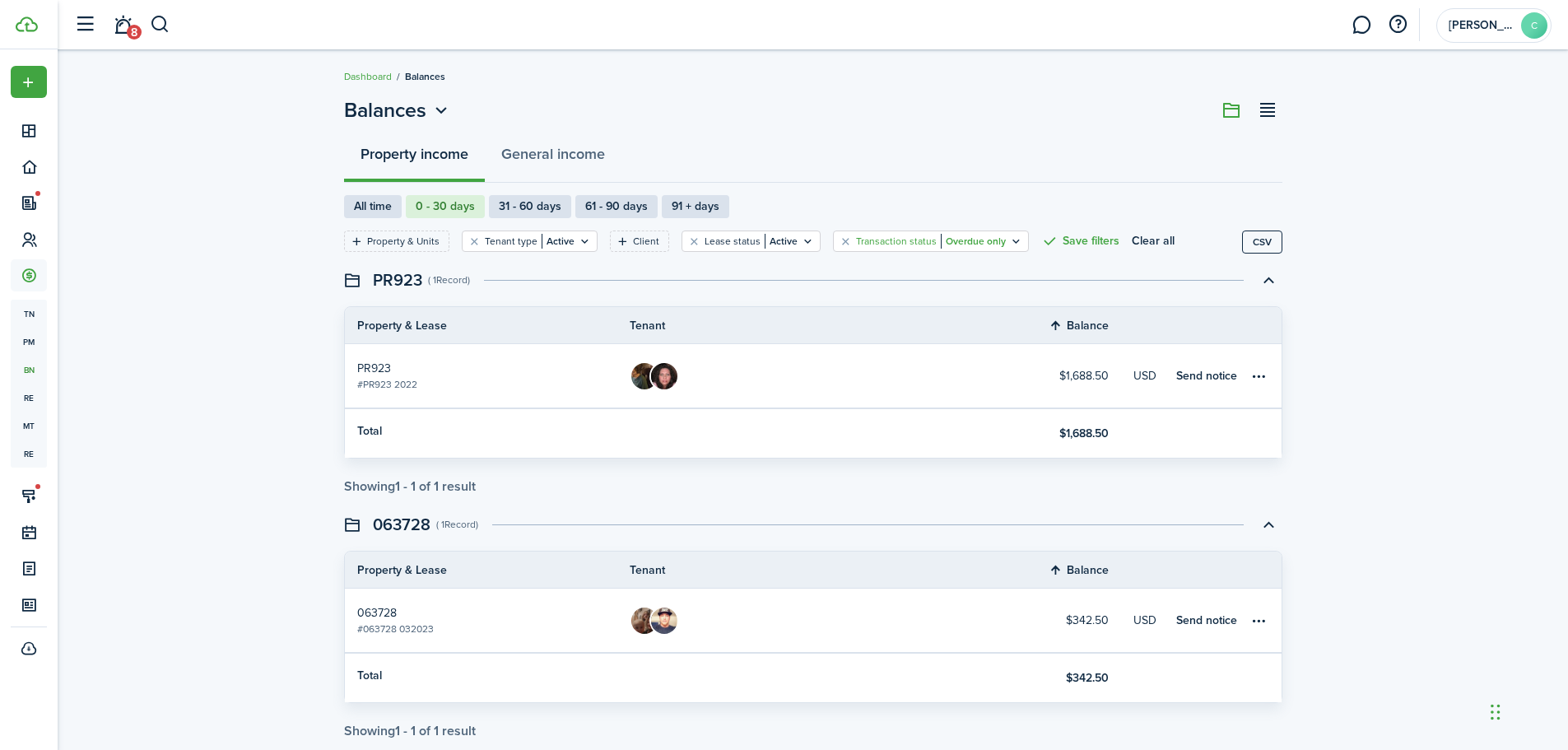
click at [1010, 245] on icon "Open filter" at bounding box center [1016, 241] width 14 height 13
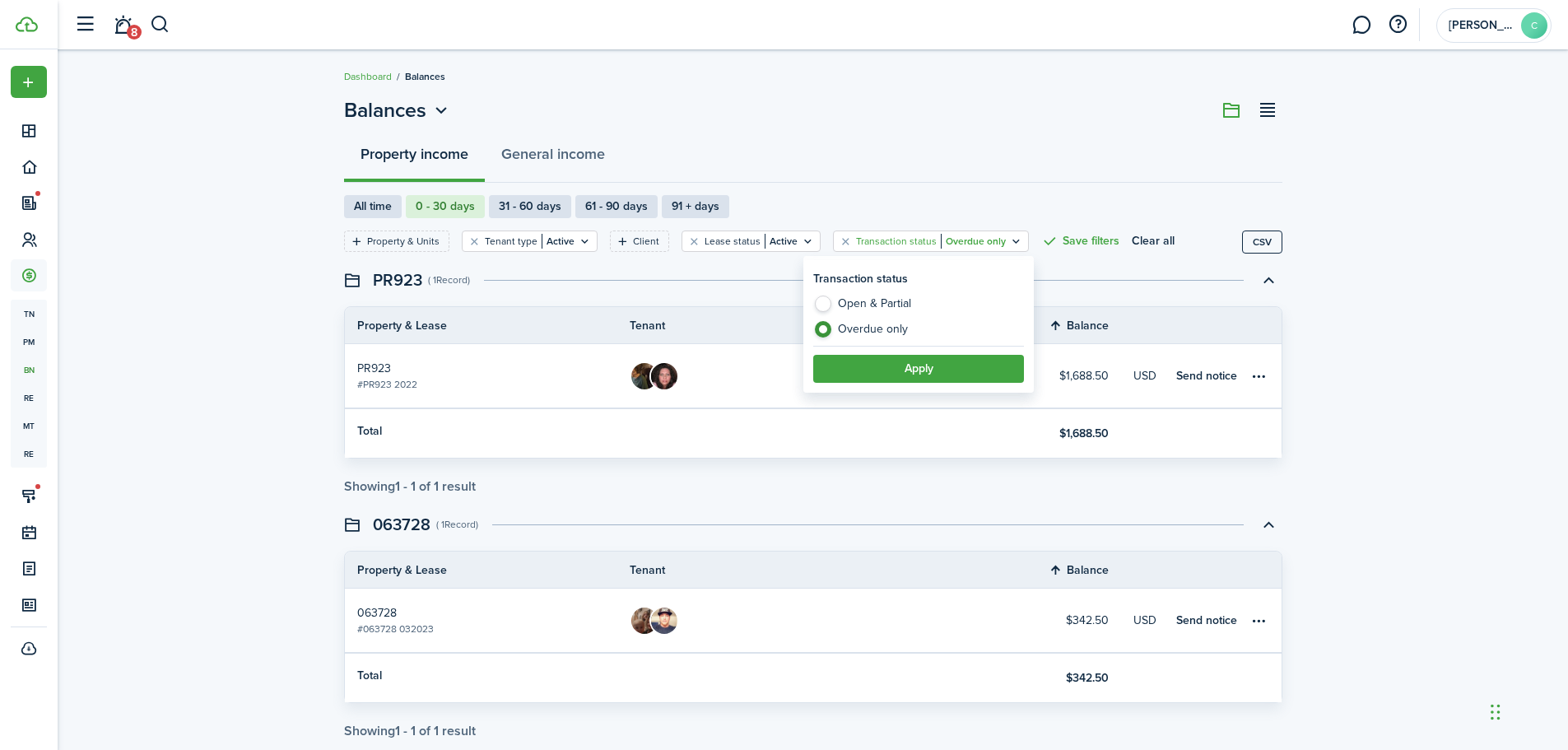
click at [835, 303] on label "Open & Partial" at bounding box center [919, 307] width 211 height 25
radio input "true"
click at [898, 369] on button "Apply" at bounding box center [919, 369] width 211 height 28
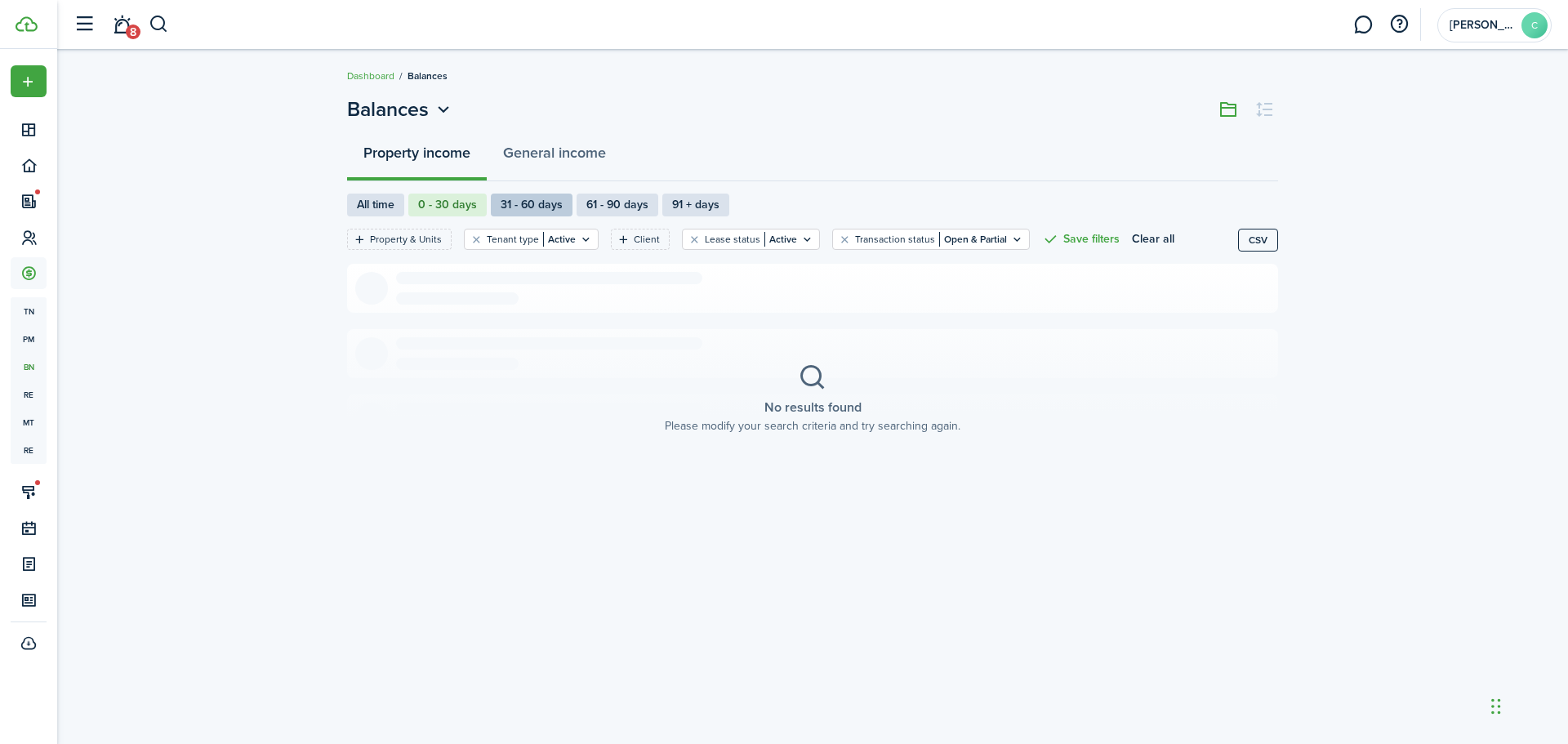
click at [549, 207] on label "31 - 60 days" at bounding box center [531, 205] width 81 height 23
radio input "false"
radio input "true"
click at [1132, 237] on button "Clear all" at bounding box center [1153, 239] width 43 height 21
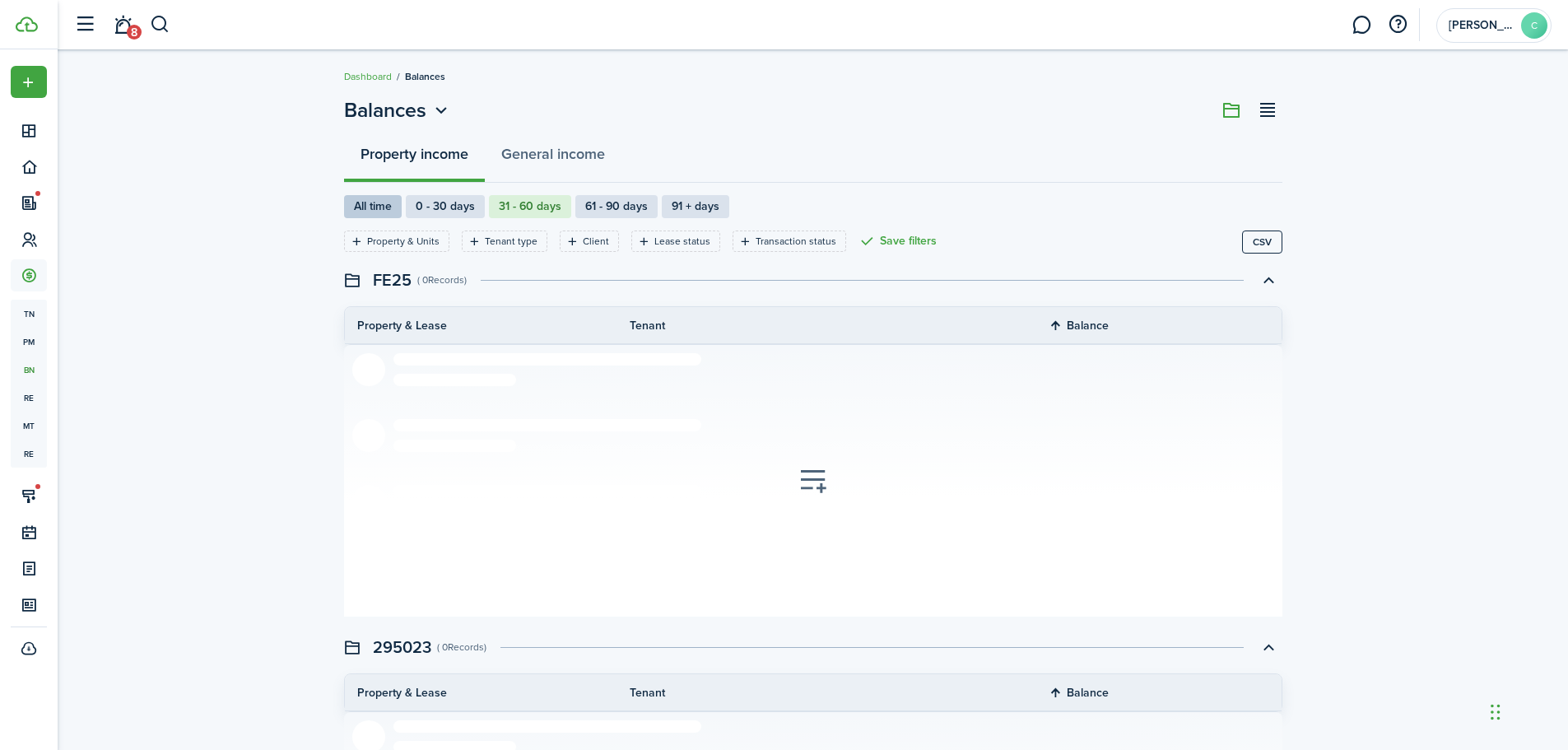
click at [376, 207] on label "All time" at bounding box center [372, 206] width 57 height 23
radio input "true"
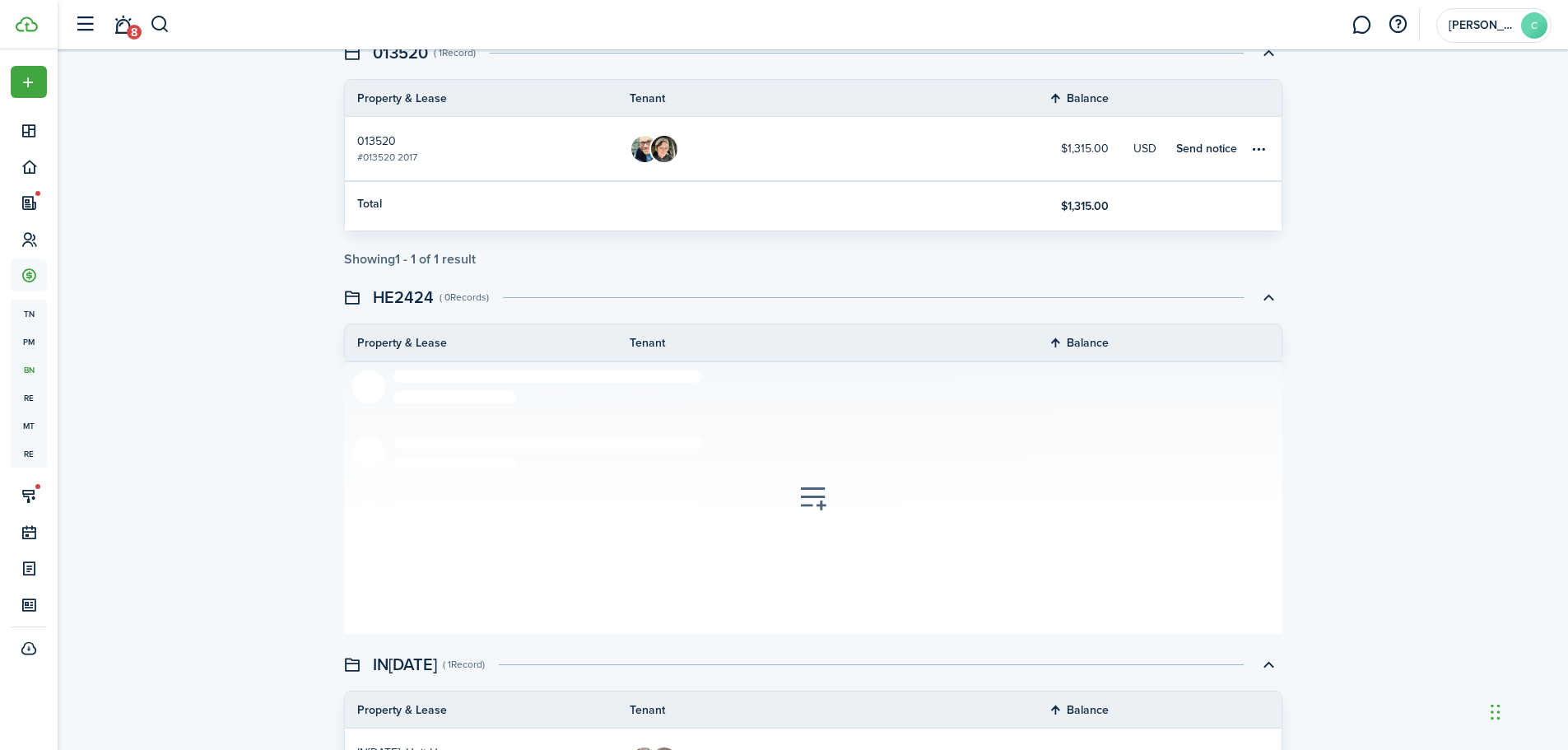
scroll to position [247, 0]
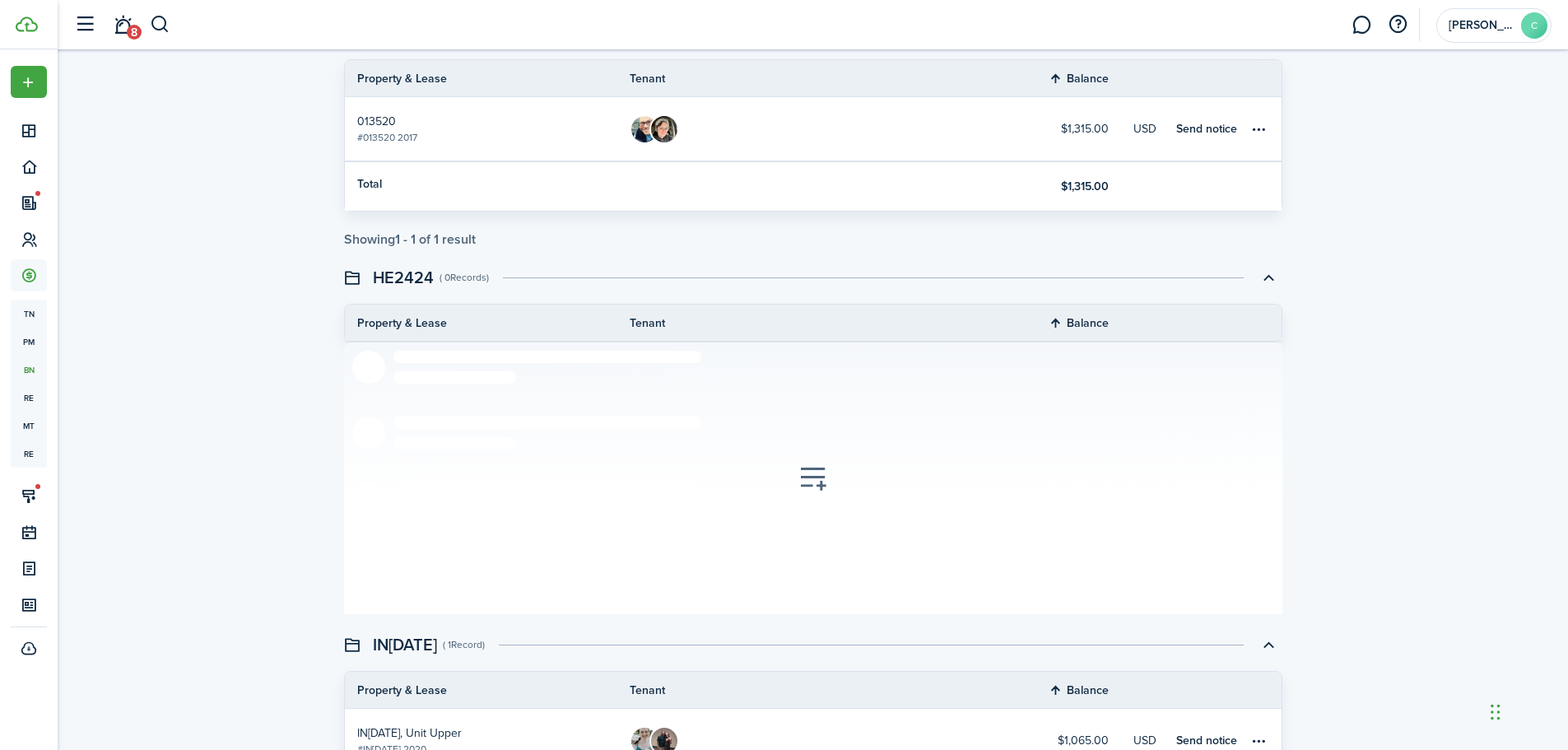
click at [1060, 321] on th "Balance" at bounding box center [1091, 323] width 85 height 20
click at [1272, 278] on button "button" at bounding box center [1268, 277] width 28 height 28
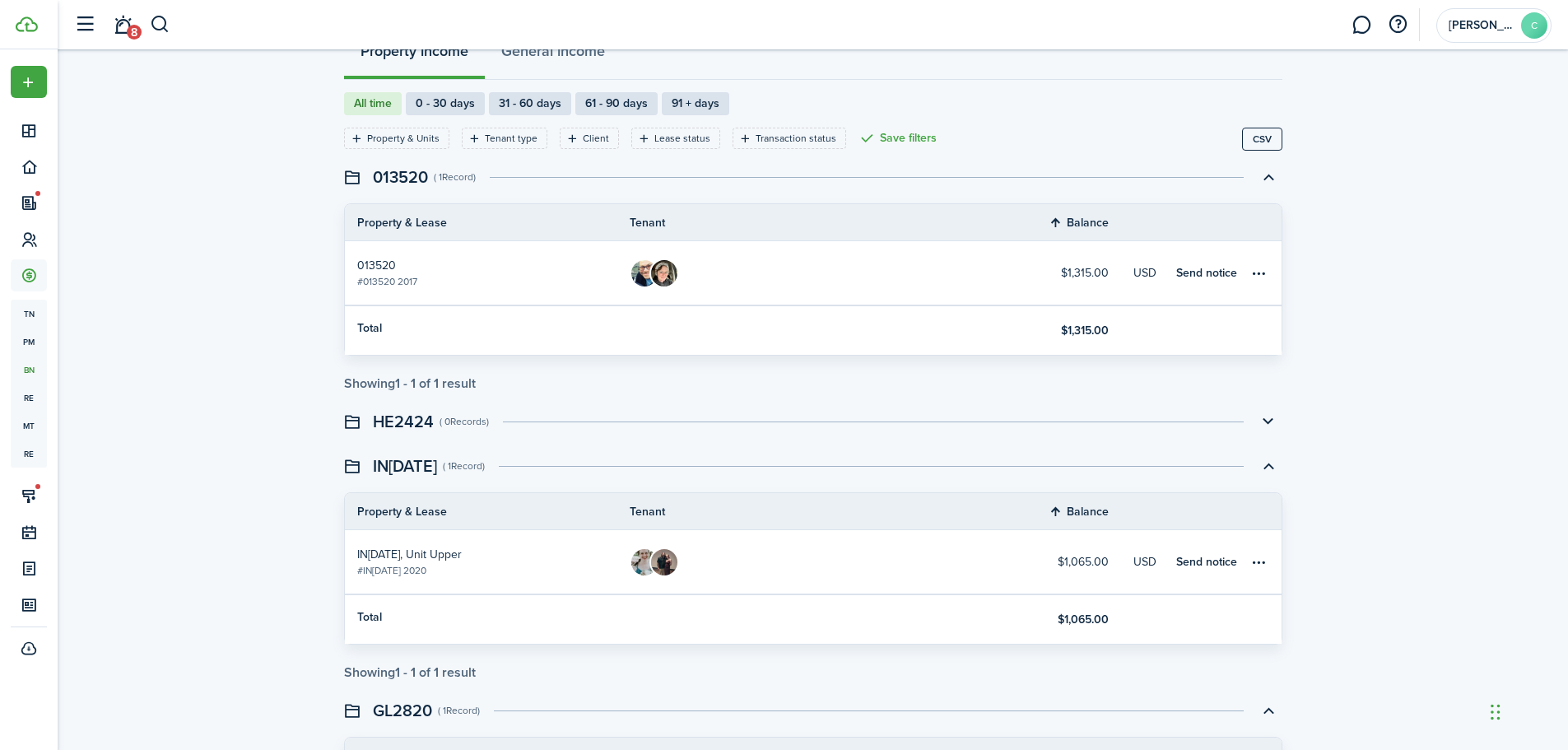
scroll to position [0, 0]
